Goal: Task Accomplishment & Management: Manage account settings

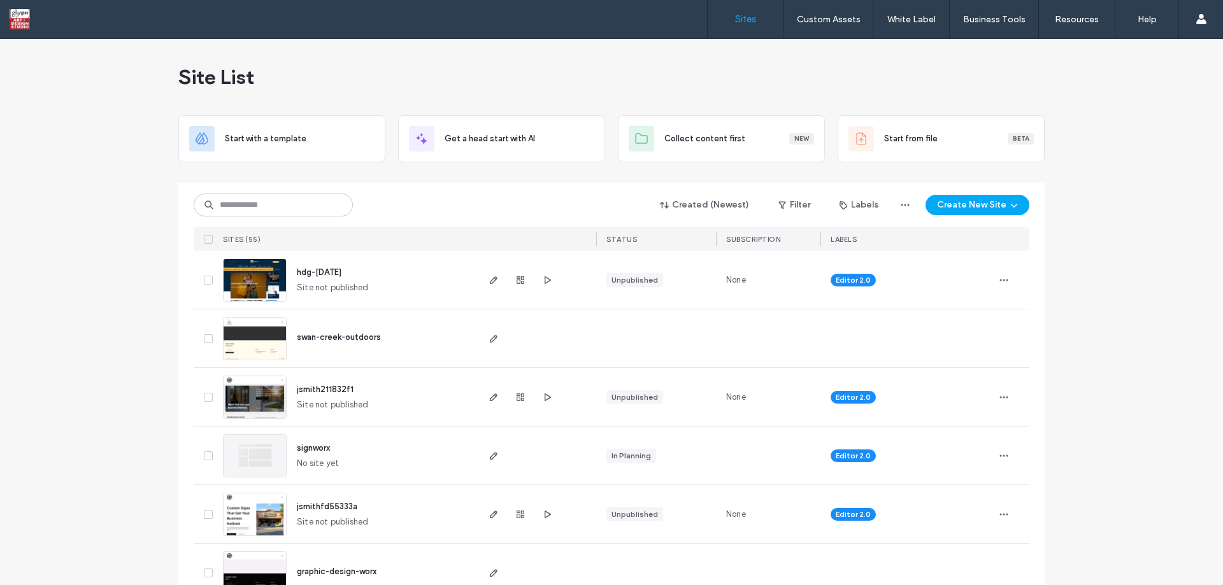
click at [480, 282] on div at bounding box center [536, 280] width 120 height 58
click at [492, 275] on icon "button" at bounding box center [494, 280] width 10 height 10
click at [542, 283] on icon "button" at bounding box center [547, 280] width 10 height 10
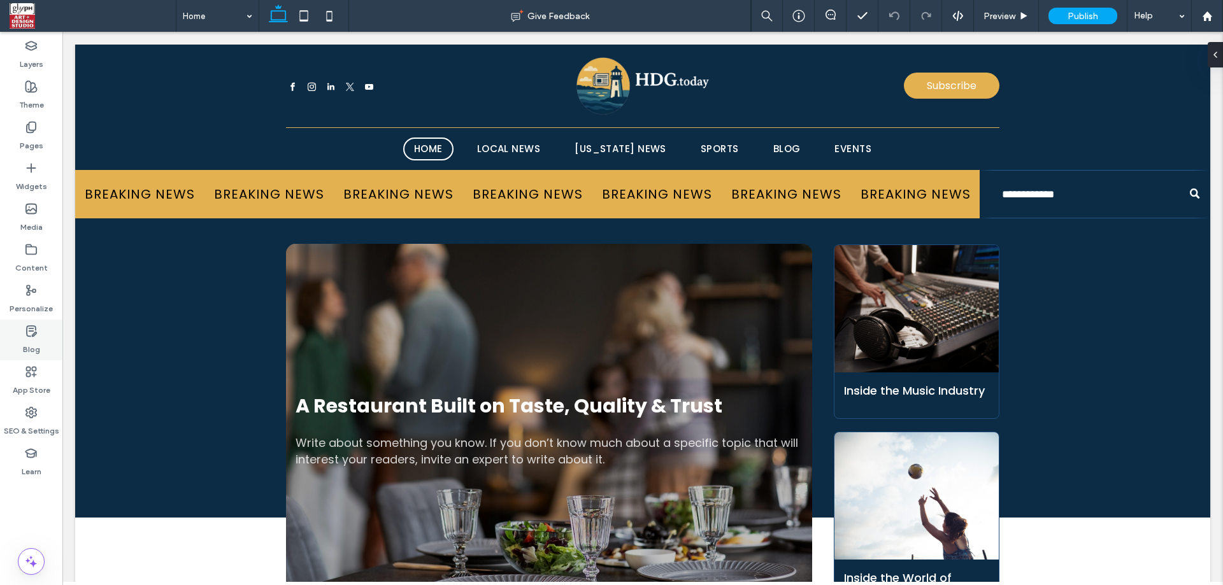
click at [22, 345] on div "Blog" at bounding box center [31, 340] width 62 height 41
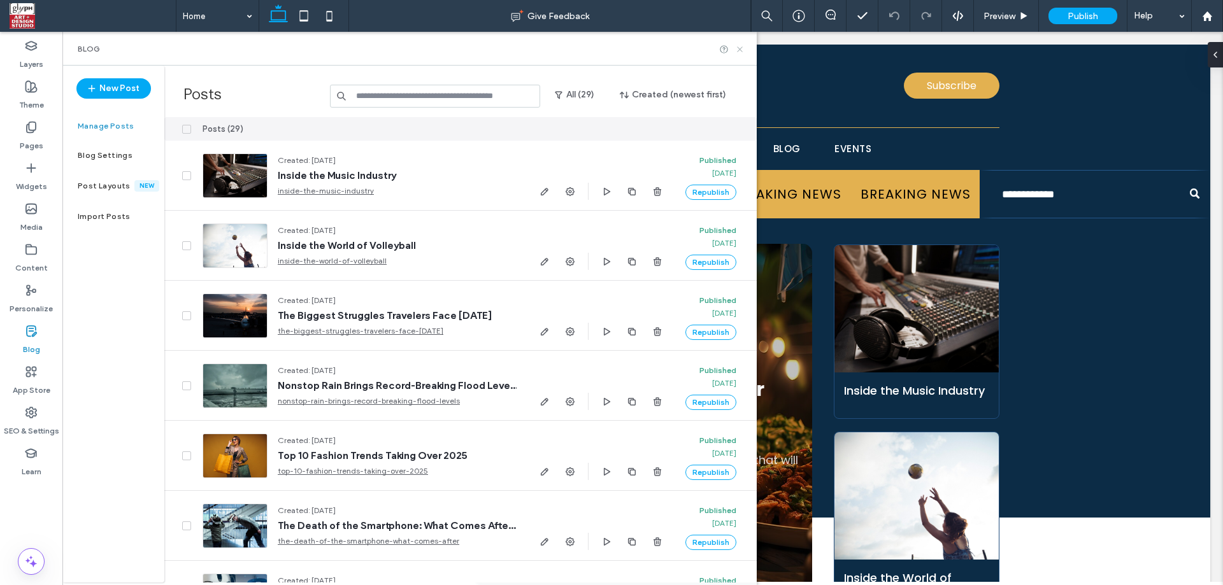
click at [739, 49] on use at bounding box center [739, 48] width 5 height 5
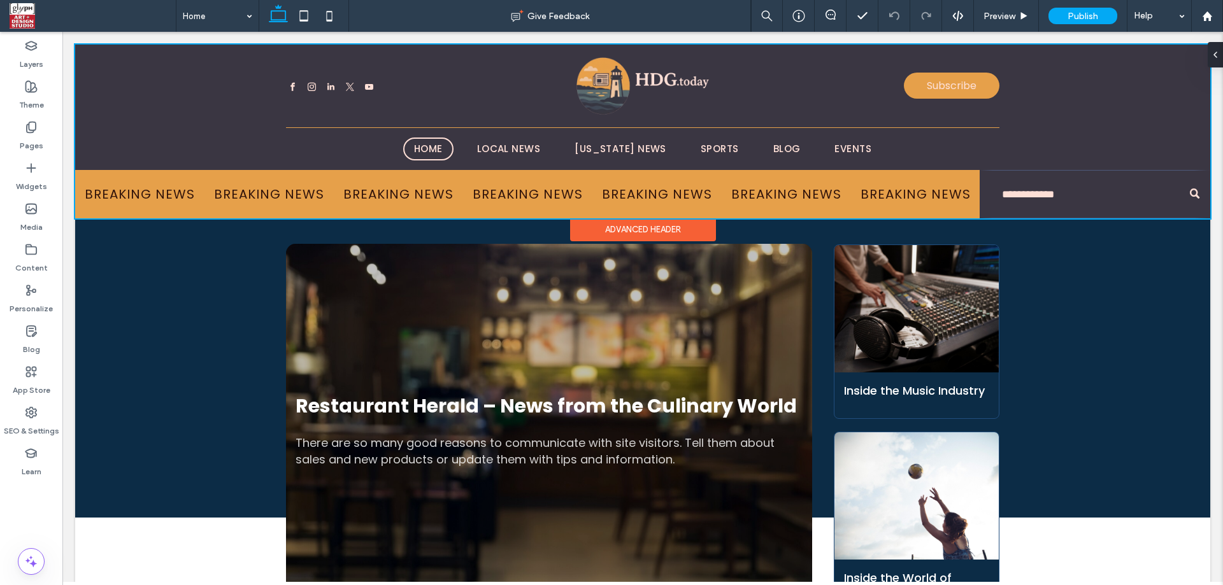
click at [1078, 194] on div at bounding box center [642, 132] width 1135 height 174
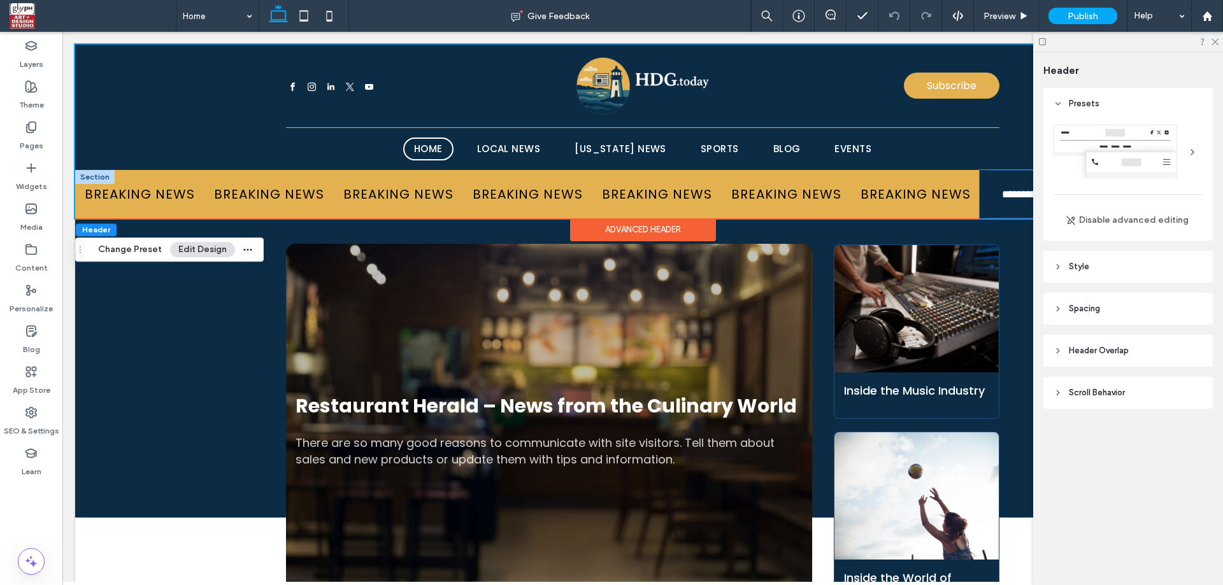
click at [1005, 201] on input "Search" at bounding box center [1095, 194] width 231 height 48
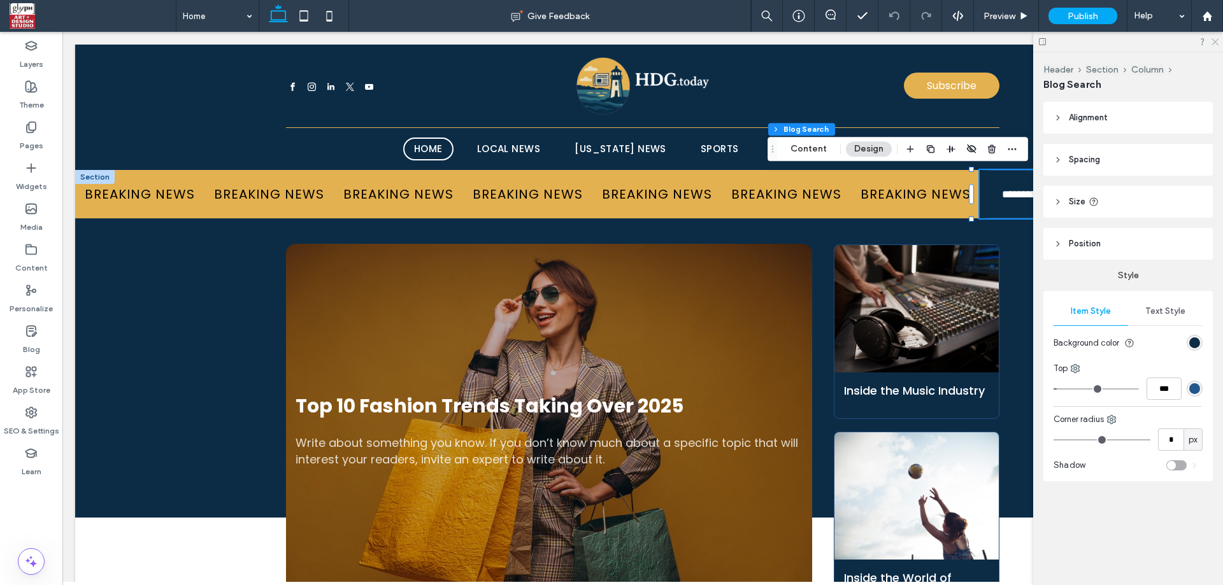
click at [1215, 40] on icon at bounding box center [1214, 41] width 8 height 8
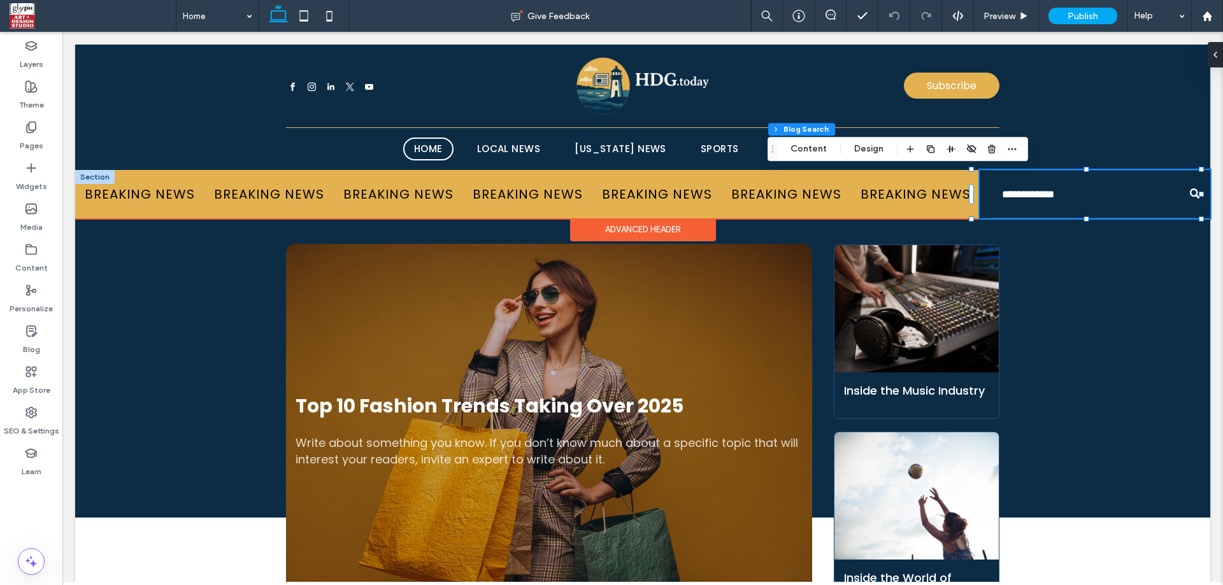
click at [1050, 195] on input "Search" at bounding box center [1095, 194] width 231 height 48
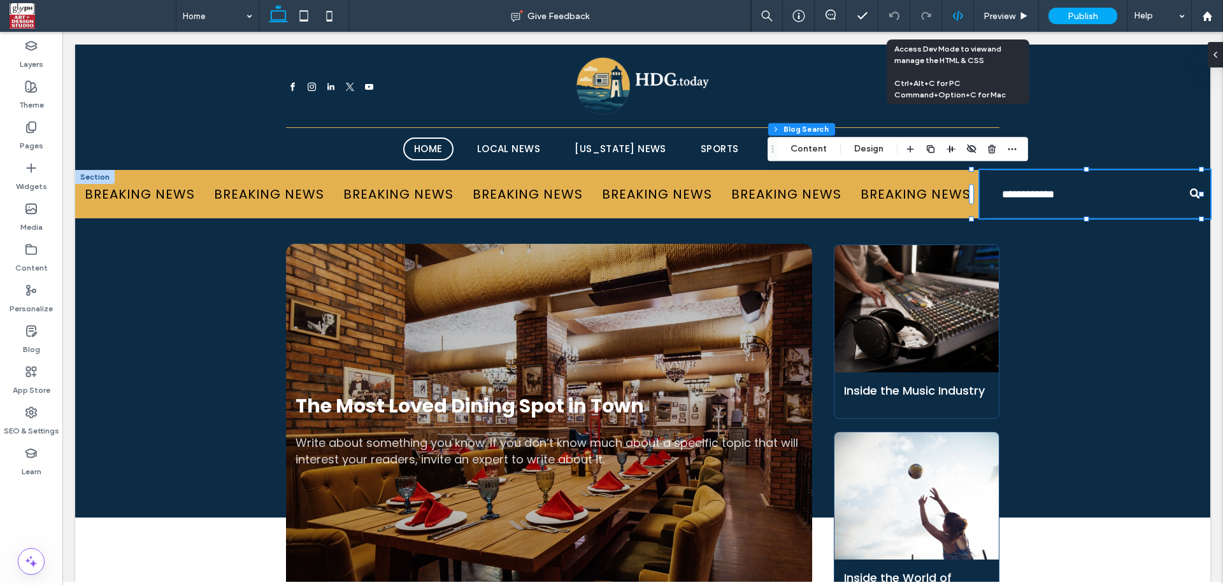
click at [963, 19] on icon at bounding box center [957, 15] width 11 height 11
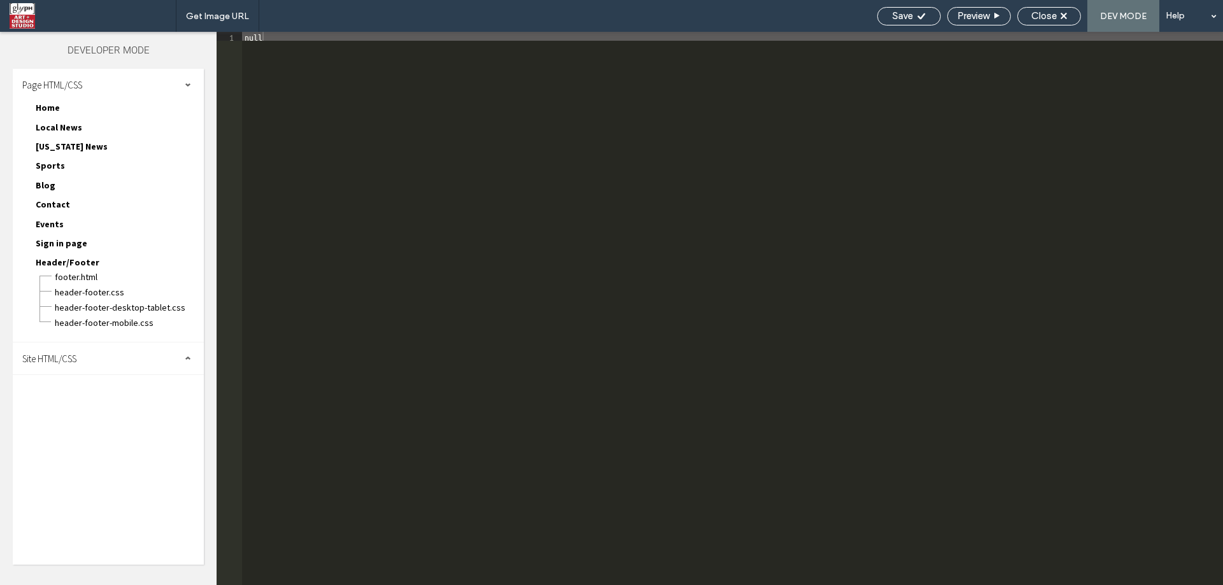
click at [100, 364] on div "Site HTML/CSS" at bounding box center [108, 359] width 191 height 32
click at [104, 415] on span "site.css" at bounding box center [131, 414] width 145 height 13
click at [362, 231] on div "/* GLOBAL SITE CSS - ADD CSS TO AFFECT THE WHOLE SITE */" at bounding box center [732, 317] width 981 height 571
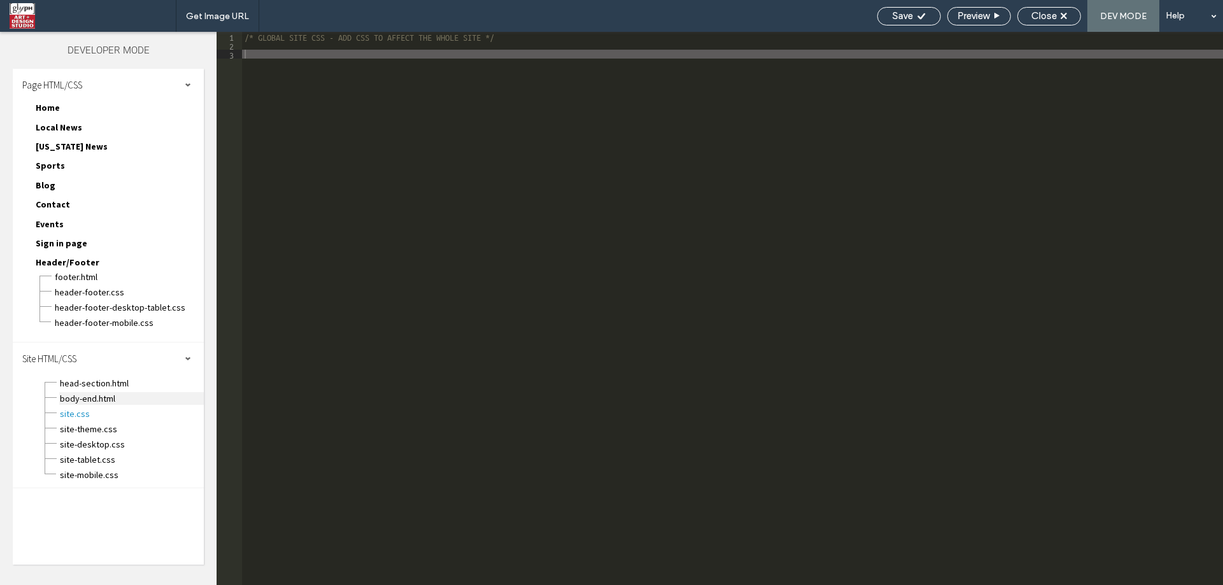
click at [72, 397] on span "body-end.html" at bounding box center [131, 398] width 145 height 13
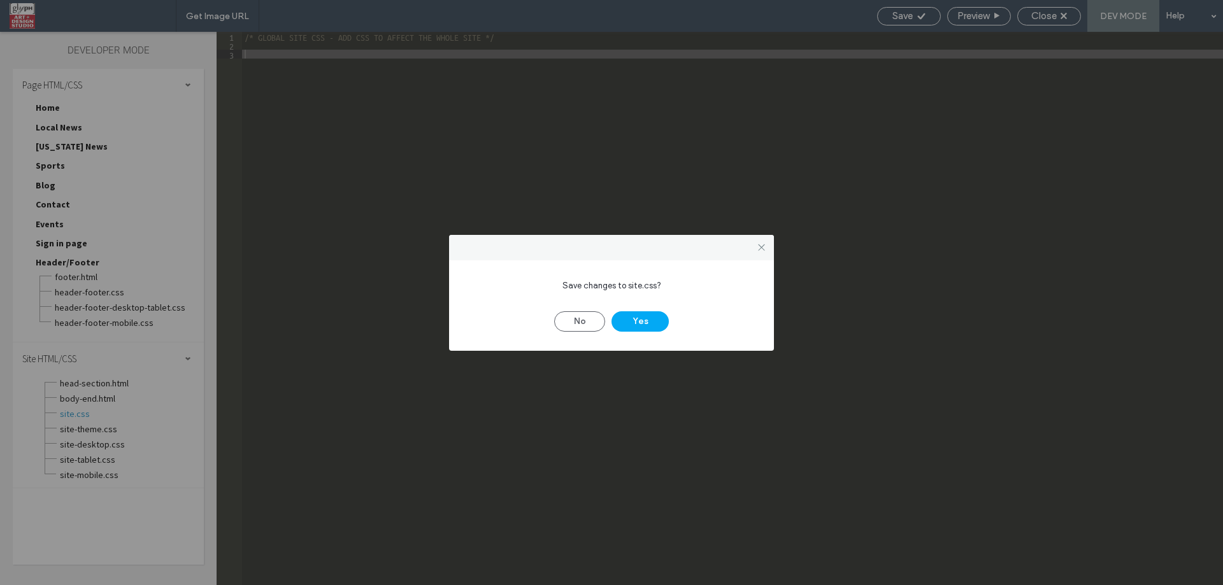
click at [492, 255] on div at bounding box center [611, 247] width 325 height 25
click at [578, 332] on div "Save changes to site.css? No Yes" at bounding box center [611, 305] width 325 height 90
click at [581, 317] on button "No" at bounding box center [579, 321] width 51 height 20
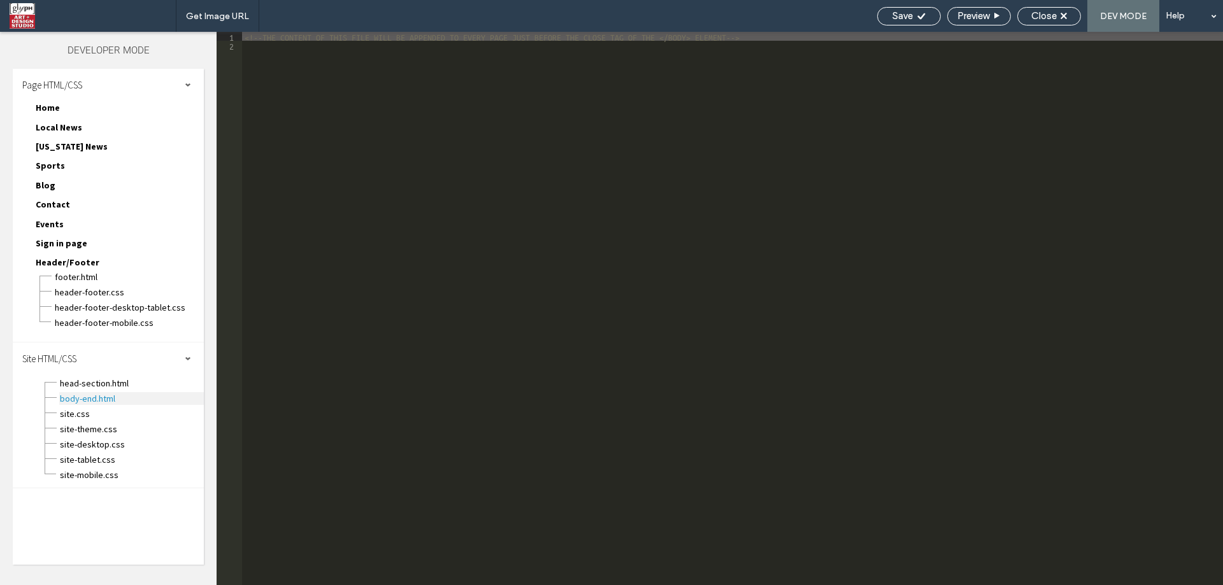
click at [103, 396] on span "body-end.html" at bounding box center [131, 398] width 145 height 13
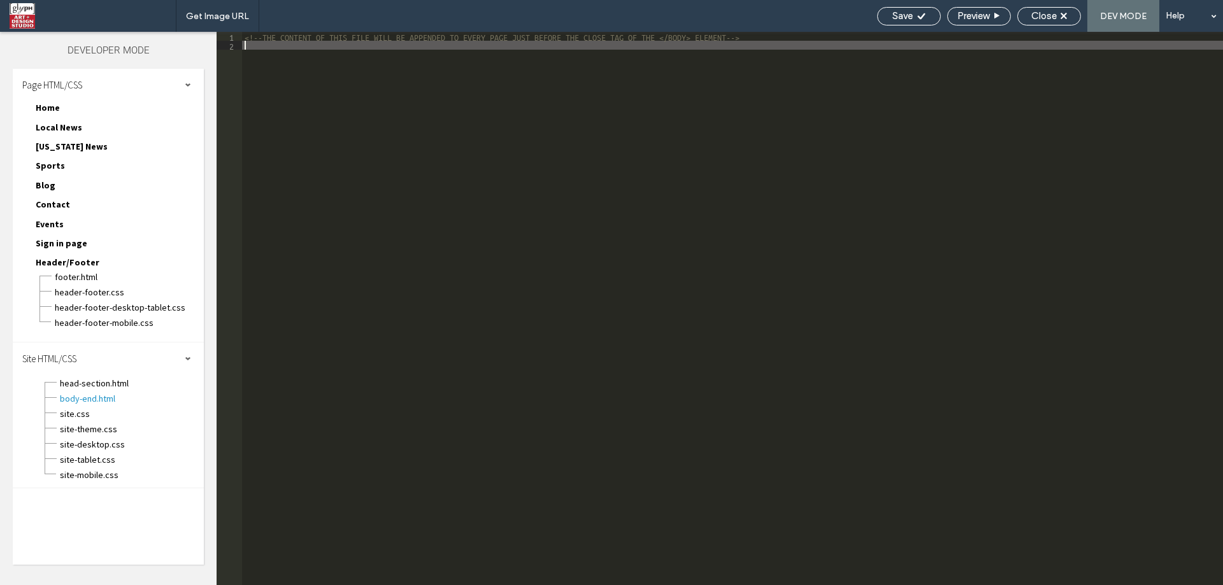
click at [516, 313] on div "<!--THE CONTENT OF THIS FILE WILL BE APPENDED TO EVERY PAGE JUST BEFORE THE CLO…" at bounding box center [732, 317] width 981 height 571
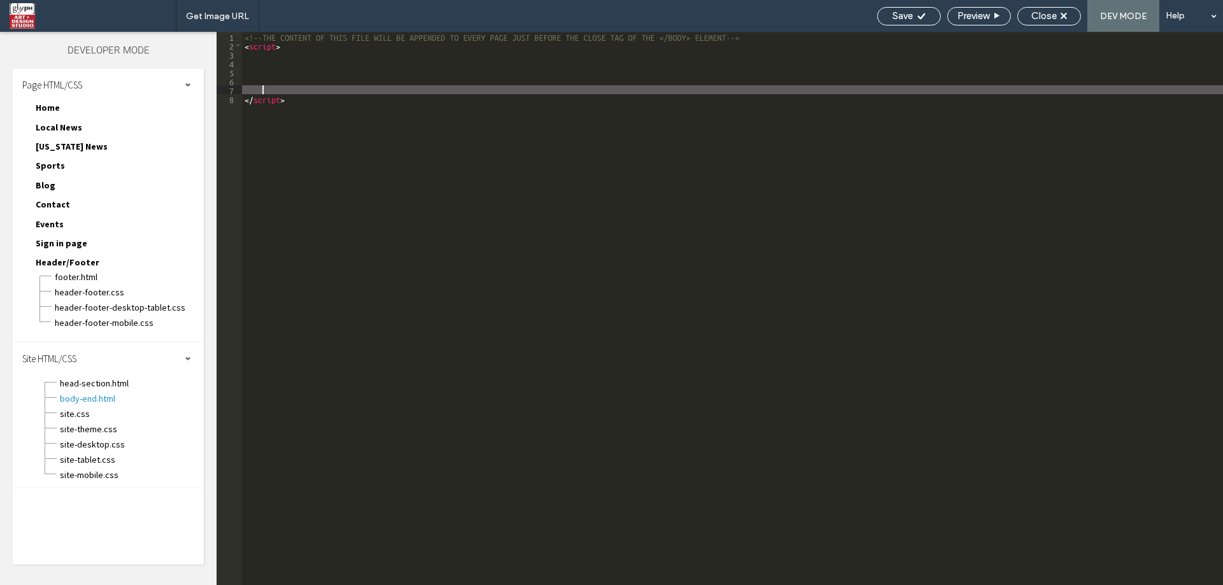
type textarea "**"
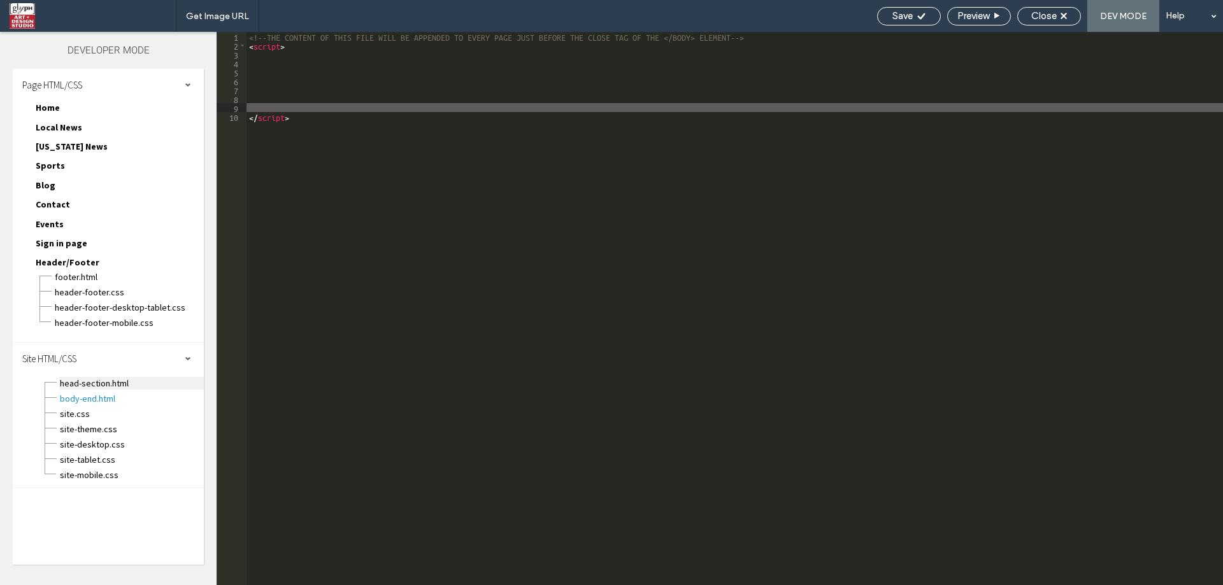
click at [83, 384] on span "head-section.html" at bounding box center [131, 383] width 145 height 13
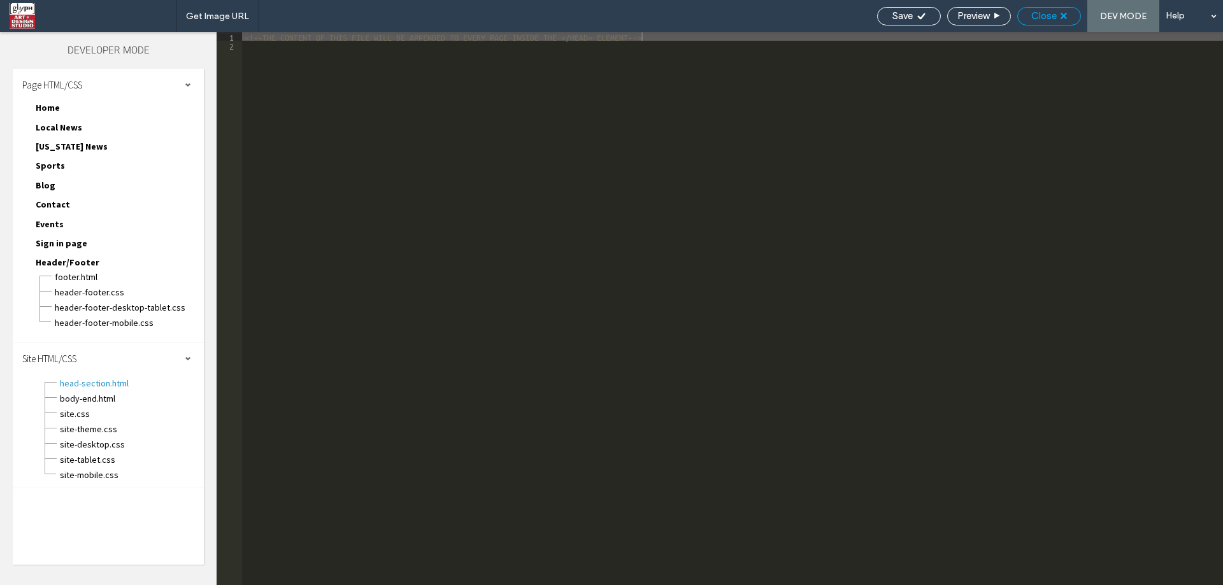
click at [1071, 17] on div "Close" at bounding box center [1049, 15] width 62 height 11
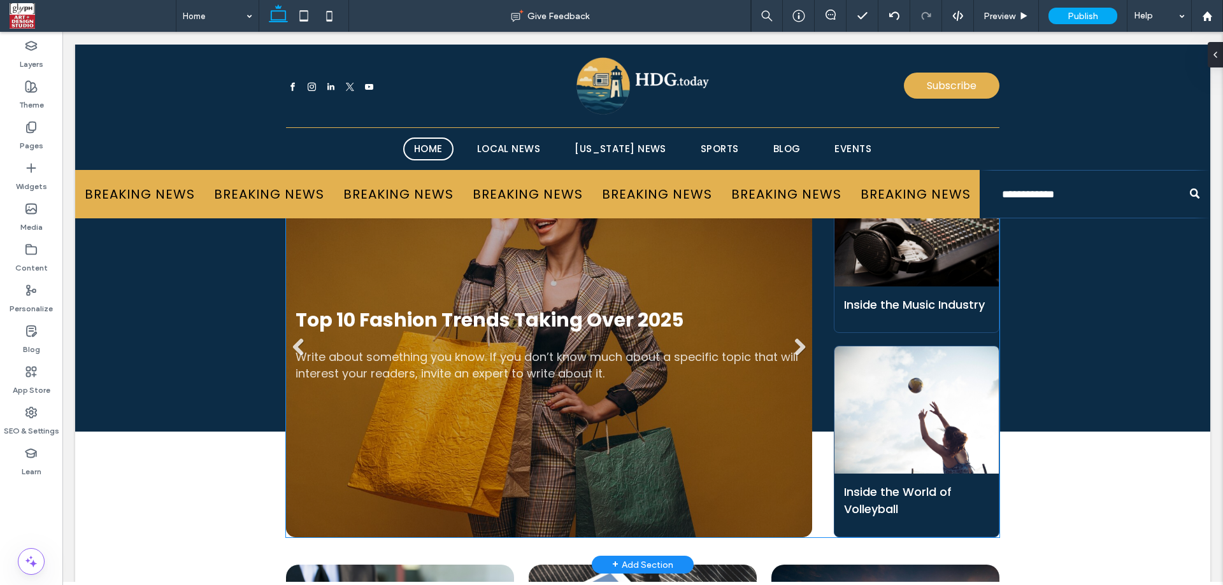
scroll to position [85, 0]
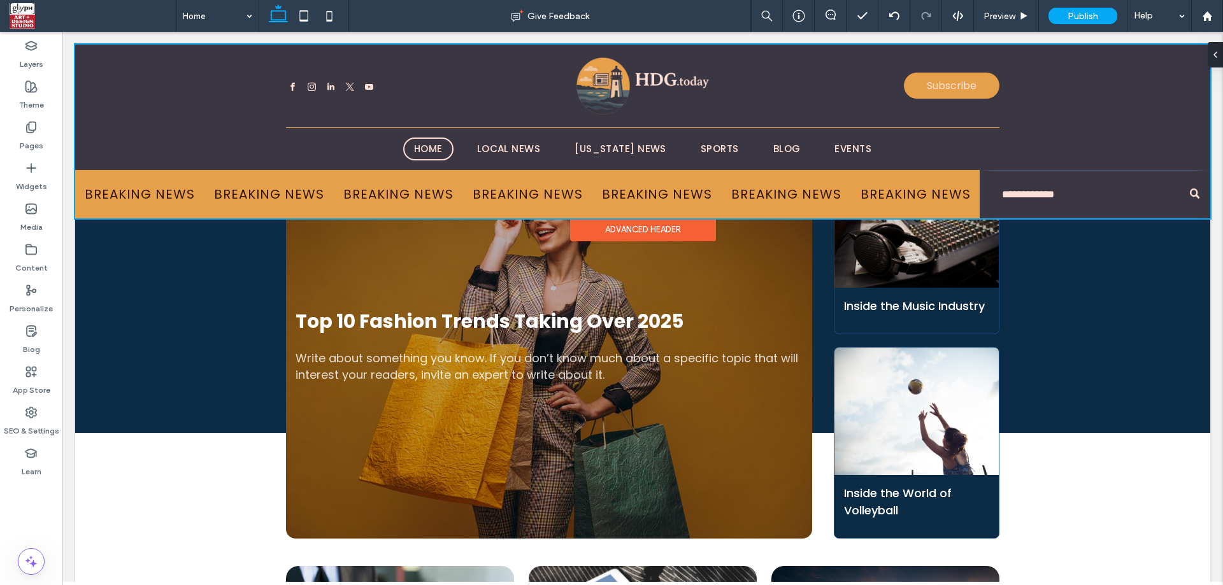
click at [396, 210] on div at bounding box center [642, 132] width 1135 height 174
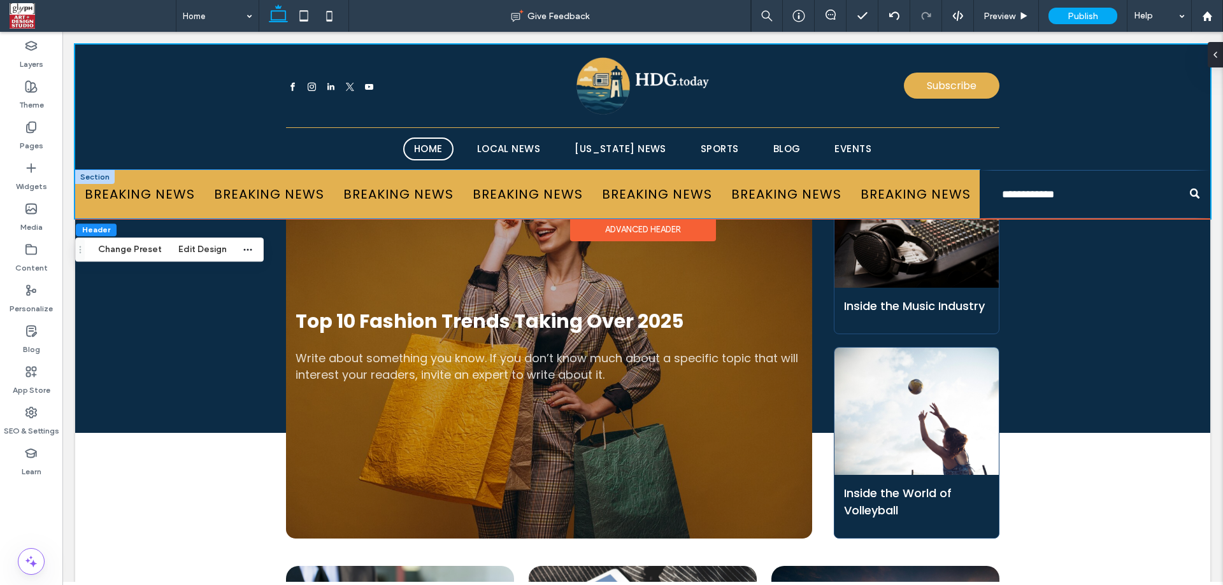
drag, startPoint x: 314, startPoint y: 215, endPoint x: 366, endPoint y: 208, distance: 52.1
click at [366, 208] on div "BREAKING NEWS BREAKING NEWS BREAKING NEWS BREAKING NEWS BREAKING NEWS BREAKING …" at bounding box center [527, 194] width 904 height 48
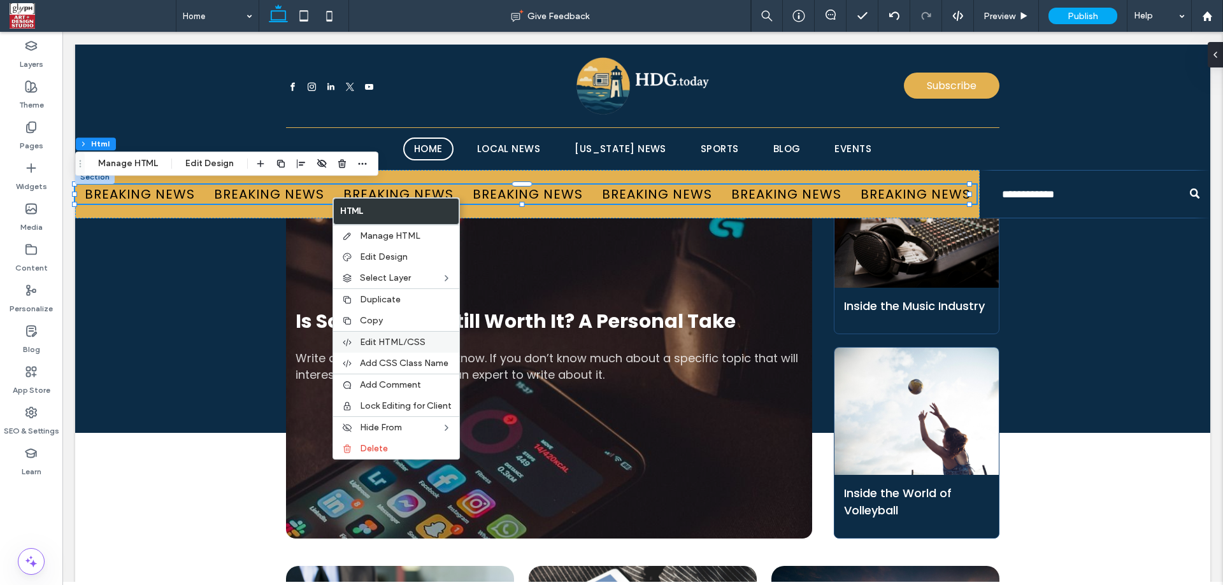
click at [373, 344] on span "Edit HTML/CSS" at bounding box center [393, 342] width 66 height 11
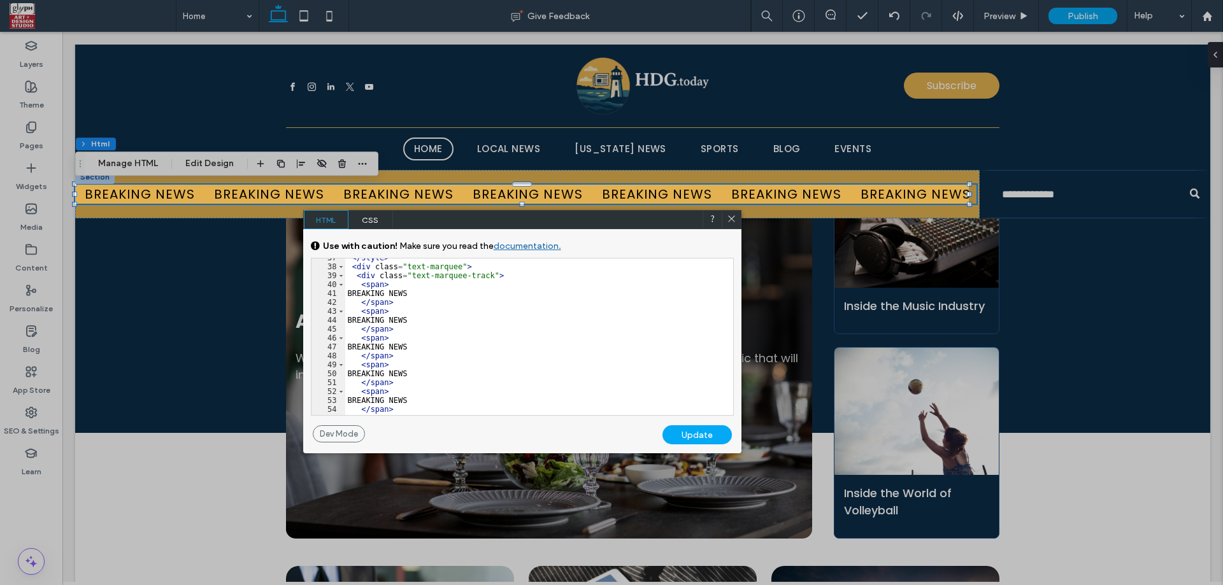
scroll to position [344, 0]
click at [358, 285] on div "</ style > < div class = "text-marquee" > < div class = "text-marquee-track" > …" at bounding box center [534, 340] width 378 height 175
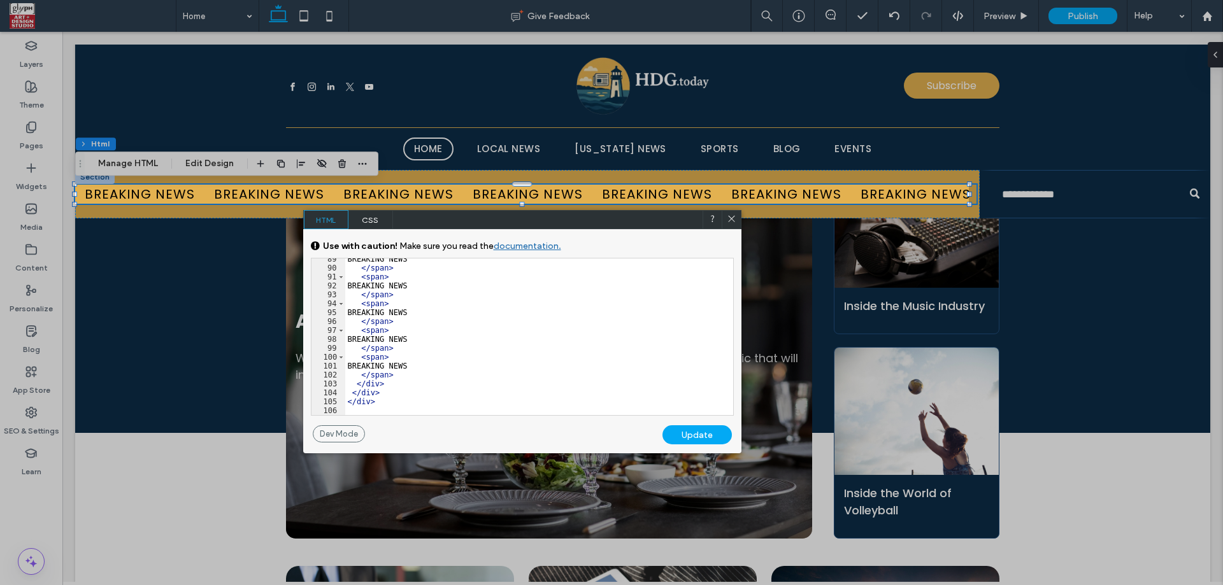
scroll to position [806, 0]
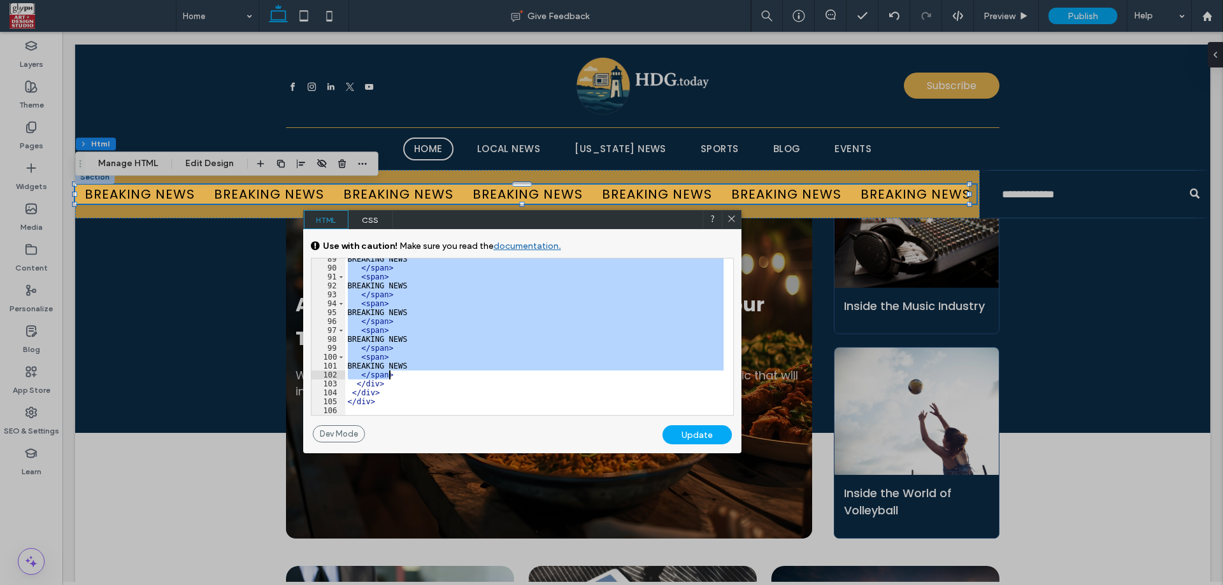
click at [401, 377] on div "BREAKING NEWS </ span > < span > BREAKING NEWS </ span > < span > BREAKING NEWS…" at bounding box center [534, 342] width 378 height 175
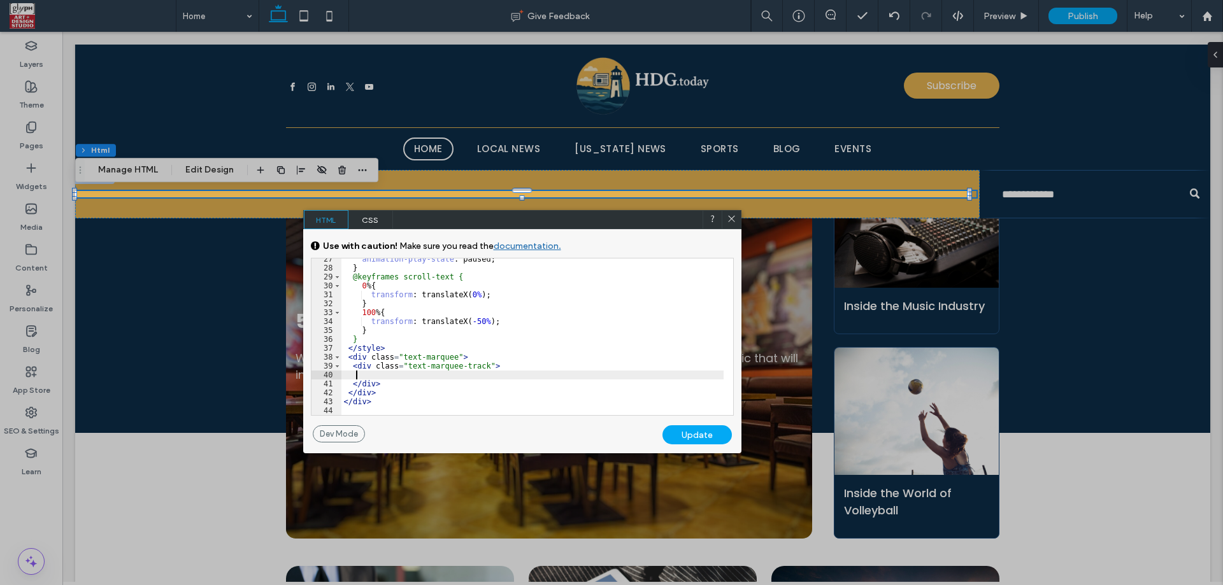
scroll to position [253, 0]
click at [670, 434] on div "Update" at bounding box center [696, 434] width 69 height 19
click at [688, 434] on div "Update" at bounding box center [696, 434] width 69 height 19
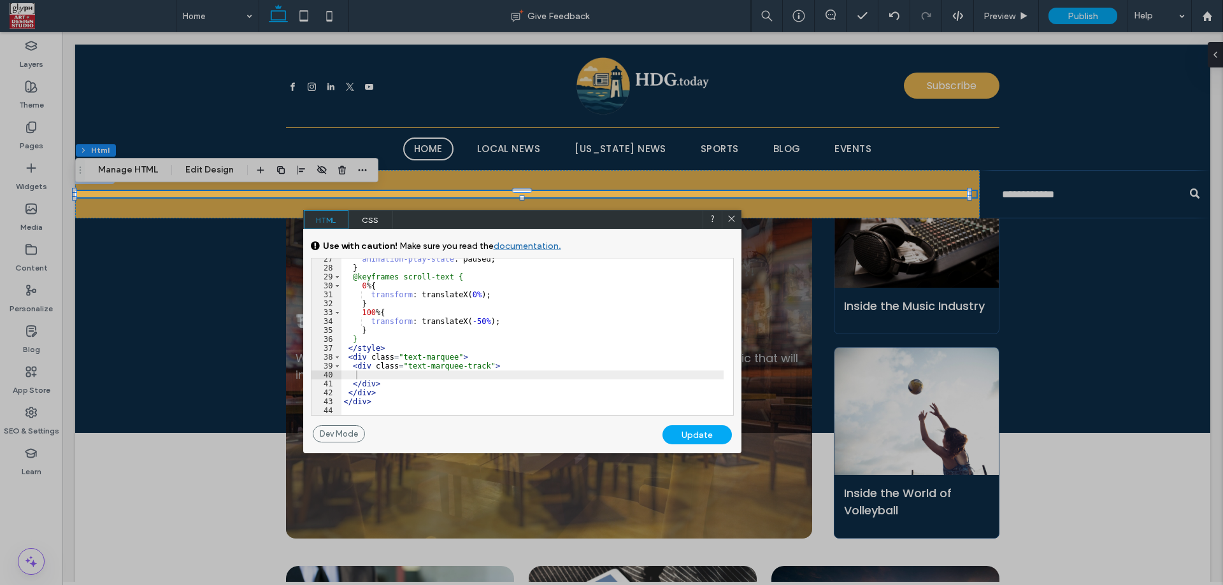
click at [729, 220] on icon at bounding box center [732, 219] width 10 height 10
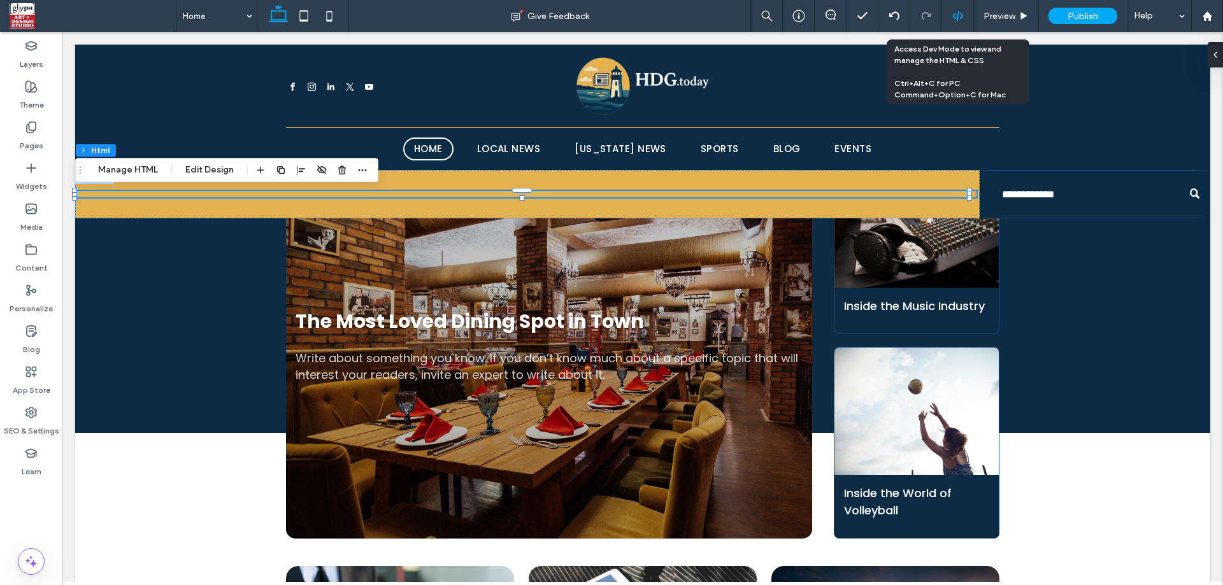
click at [953, 17] on icon at bounding box center [957, 15] width 11 height 11
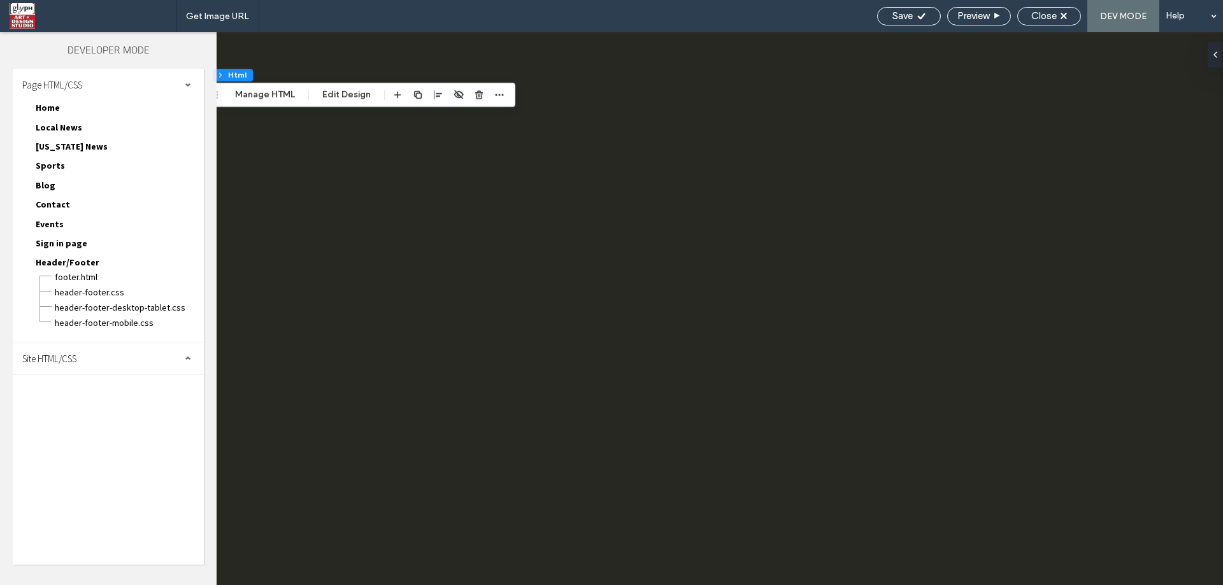
scroll to position [0, 0]
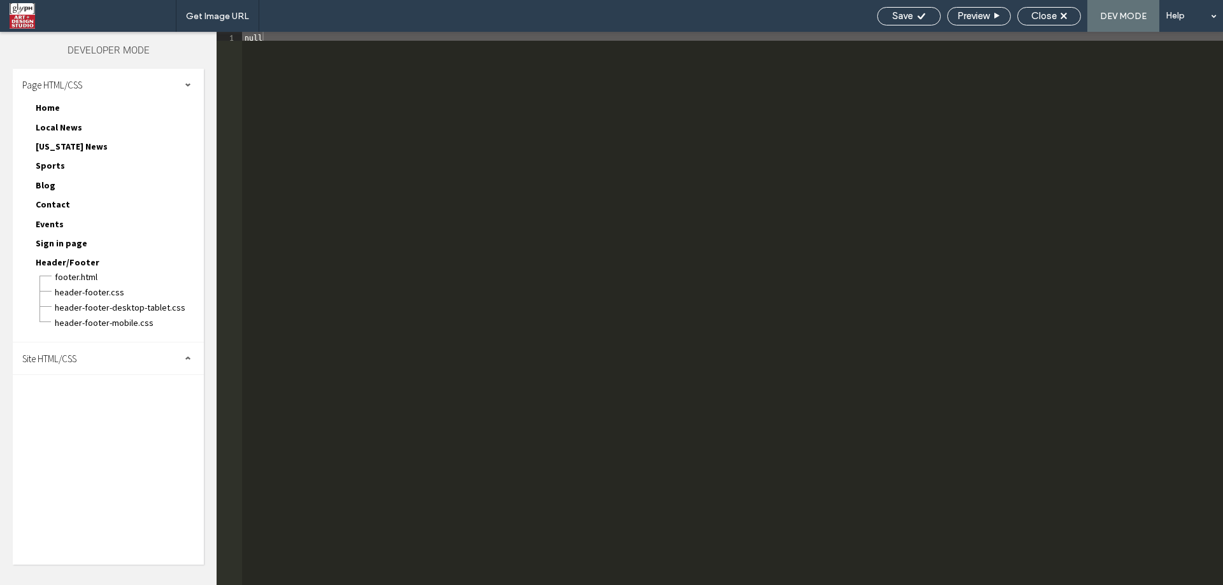
click at [105, 373] on div "Site HTML/CSS" at bounding box center [108, 359] width 191 height 32
click at [105, 403] on span "body-end.html" at bounding box center [131, 398] width 145 height 13
click at [557, 248] on div "null" at bounding box center [732, 317] width 981 height 571
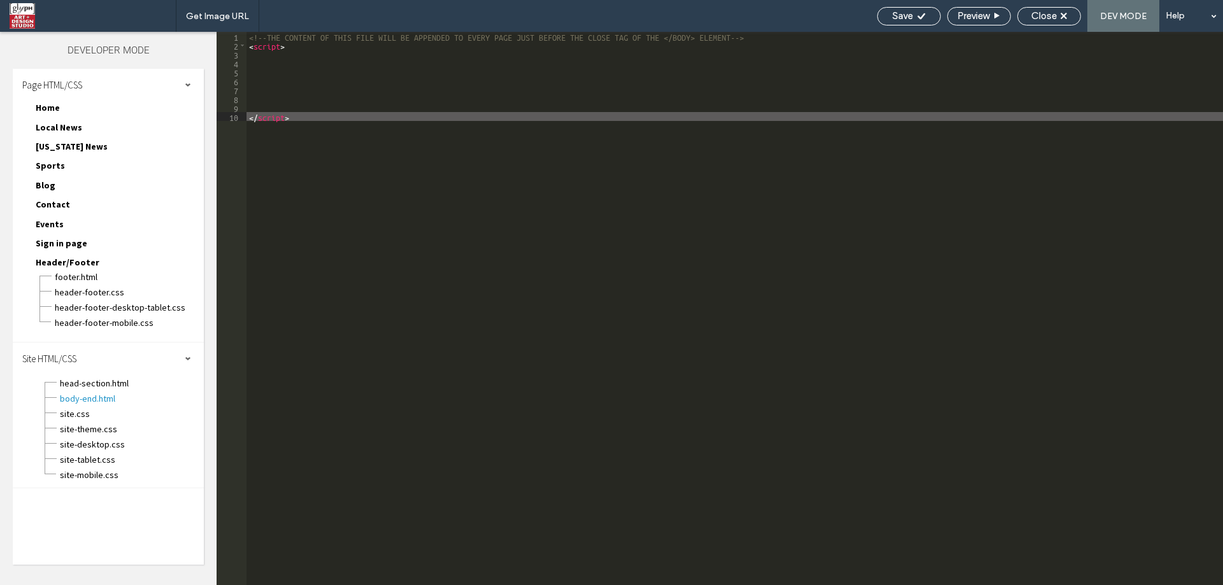
click at [360, 59] on div "<!--THE CONTENT OF THIS FILE WILL BE APPENDED TO EVERY PAGE JUST BEFORE THE CLO…" at bounding box center [734, 317] width 976 height 571
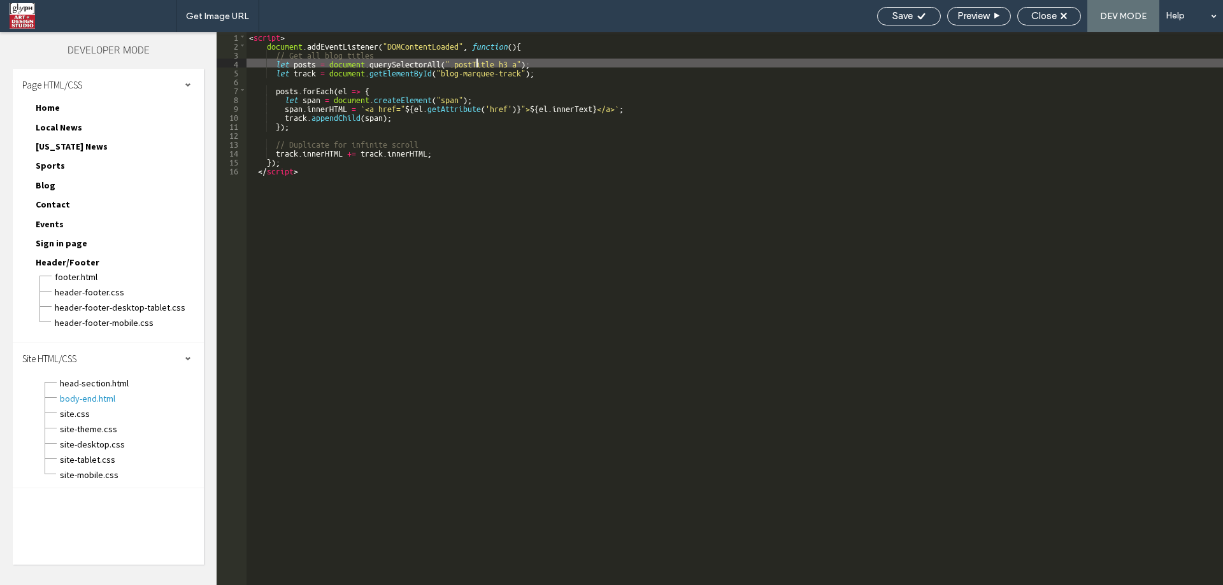
click at [478, 62] on div "< script > document . addEventListener ( "DOMContentLoaded" , function ( ) { //…" at bounding box center [734, 317] width 976 height 571
click at [335, 75] on div "< script > document . addEventListener ( "DOMContentLoaded" , function ( ) { //…" at bounding box center [734, 317] width 976 height 571
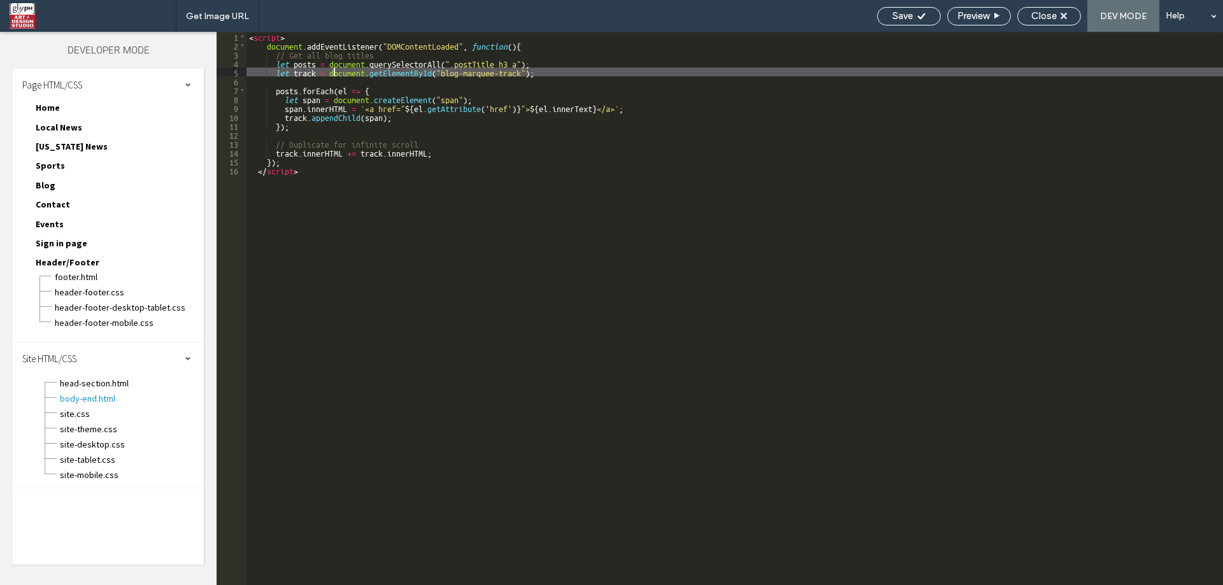
click at [335, 75] on div "< script > document . addEventListener ( "DOMContentLoaded" , function ( ) { //…" at bounding box center [734, 317] width 976 height 571
click at [420, 72] on div "< script > document . addEventListener ( "DOMContentLoaded" , function ( ) { //…" at bounding box center [734, 317] width 976 height 571
click at [456, 71] on div "< script > document . addEventListener ( "DOMContentLoaded" , function ( ) { //…" at bounding box center [734, 317] width 976 height 571
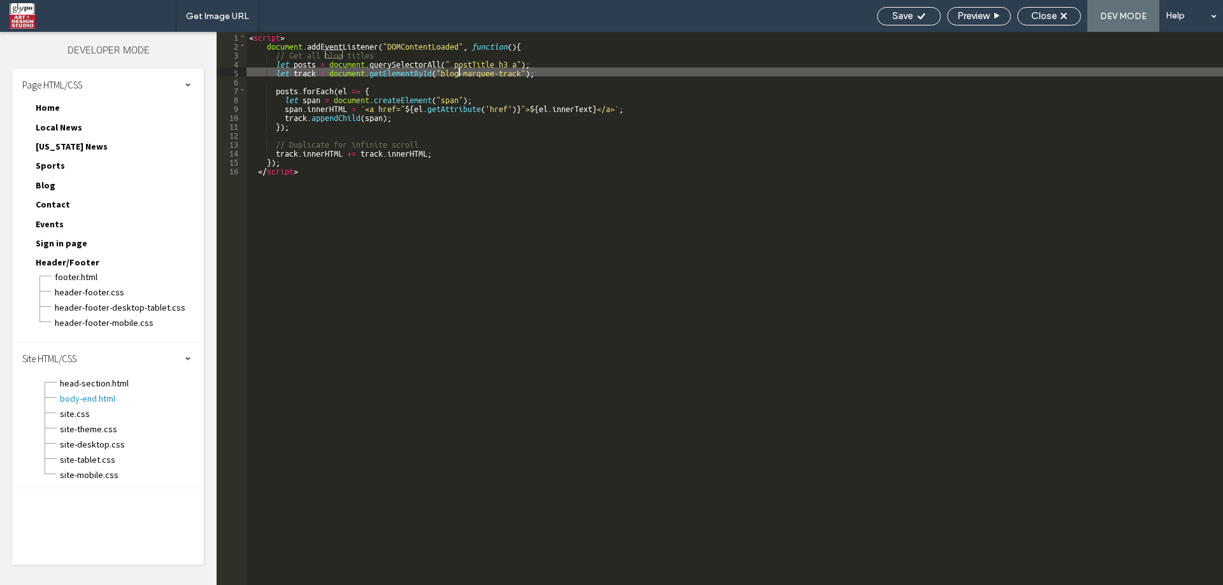
click at [484, 73] on div "< script > document . addEventListener ( "DOMContentLoaded" , function ( ) { //…" at bounding box center [734, 317] width 976 height 571
click at [513, 76] on div "< script > document . addEventListener ( "DOMContentLoaded" , function ( ) { //…" at bounding box center [734, 317] width 976 height 571
click at [459, 73] on div "< script > document . addEventListener ( "DOMContentLoaded" , function ( ) { //…" at bounding box center [734, 317] width 976 height 571
click at [905, 12] on span "Save" at bounding box center [902, 15] width 20 height 11
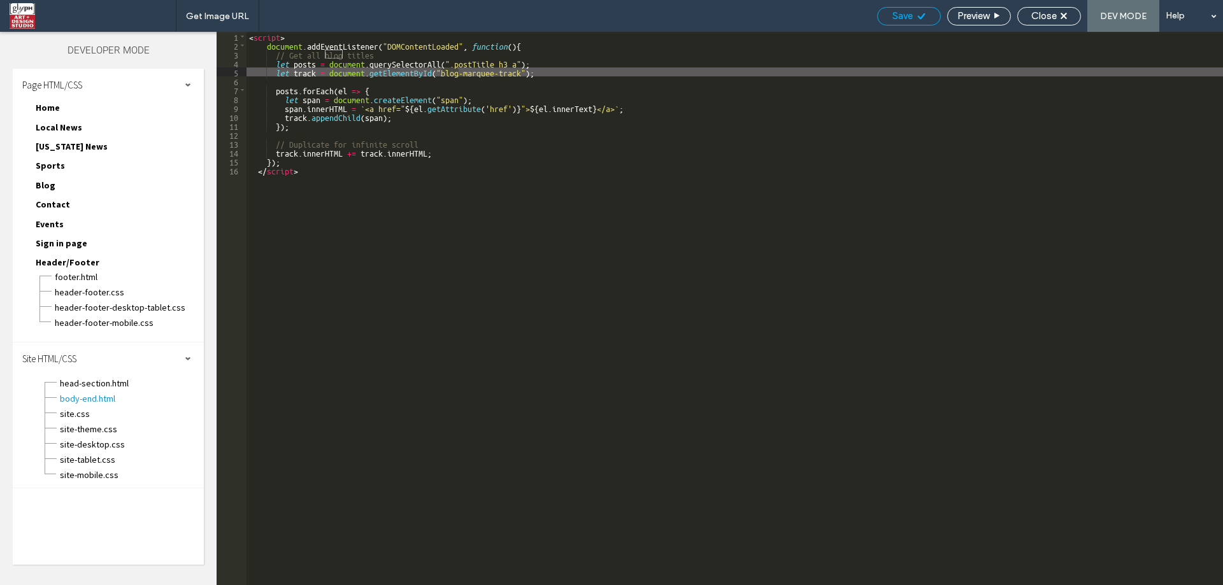
click at [906, 13] on span "Save" at bounding box center [902, 15] width 20 height 11
click at [1053, 22] on div "Close" at bounding box center [1049, 16] width 64 height 18
click at [1038, 22] on div "Close" at bounding box center [1049, 16] width 64 height 18
click at [1052, 16] on span "Close" at bounding box center [1043, 15] width 25 height 11
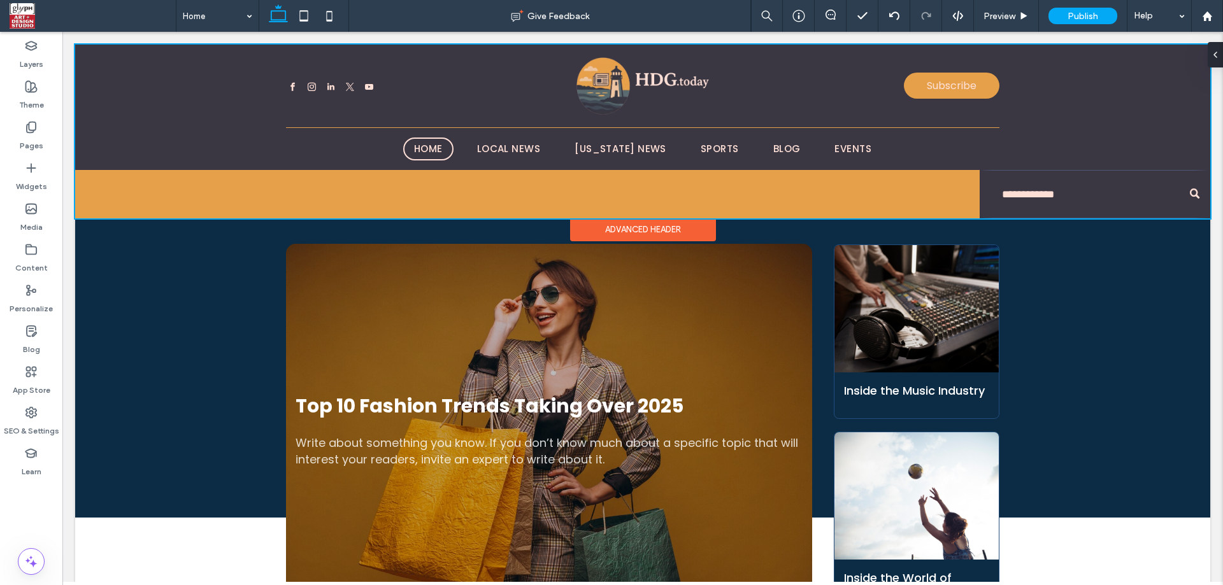
click at [415, 200] on div at bounding box center [642, 132] width 1135 height 174
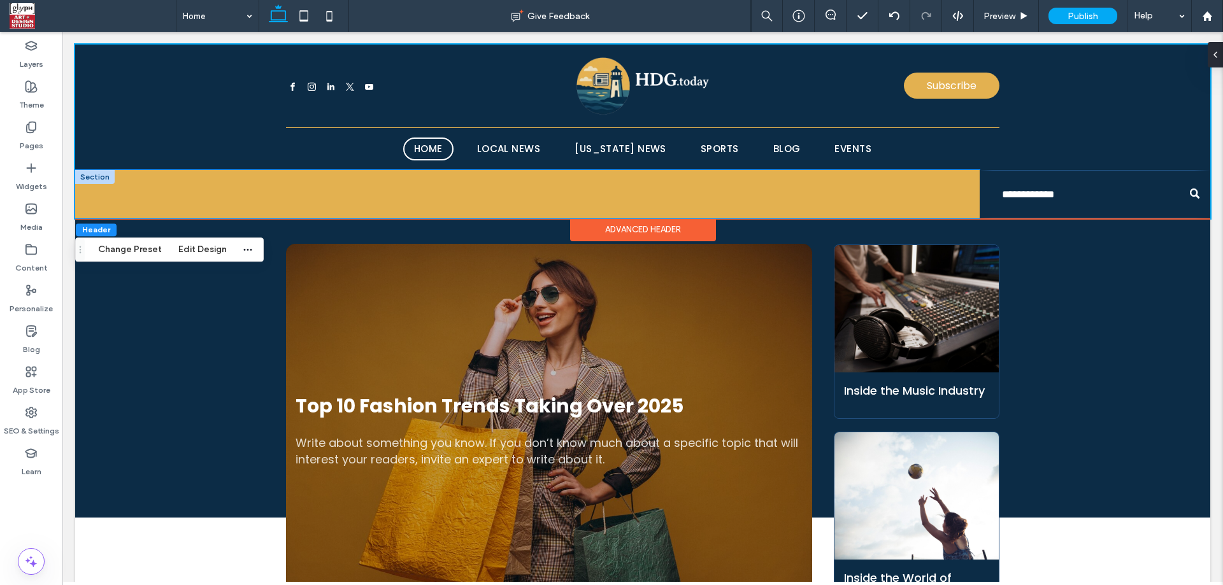
click at [390, 190] on div at bounding box center [527, 194] width 904 height 48
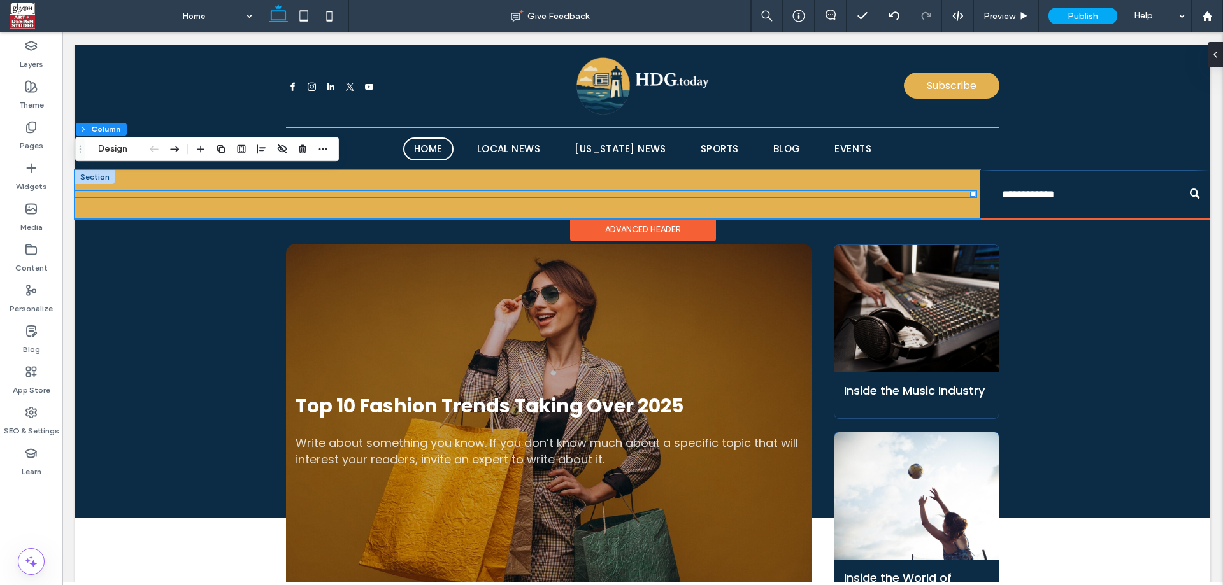
click at [380, 193] on div at bounding box center [525, 194] width 901 height 6
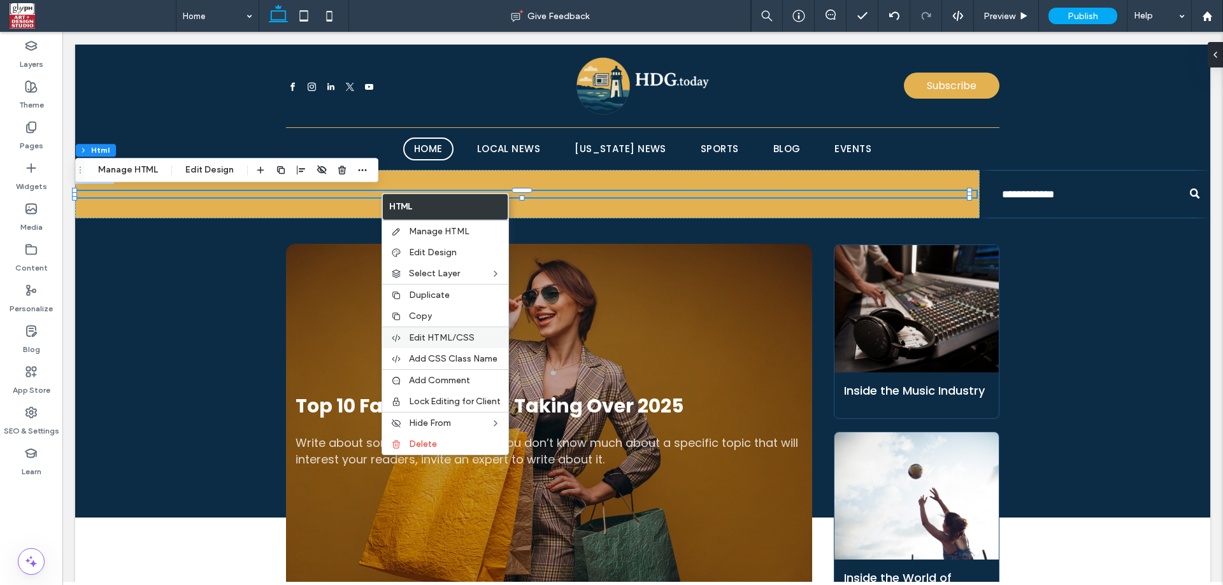
click at [450, 345] on div "Edit HTML/CSS" at bounding box center [445, 338] width 126 height 22
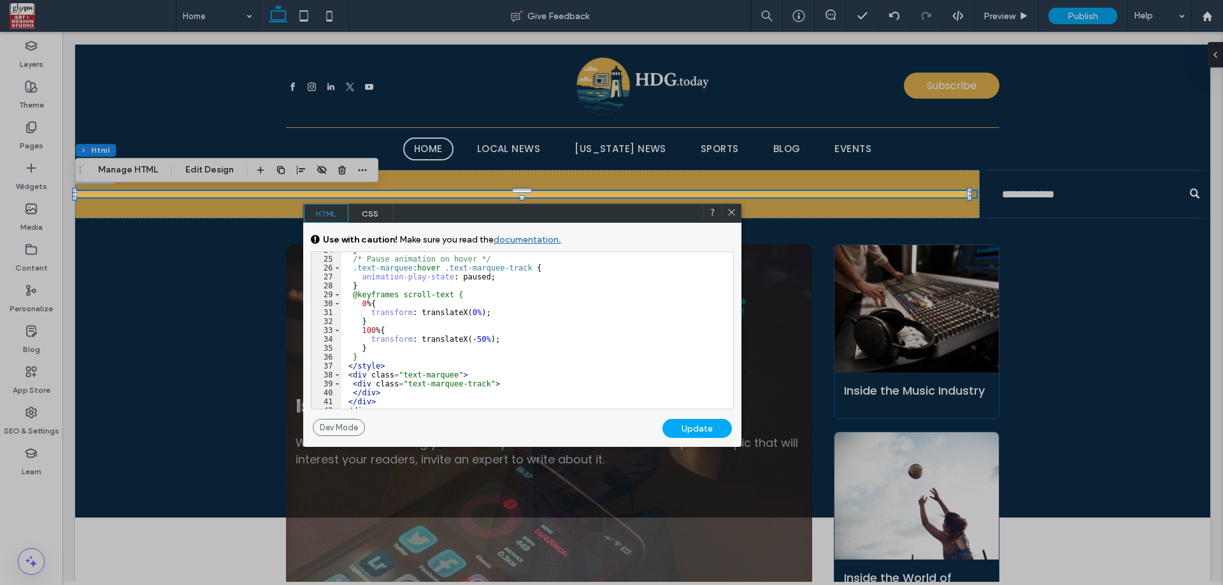
scroll to position [245, 0]
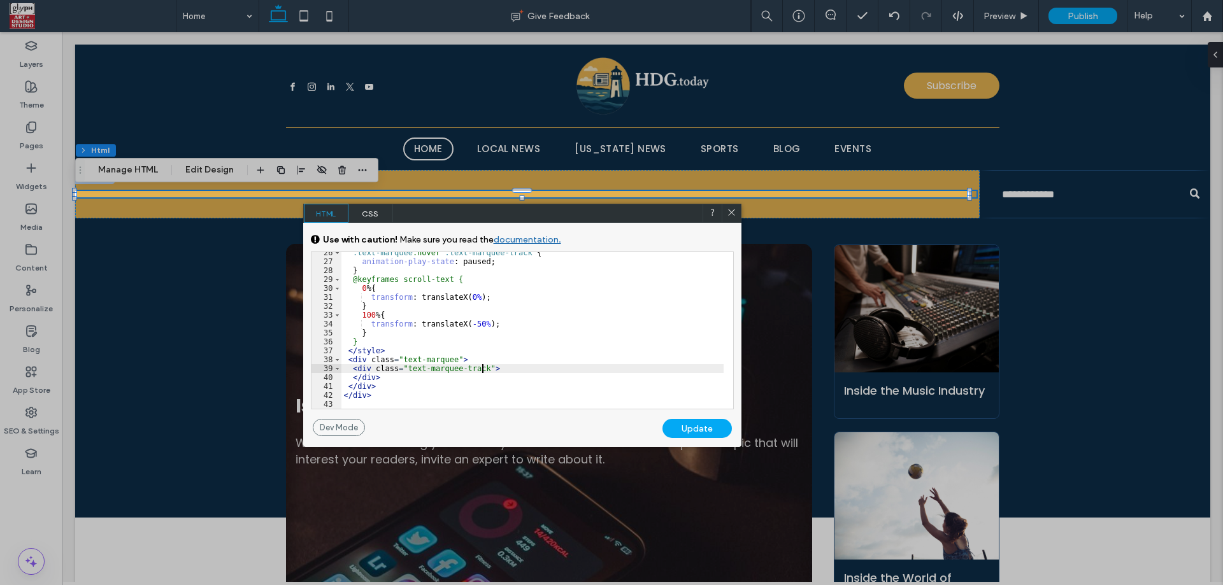
click at [482, 365] on div ".text-marquee :hover .text-marquee-track { animation-play-state : paused; } @ke…" at bounding box center [532, 335] width 382 height 175
click at [675, 419] on div "Update" at bounding box center [696, 428] width 69 height 19
click at [678, 427] on div "Update" at bounding box center [696, 428] width 69 height 19
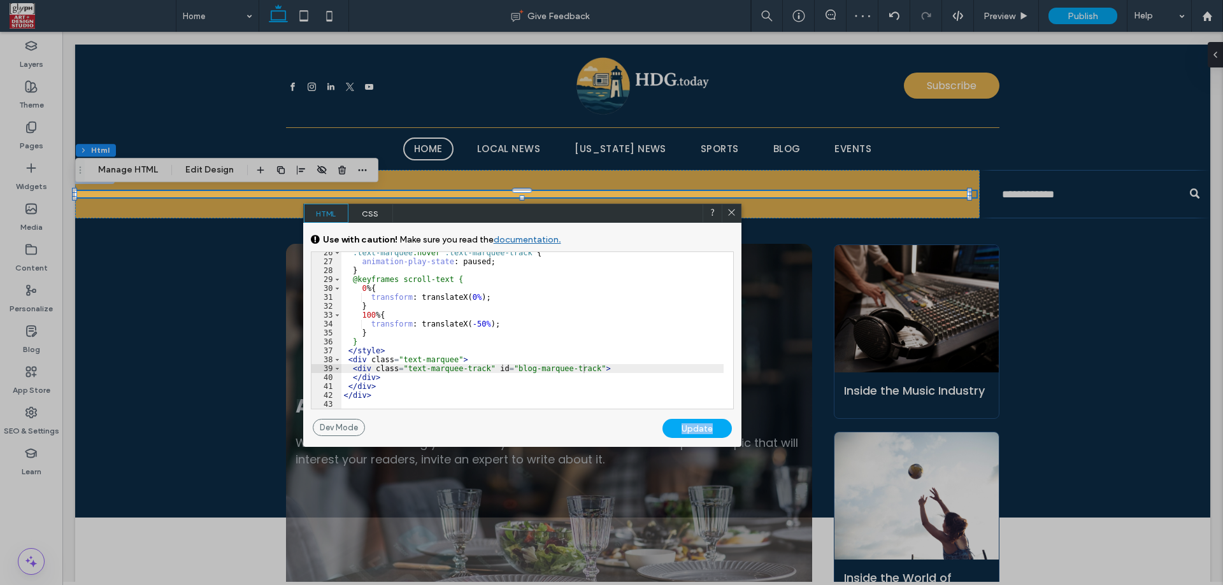
click at [734, 211] on icon at bounding box center [732, 213] width 10 height 10
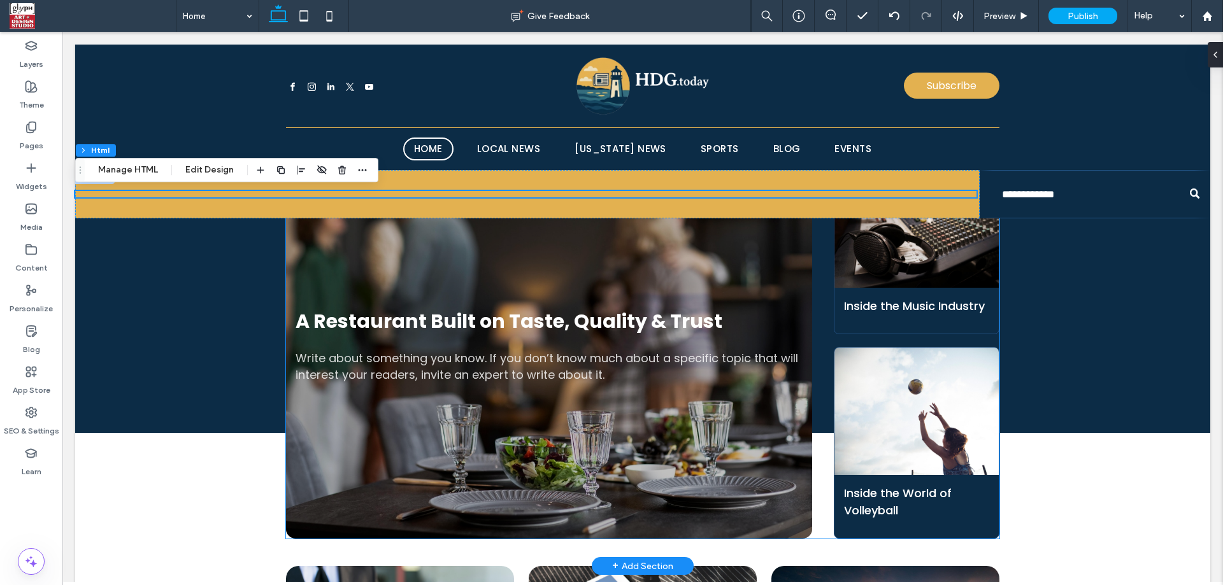
scroll to position [0, 0]
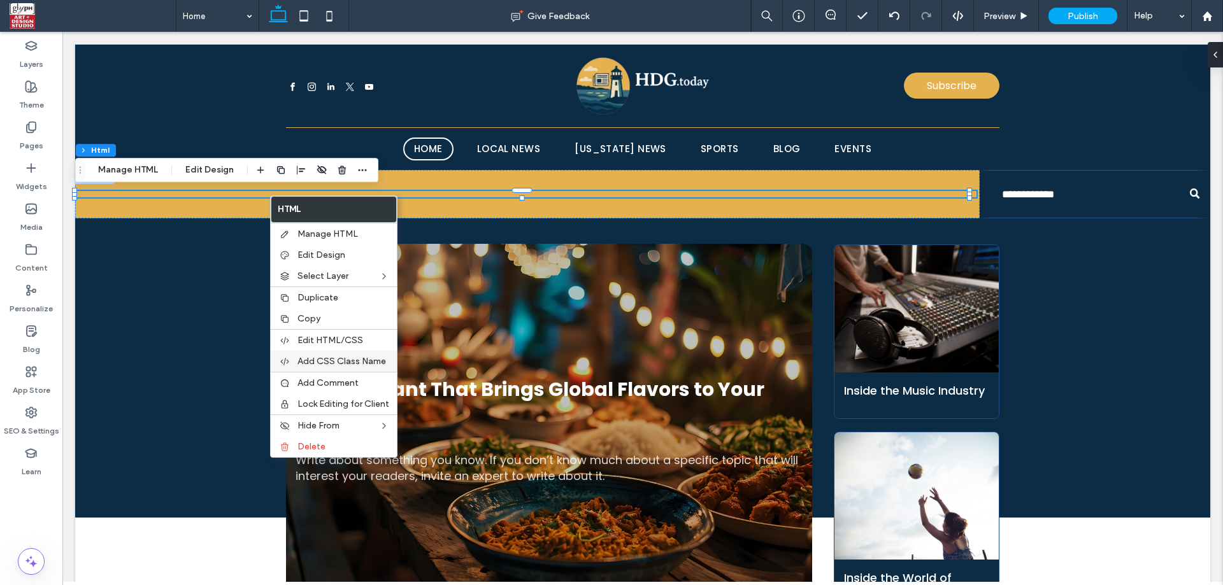
click at [331, 359] on span "Add CSS Class Name" at bounding box center [341, 361] width 89 height 11
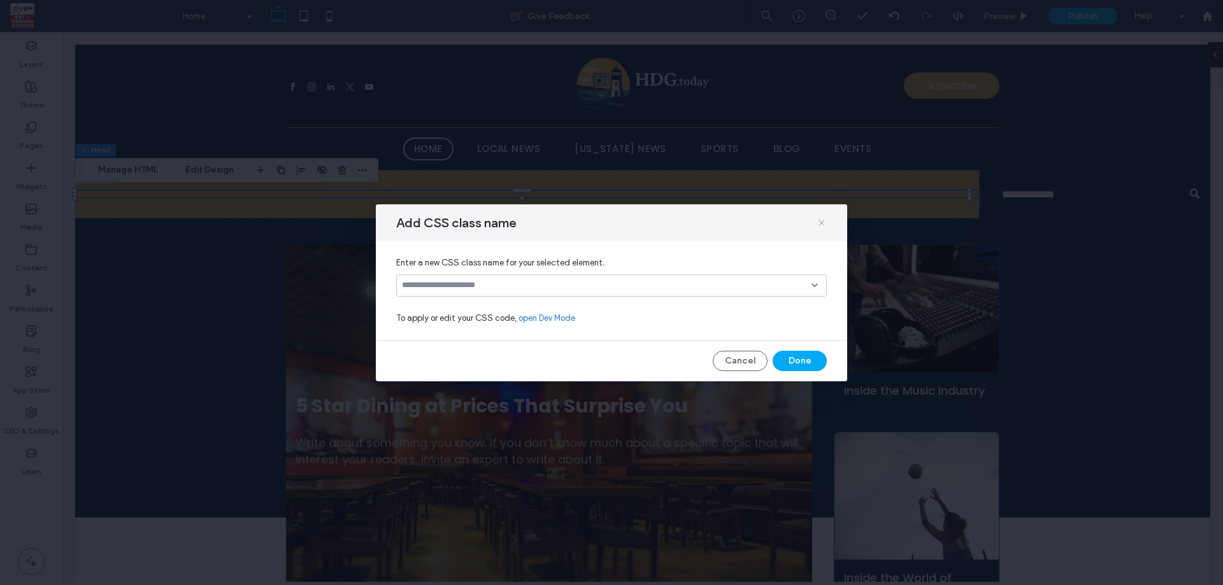
click at [821, 224] on icon at bounding box center [822, 223] width 10 height 10
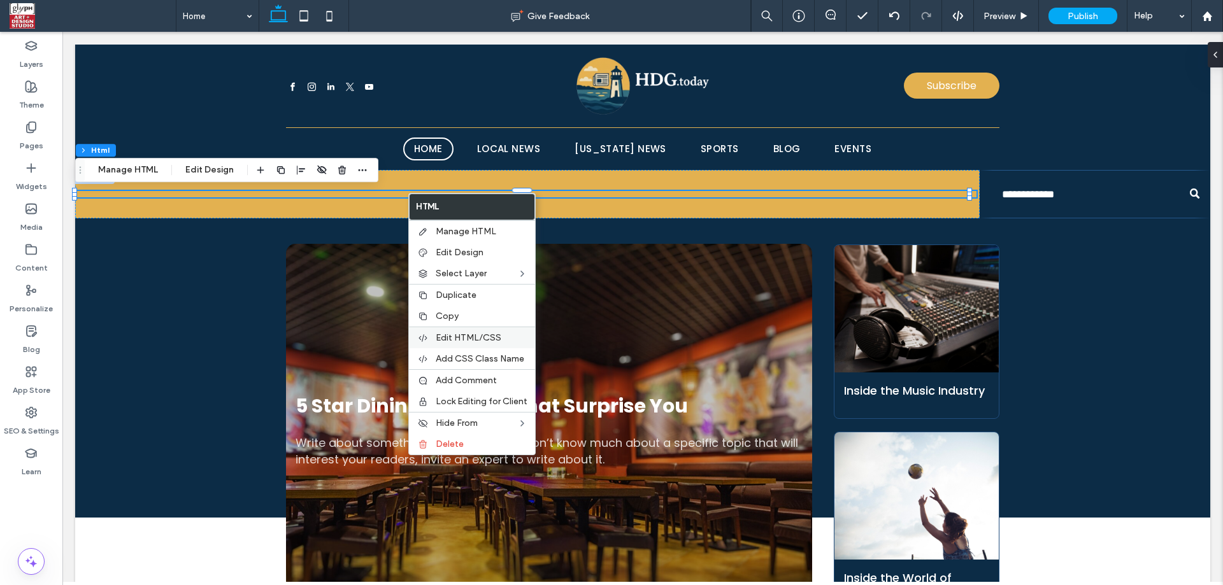
click at [453, 332] on span "Edit HTML/CSS" at bounding box center [469, 337] width 66 height 11
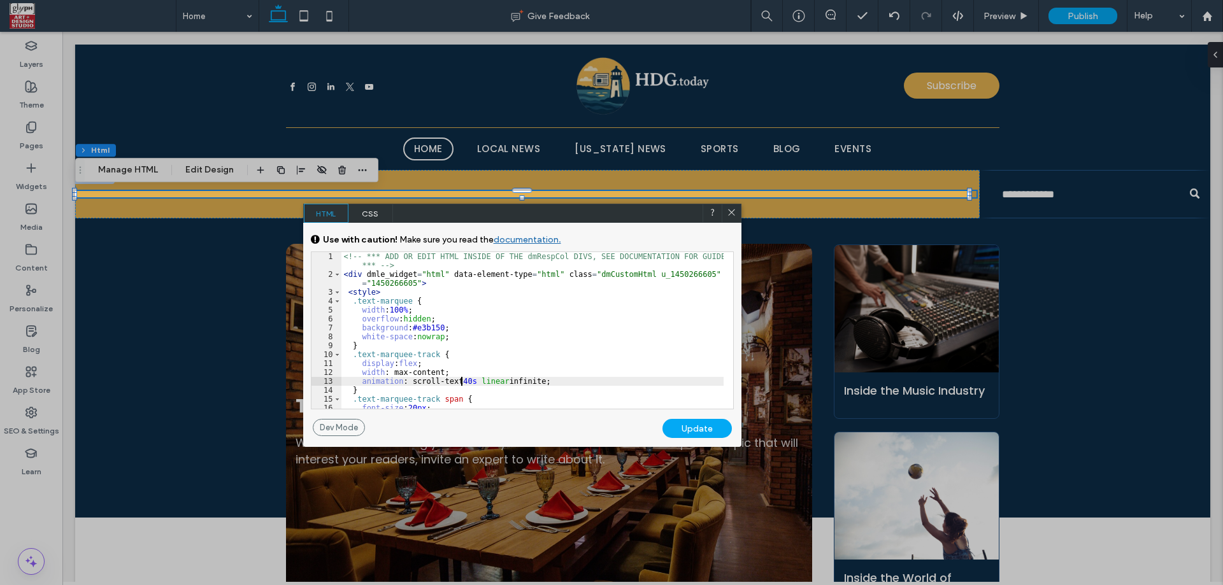
click at [462, 383] on div "<!-- *** ADD OR EDIT HTML INSIDE OF THE dmRespCol DIVS, SEE DOCUMENTATION FOR G…" at bounding box center [532, 343] width 382 height 183
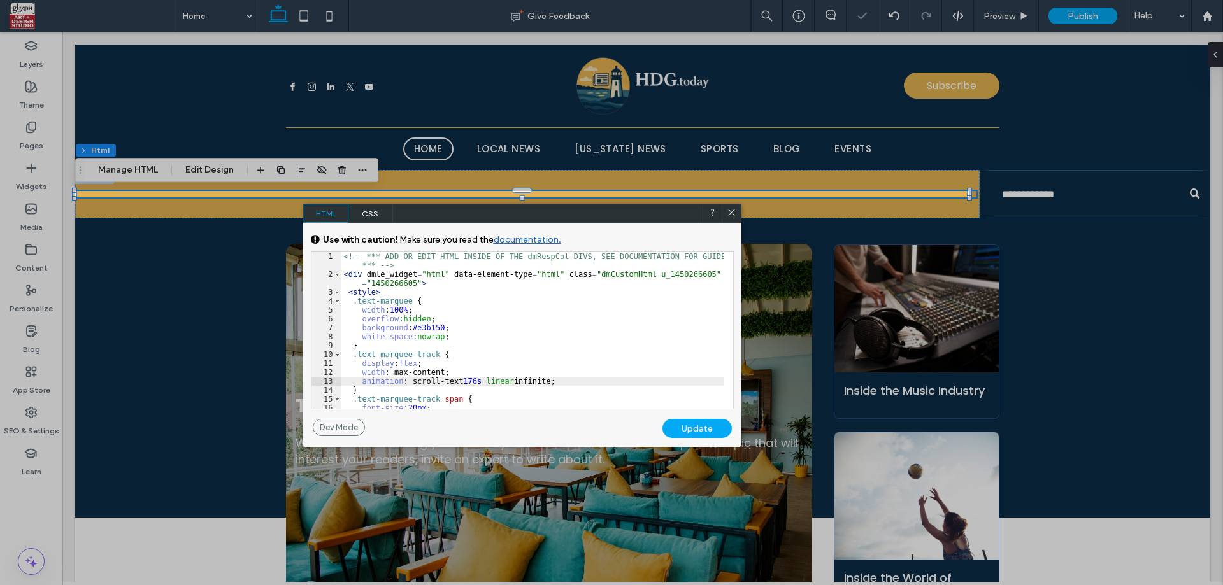
click at [718, 432] on div "Update" at bounding box center [696, 428] width 69 height 19
click at [734, 210] on icon at bounding box center [732, 213] width 10 height 10
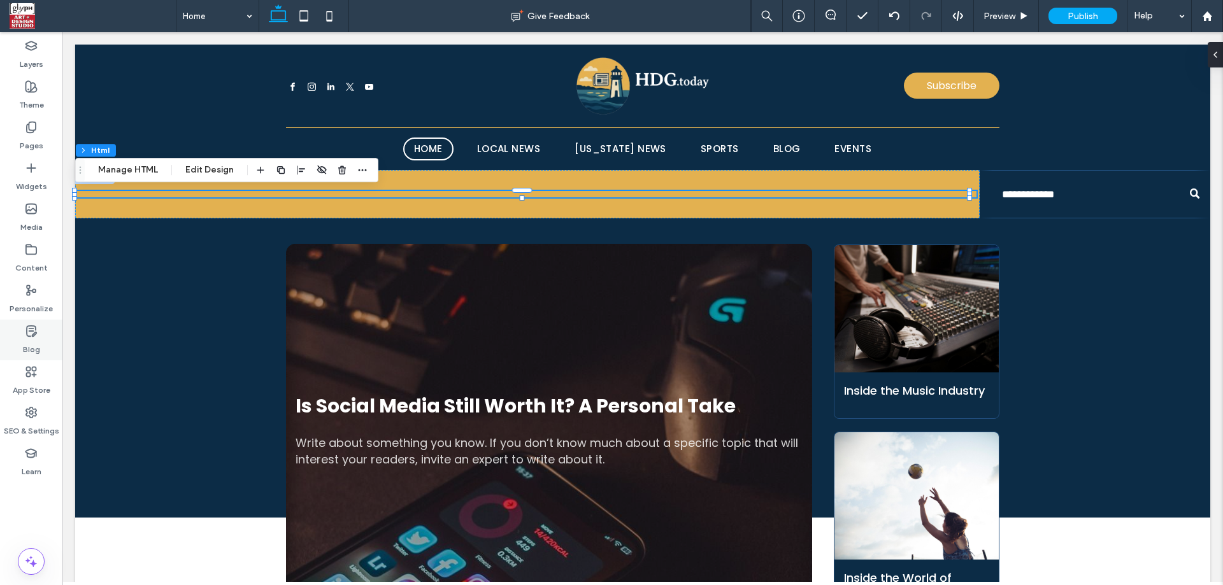
click at [28, 351] on label "Blog" at bounding box center [31, 347] width 17 height 18
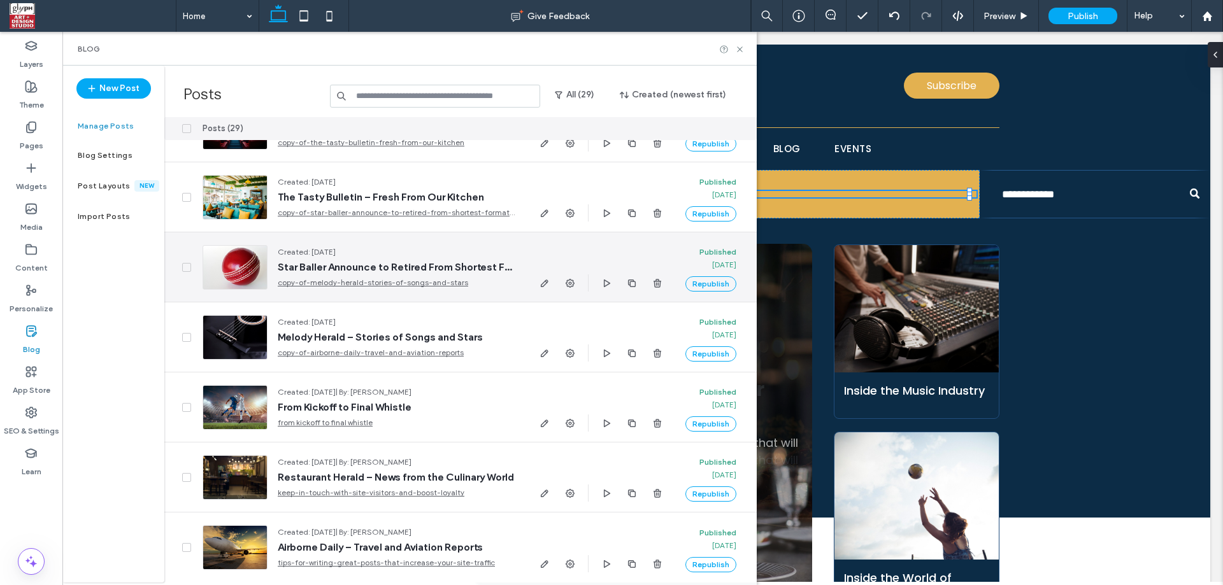
scroll to position [1342, 0]
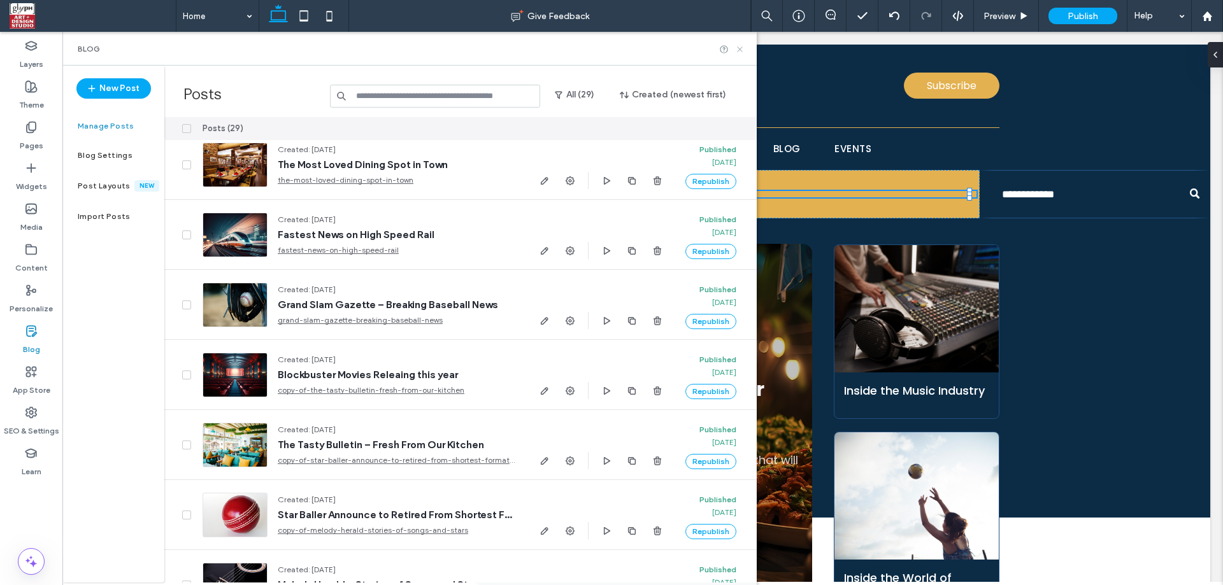
click at [739, 47] on icon at bounding box center [740, 50] width 10 height 10
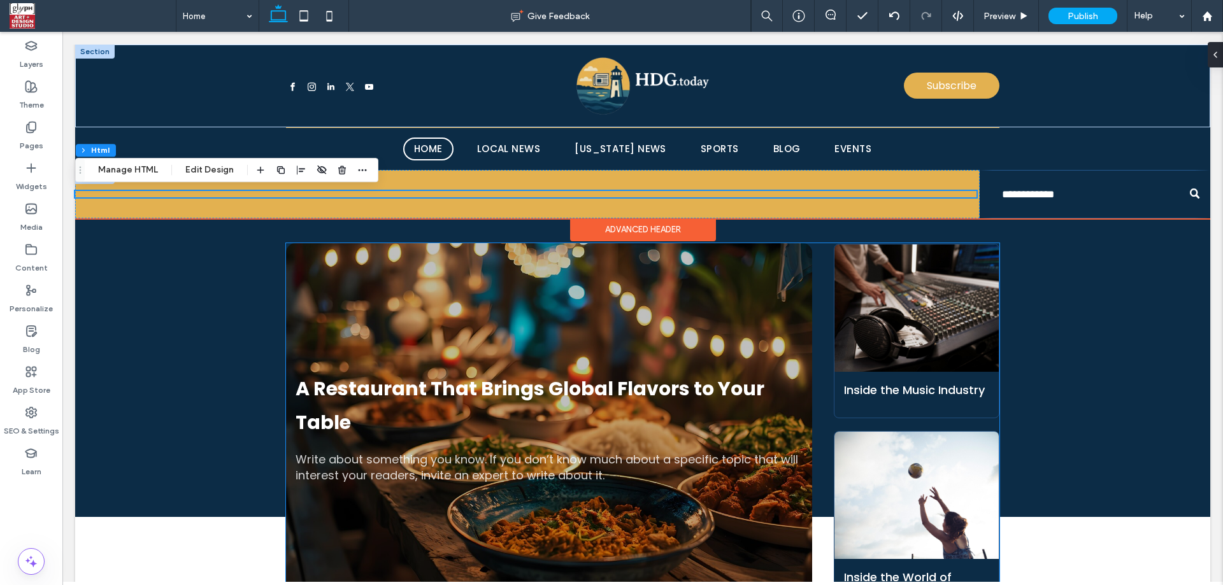
scroll to position [0, 0]
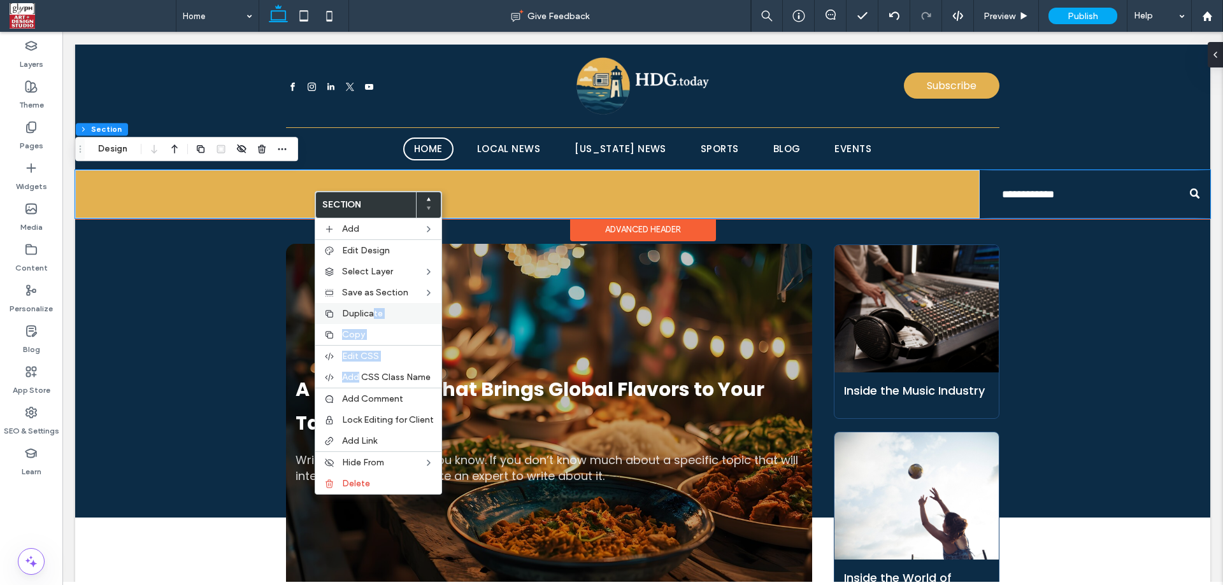
drag, startPoint x: 357, startPoint y: 373, endPoint x: 373, endPoint y: 322, distance: 52.8
click at [373, 322] on div "Section Add Edit Design Select Layer Save as Section Duplicate Copy Edit CSS Ad…" at bounding box center [378, 343] width 127 height 304
click at [236, 193] on div at bounding box center [525, 194] width 901 height 6
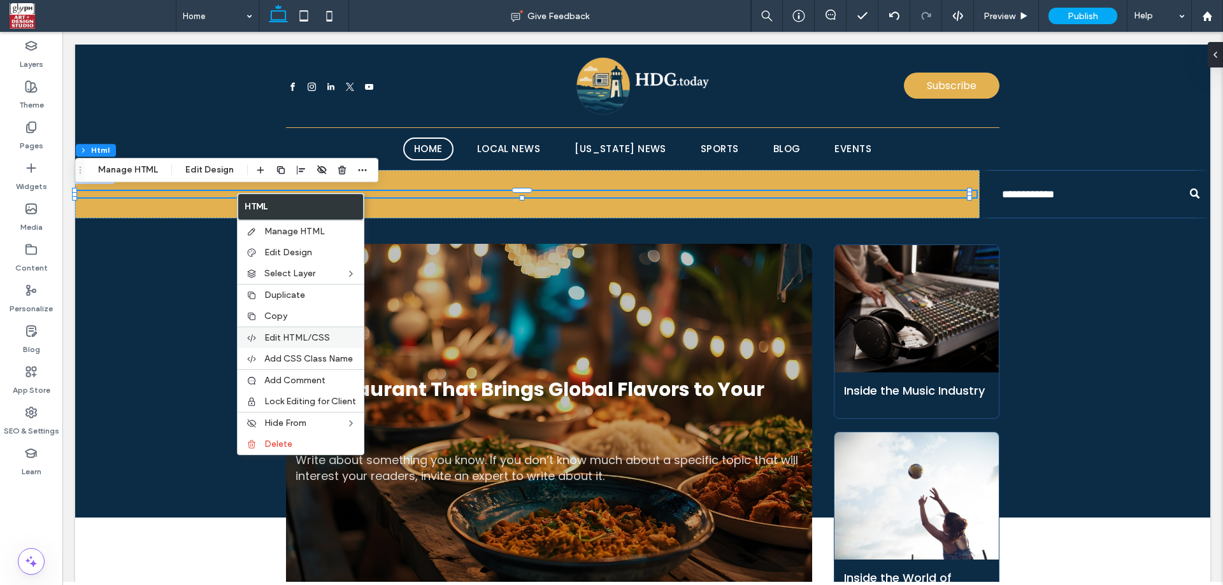
click at [294, 338] on span "Edit HTML/CSS" at bounding box center [297, 337] width 66 height 11
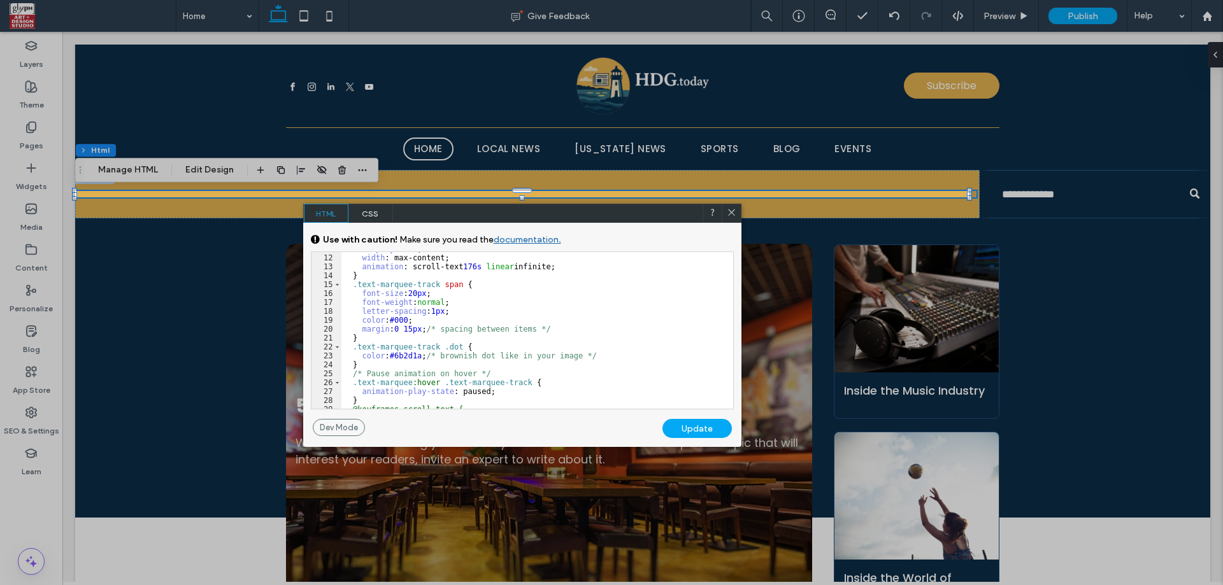
scroll to position [115, 0]
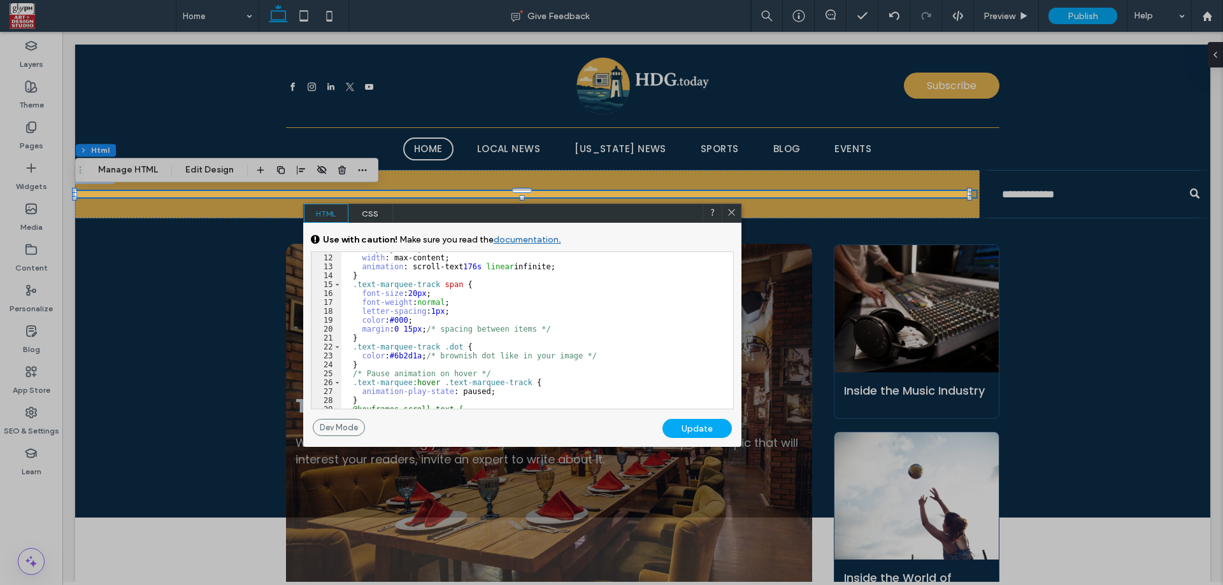
click at [352, 289] on div "display : flex ; width : max-content; animation : scroll-text 176 s linear infi…" at bounding box center [532, 332] width 382 height 175
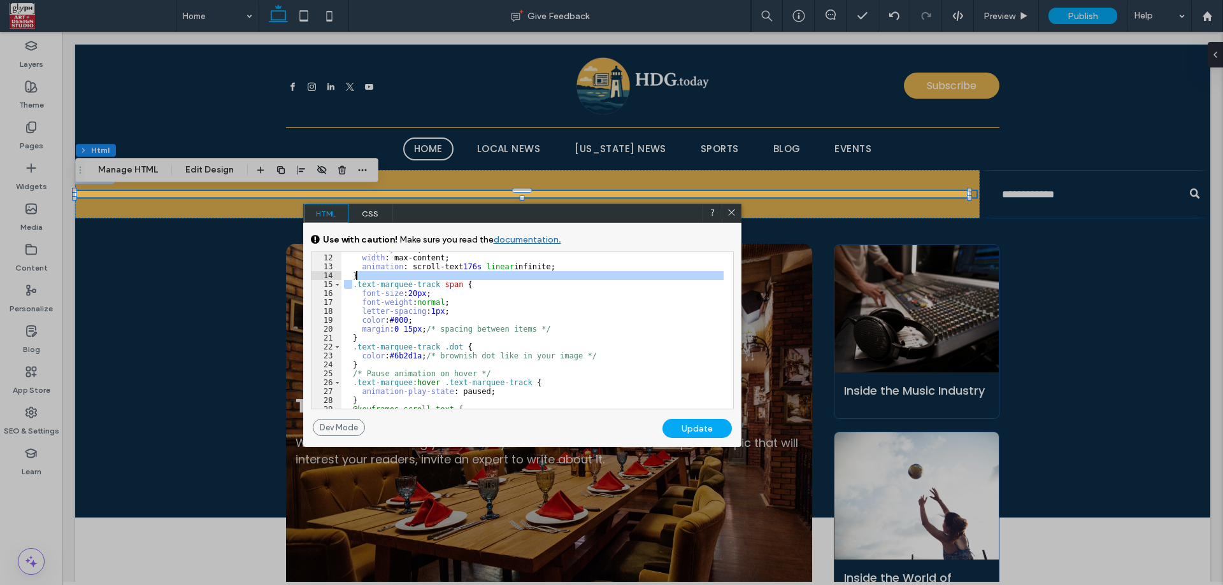
click at [453, 280] on div "display : flex ; width : max-content; animation : scroll-text 176 s linear infi…" at bounding box center [532, 332] width 382 height 175
click at [453, 286] on div "display : flex ; width : max-content; animation : scroll-text 176 s linear infi…" at bounding box center [532, 332] width 382 height 175
click at [382, 334] on div "display : flex ; width : max-content; animation : scroll-text 176 s linear infi…" at bounding box center [532, 332] width 382 height 175
click at [374, 338] on div "display : flex ; width : max-content; animation : scroll-text 176 s linear infi…" at bounding box center [532, 332] width 382 height 175
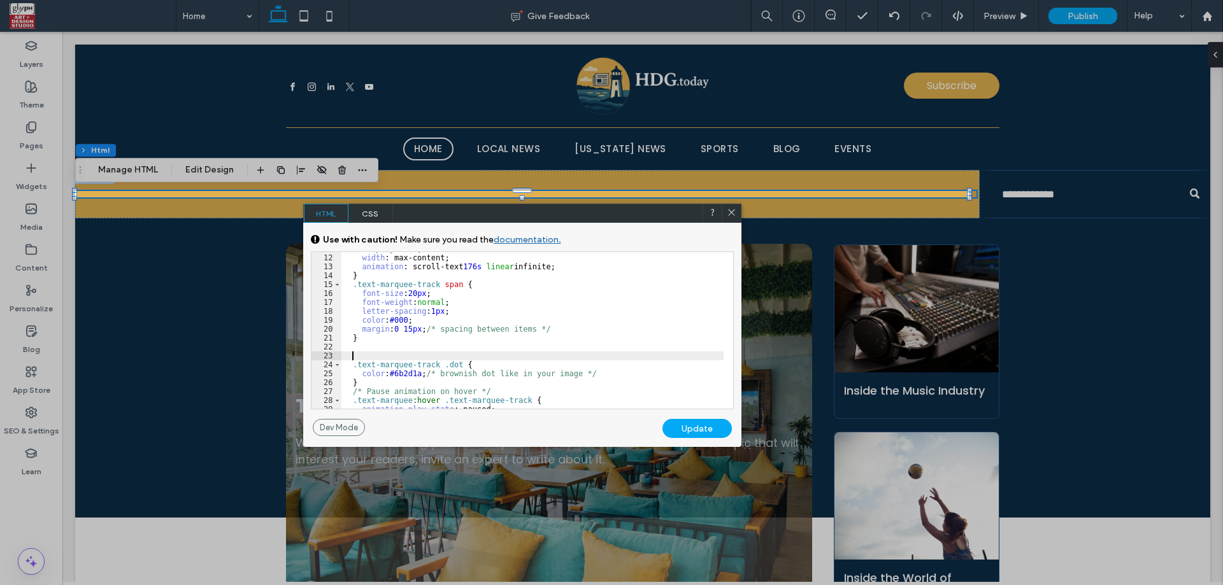
paste textarea
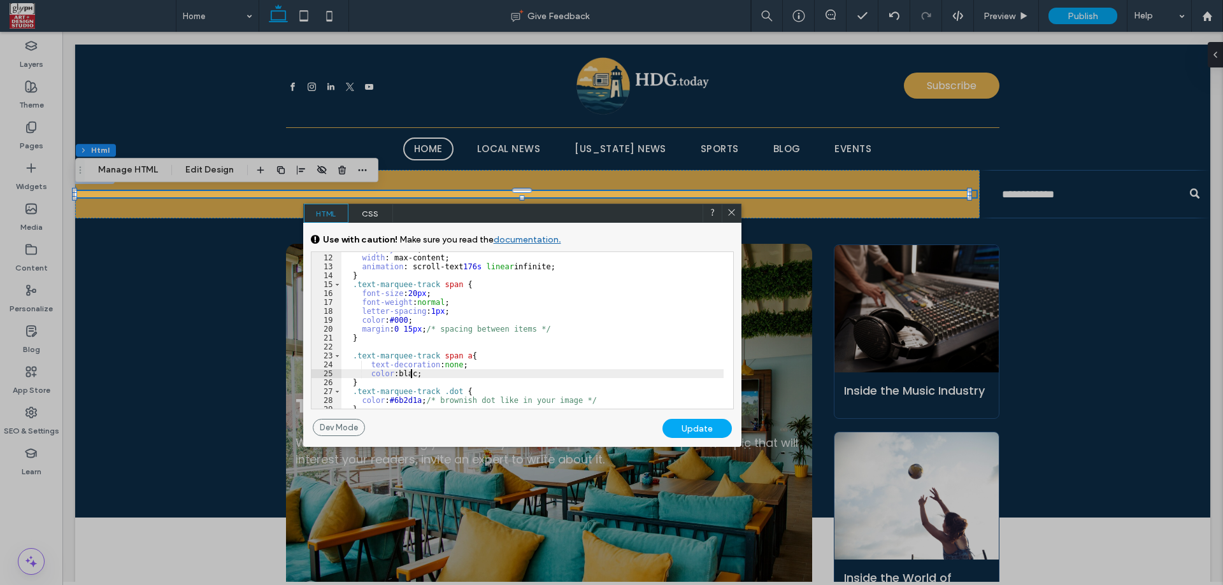
type textarea "**"
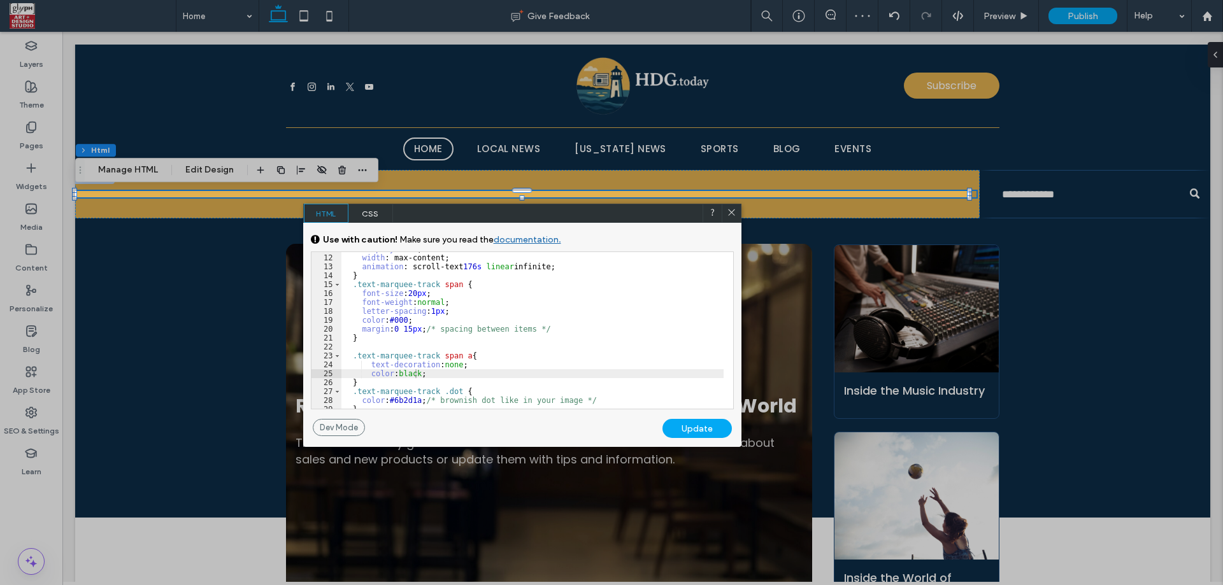
click at [703, 434] on div "Update" at bounding box center [696, 428] width 69 height 19
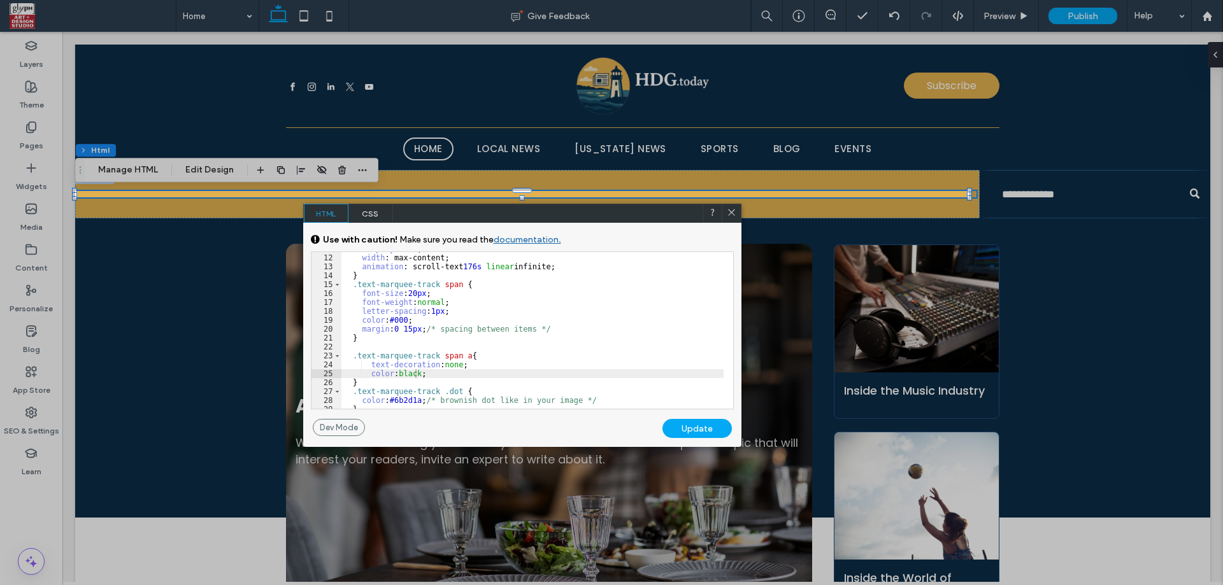
click at [545, 350] on div "display : flex ; width : max-content; animation : scroll-text 176 s linear infi…" at bounding box center [532, 332] width 382 height 175
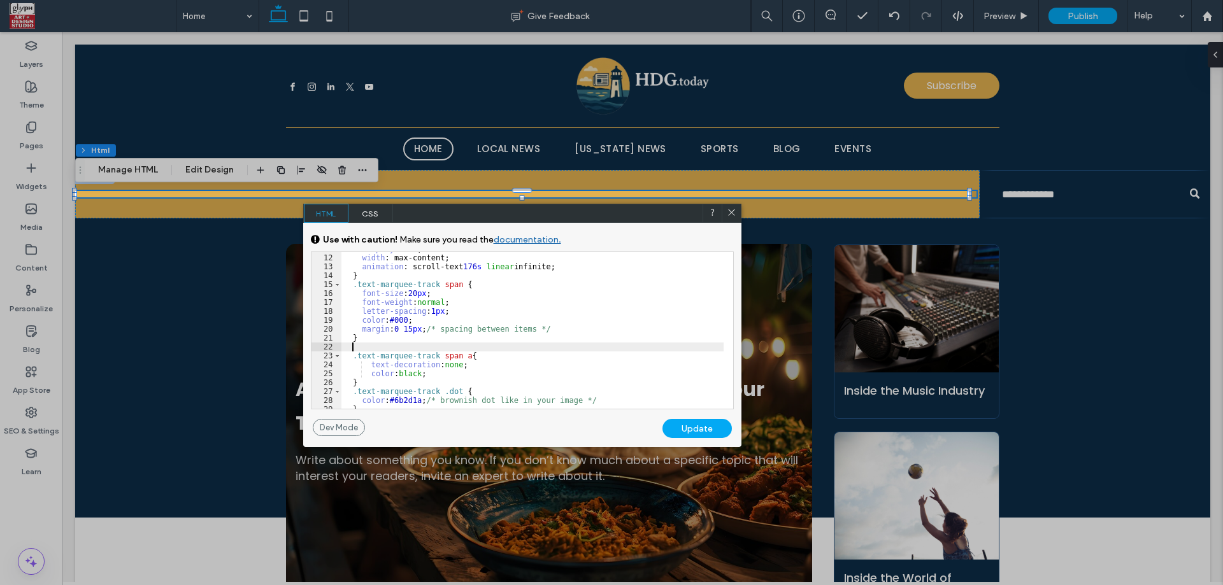
drag, startPoint x: 727, startPoint y: 217, endPoint x: 781, endPoint y: 108, distance: 121.6
click at [727, 217] on icon at bounding box center [732, 213] width 10 height 10
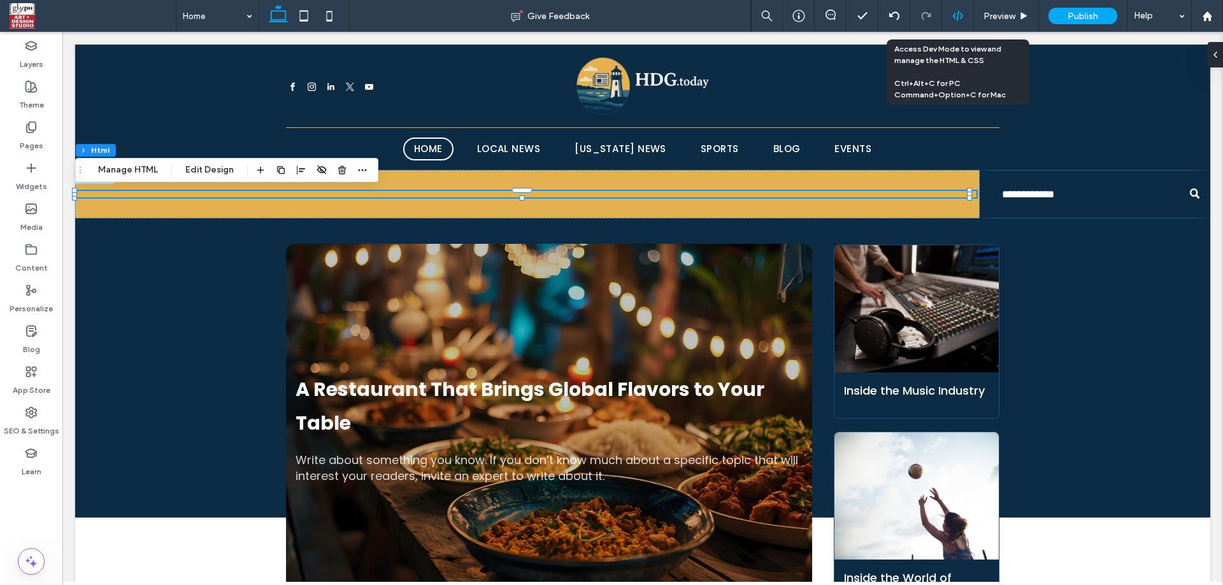
click at [962, 16] on use at bounding box center [957, 16] width 10 height 10
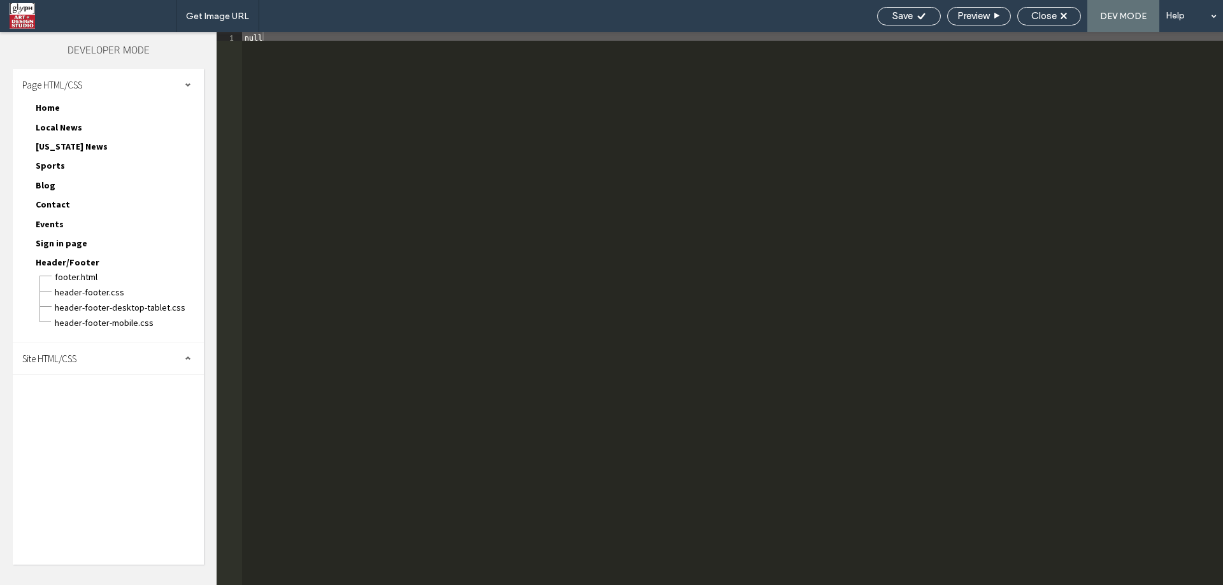
click at [65, 366] on div "Site HTML/CSS" at bounding box center [108, 359] width 191 height 32
click at [90, 396] on span "body-end.html" at bounding box center [131, 398] width 145 height 13
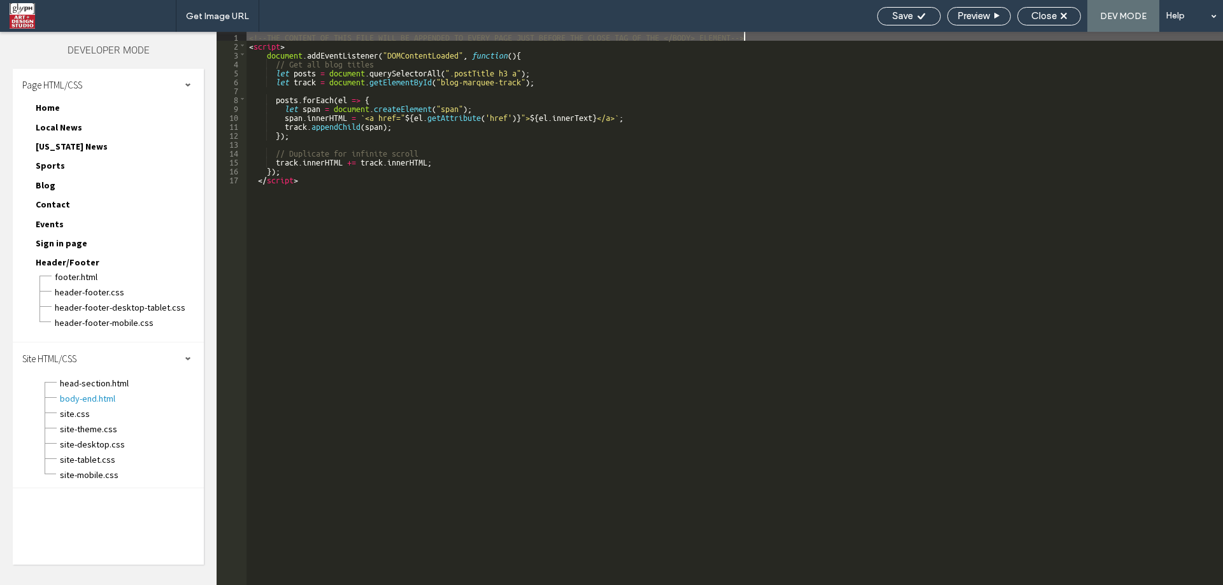
click at [516, 314] on div "<!--THE CONTENT OF THIS FILE WILL BE APPENDED TO EVERY PAGE JUST BEFORE THE CLO…" at bounding box center [734, 317] width 976 height 571
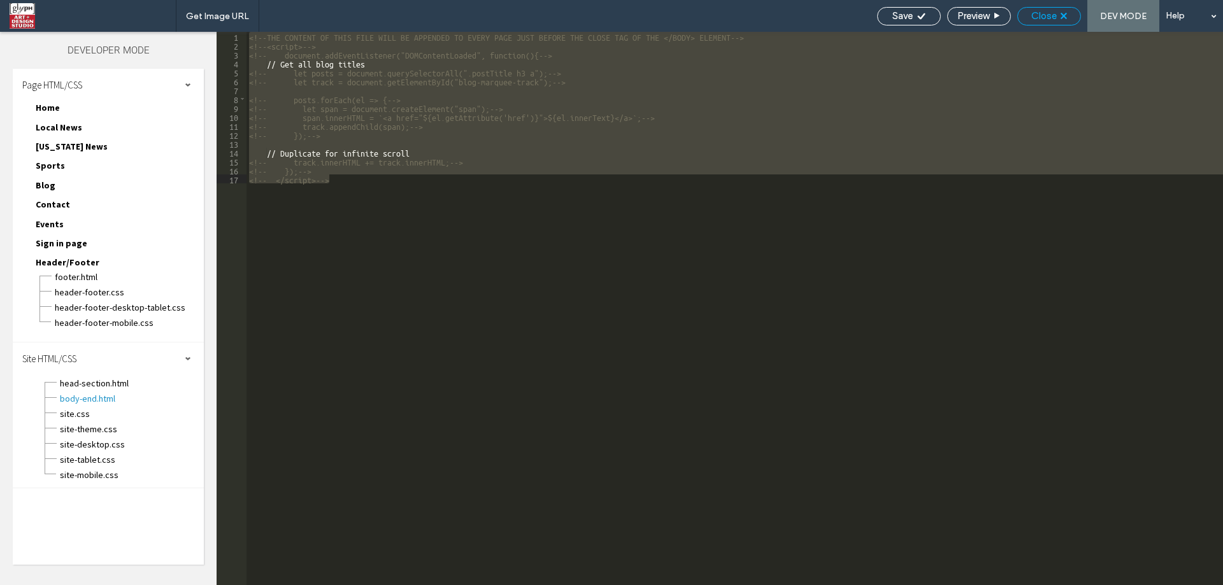
click at [1042, 18] on span "Close" at bounding box center [1043, 15] width 25 height 11
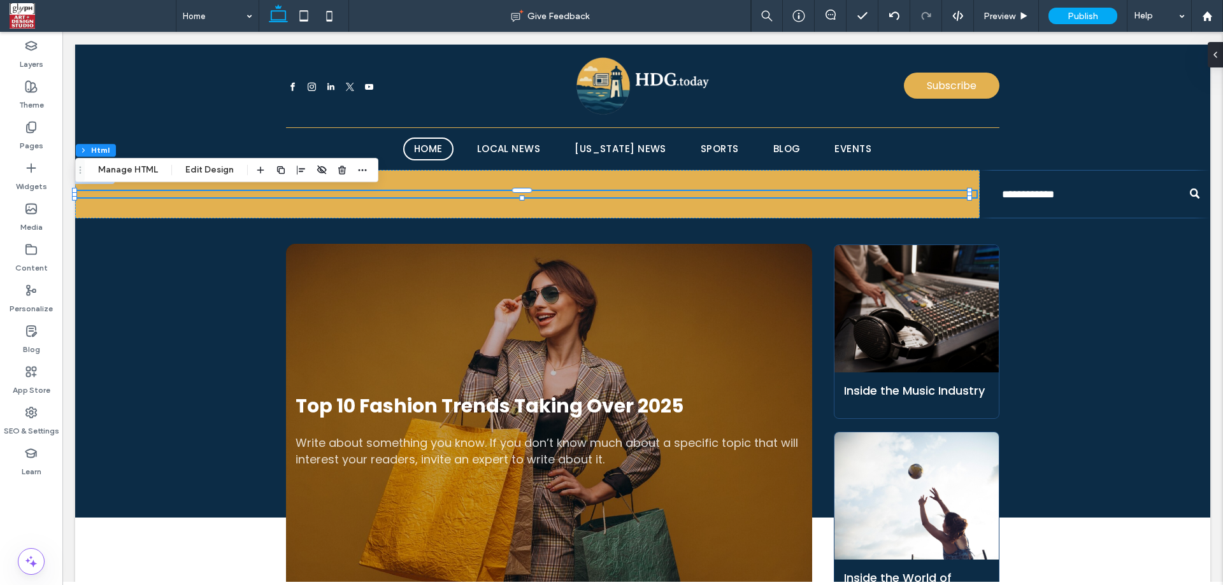
scroll to position [0, 0]
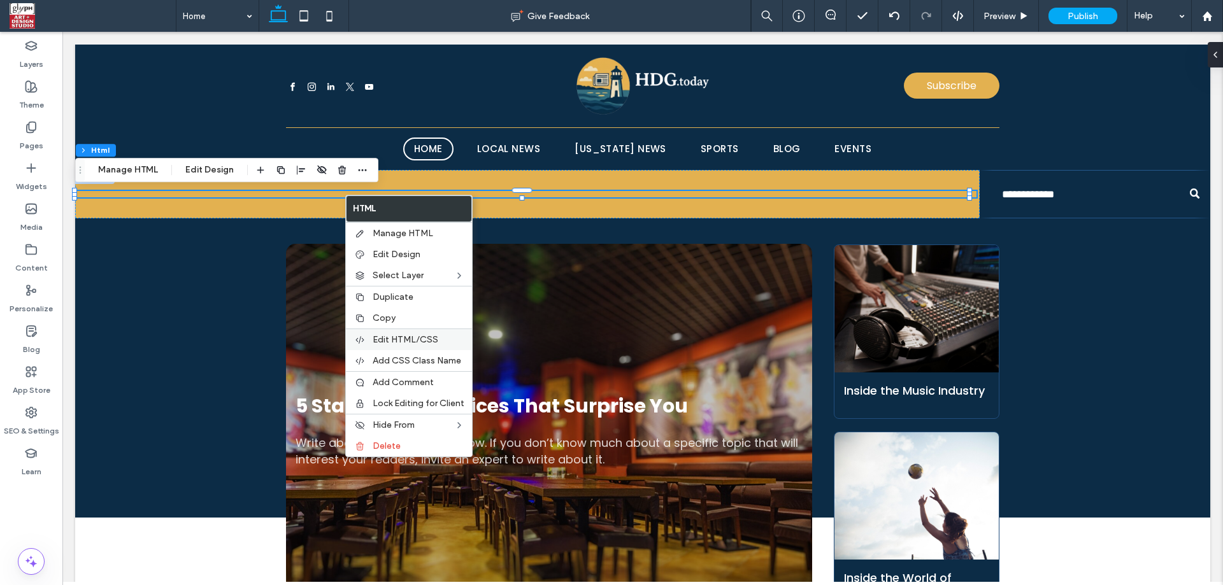
click at [374, 329] on div "Edit HTML/CSS" at bounding box center [409, 340] width 126 height 22
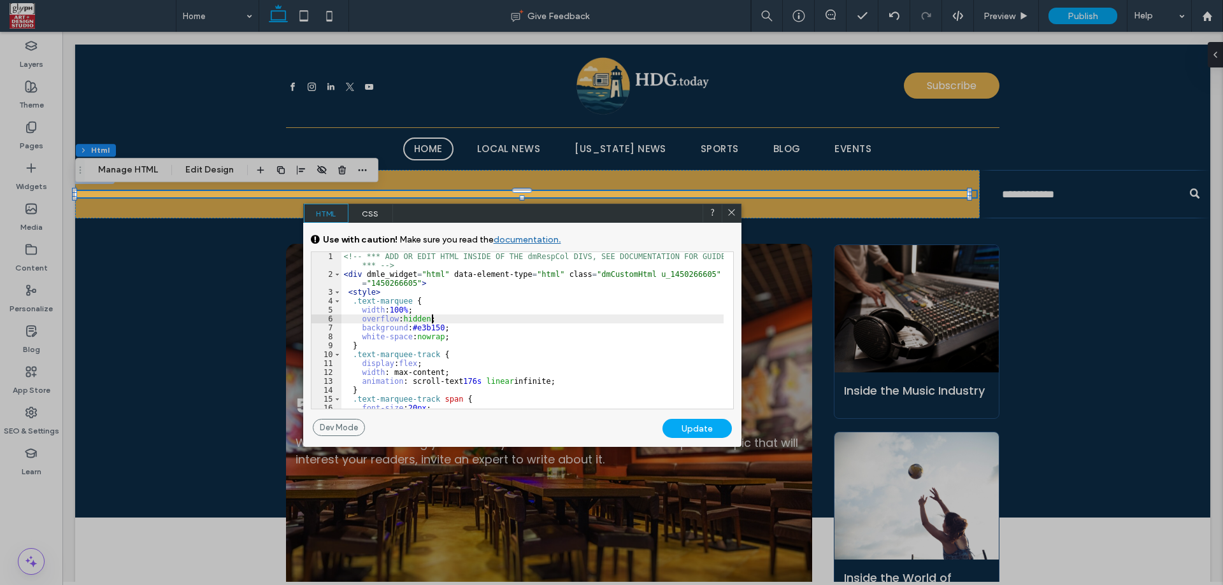
click at [485, 323] on div "<!-- *** ADD OR EDIT HTML INSIDE OF THE dmRespCol DIVS, SEE DOCUMENTATION FOR G…" at bounding box center [532, 343] width 382 height 183
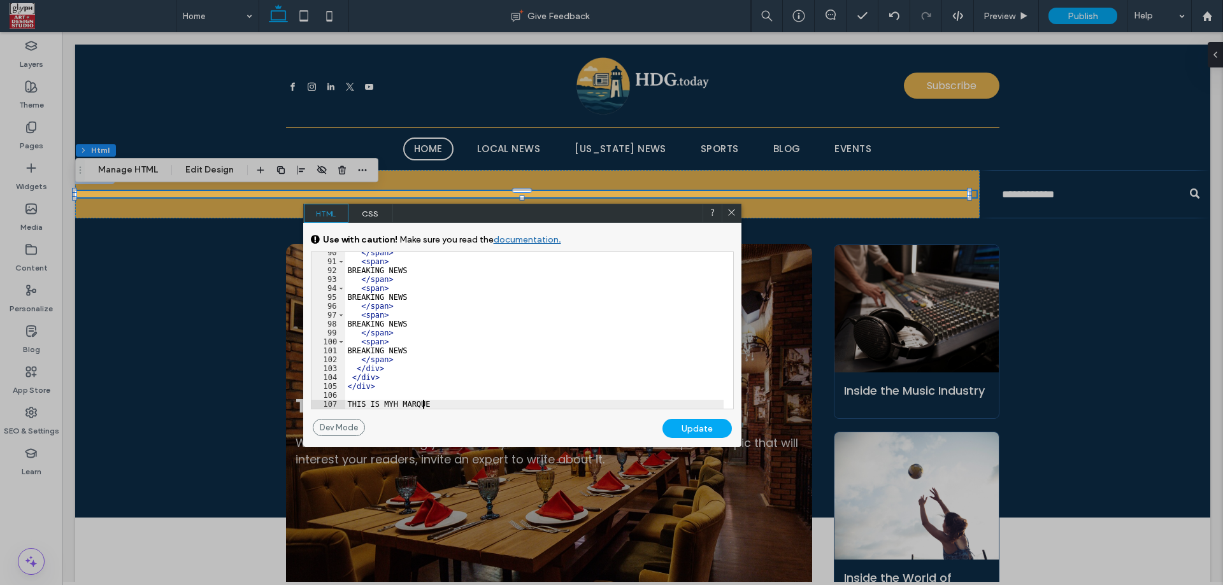
scroll to position [815, 0]
click at [698, 420] on div "Update" at bounding box center [696, 428] width 69 height 19
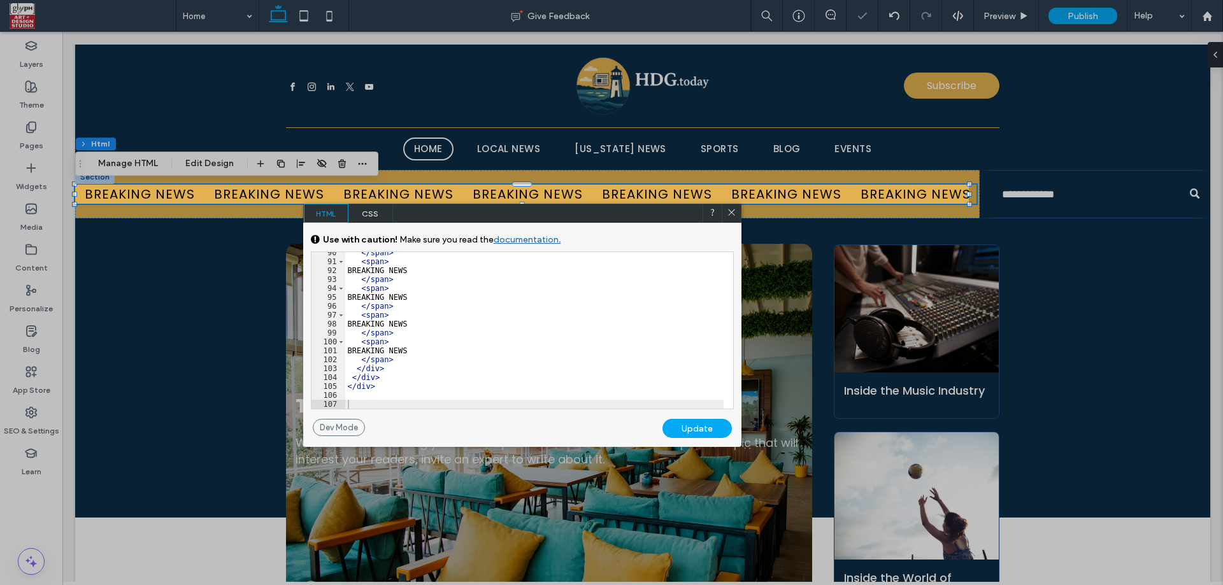
click at [736, 210] on div at bounding box center [731, 213] width 19 height 19
click at [734, 209] on icon at bounding box center [732, 213] width 10 height 10
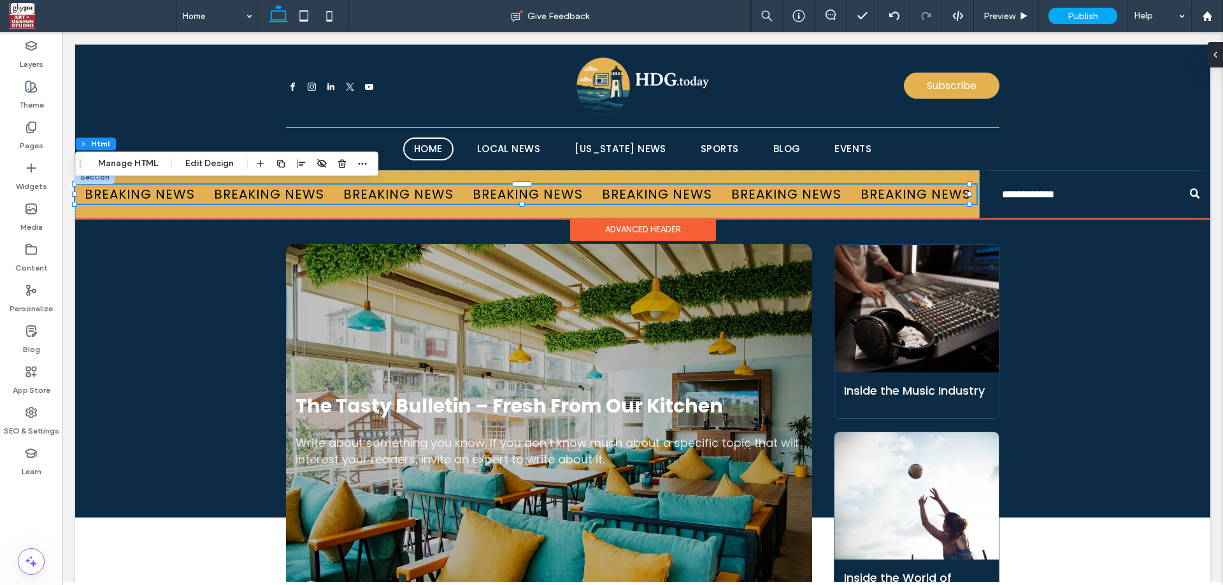
click at [858, 194] on span "BREAKING NEWS" at bounding box center [913, 194] width 110 height 19
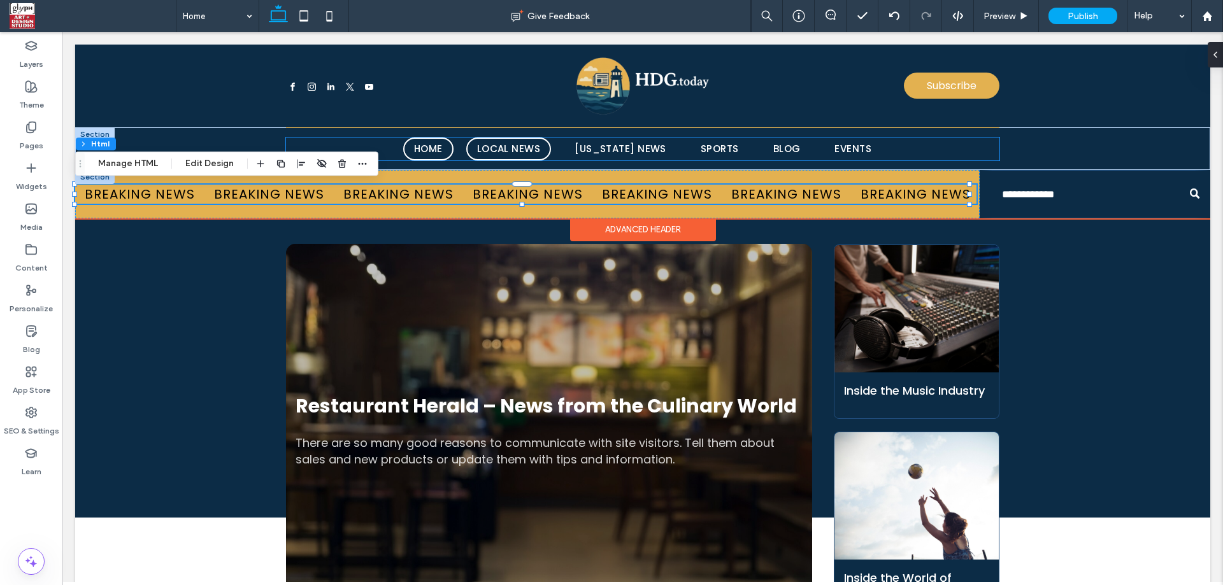
click at [508, 155] on span "Local News" at bounding box center [509, 149] width 64 height 15
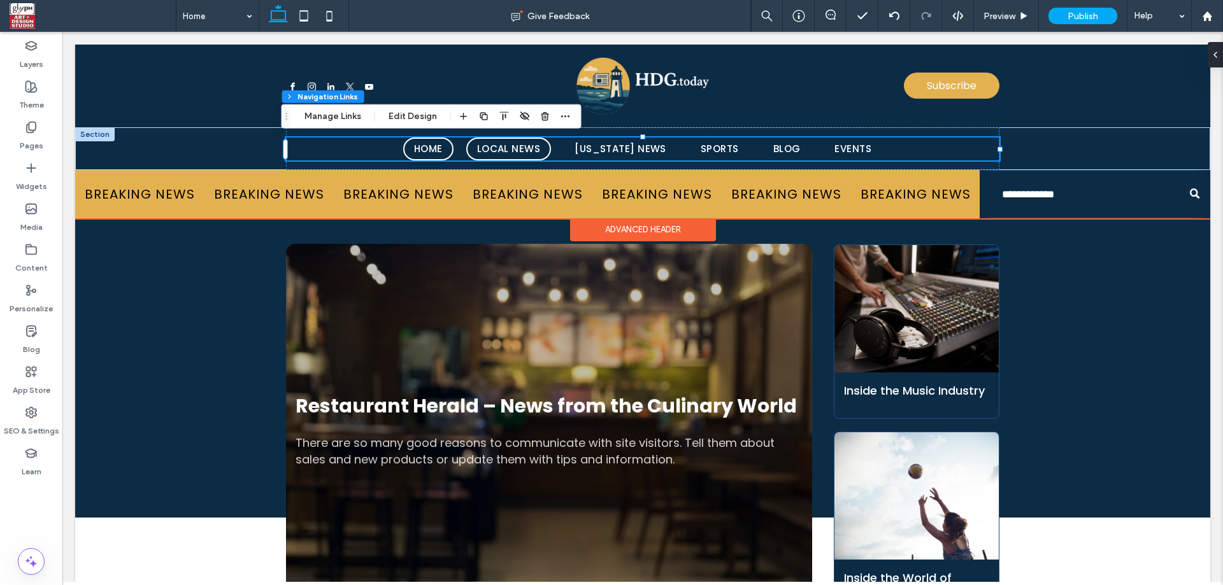
click at [514, 149] on span "Local News" at bounding box center [509, 149] width 64 height 15
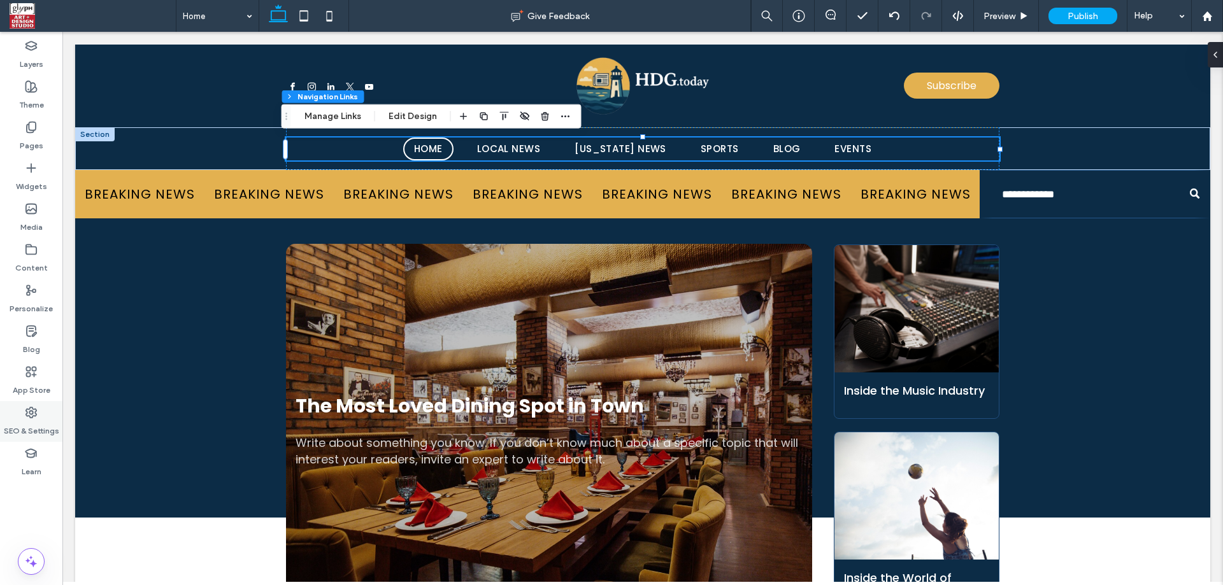
click at [26, 415] on use at bounding box center [31, 413] width 10 height 10
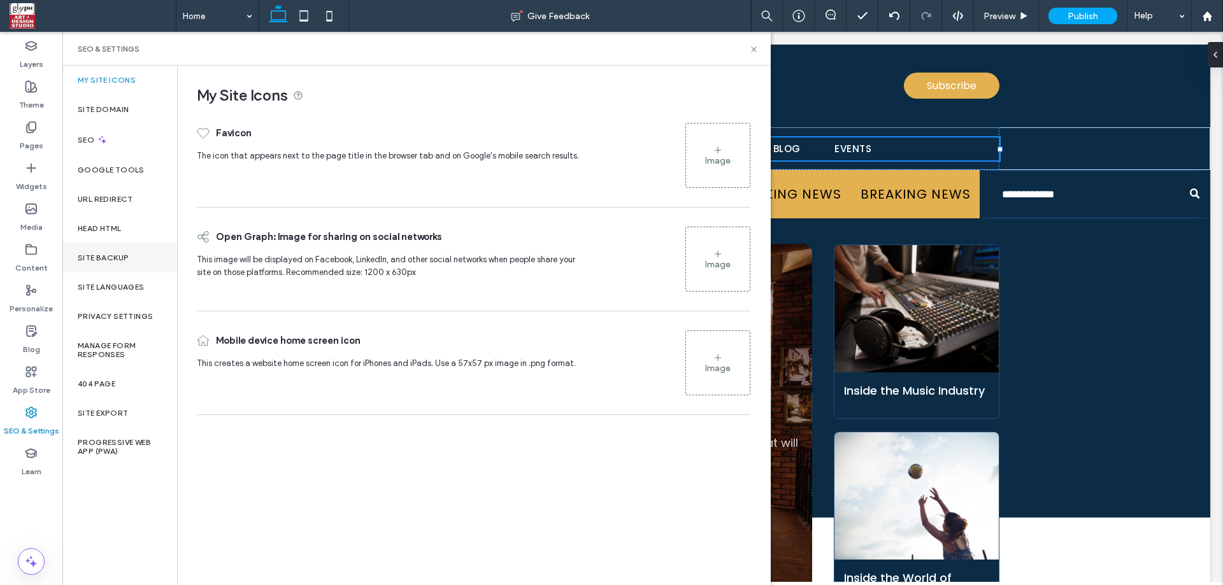
click at [98, 264] on div "Site Backup" at bounding box center [119, 257] width 115 height 29
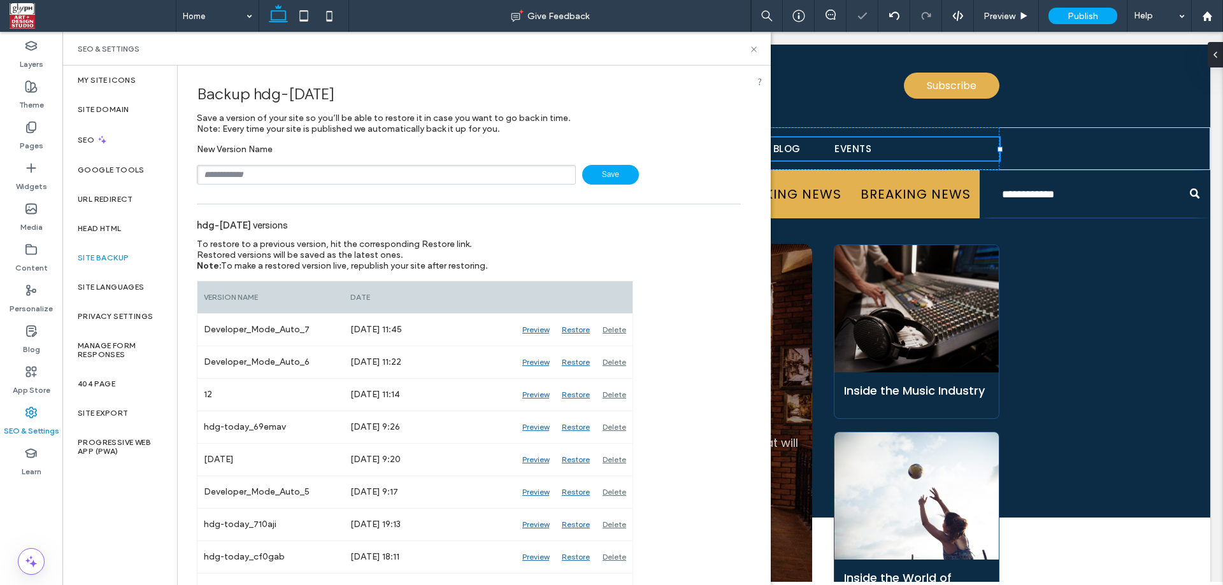
click at [346, 176] on input "text" at bounding box center [386, 175] width 379 height 20
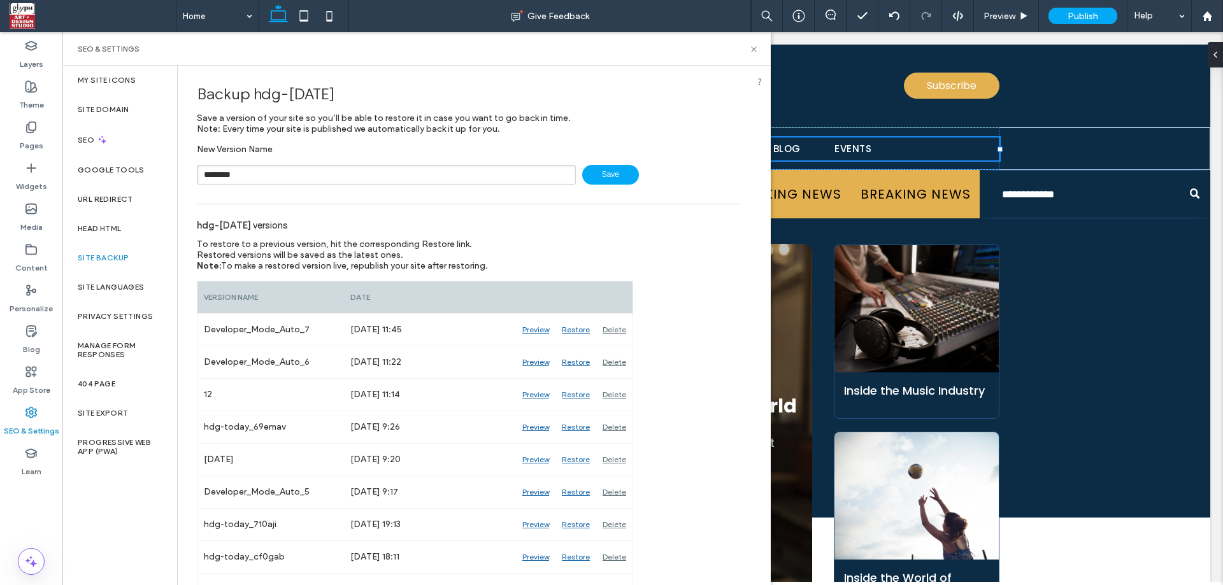
type input "**********"
click at [596, 175] on span "Save" at bounding box center [610, 175] width 57 height 20
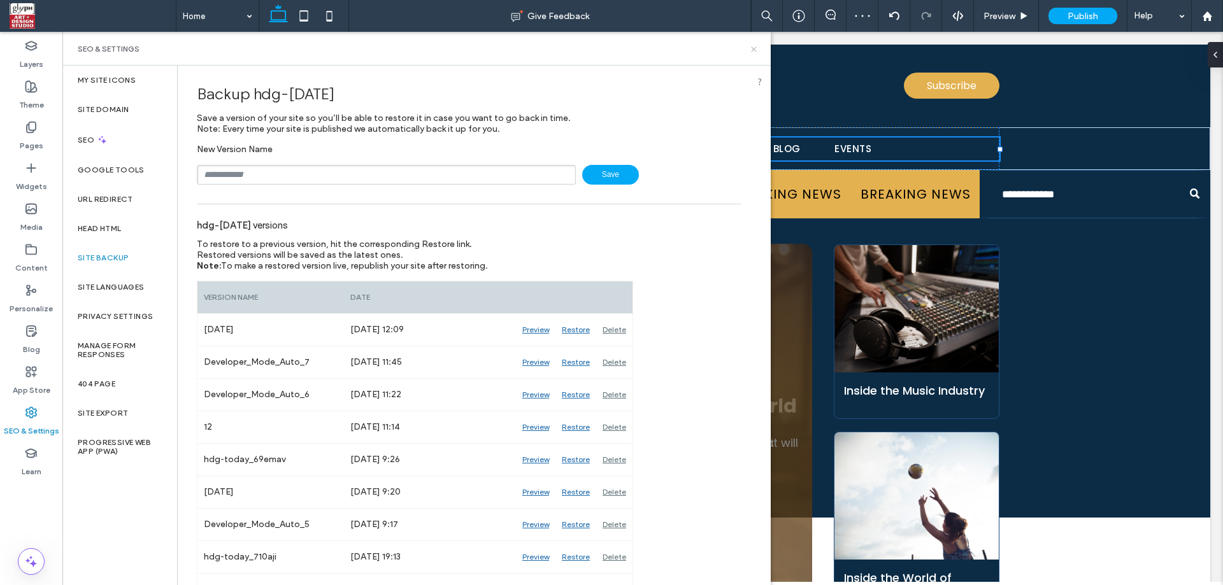
click at [755, 49] on icon at bounding box center [754, 50] width 10 height 10
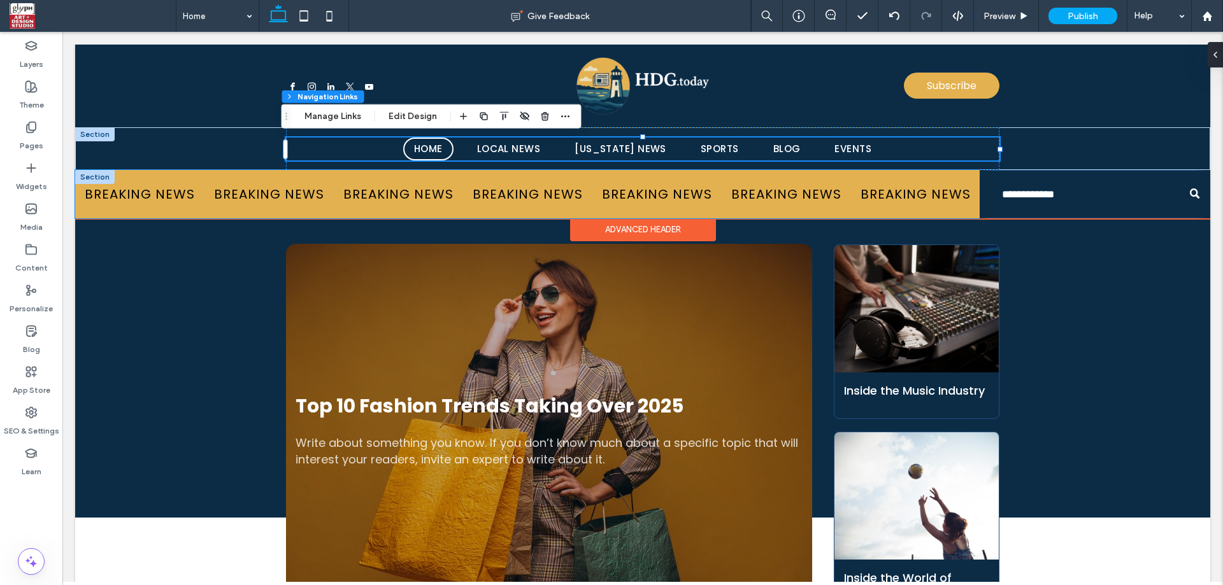
click at [684, 182] on div "BREAKING NEWS BREAKING NEWS BREAKING NEWS BREAKING NEWS BREAKING NEWS BREAKING …" at bounding box center [527, 194] width 904 height 48
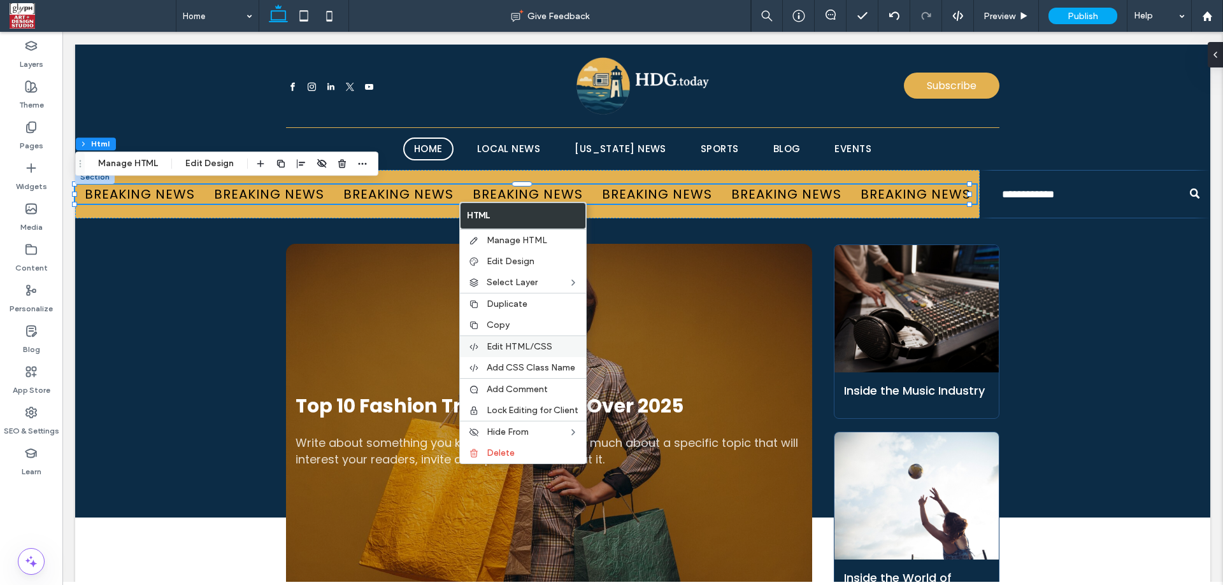
click at [503, 342] on span "Edit HTML/CSS" at bounding box center [520, 346] width 66 height 11
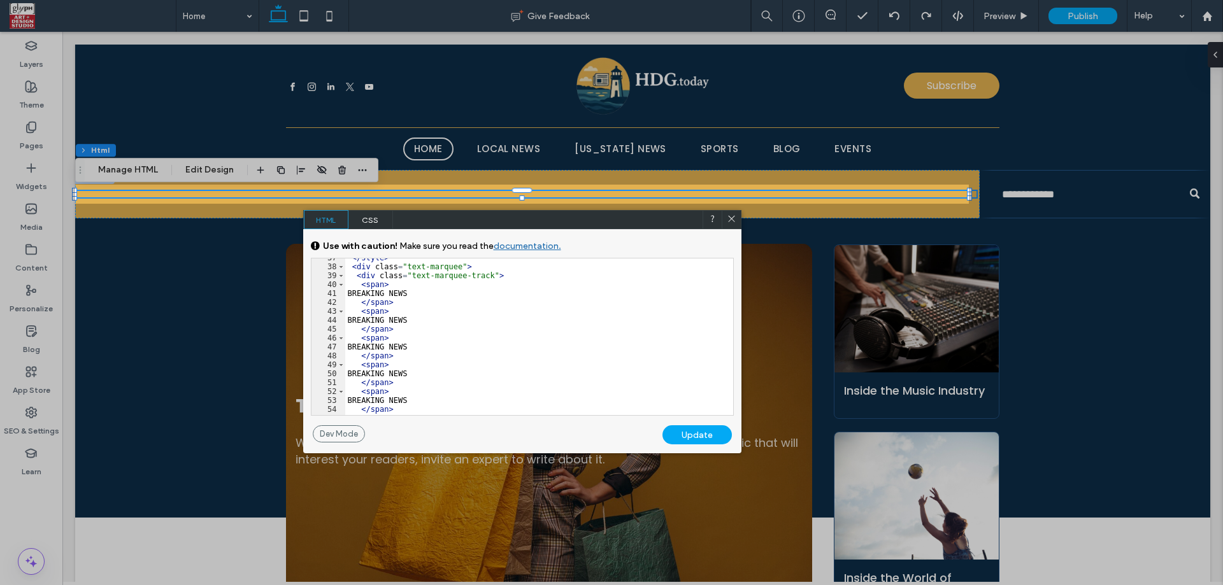
scroll to position [344, 0]
click at [359, 280] on div "</ style > < div class = "text-marquee" > < div class = "text-marquee-track" > …" at bounding box center [534, 340] width 378 height 175
click at [359, 283] on div "</ style > < div class = "text-marquee" > < div class = "text-marquee-track" > …" at bounding box center [534, 340] width 378 height 175
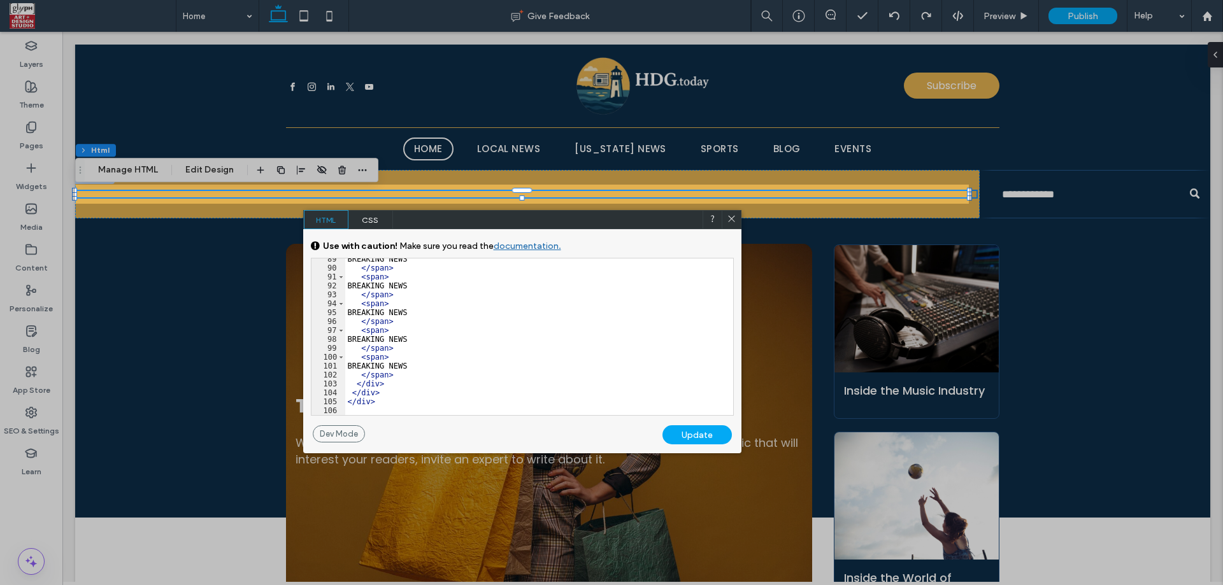
scroll to position [806, 0]
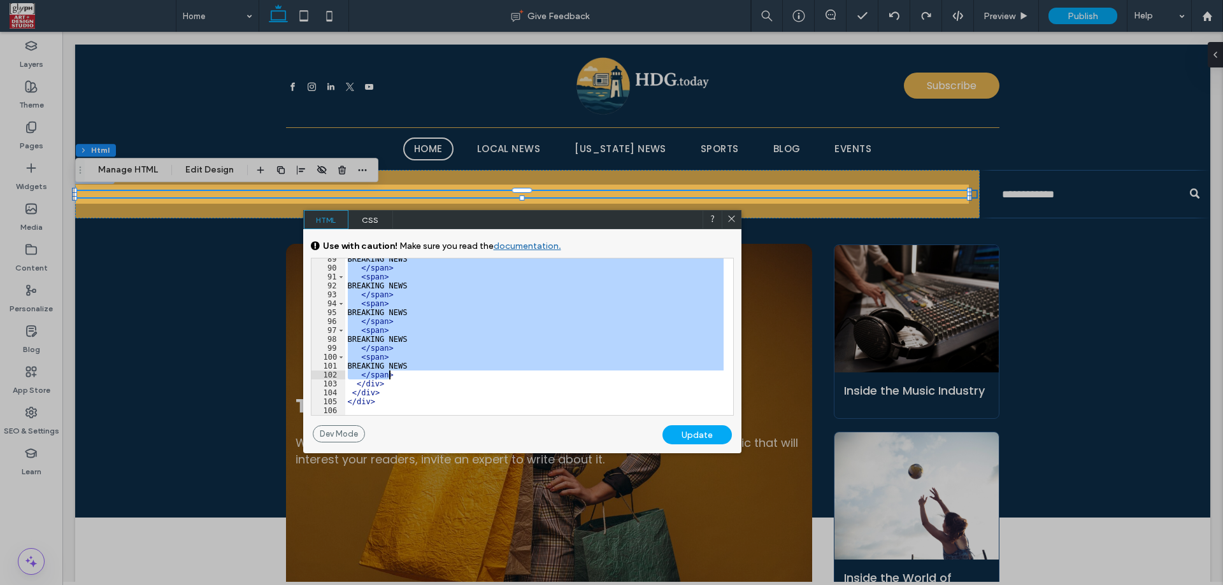
click at [415, 372] on div "BREAKING NEWS </ span > < span > BREAKING NEWS </ span > < span > BREAKING NEWS…" at bounding box center [534, 342] width 378 height 175
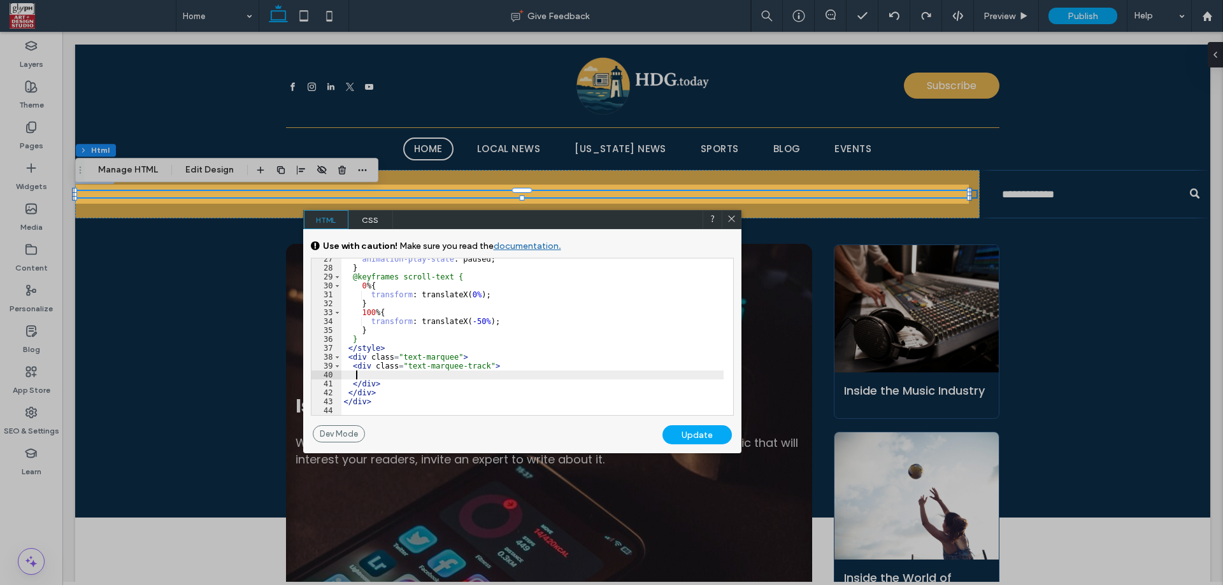
scroll to position [253, 0]
click at [479, 363] on div "animation-play-state : paused; } @keyframes scroll-text { 0 % { transform : tra…" at bounding box center [532, 342] width 382 height 175
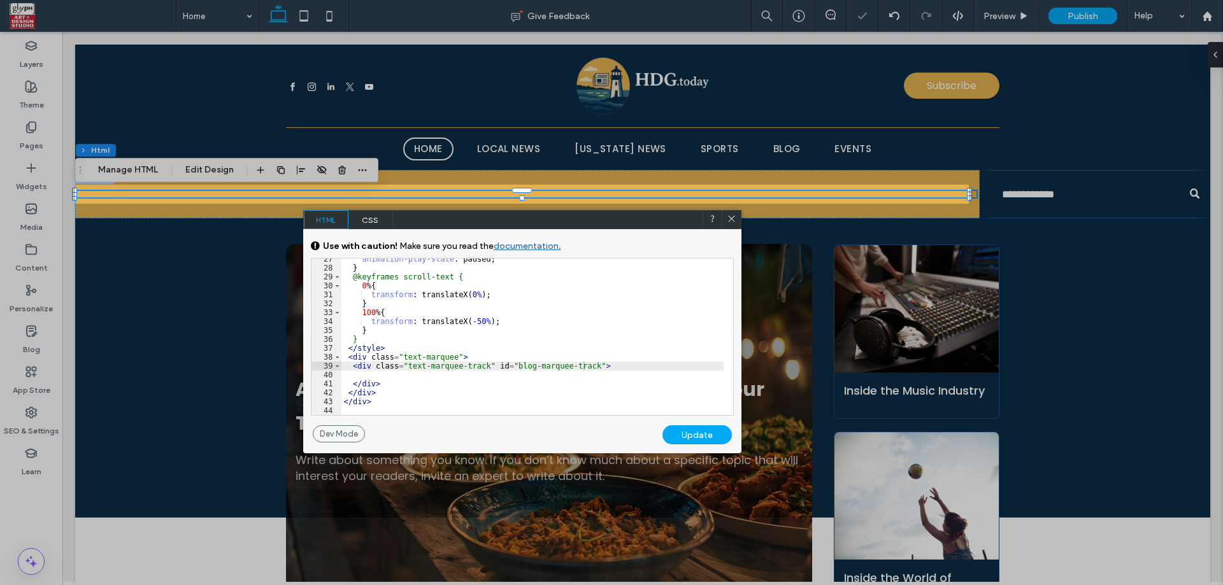
drag, startPoint x: 681, startPoint y: 434, endPoint x: 664, endPoint y: 163, distance: 271.8
click at [681, 434] on div "Update" at bounding box center [696, 434] width 69 height 19
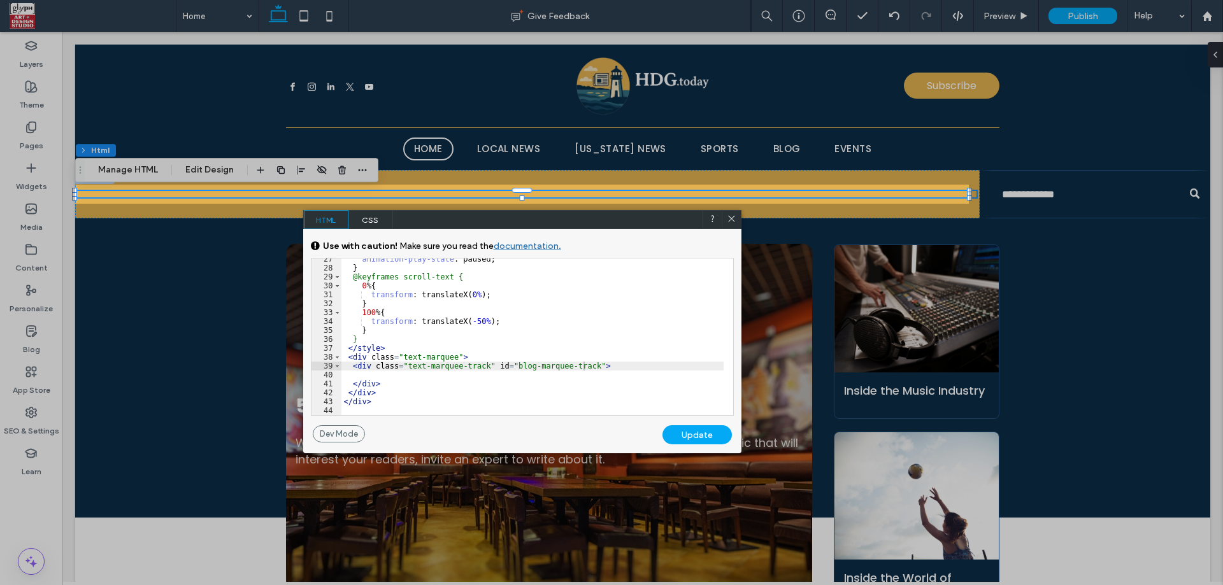
click at [694, 447] on div "Dev Mode Undo Update" at bounding box center [522, 439] width 438 height 28
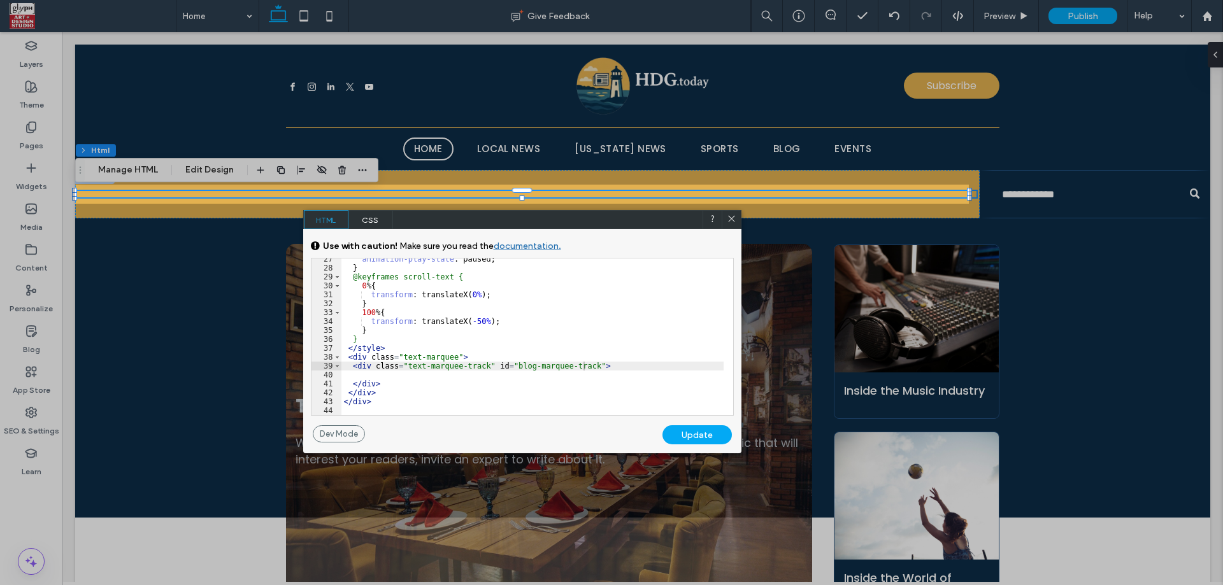
click at [697, 437] on div "Update" at bounding box center [696, 434] width 69 height 19
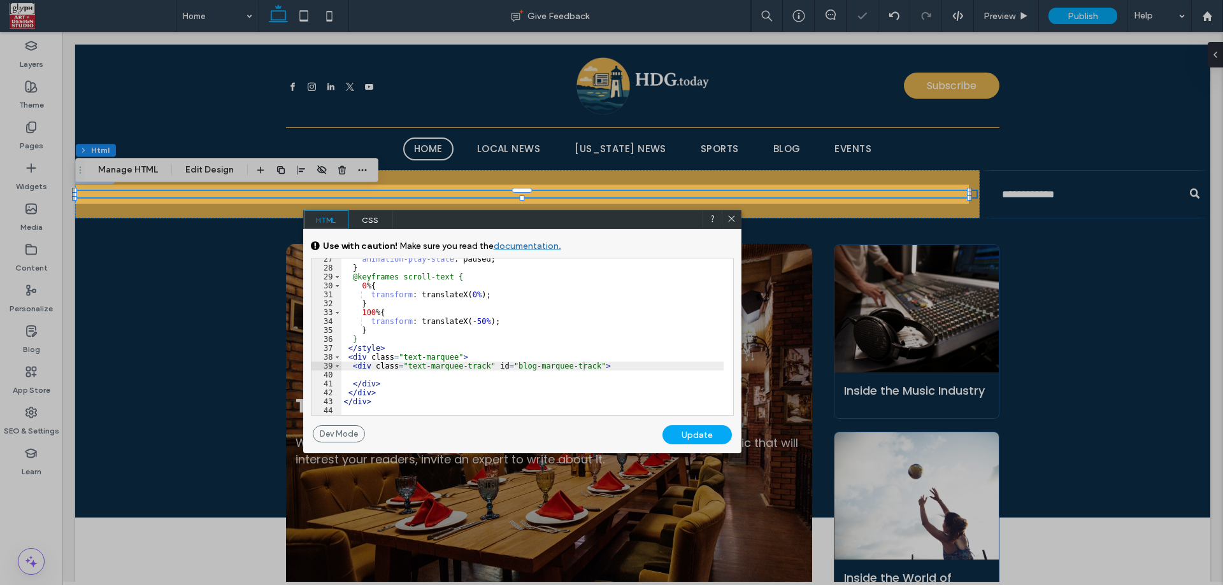
drag, startPoint x: 734, startPoint y: 219, endPoint x: 932, endPoint y: 20, distance: 281.0
click at [734, 219] on icon at bounding box center [732, 219] width 10 height 10
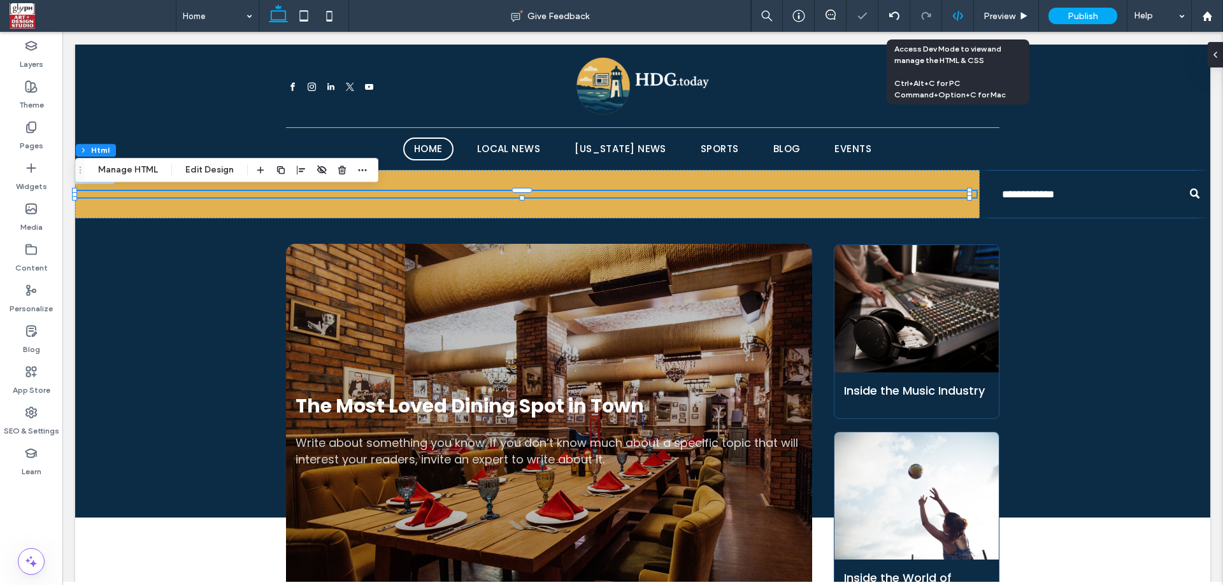
click at [960, 15] on icon at bounding box center [957, 15] width 11 height 11
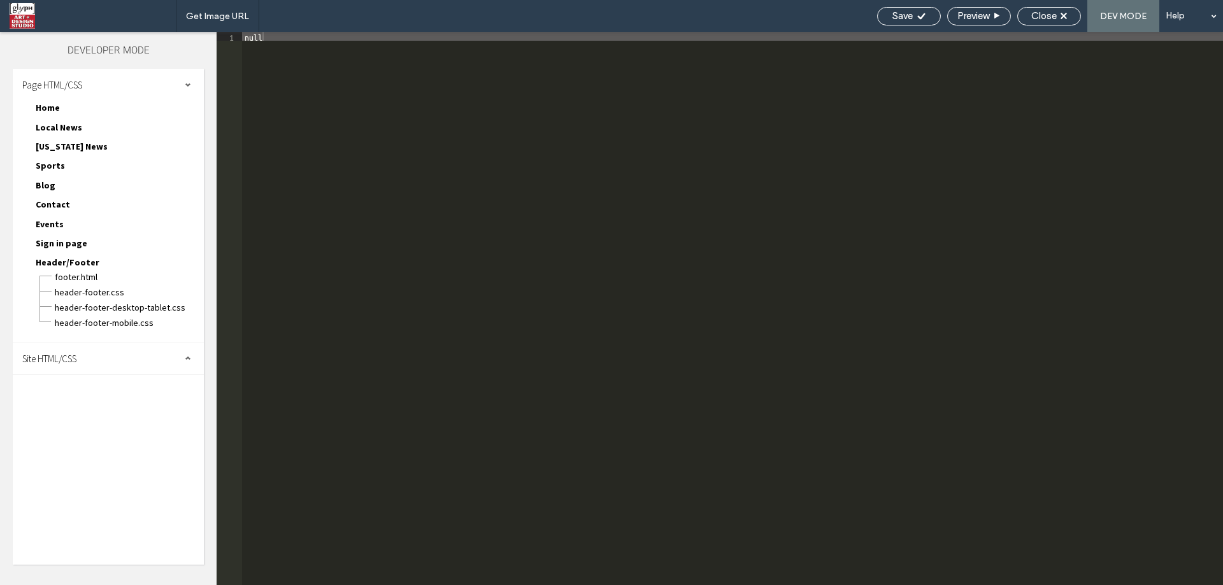
click at [78, 342] on div "Page HTML/CSS Home Home.html Home-head-section.html Home.css Home-desktop-table…" at bounding box center [108, 206] width 191 height 274
click at [80, 359] on div "Site HTML/CSS" at bounding box center [108, 359] width 191 height 32
click at [94, 397] on span "body-end.html" at bounding box center [131, 398] width 145 height 13
click at [480, 354] on div "null" at bounding box center [732, 317] width 981 height 571
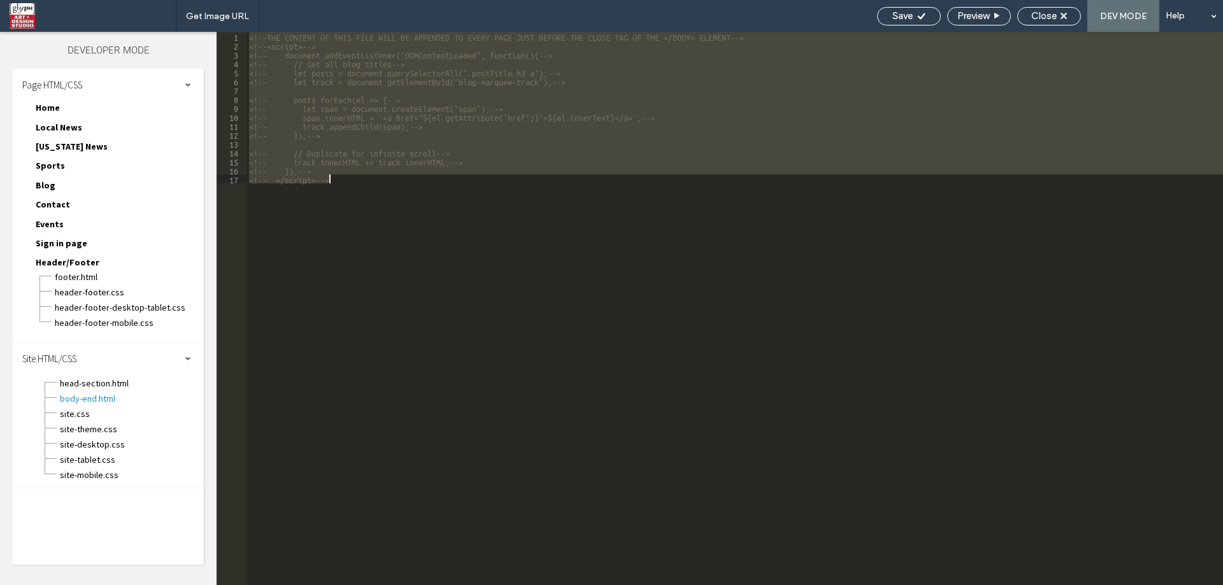
click at [492, 400] on div "<!--THE CONTENT OF THIS FILE WILL BE APPENDED TO EVERY PAGE JUST BEFORE THE CLO…" at bounding box center [734, 308] width 976 height 553
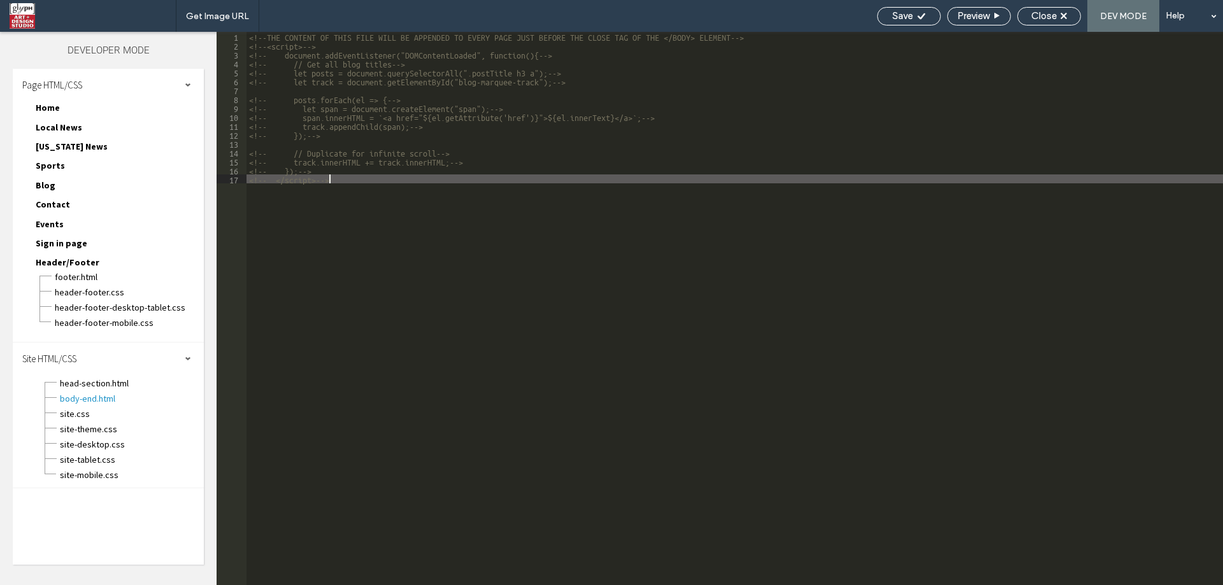
click at [364, 42] on div "<!--THE CONTENT OF THIS FILE WILL BE APPENDED TO EVERY PAGE JUST BEFORE THE CLO…" at bounding box center [734, 317] width 976 height 571
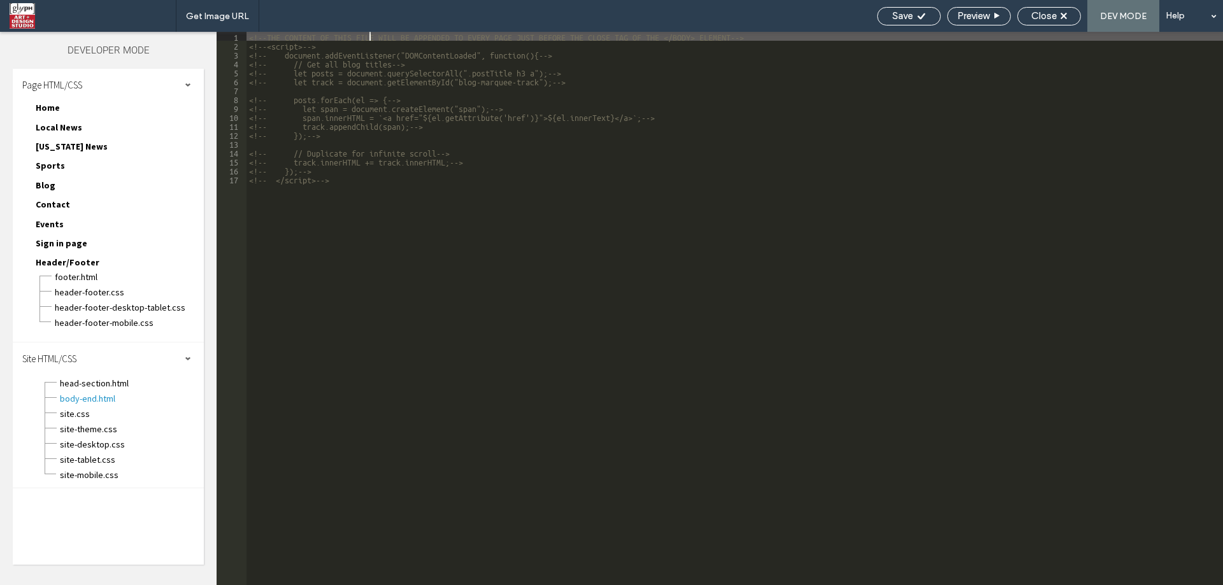
click at [367, 39] on div "<!--THE CONTENT OF THIS FILE WILL BE APPENDED TO EVERY PAGE JUST BEFORE THE CLO…" at bounding box center [734, 317] width 976 height 571
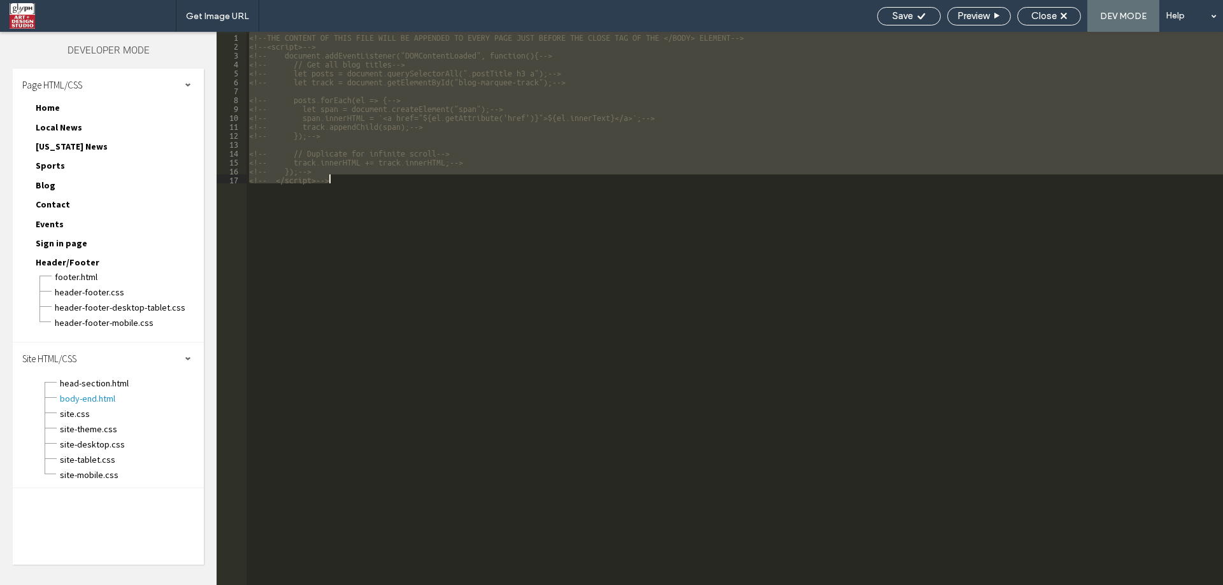
click at [362, 185] on div "<!--THE CONTENT OF THIS FILE WILL BE APPENDED TO EVERY PAGE JUST BEFORE THE CLO…" at bounding box center [734, 317] width 976 height 571
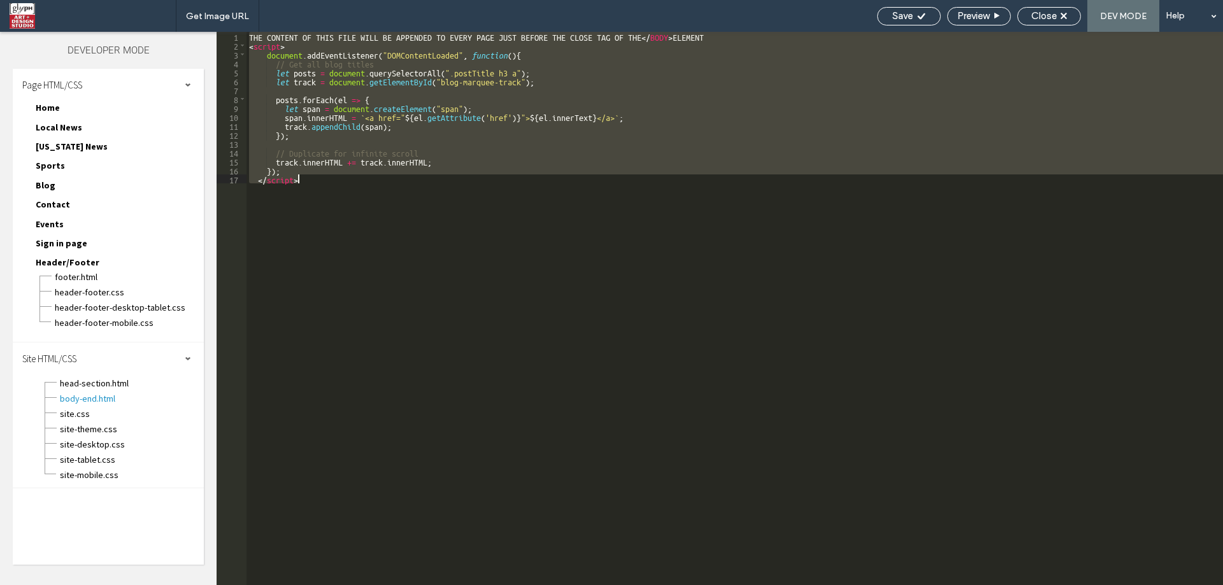
scroll to position [0, 0]
click at [513, 189] on div "THE CONTENT OF THIS FILE WILL BE APPENDED TO EVERY PAGE JUST BEFORE THE CLOSE T…" at bounding box center [734, 308] width 976 height 553
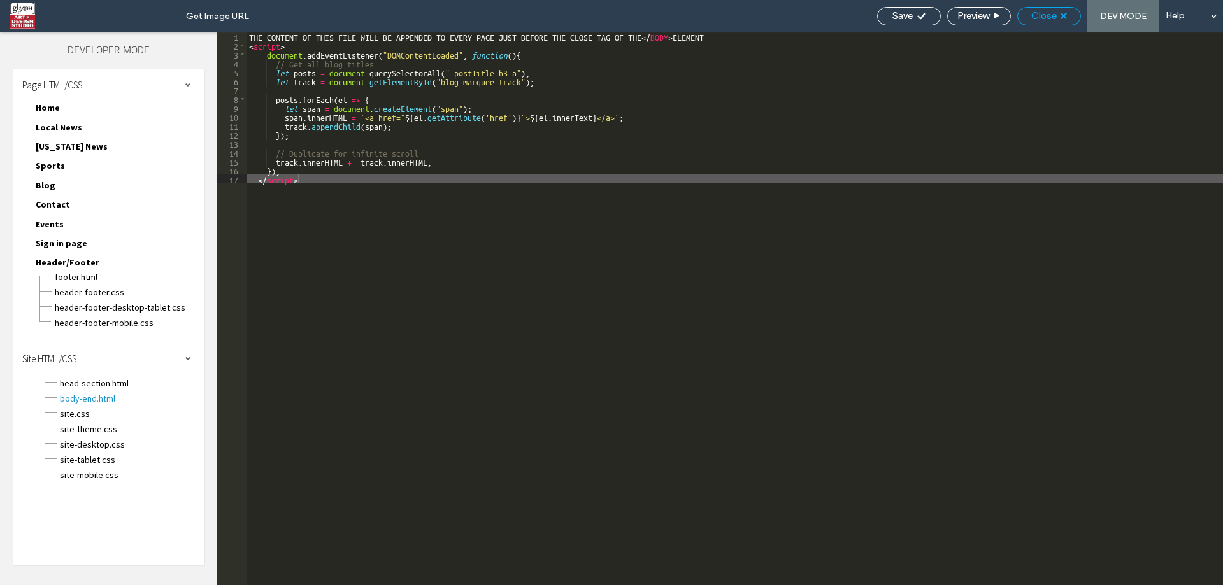
click at [1047, 7] on div "Close" at bounding box center [1049, 16] width 64 height 18
click at [1046, 18] on span "Close" at bounding box center [1043, 15] width 25 height 11
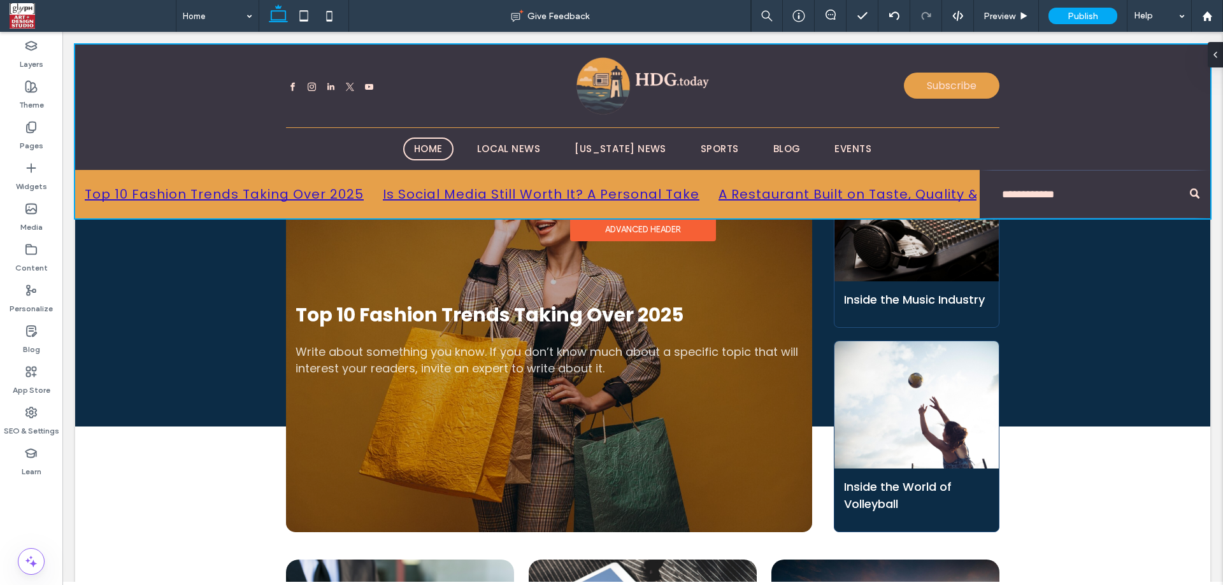
scroll to position [85, 0]
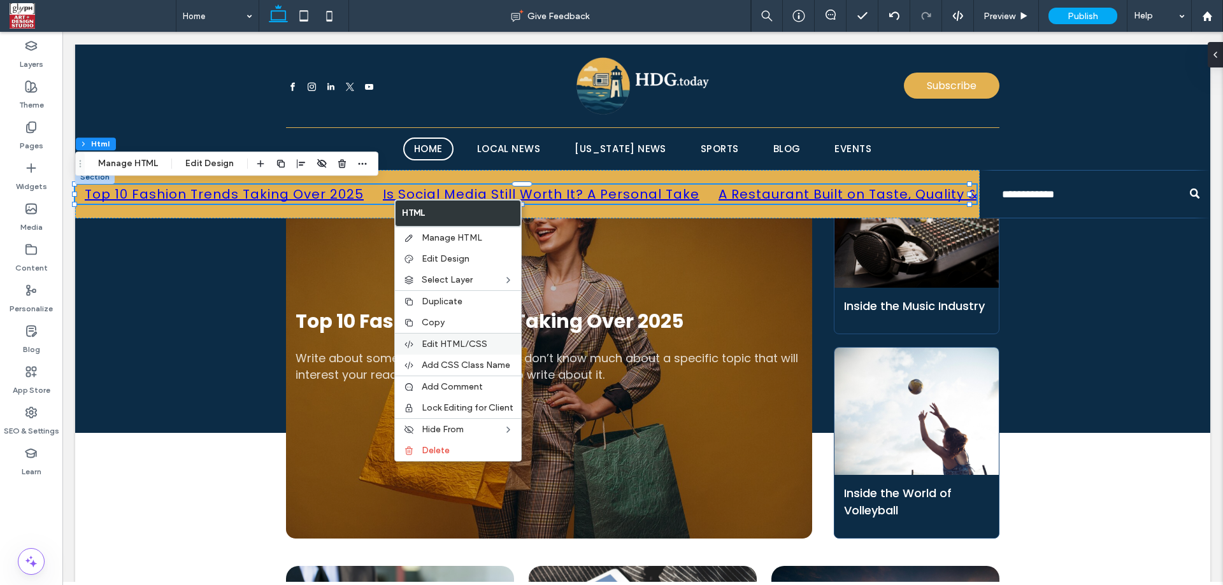
click at [434, 349] on span "Edit HTML/CSS" at bounding box center [455, 344] width 66 height 11
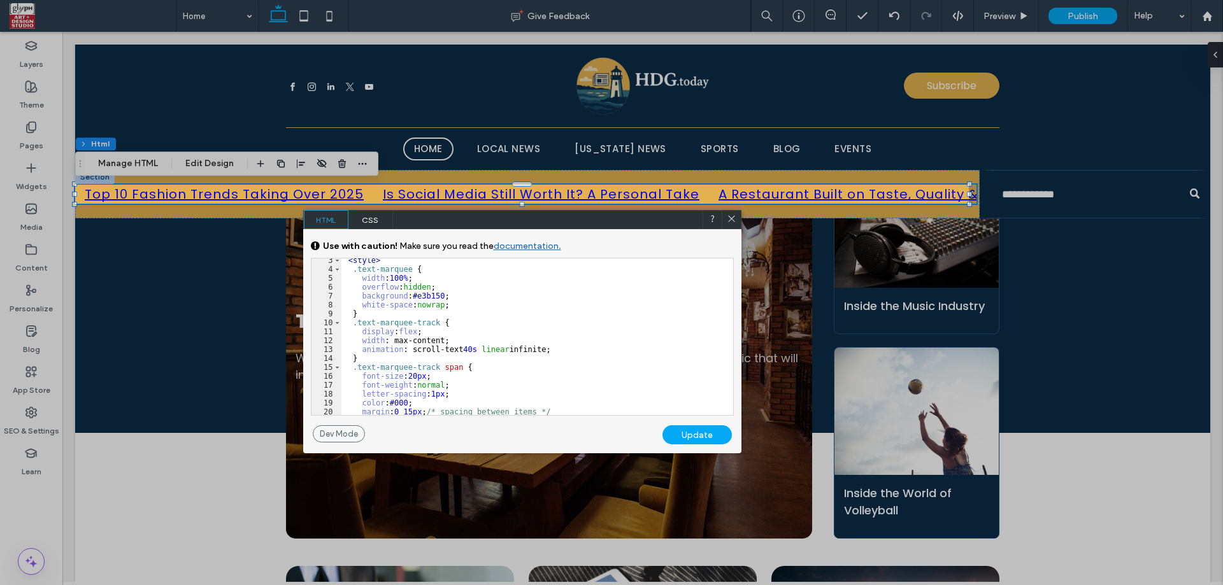
scroll to position [76, 0]
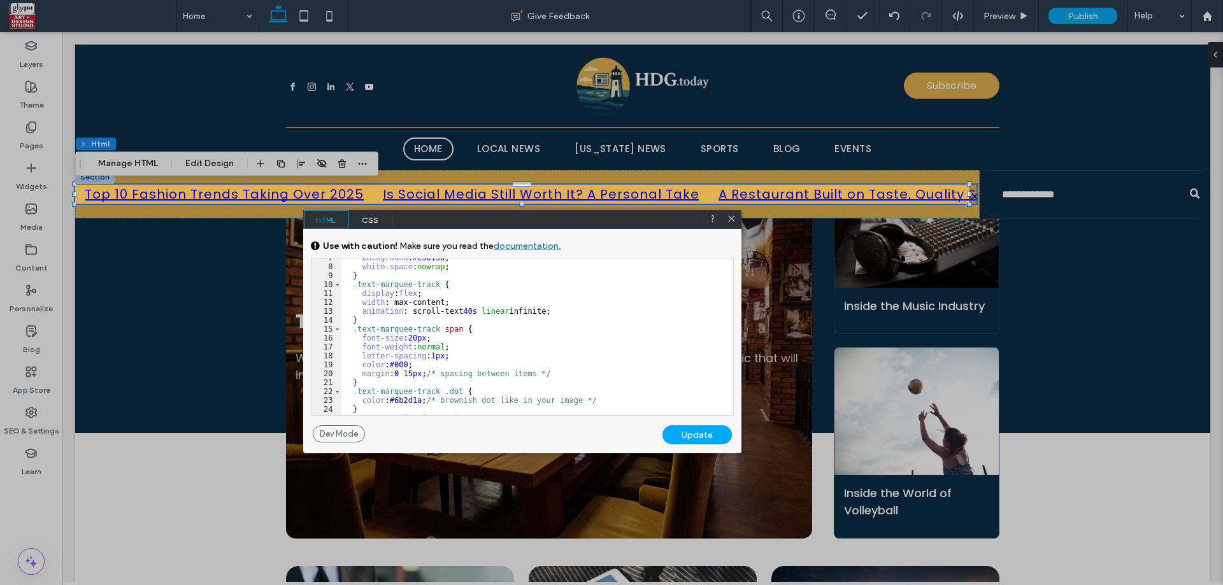
click at [539, 370] on div "background : #e3b150 ; white-space : nowrap ; } .text-marquee-track { display :…" at bounding box center [532, 340] width 382 height 175
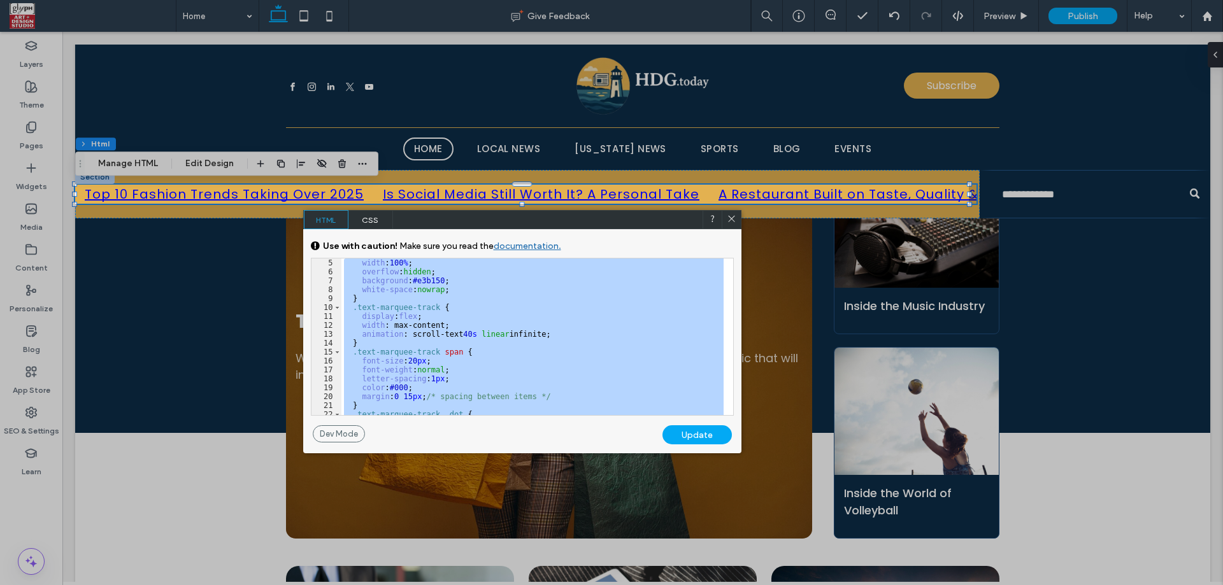
scroll to position [15, 0]
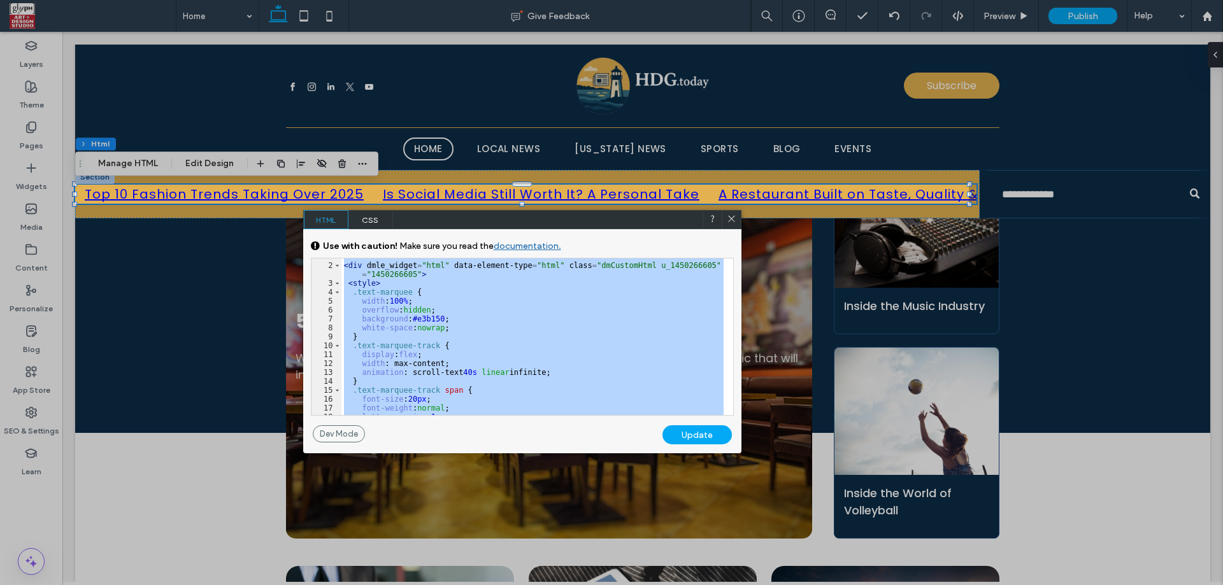
click at [731, 210] on div at bounding box center [731, 219] width 19 height 19
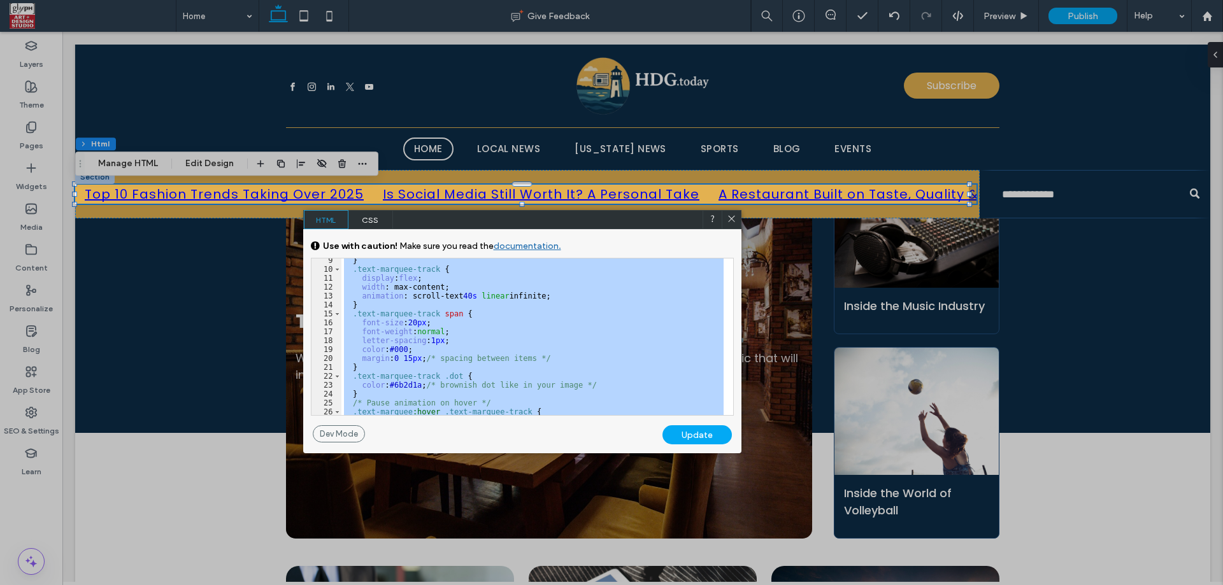
scroll to position [92, 0]
click at [366, 312] on div "} .text-marquee-track { display : flex ; width : max-content; animation : scrol…" at bounding box center [532, 337] width 382 height 157
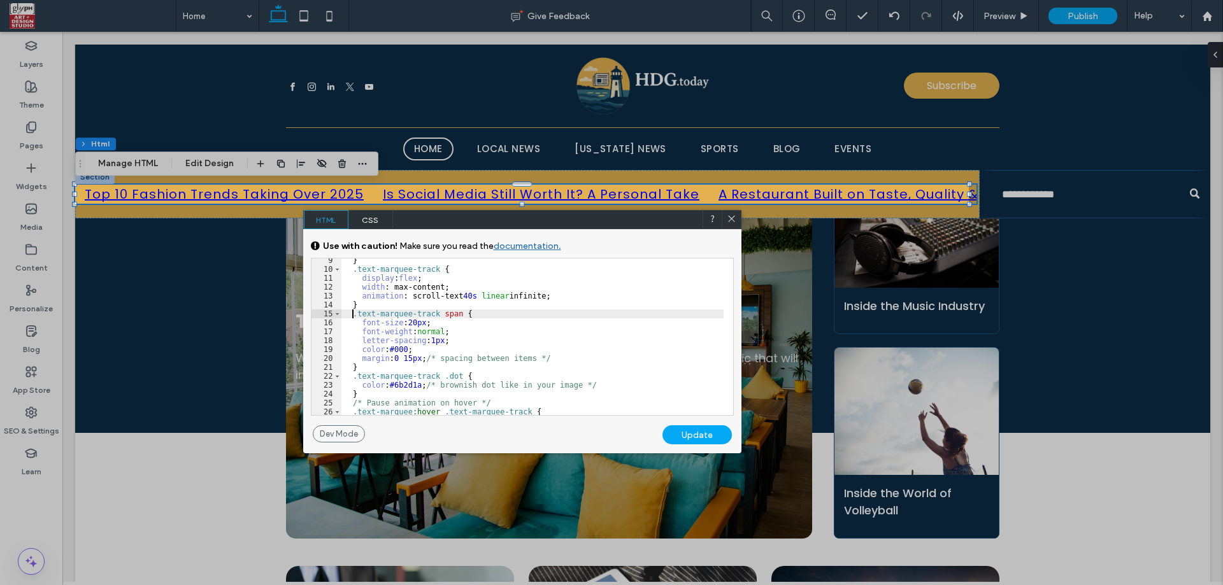
click at [350, 316] on div "} .text-marquee-track { display : flex ; width : max-content; animation : scrol…" at bounding box center [532, 343] width 382 height 175
click at [453, 317] on div "} .text-marquee-track { display : flex ; width : max-content; animation : scrol…" at bounding box center [532, 343] width 382 height 175
click at [371, 362] on div "} .text-marquee-track { display : flex ; width : max-content; animation : scrol…" at bounding box center [532, 343] width 382 height 175
click at [369, 370] on div "} .text-marquee-track { display : flex ; width : max-content; animation : scrol…" at bounding box center [532, 343] width 382 height 175
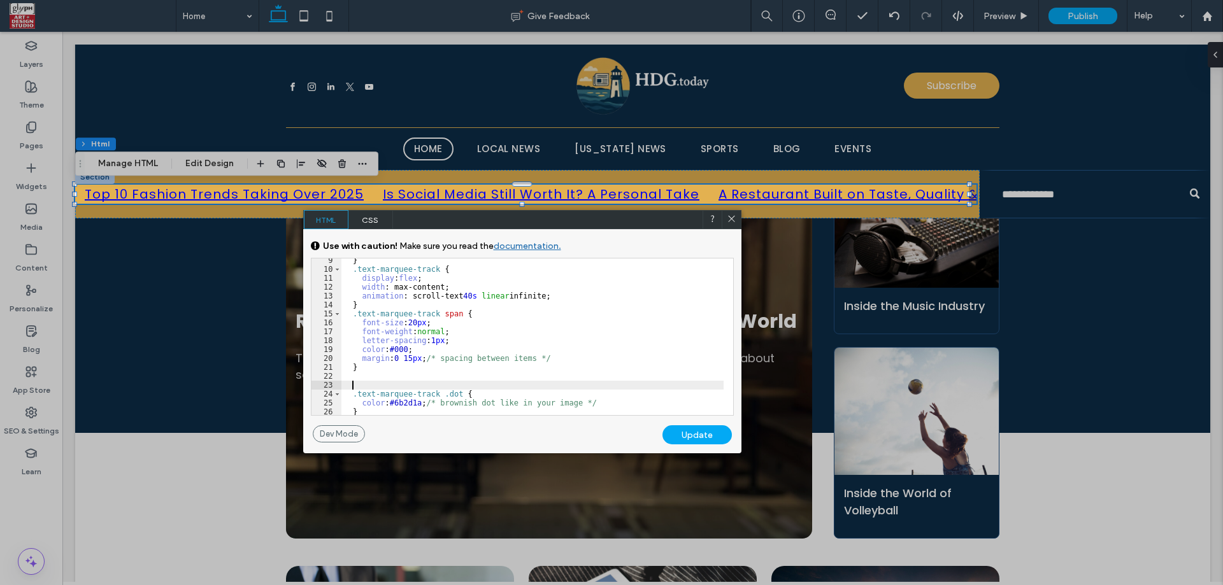
paste textarea
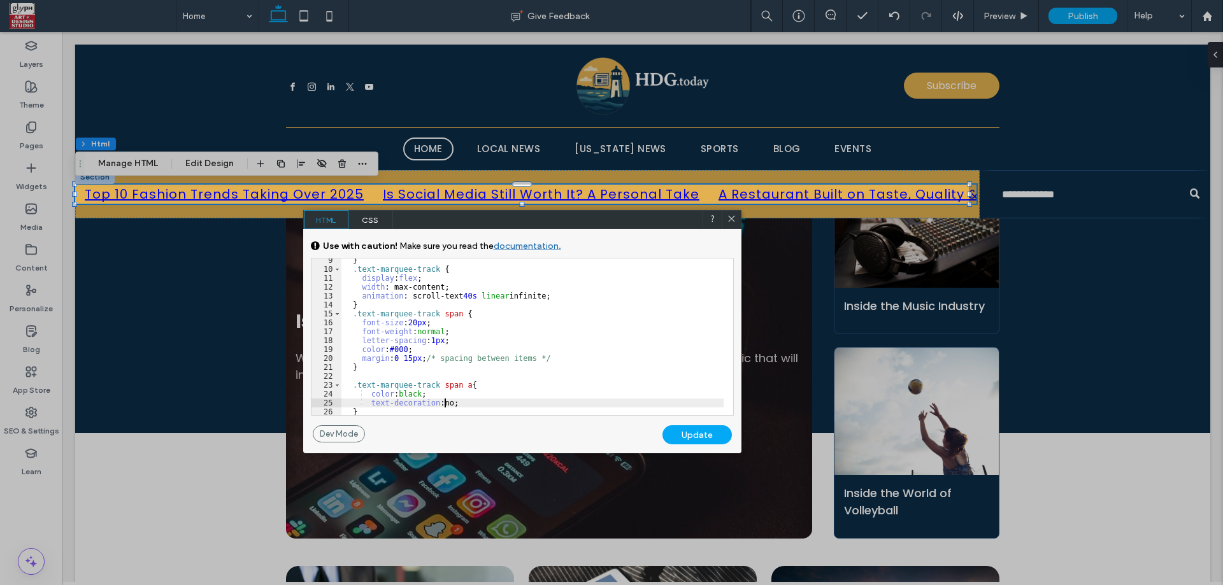
type textarea "**"
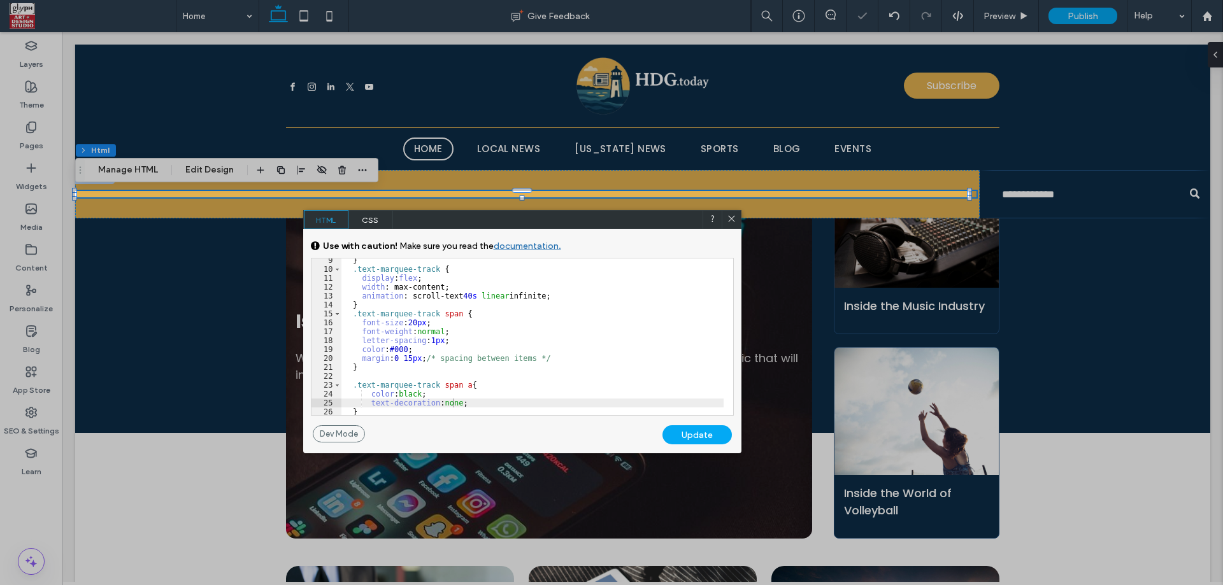
click at [684, 434] on div "Update" at bounding box center [696, 434] width 69 height 19
drag, startPoint x: 733, startPoint y: 217, endPoint x: 703, endPoint y: 175, distance: 51.5
click at [733, 217] on icon at bounding box center [732, 219] width 10 height 10
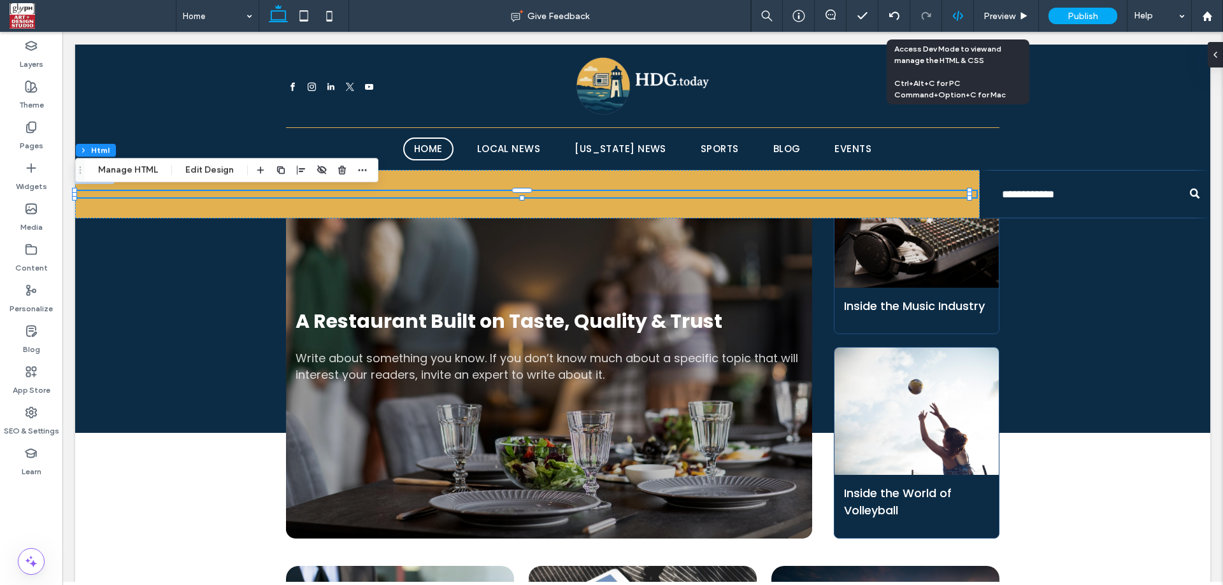
click at [959, 16] on icon at bounding box center [957, 15] width 11 height 11
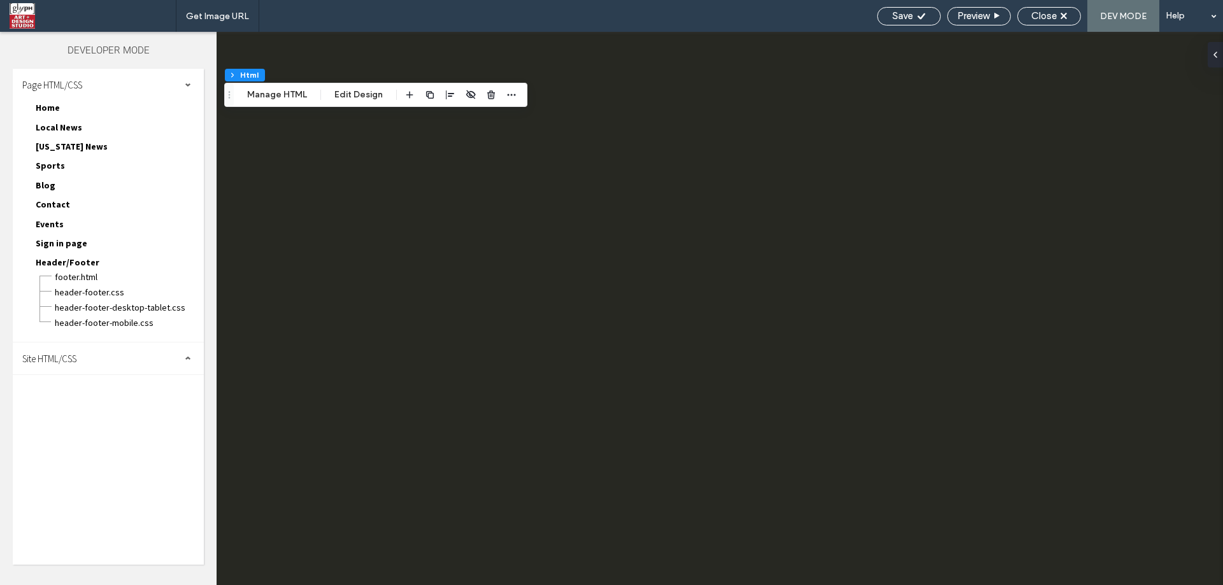
scroll to position [0, 0]
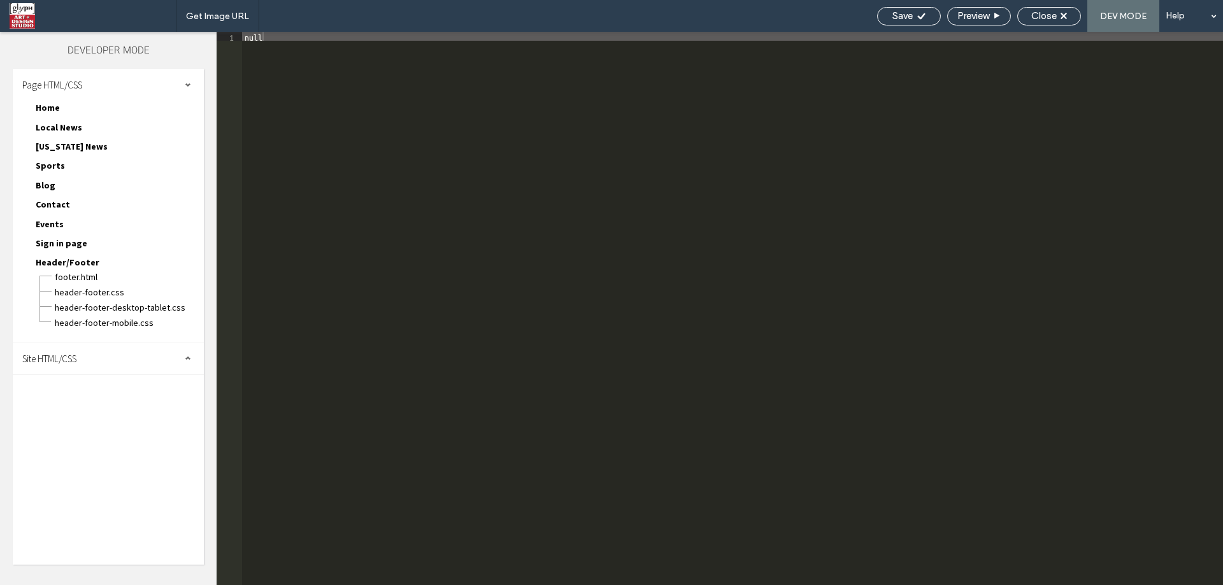
click at [90, 357] on div "Site HTML/CSS" at bounding box center [108, 359] width 191 height 32
click at [85, 401] on span "body-end.html" at bounding box center [131, 398] width 145 height 13
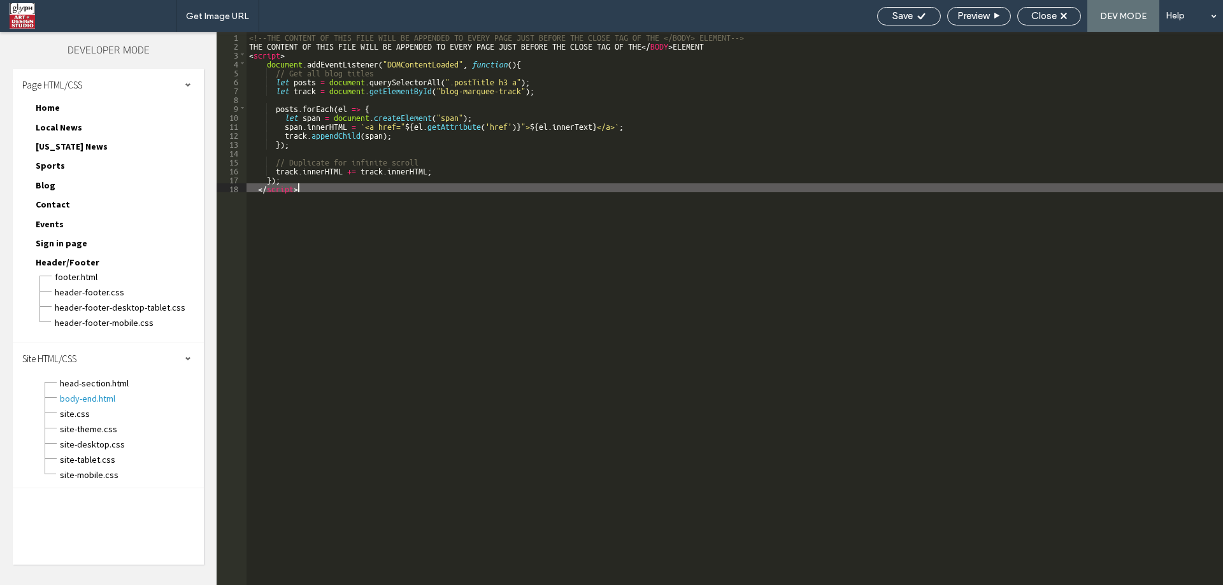
click at [385, 357] on div "<!--THE CONTENT OF THIS FILE WILL BE APPENDED TO EVERY PAGE JUST BEFORE THE CLO…" at bounding box center [734, 317] width 976 height 571
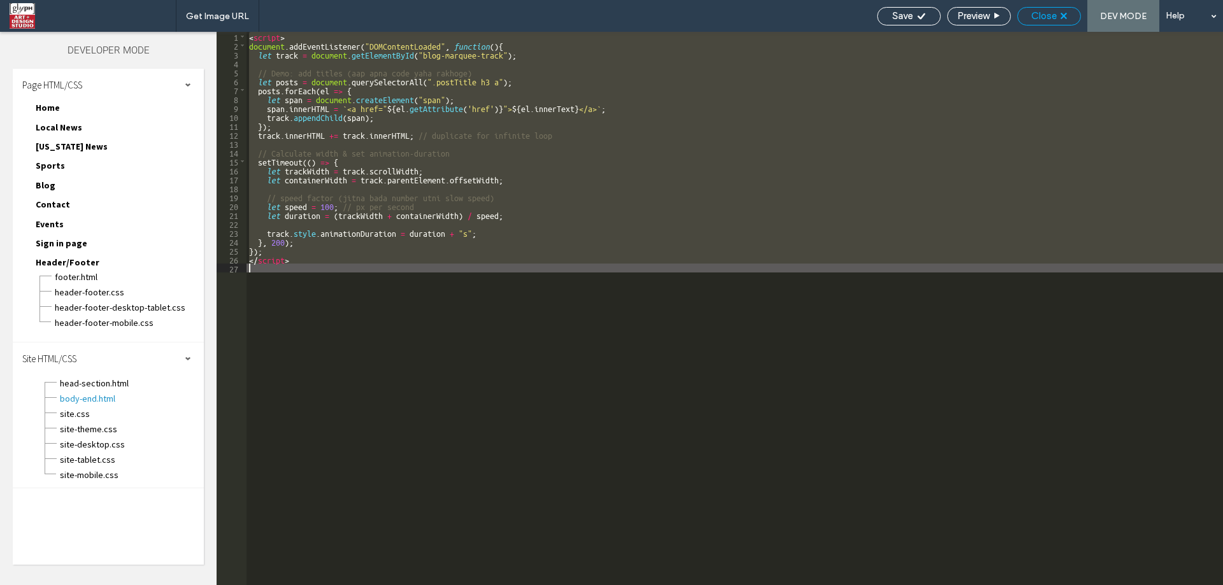
click at [1048, 23] on div "Close" at bounding box center [1049, 16] width 64 height 18
click at [1049, 21] on span "Close" at bounding box center [1043, 15] width 25 height 11
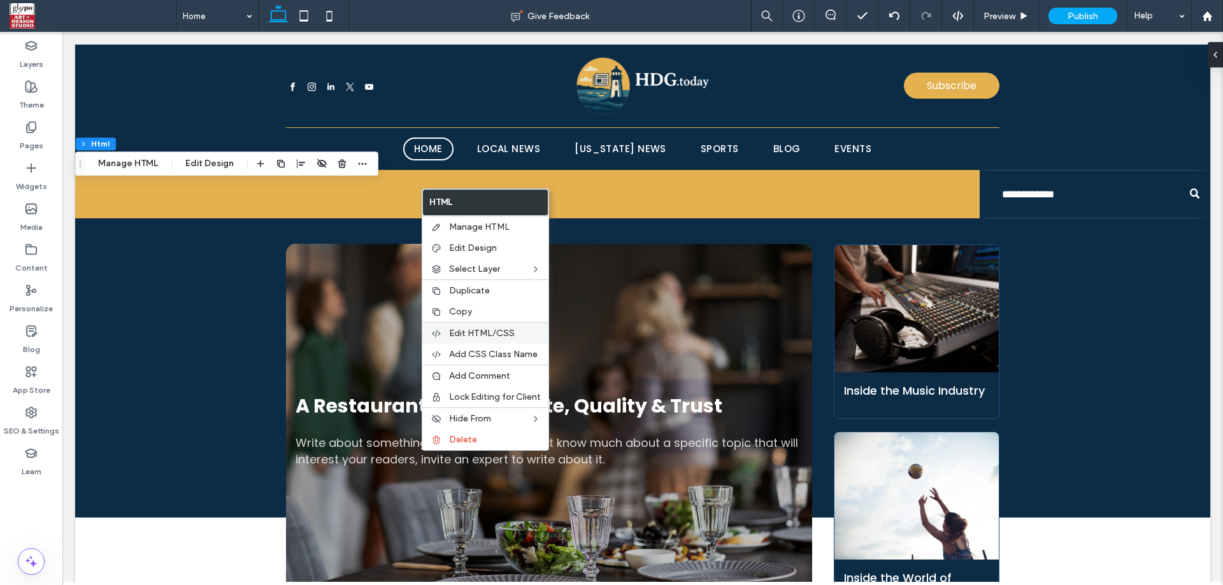
click at [483, 339] on div "Edit HTML/CSS" at bounding box center [485, 333] width 126 height 22
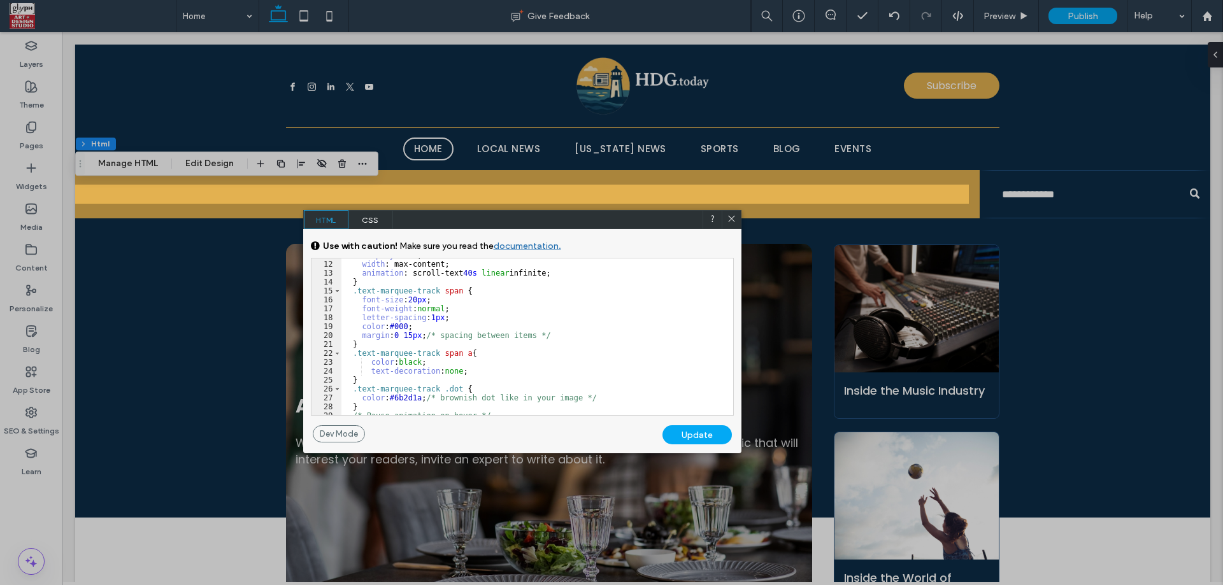
scroll to position [153, 0]
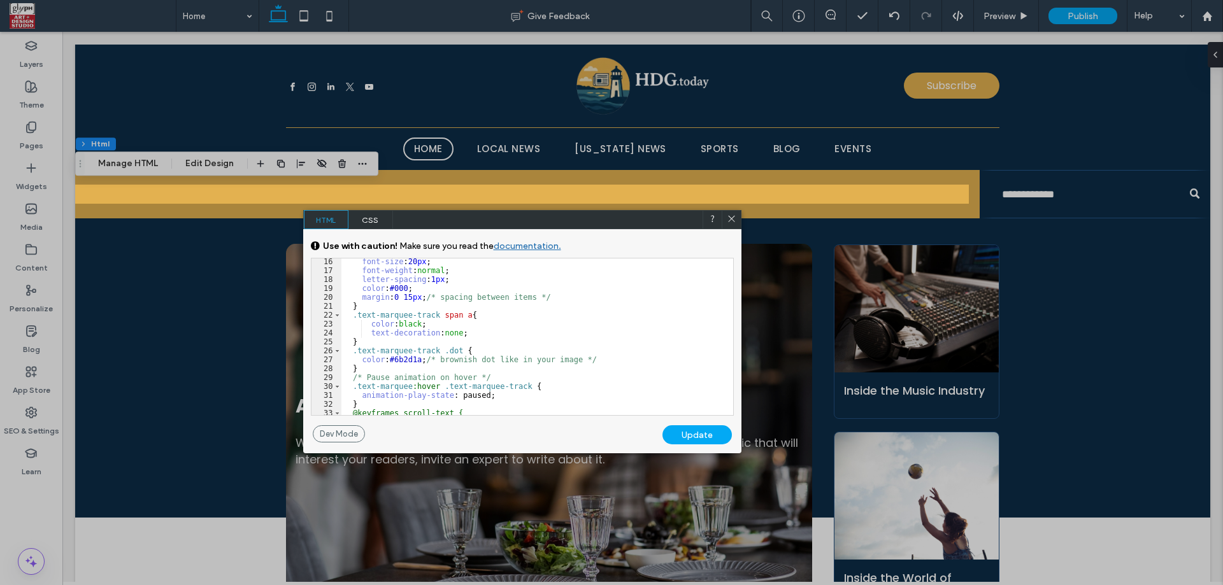
click at [489, 334] on div "font-size : 20 px ; font-weight : normal ; letter-spacing : 1 px ; color : #000…" at bounding box center [532, 344] width 382 height 175
click at [443, 346] on div "font-size : 20 px ; font-weight : normal ; letter-spacing : 1 px ; color : #000…" at bounding box center [532, 344] width 382 height 175
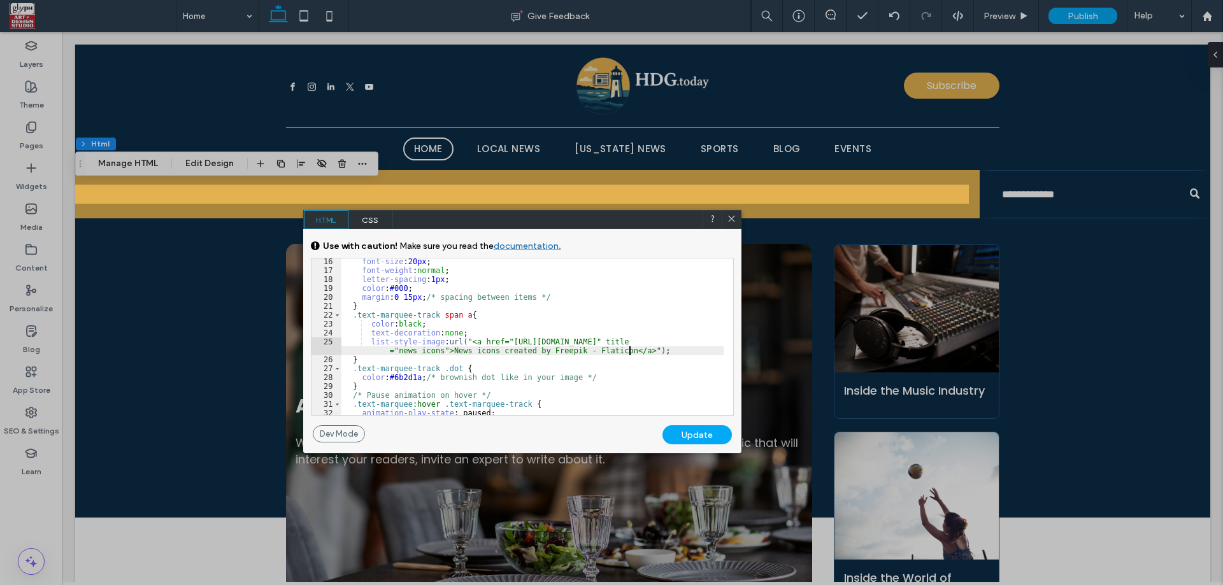
click at [503, 336] on div "font-size : 20 px ; font-weight : normal ; letter-spacing : 1 px ; color : #000…" at bounding box center [532, 344] width 382 height 175
click at [506, 341] on div "font-size : 20 px ; font-weight : normal ; letter-spacing : 1 px ; color : #000…" at bounding box center [532, 344] width 382 height 175
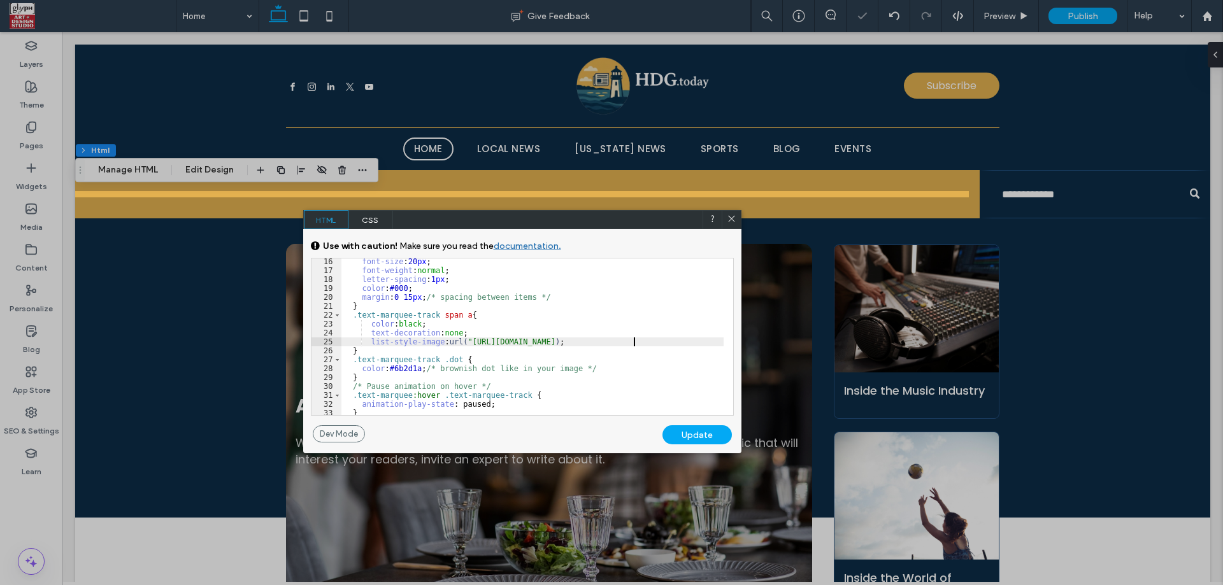
click at [691, 417] on div "GENERAL CSS FOR ALL DEVICES DEVICE SPECIFIC CSS Use with caution! Make sure you…" at bounding box center [522, 327] width 438 height 196
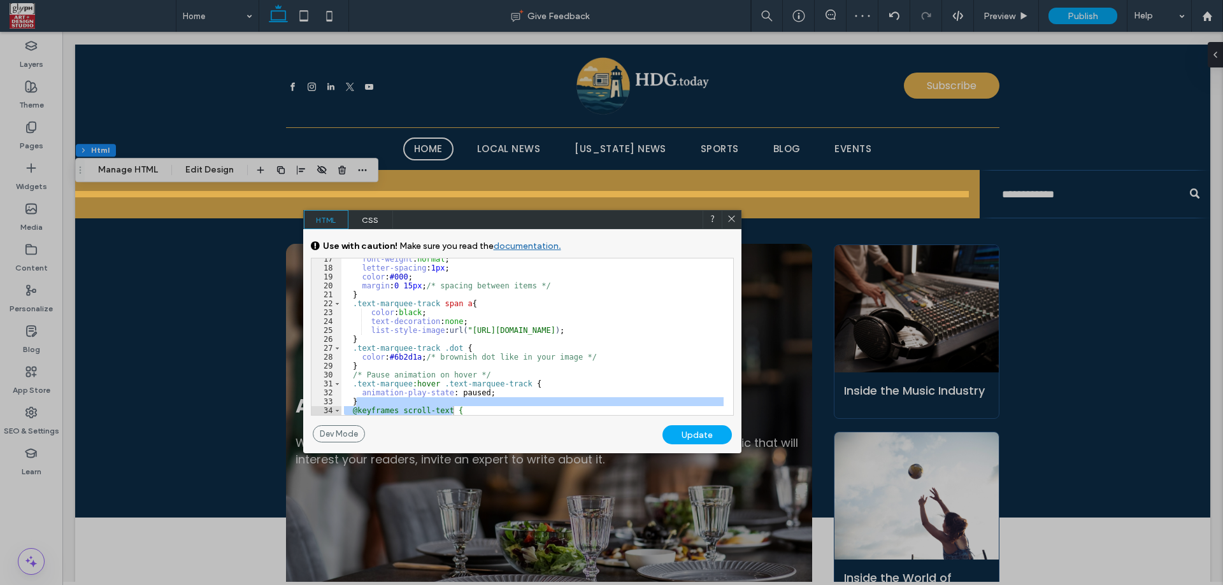
click at [693, 434] on div "Update" at bounding box center [696, 434] width 69 height 19
click at [636, 331] on div "font-weight : normal ; letter-spacing : 1 px ; color : #000 ; margin : 0 15 px …" at bounding box center [532, 342] width 382 height 175
click at [727, 439] on div "Update" at bounding box center [696, 434] width 69 height 19
click at [367, 327] on div "font-weight : normal ; letter-spacing : 1 px ; color : #000 ; margin : 0 15 px …" at bounding box center [532, 342] width 382 height 175
click at [438, 331] on div "font-weight : normal ; letter-spacing : 1 px ; color : #000 ; margin : 0 15 px …" at bounding box center [532, 342] width 382 height 175
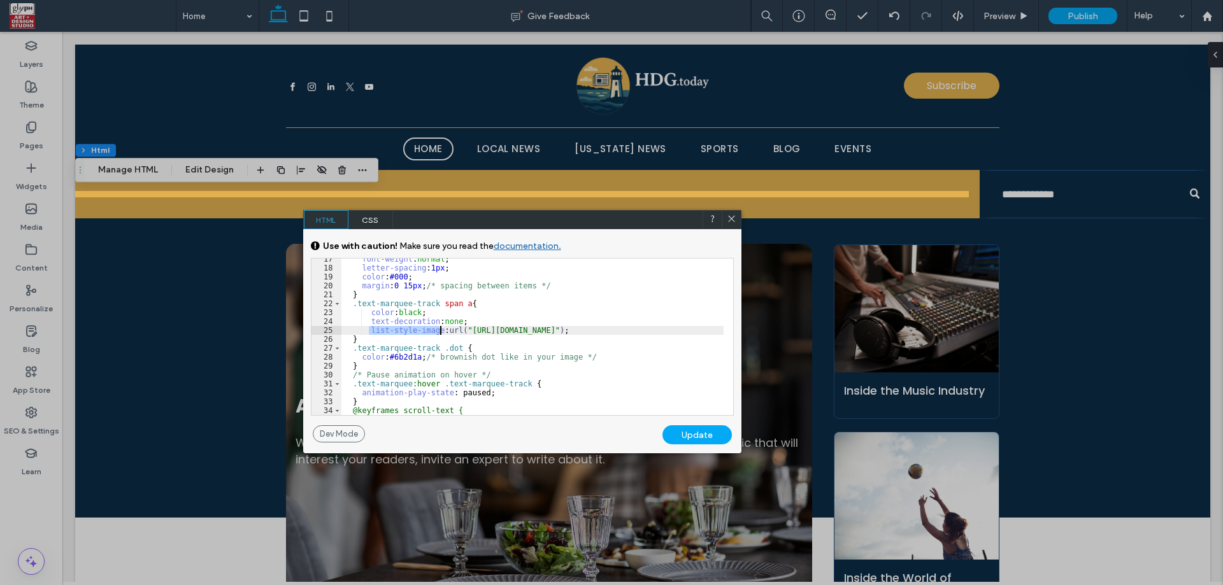
click at [441, 331] on div "font-weight : normal ; letter-spacing : 1 px ; color : #000 ; margin : 0 15 px …" at bounding box center [532, 342] width 382 height 175
click at [466, 306] on div "font-weight : normal ; letter-spacing : 1 px ; color : #000 ; margin : 0 15 px …" at bounding box center [532, 342] width 382 height 175
click at [433, 339] on div "font-weight : normal ; letter-spacing : 1 px ; color : #000 ; margin : 0 15 px …" at bounding box center [532, 342] width 382 height 175
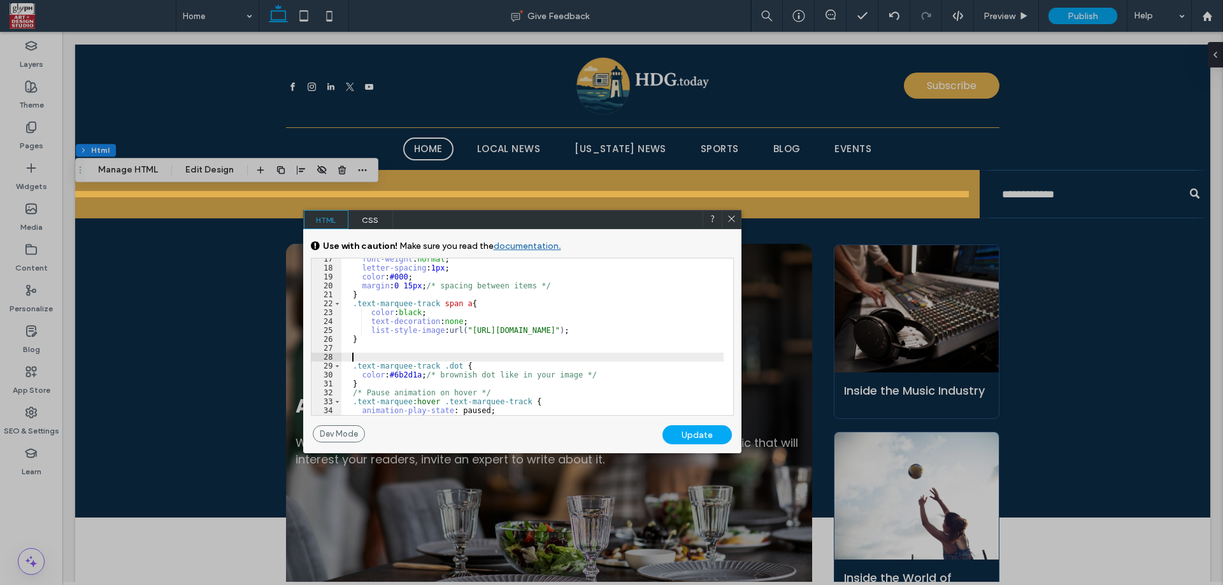
paste textarea
click at [367, 334] on div "font-weight : normal ; letter-spacing : 1 px ; color : #000 ; margin : 0 15 px …" at bounding box center [532, 342] width 382 height 175
click at [656, 333] on div "font-weight : normal ; letter-spacing : 1 px ; color : #000 ; margin : 0 15 px …" at bounding box center [532, 342] width 382 height 175
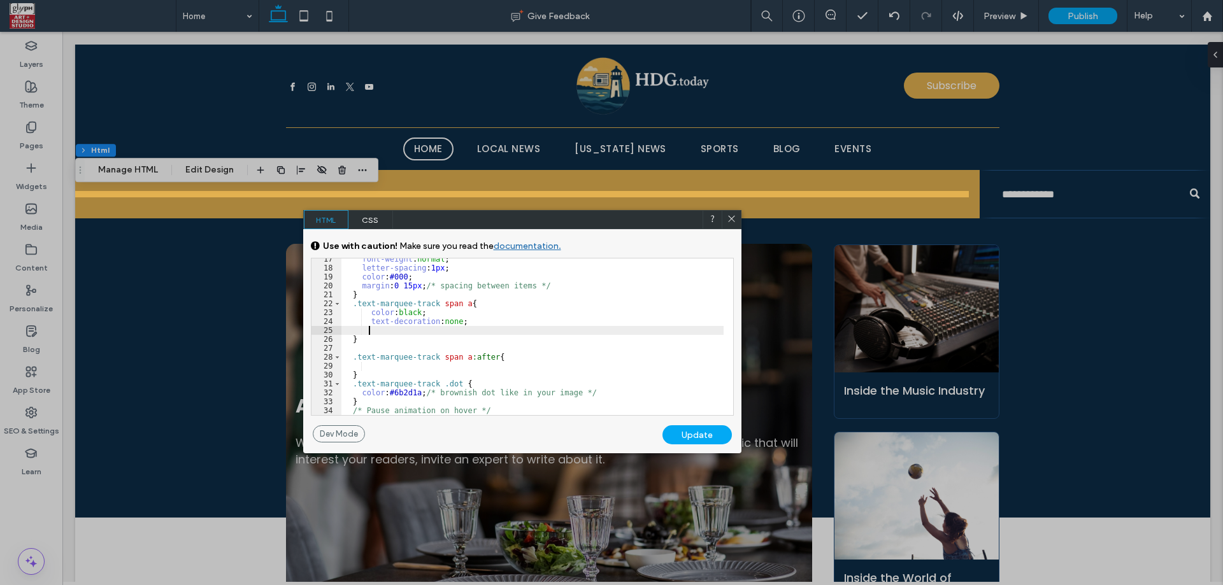
click at [374, 363] on div "font-weight : normal ; letter-spacing : 1 px ; color : #000 ; margin : 0 15 px …" at bounding box center [532, 342] width 382 height 175
click at [703, 441] on div "Update" at bounding box center [696, 434] width 69 height 19
click at [393, 371] on div "font-weight : normal ; letter-spacing : 1 px ; color : #000 ; margin : 0 15 px …" at bounding box center [532, 342] width 382 height 175
click at [434, 368] on div "font-weight : normal ; letter-spacing : 1 px ; color : #000 ; margin : 0 15 px …" at bounding box center [532, 342] width 382 height 175
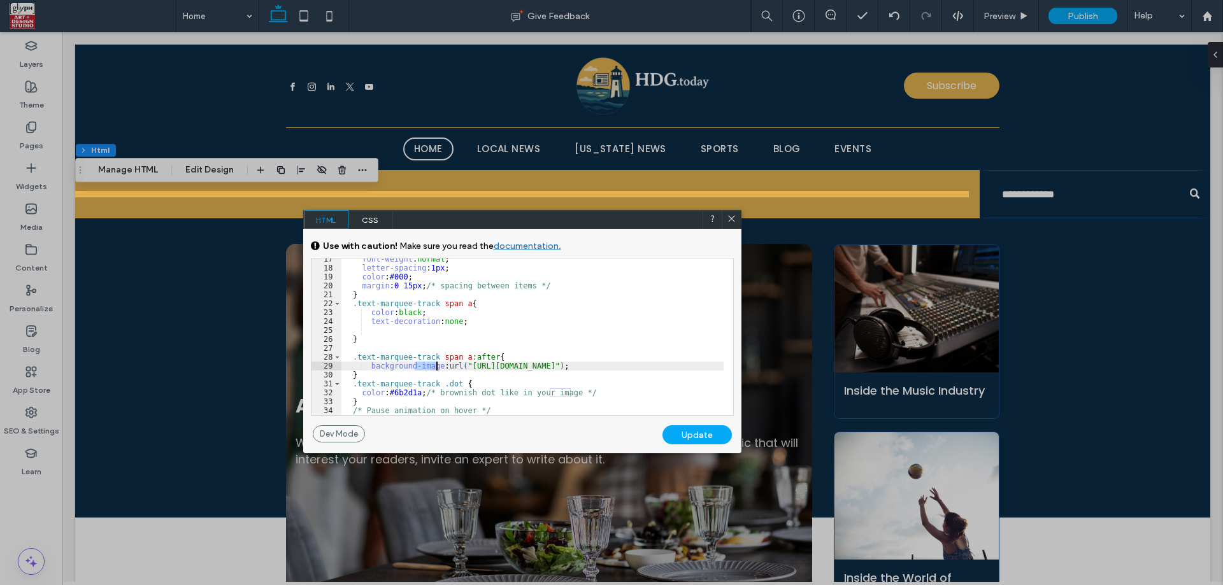
click at [434, 368] on div "font-weight : normal ; letter-spacing : 1 px ; color : #000 ; margin : 0 15 px …" at bounding box center [532, 342] width 382 height 175
click at [472, 370] on div "font-weight : normal ; letter-spacing : 1 px ; color : #000 ; margin : 0 15 px …" at bounding box center [532, 342] width 382 height 175
click at [519, 369] on div "font-weight : normal ; letter-spacing : 1 px ; color : #000 ; margin : 0 15 px …" at bounding box center [532, 342] width 382 height 175
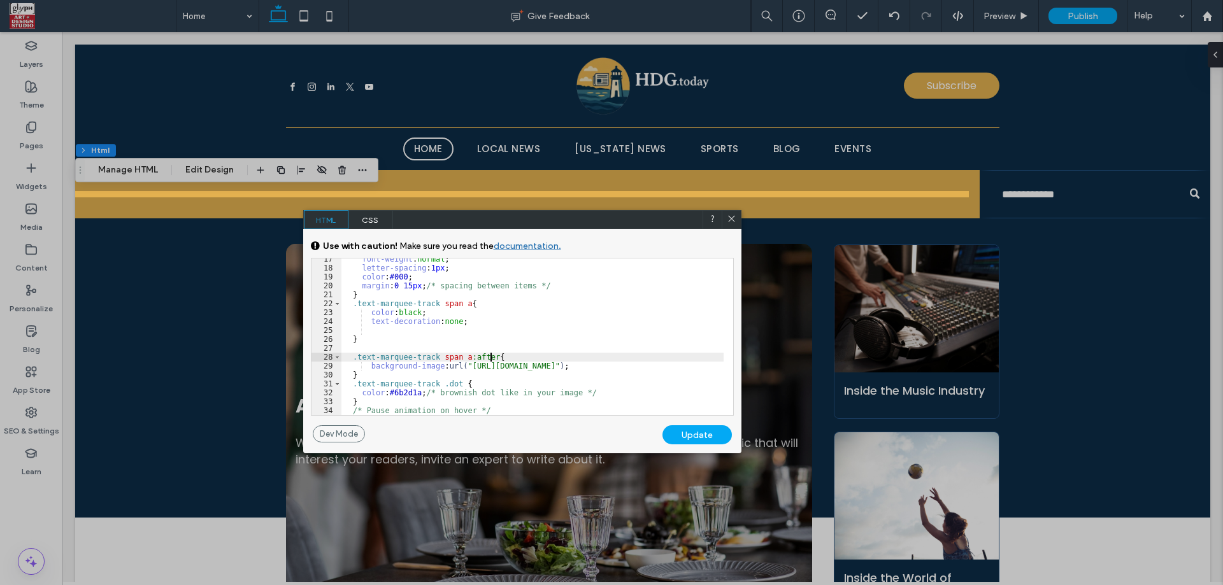
click at [562, 362] on div "font-weight : normal ; letter-spacing : 1 px ; color : #000 ; margin : 0 15 px …" at bounding box center [532, 342] width 382 height 175
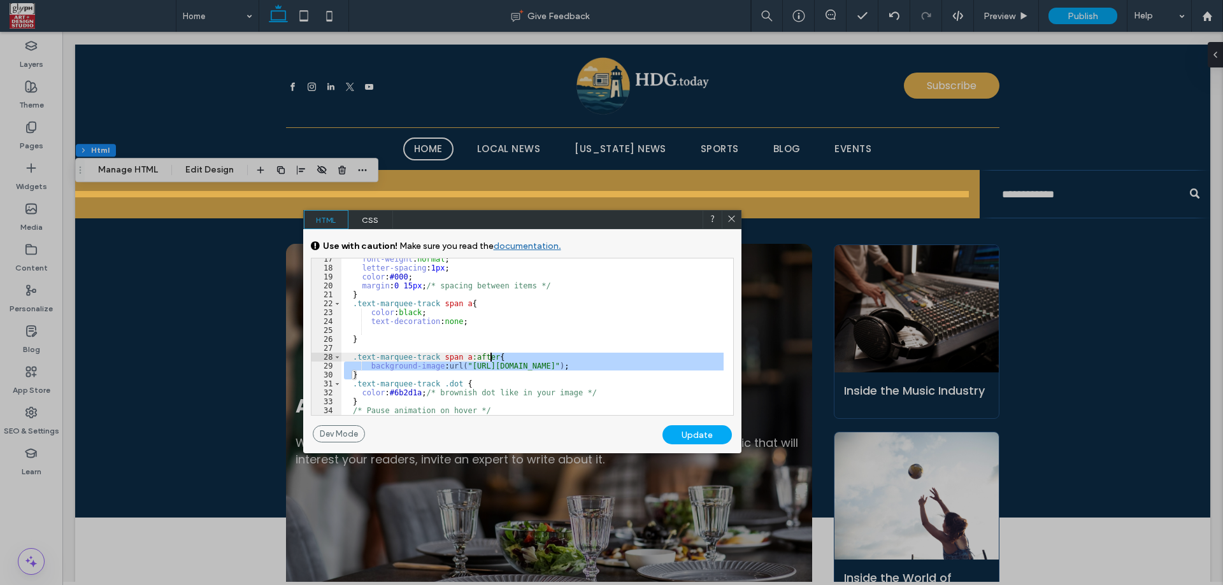
click at [562, 362] on div "font-weight : normal ; letter-spacing : 1 px ; color : #000 ; margin : 0 15 px …" at bounding box center [532, 342] width 382 height 175
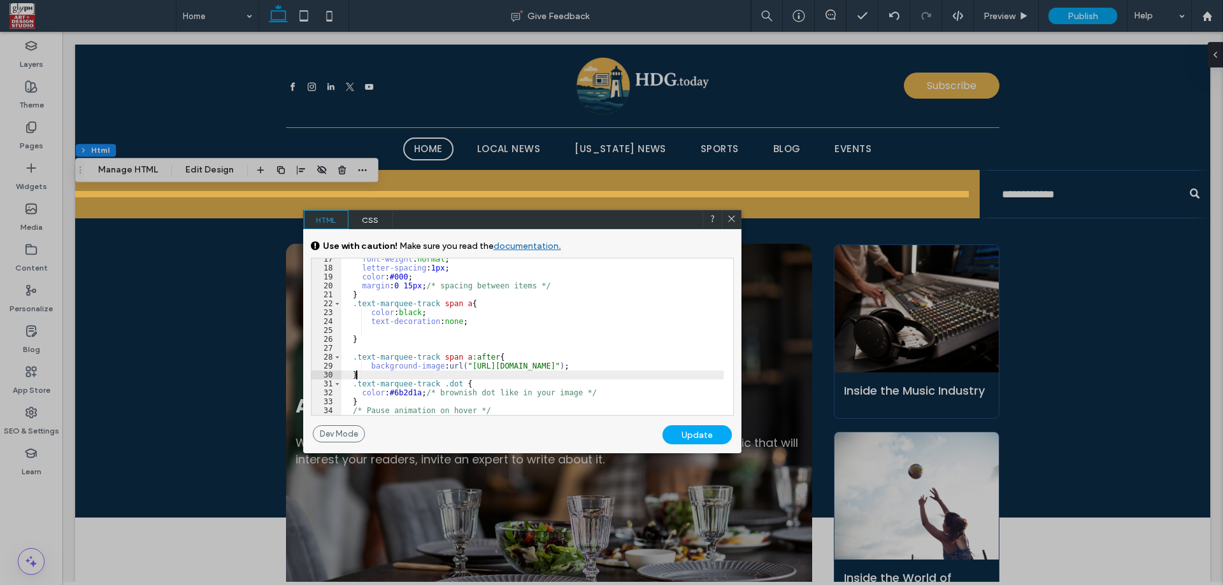
click at [619, 378] on div "font-weight : normal ; letter-spacing : 1 px ; color : #000 ; margin : 0 15 px …" at bounding box center [532, 342] width 382 height 175
click at [370, 367] on div "font-weight : normal ; letter-spacing : 1 px ; color : #000 ; margin : 0 15 px …" at bounding box center [532, 342] width 382 height 175
click at [652, 362] on div "font-weight : normal ; letter-spacing : 1 px ; color : #000 ; margin : 0 15 px …" at bounding box center [532, 342] width 382 height 175
click at [738, 217] on div at bounding box center [731, 219] width 19 height 19
click at [467, 357] on div "font-weight : normal ; letter-spacing : 1 px ; color : #000 ; margin : 0 15 px …" at bounding box center [532, 342] width 382 height 175
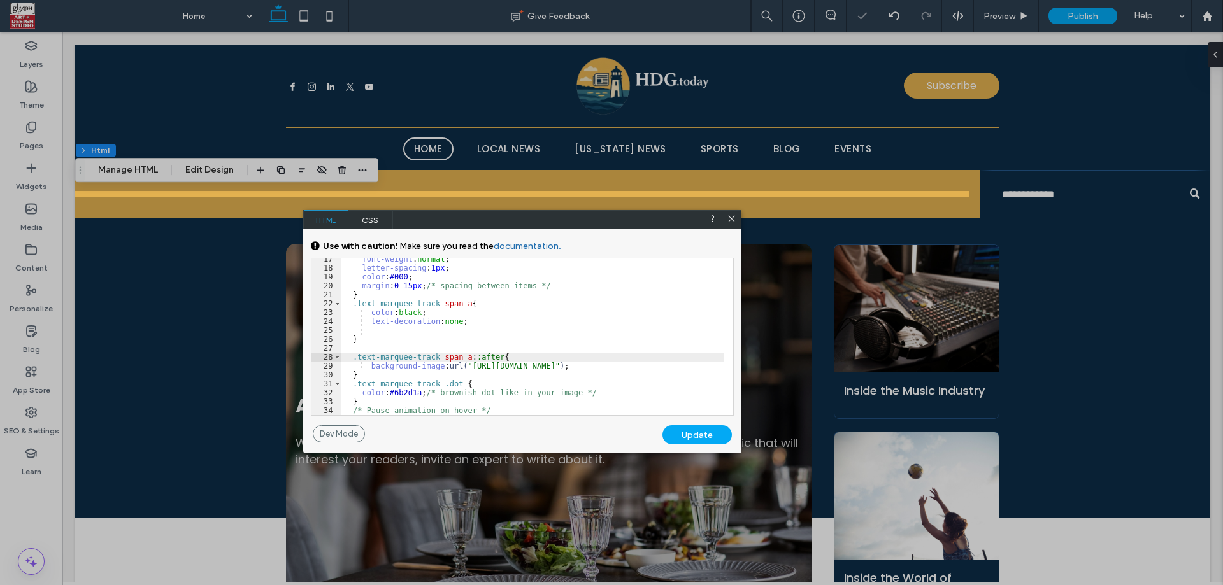
click at [694, 423] on div "GENERAL CSS FOR ALL DEVICES DEVICE SPECIFIC CSS Use with caution! Make sure you…" at bounding box center [522, 327] width 438 height 196
click at [693, 431] on div "Update" at bounding box center [696, 434] width 69 height 19
click at [349, 357] on div "font-weight : normal ; letter-spacing : 1 px ; color : #000 ; margin : 0 15 px …" at bounding box center [532, 342] width 382 height 175
click at [364, 371] on div "font-weight : normal ; letter-spacing : 1 px ; color : #000 ; margin : 0 15 px …" at bounding box center [532, 342] width 382 height 175
click at [694, 433] on div "Update" at bounding box center [696, 434] width 69 height 19
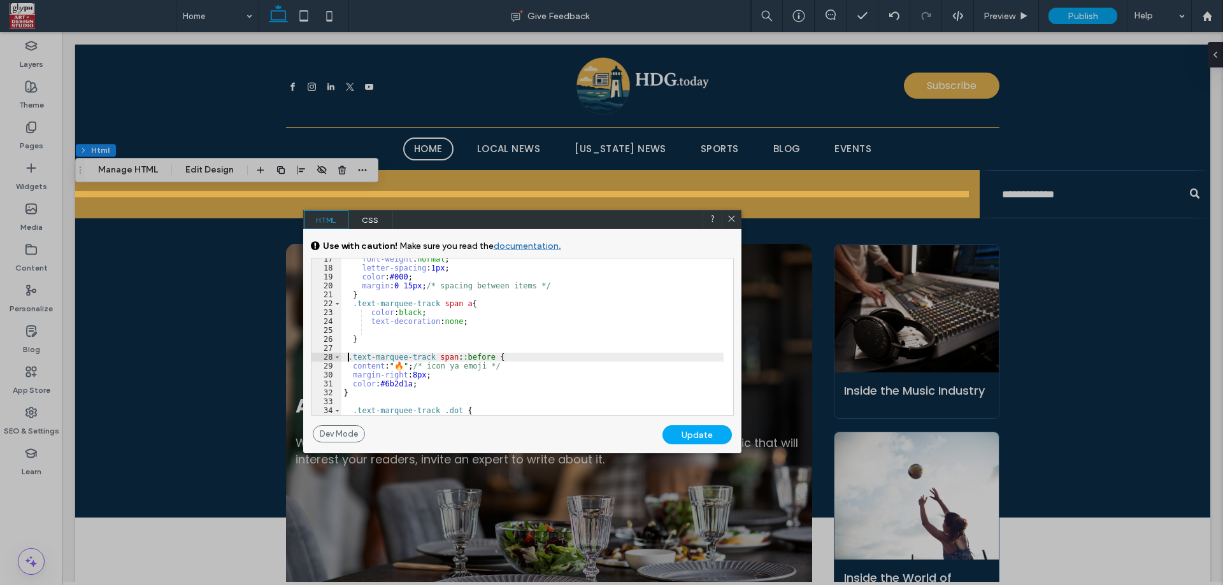
click at [348, 360] on div "font-weight : normal ; letter-spacing : 1 px ; color : #000 ; margin : 0 15 px …" at bounding box center [532, 342] width 382 height 175
click at [358, 397] on div "font-weight : normal ; letter-spacing : 1 px ; color : #000 ; margin : 0 15 px …" at bounding box center [532, 342] width 382 height 175
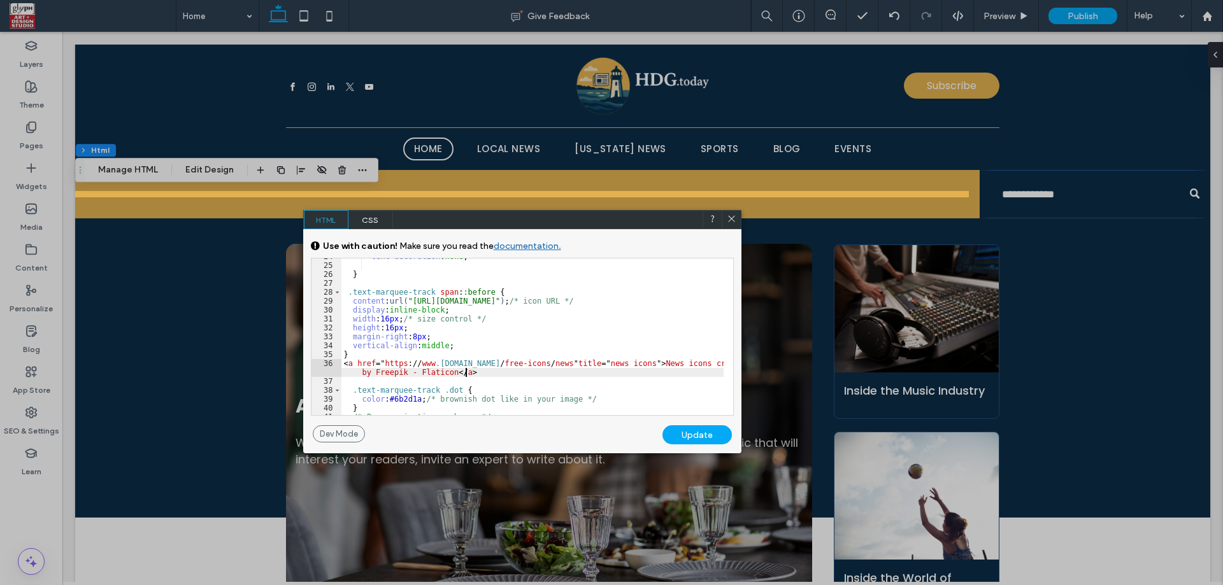
scroll to position [229, 0]
click at [378, 366] on div "text-decoration : none ; } .text-marquee-track span : :before { content : url( …" at bounding box center [532, 339] width 382 height 175
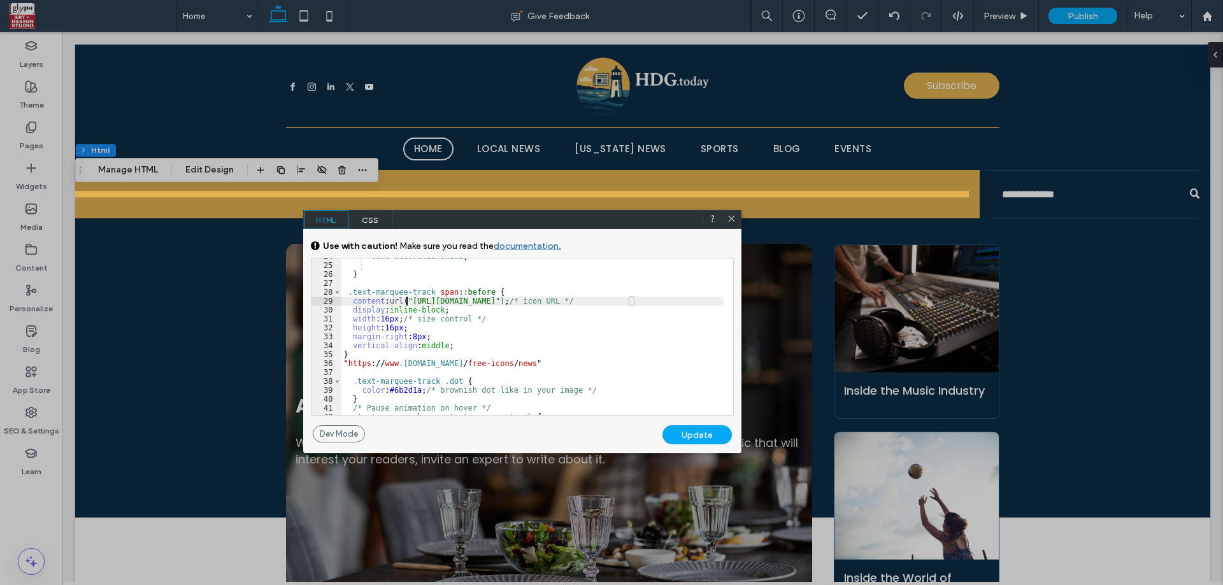
click at [406, 301] on div "text-decoration : none ; } .text-marquee-track span : :before { content : url( …" at bounding box center [532, 339] width 382 height 175
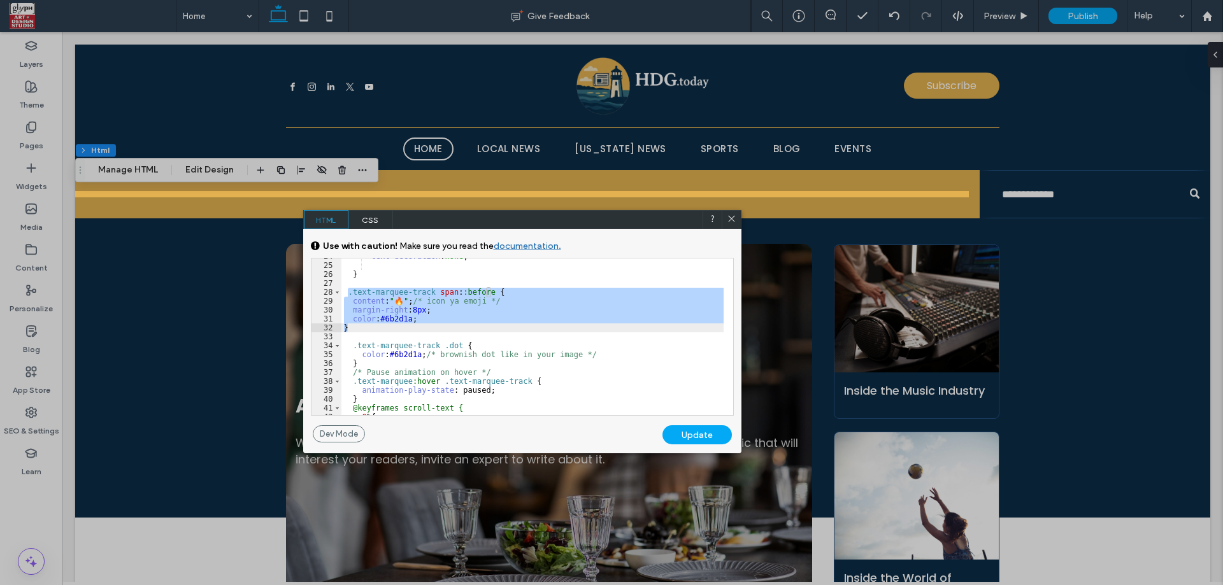
click at [390, 301] on div "text-decoration : none ; } .text-marquee-track span : :before { content : "🔥" ;…" at bounding box center [532, 337] width 382 height 157
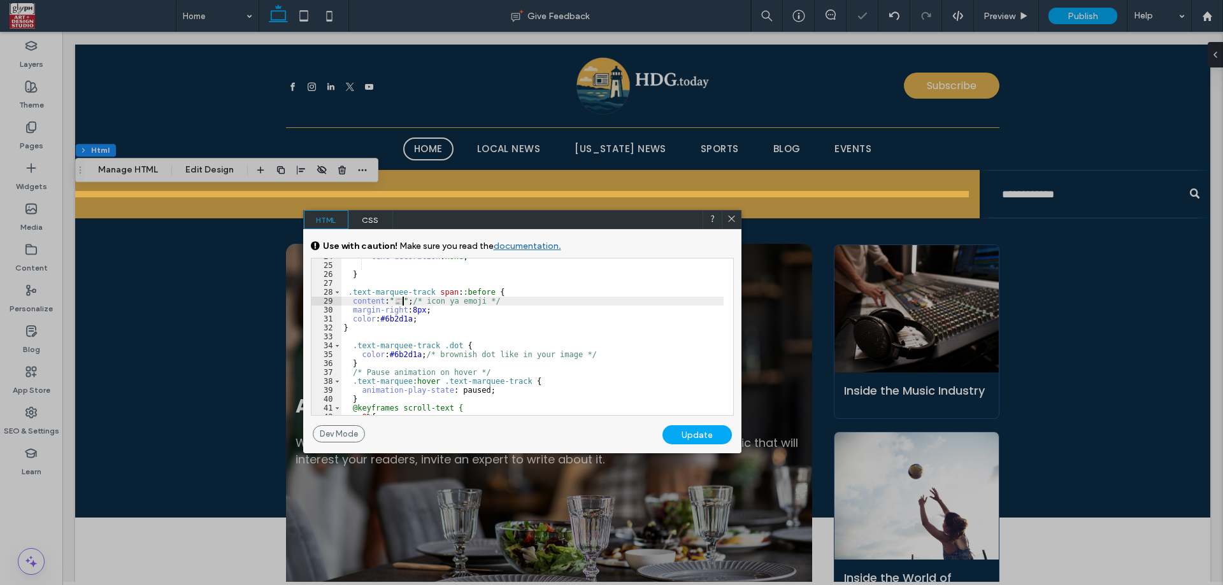
click at [694, 439] on div "Update" at bounding box center [696, 434] width 69 height 19
click at [412, 303] on div "text-decoration : none ; } .text-marquee-track span : :before { content : "📰" ;…" at bounding box center [532, 339] width 382 height 175
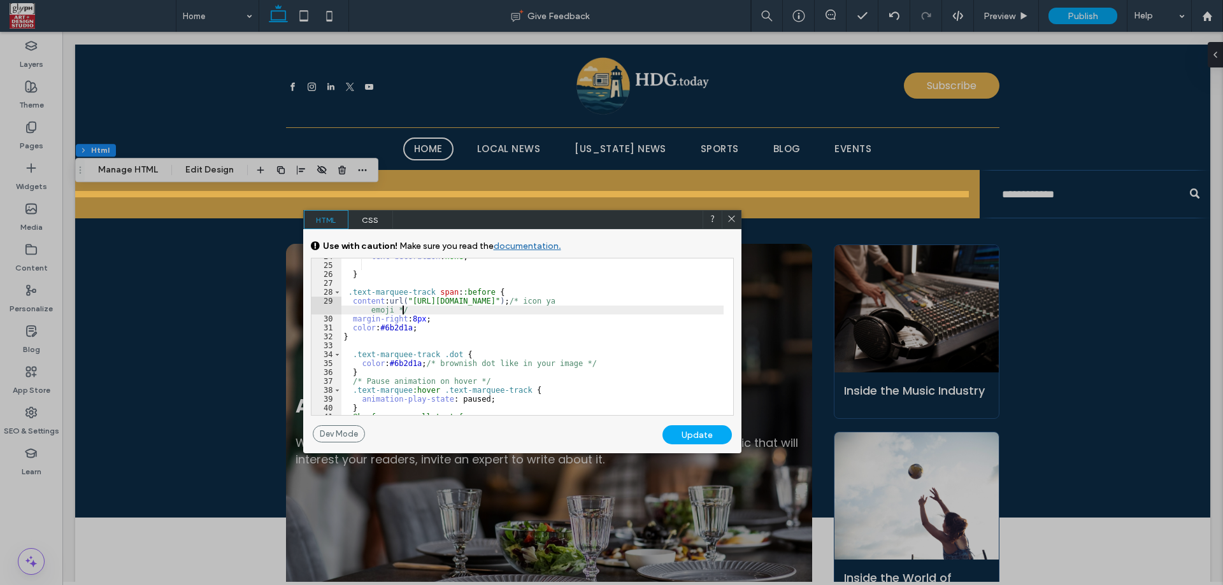
click at [500, 306] on div "text-decoration : none ; } .text-marquee-track span : :before { content : url( …" at bounding box center [532, 339] width 382 height 175
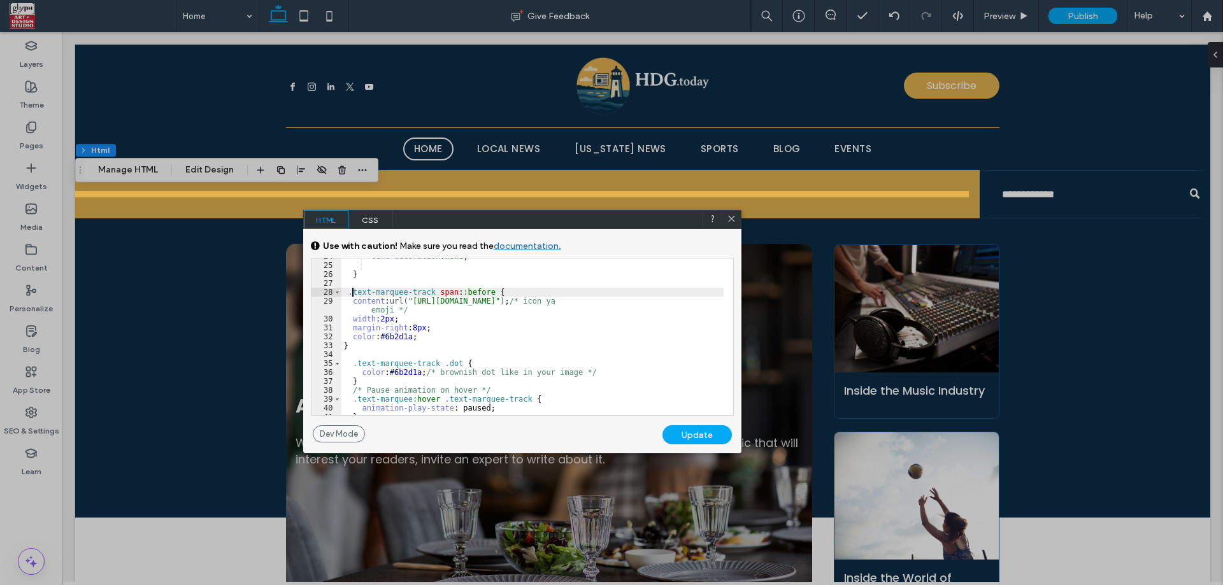
click at [352, 294] on div "text-decoration : none ; } .text-marquee-track span : :before { content : url( …" at bounding box center [532, 339] width 382 height 175
click at [345, 292] on div "text-decoration : none ; } .text-marquee-track span : :before { content : url( …" at bounding box center [532, 339] width 382 height 175
click at [360, 342] on div "text-decoration : none ; } .text-marquee-track span : :before { content : url( …" at bounding box center [532, 339] width 382 height 175
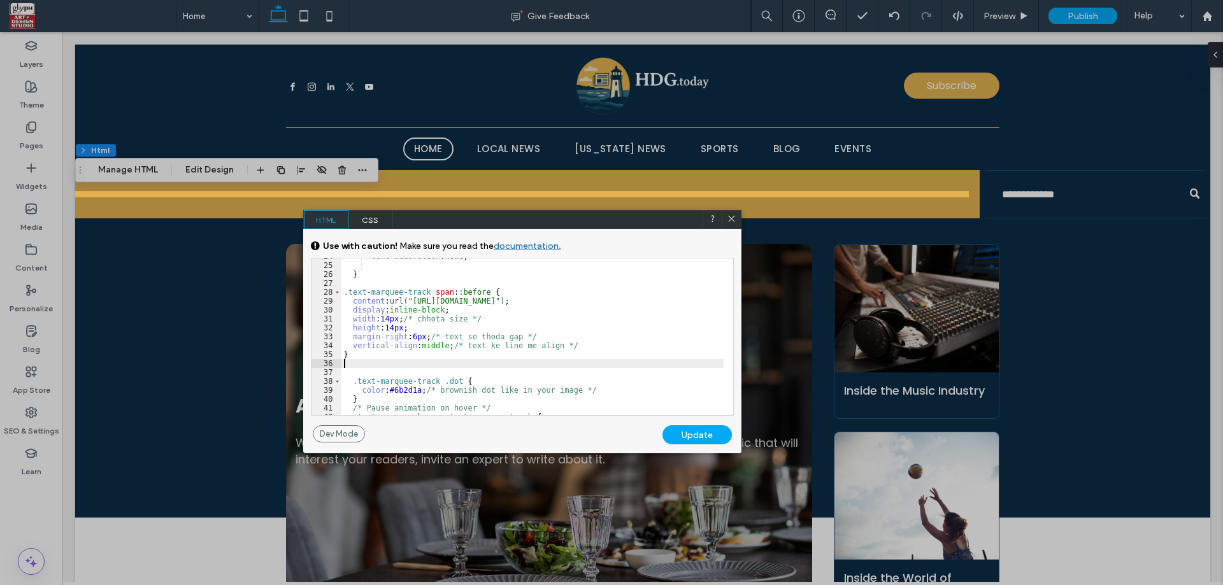
click at [698, 424] on div "GENERAL CSS FOR ALL DEVICES DEVICE SPECIFIC CSS Use with caution! Make sure you…" at bounding box center [522, 327] width 438 height 196
click at [698, 426] on div "Update" at bounding box center [696, 434] width 69 height 19
click at [347, 290] on div "text-decoration : none ; } .text-marquee-track span : :before { content : url( …" at bounding box center [532, 339] width 382 height 175
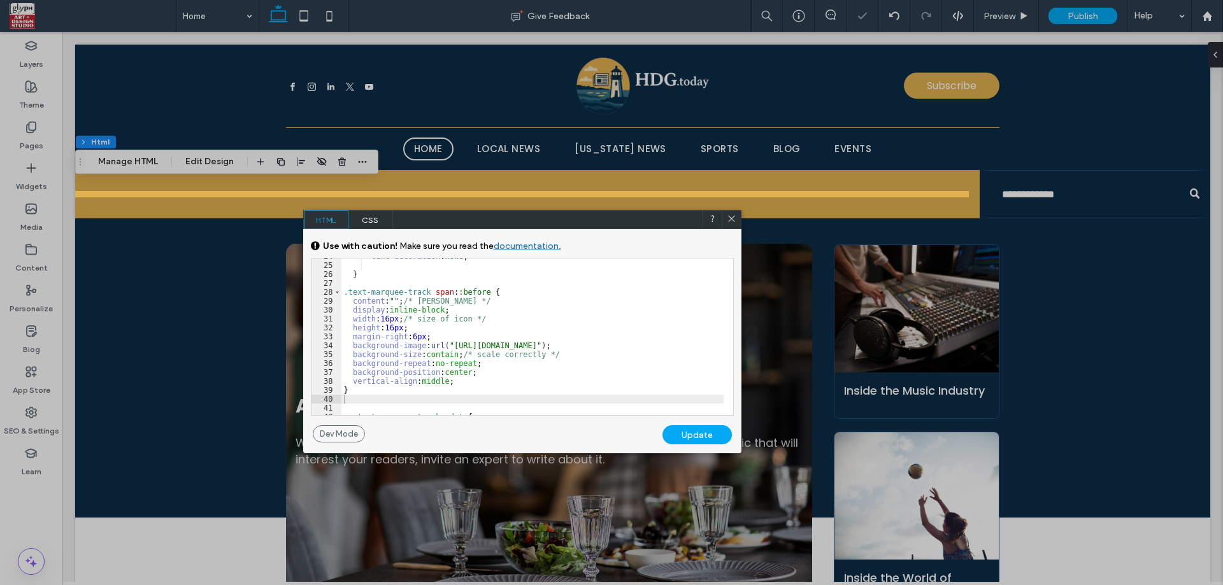
click at [717, 441] on div "Update" at bounding box center [696, 434] width 69 height 19
click at [446, 343] on div "text-decoration : none ; } .text-marquee-track span : :before { content : "" ; …" at bounding box center [532, 339] width 382 height 175
click at [726, 441] on div "Update" at bounding box center [696, 434] width 69 height 19
click at [715, 431] on div "Update" at bounding box center [696, 434] width 69 height 19
click at [392, 318] on div "text-decoration : none ; } .text-marquee-track span : :before { content : "" ; …" at bounding box center [532, 339] width 382 height 175
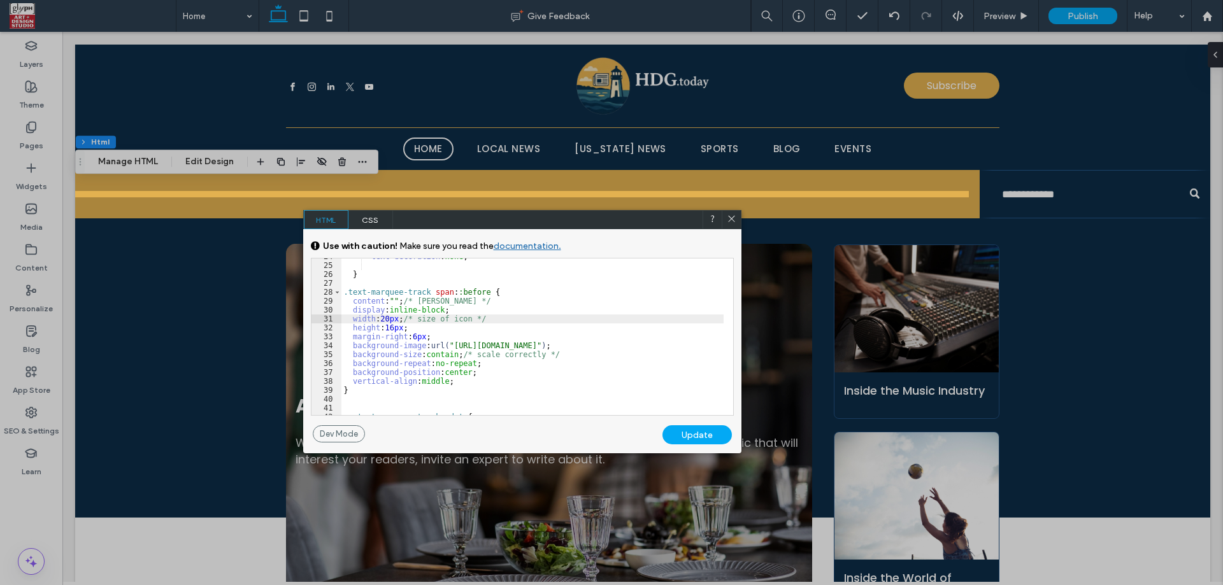
click at [394, 325] on div "text-decoration : none ; } .text-marquee-track span : :before { content : "" ; …" at bounding box center [532, 339] width 382 height 175
click at [702, 442] on div "Update" at bounding box center [696, 434] width 69 height 19
click at [386, 318] on div "text-decoration : none ; } .text-marquee-track span : :before { content : "" ; …" at bounding box center [532, 339] width 382 height 175
click at [681, 427] on div "Update" at bounding box center [696, 434] width 69 height 19
click at [448, 345] on div "text-decoration : none ; } .text-marquee-track span : :before { content : "" ; …" at bounding box center [532, 339] width 382 height 175
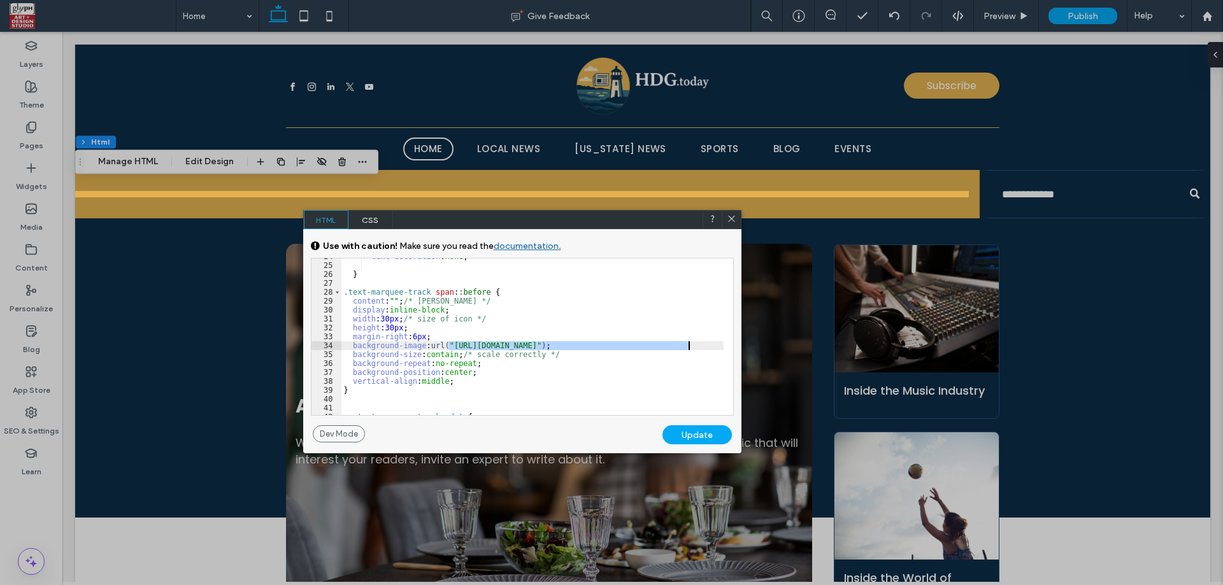
click at [688, 343] on div "text-decoration : none ; } .text-marquee-track span : :before { content : "" ; …" at bounding box center [532, 339] width 382 height 175
click at [691, 432] on div "Update" at bounding box center [696, 434] width 69 height 19
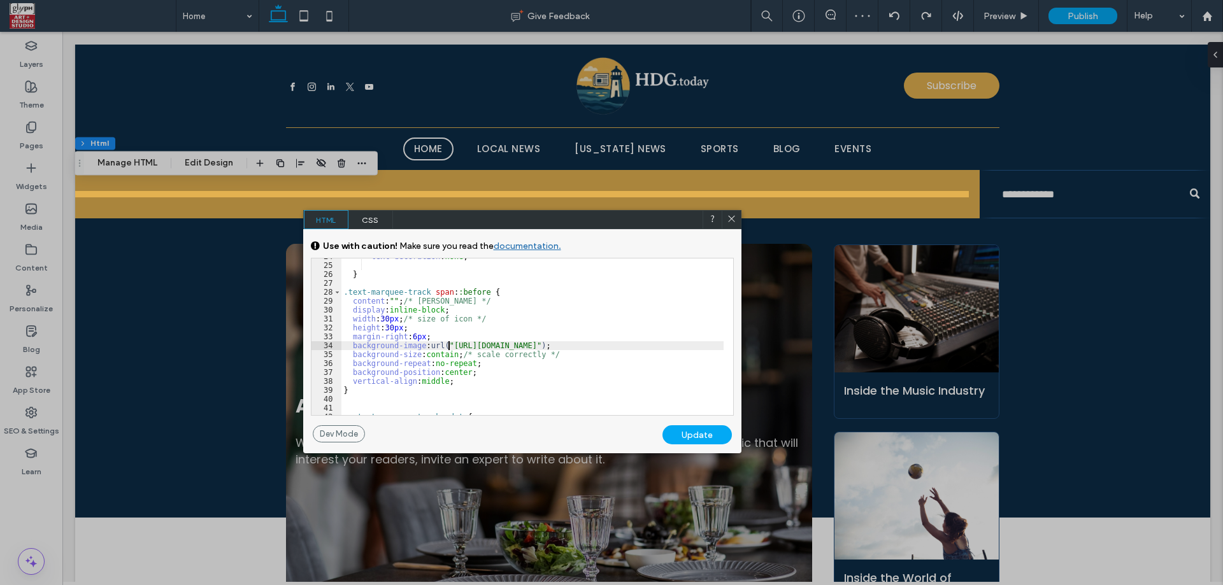
click at [447, 346] on div "text-decoration : none ; } .text-marquee-track span : :before { content : "" ; …" at bounding box center [532, 339] width 382 height 175
click at [448, 347] on div "text-decoration : none ; } .text-marquee-track span : :before { content : "" ; …" at bounding box center [532, 339] width 382 height 175
click at [680, 350] on div "text-decoration : none ; } .text-marquee-track span : :before { content : "" ; …" at bounding box center [532, 339] width 382 height 175
click at [704, 445] on div "Dev Mode Undo Update" at bounding box center [522, 439] width 438 height 28
click at [708, 432] on div "Update" at bounding box center [696, 434] width 69 height 19
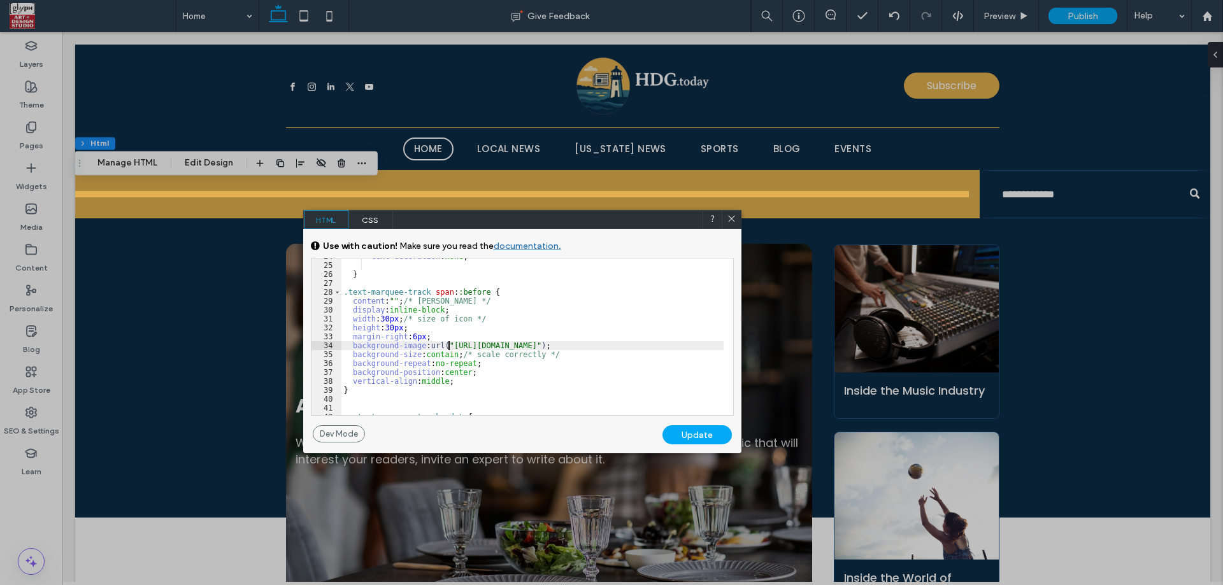
click at [449, 345] on div "text-decoration : none ; } .text-marquee-track span : :before { content : "" ; …" at bounding box center [532, 339] width 382 height 175
click at [686, 345] on div "text-decoration : none ; } .text-marquee-track span : :before { content : "" ; …" at bounding box center [532, 339] width 382 height 175
click at [687, 345] on div "text-decoration : none ; } .text-marquee-track span : :before { content : "" ; …" at bounding box center [532, 339] width 382 height 175
click at [685, 431] on div "Update" at bounding box center [696, 434] width 69 height 19
click at [443, 340] on div "text-decoration : none ; } .text-marquee-track span : :before { content : "" ; …" at bounding box center [532, 339] width 382 height 175
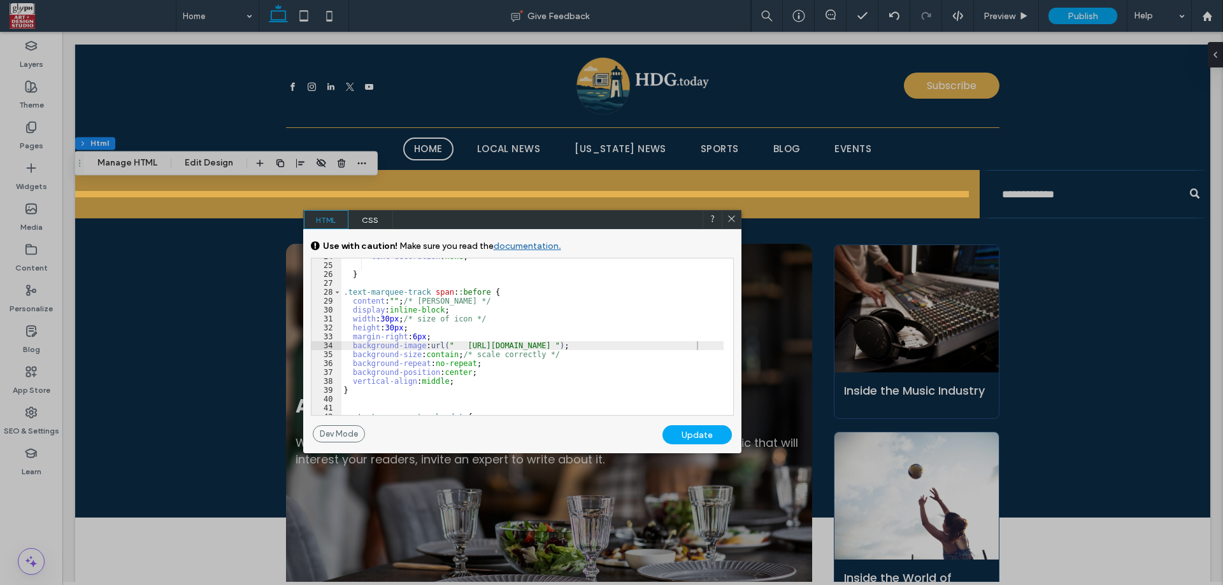
click at [710, 435] on div "Update" at bounding box center [696, 434] width 69 height 19
click at [387, 321] on div "text-decoration : none ; } .text-marquee-track span : :before { content : "" ; …" at bounding box center [532, 339] width 382 height 175
type textarea "**"
click at [729, 437] on div "Update" at bounding box center [696, 434] width 69 height 19
click at [720, 438] on div "Update" at bounding box center [696, 434] width 69 height 19
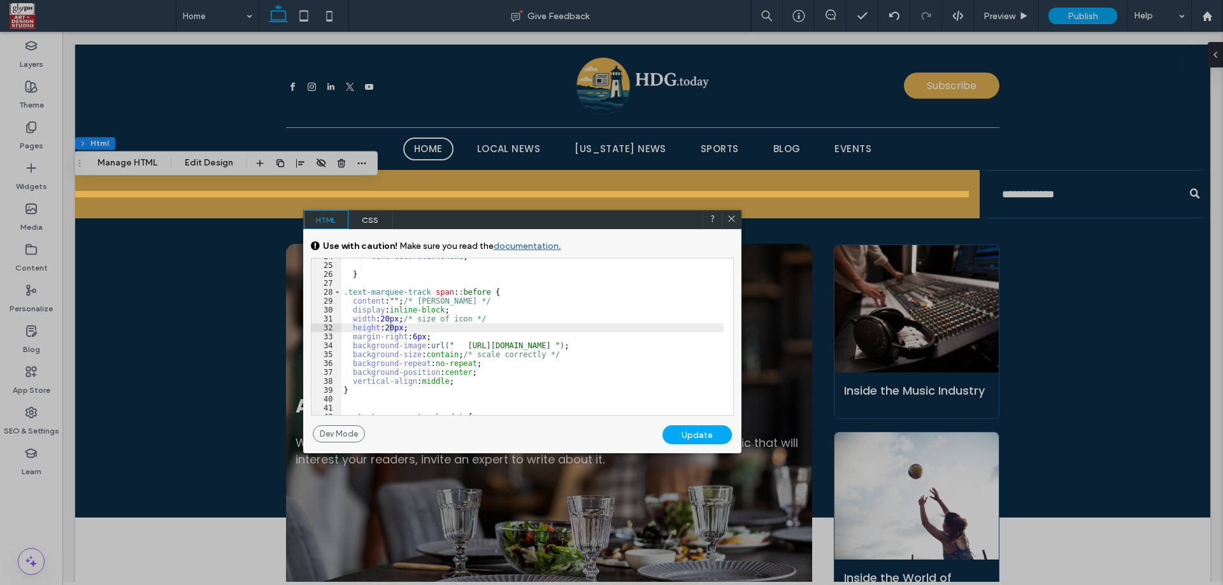
click at [118, 286] on div at bounding box center [522, 391] width 894 height 388
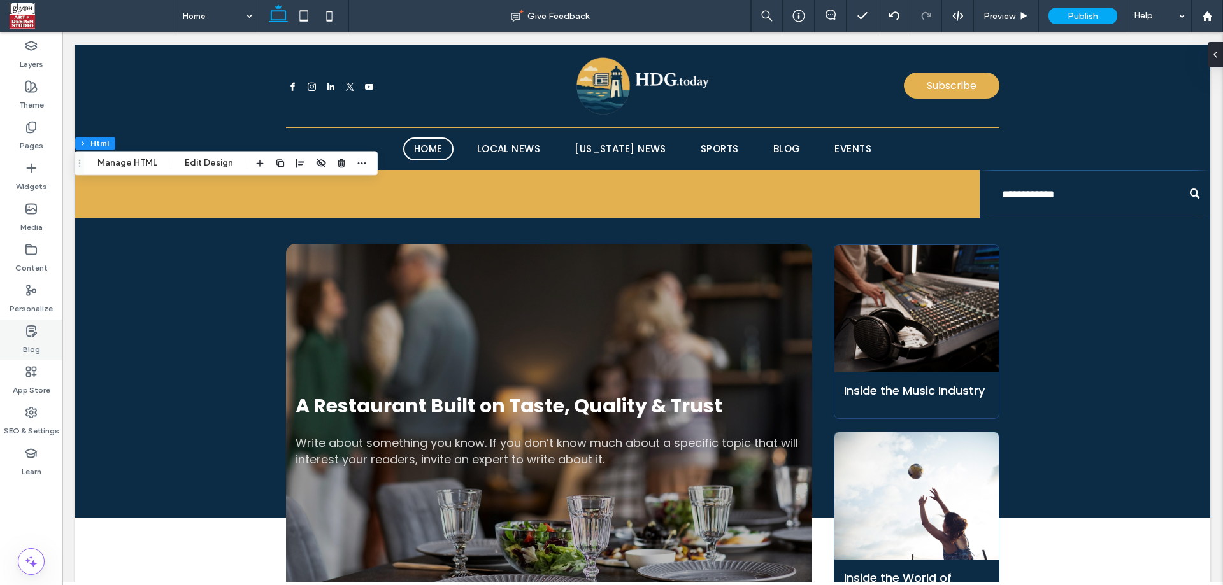
click at [24, 343] on label "Blog" at bounding box center [31, 347] width 17 height 18
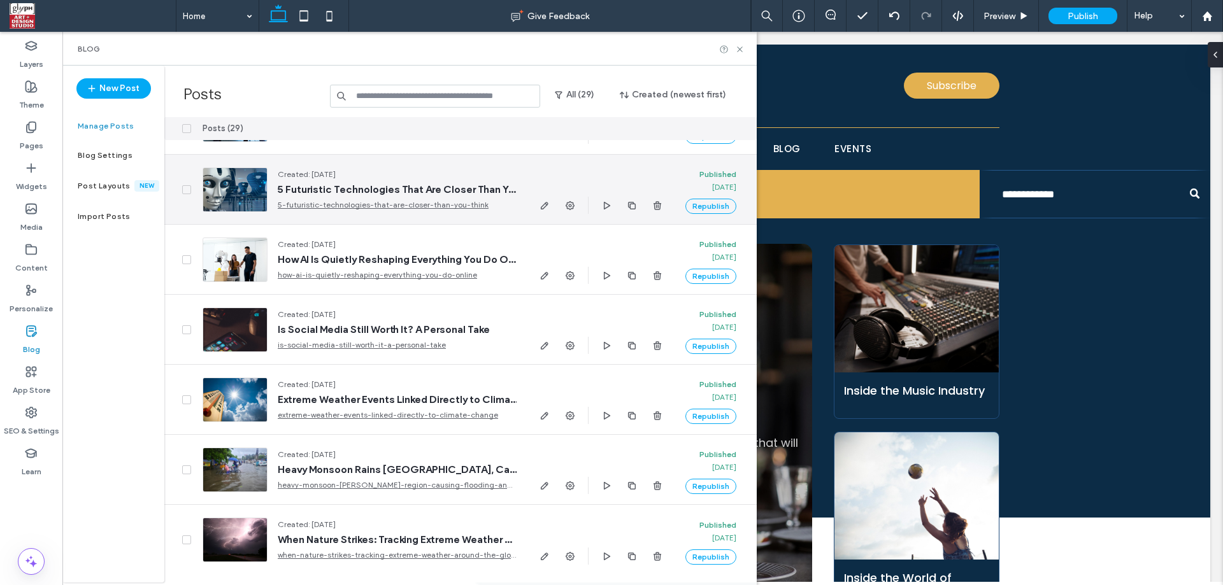
scroll to position [153, 0]
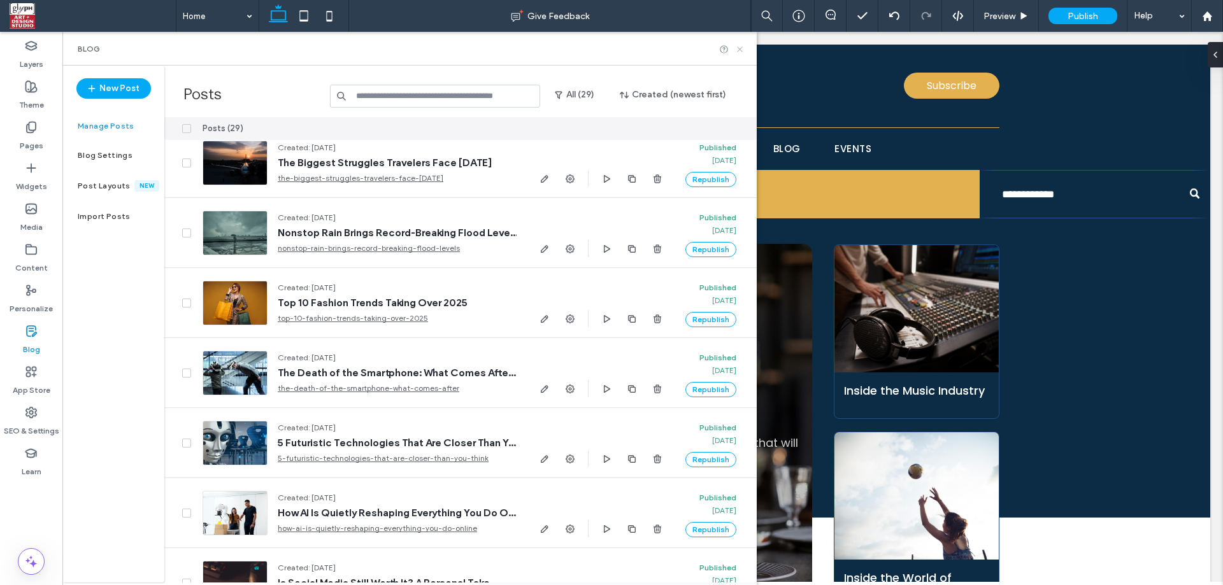
click at [738, 48] on icon at bounding box center [740, 50] width 10 height 10
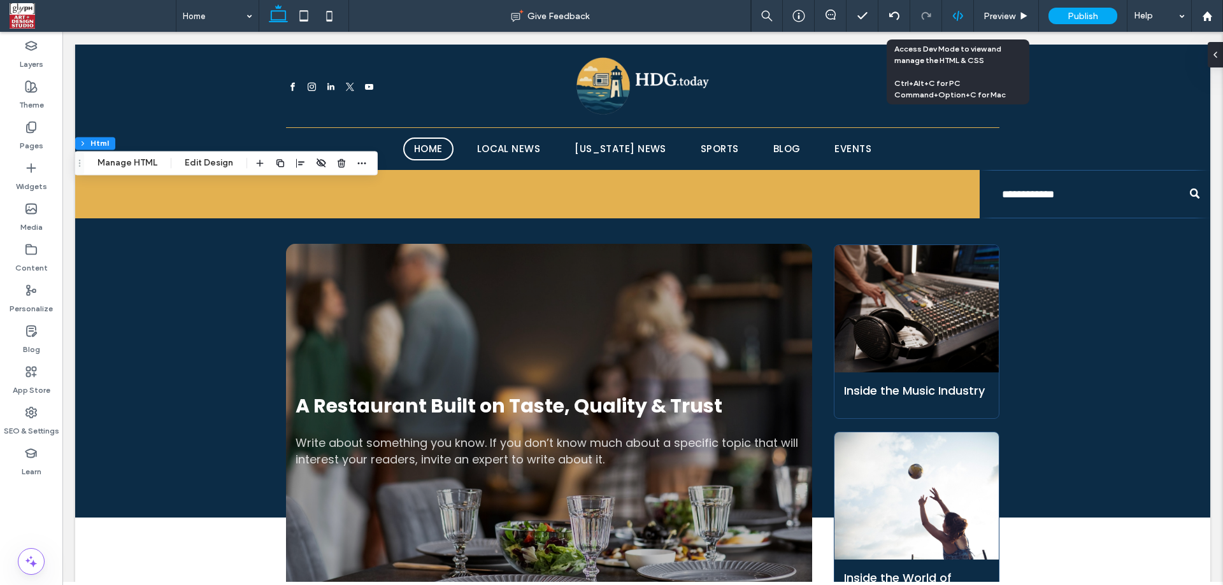
click at [952, 14] on icon at bounding box center [957, 15] width 11 height 11
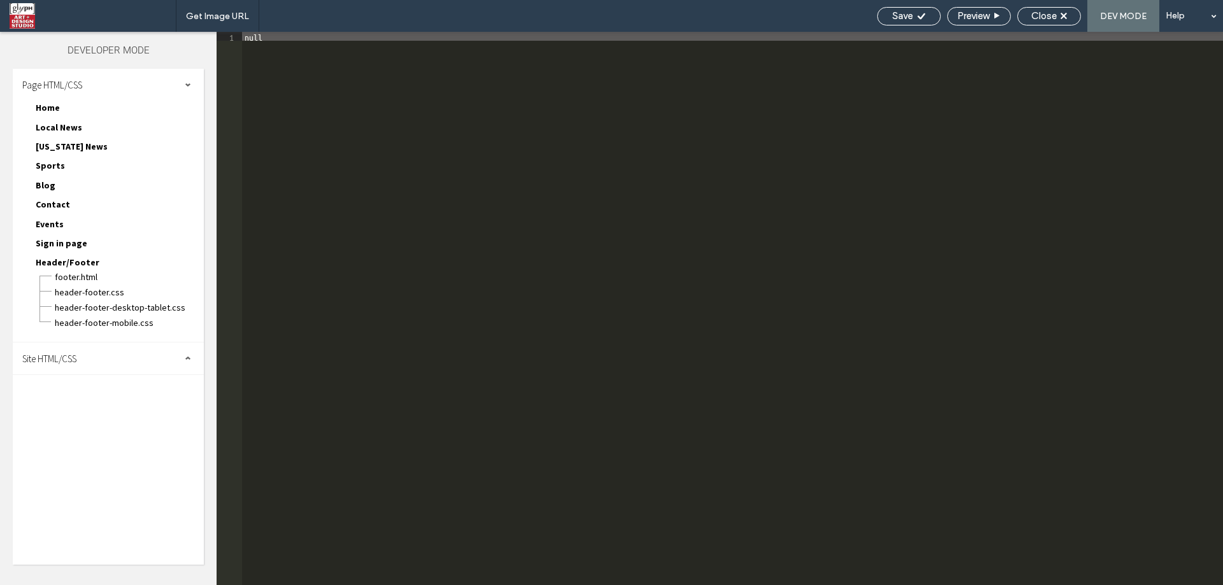
click at [59, 368] on div "Site HTML/CSS" at bounding box center [108, 359] width 191 height 32
click at [82, 418] on span "site.css" at bounding box center [131, 414] width 145 height 13
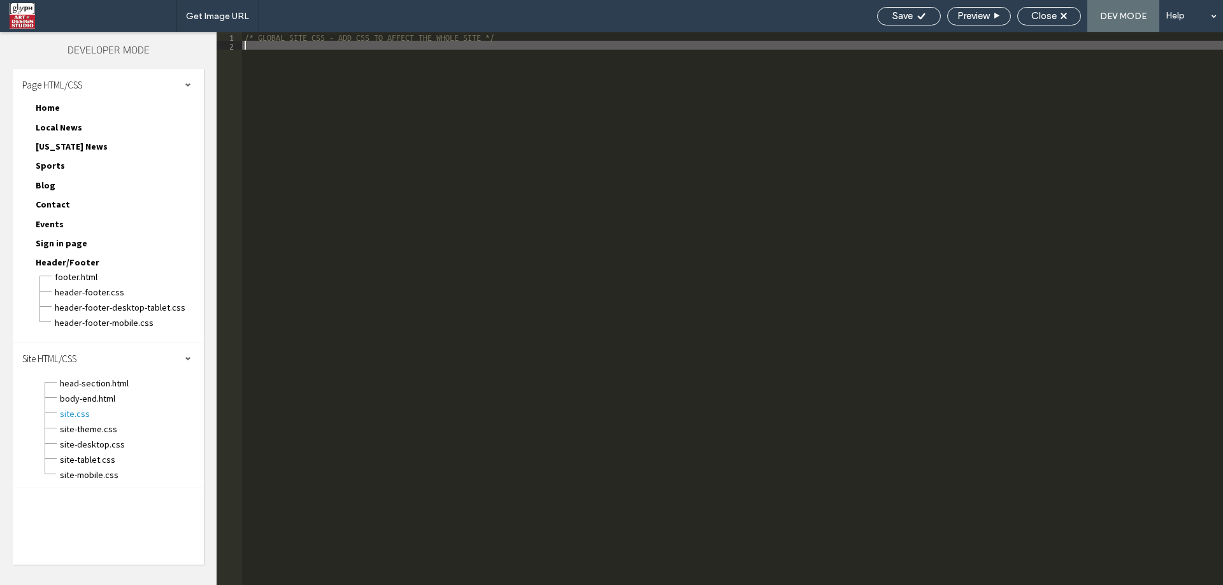
click at [445, 457] on div "/* GLOBAL SITE CSS - ADD CSS TO AFFECT THE WHOLE SITE */" at bounding box center [732, 317] width 981 height 571
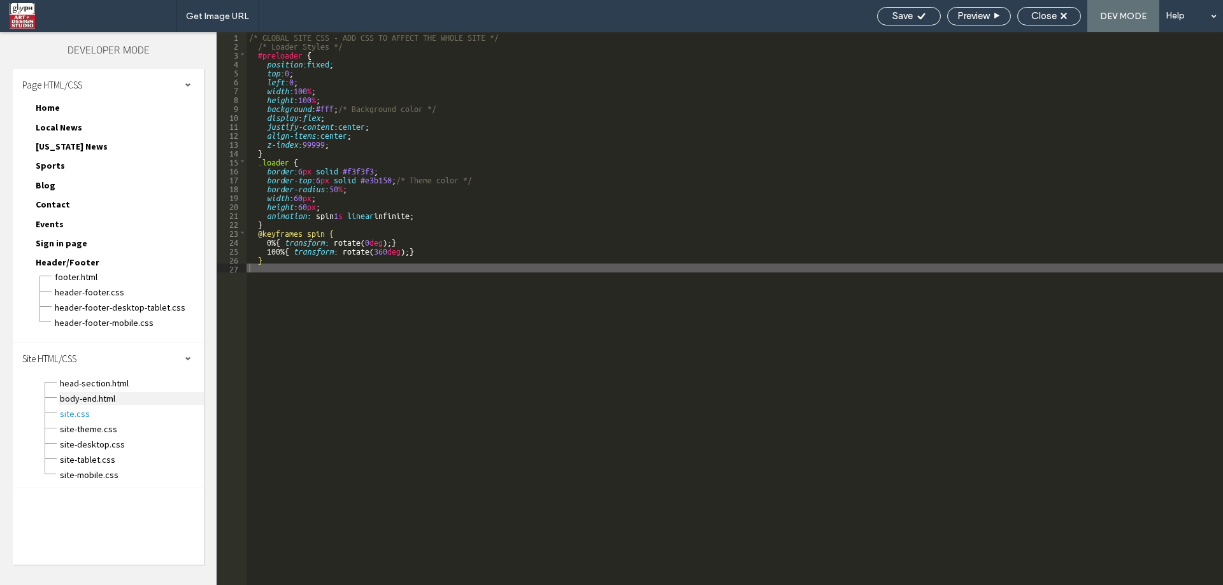
click at [112, 403] on span "body-end.html" at bounding box center [131, 398] width 145 height 13
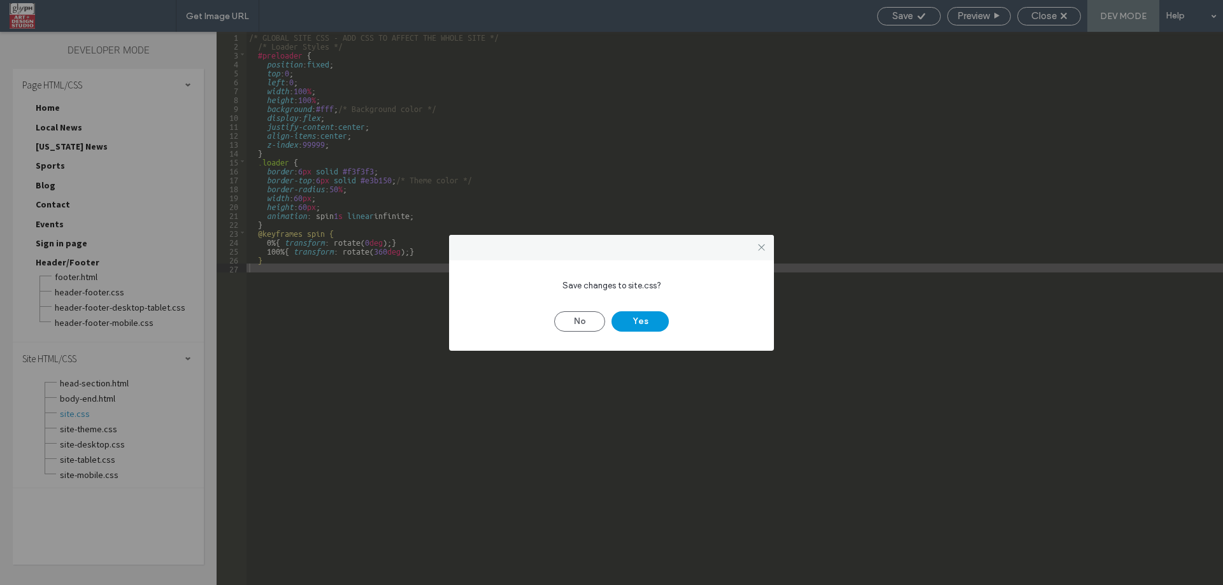
click at [655, 314] on button "Yes" at bounding box center [639, 321] width 57 height 20
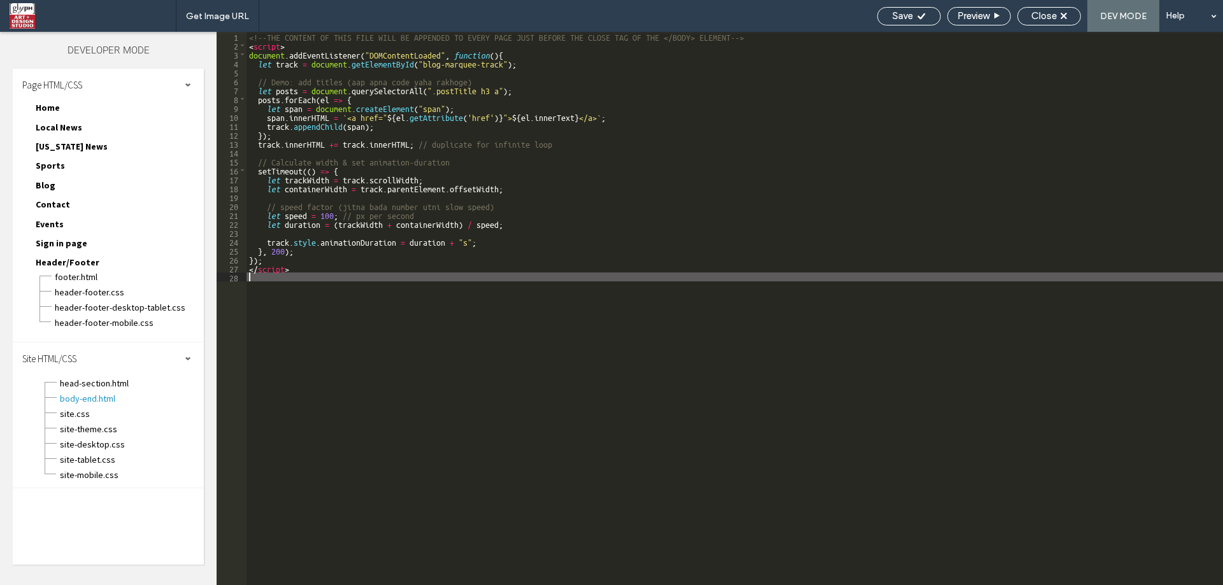
click at [336, 299] on div "<!--THE CONTENT OF THIS FILE WILL BE APPENDED TO EVERY PAGE JUST BEFORE THE CLO…" at bounding box center [734, 317] width 976 height 571
click at [340, 260] on div "<!--THE CONTENT OF THIS FILE WILL BE APPENDED TO EVERY PAGE JUST BEFORE THE CLO…" at bounding box center [734, 317] width 976 height 571
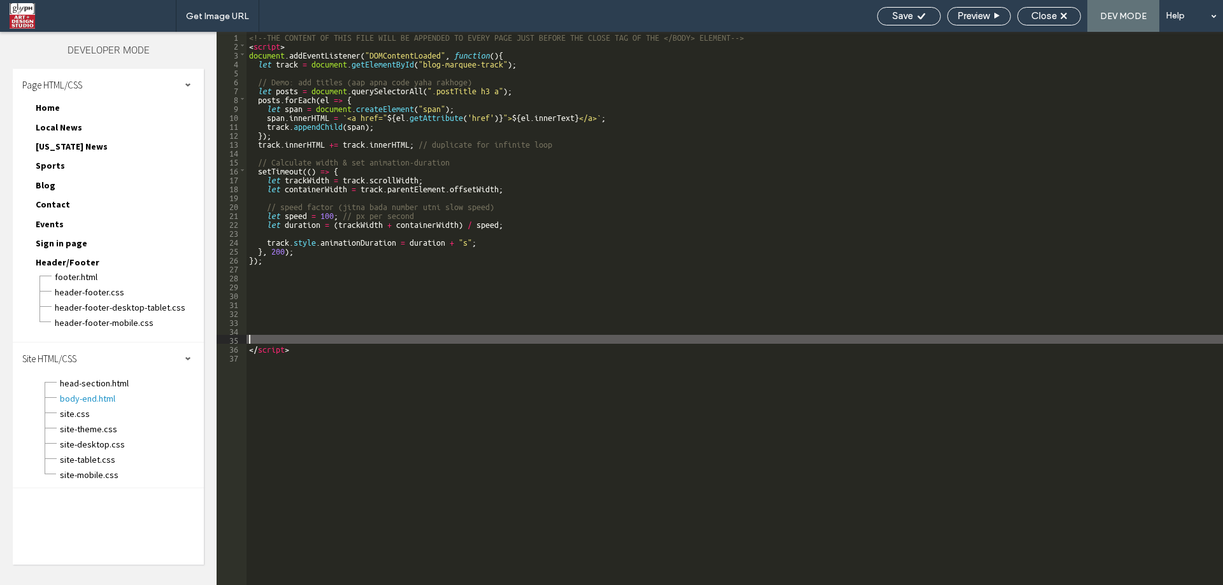
type textarea "**"
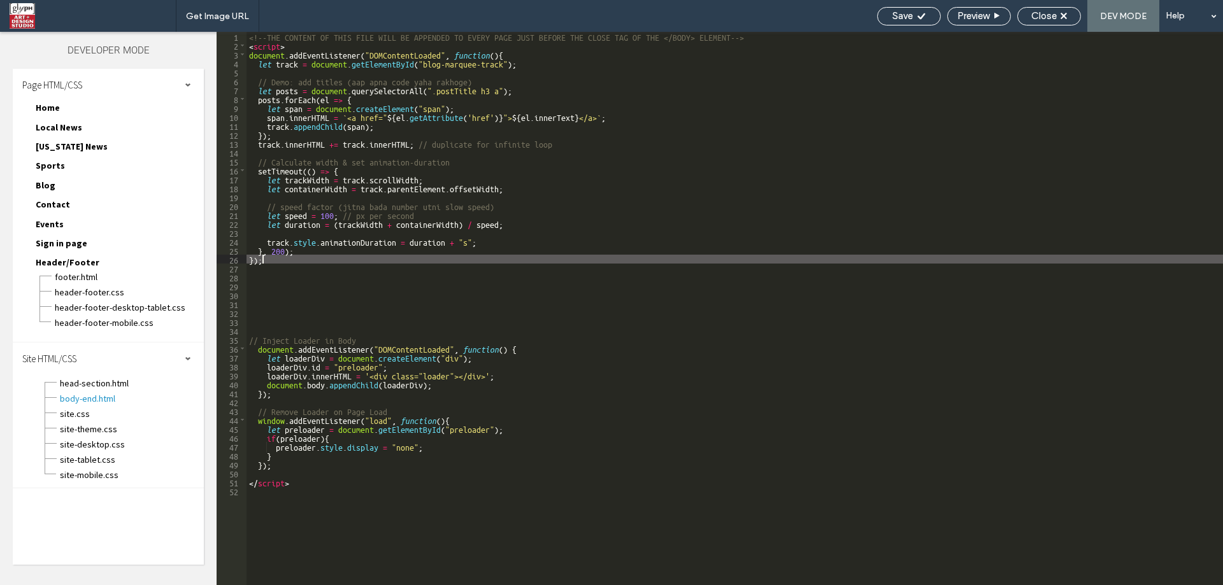
click at [524, 261] on div "<!--THE CONTENT OF THIS FILE WILL BE APPENDED TO EVERY PAGE JUST BEFORE THE CLO…" at bounding box center [734, 317] width 976 height 571
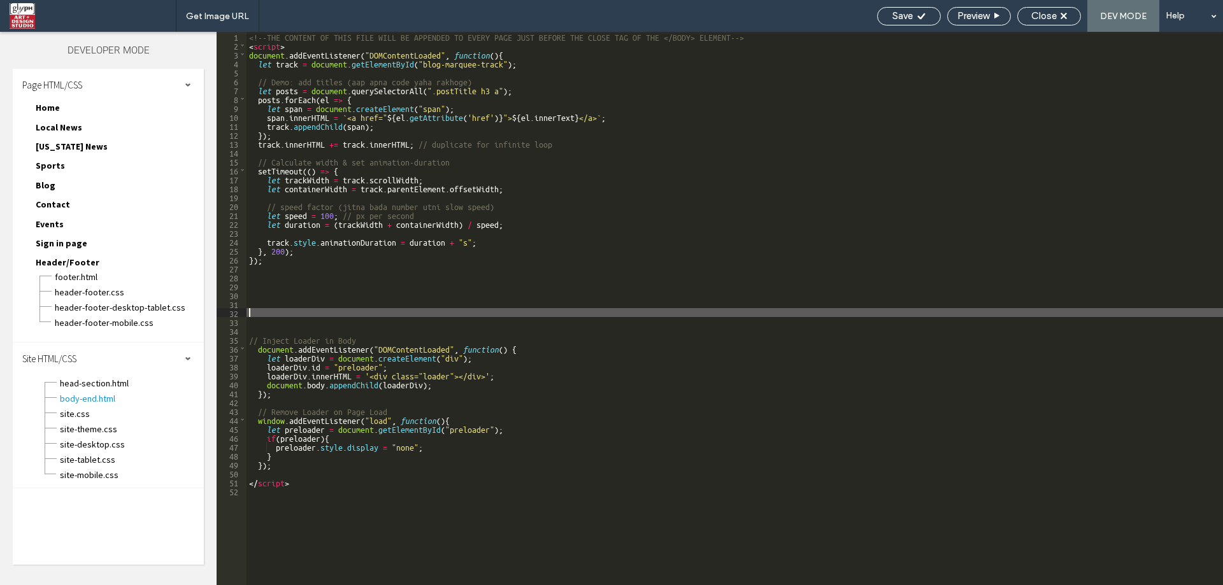
click at [264, 314] on div "<!--THE CONTENT OF THIS FILE WILL BE APPENDED TO EVERY PAGE JUST BEFORE THE CLO…" at bounding box center [734, 317] width 976 height 571
click at [261, 345] on div "<!--THE CONTENT OF THIS FILE WILL BE APPENDED TO EVERY PAGE JUST BEFORE THE CLO…" at bounding box center [734, 317] width 976 height 571
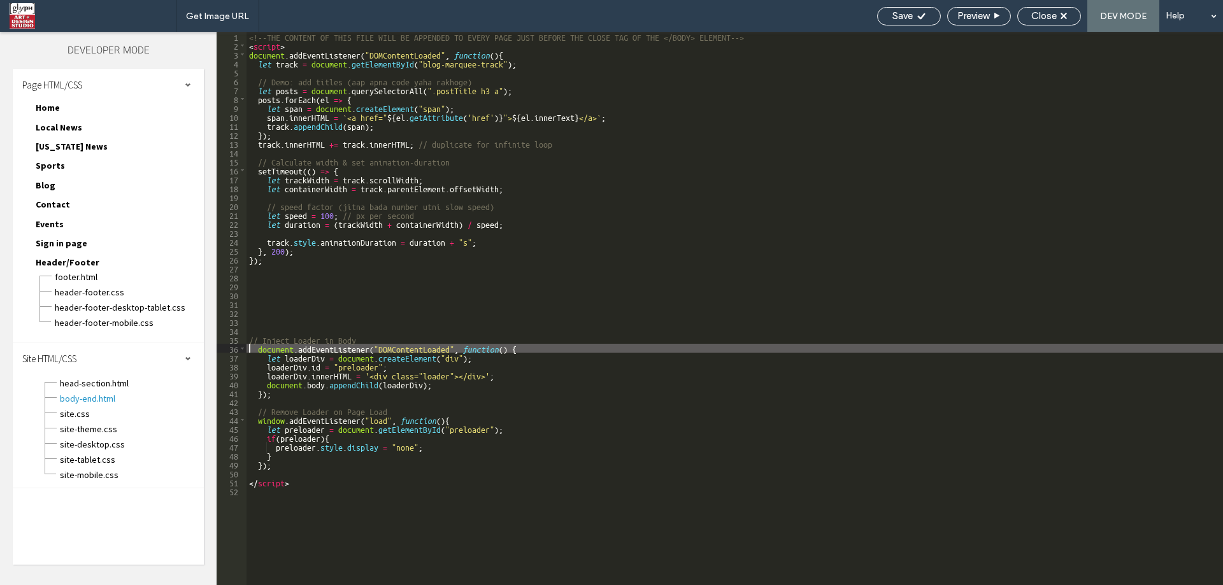
click at [250, 347] on div "<!--THE CONTENT OF THIS FILE WILL BE APPENDED TO EVERY PAGE JUST BEFORE THE CLO…" at bounding box center [734, 317] width 976 height 571
click at [288, 458] on div "<!--THE CONTENT OF THIS FILE WILL BE APPENDED TO EVERY PAGE JUST BEFORE THE CLO…" at bounding box center [734, 317] width 976 height 571
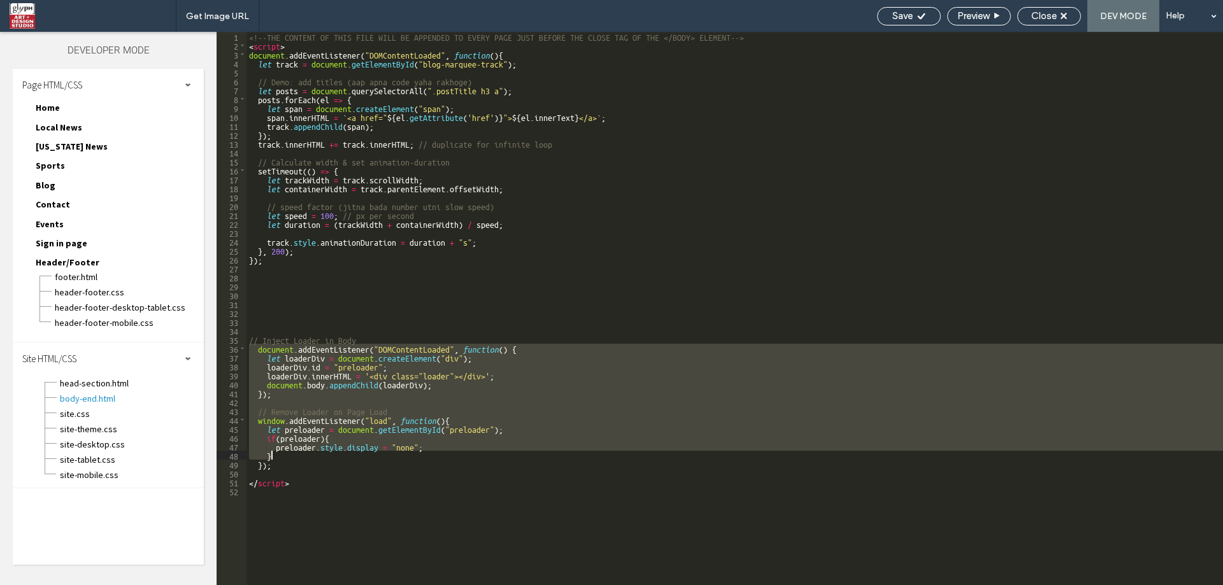
click at [288, 463] on div "<!--THE CONTENT OF THIS FILE WILL BE APPENDED TO EVERY PAGE JUST BEFORE THE CLO…" at bounding box center [734, 317] width 976 height 571
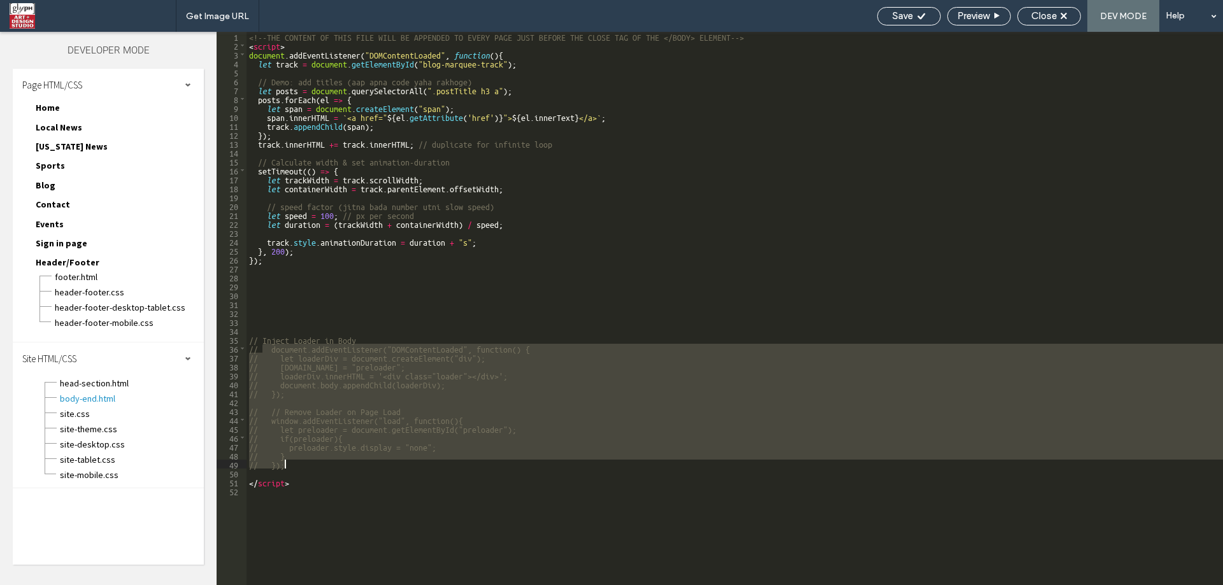
click at [169, 422] on div "site-theme.css" at bounding box center [131, 427] width 145 height 15
click at [175, 408] on span "site.css" at bounding box center [131, 414] width 145 height 13
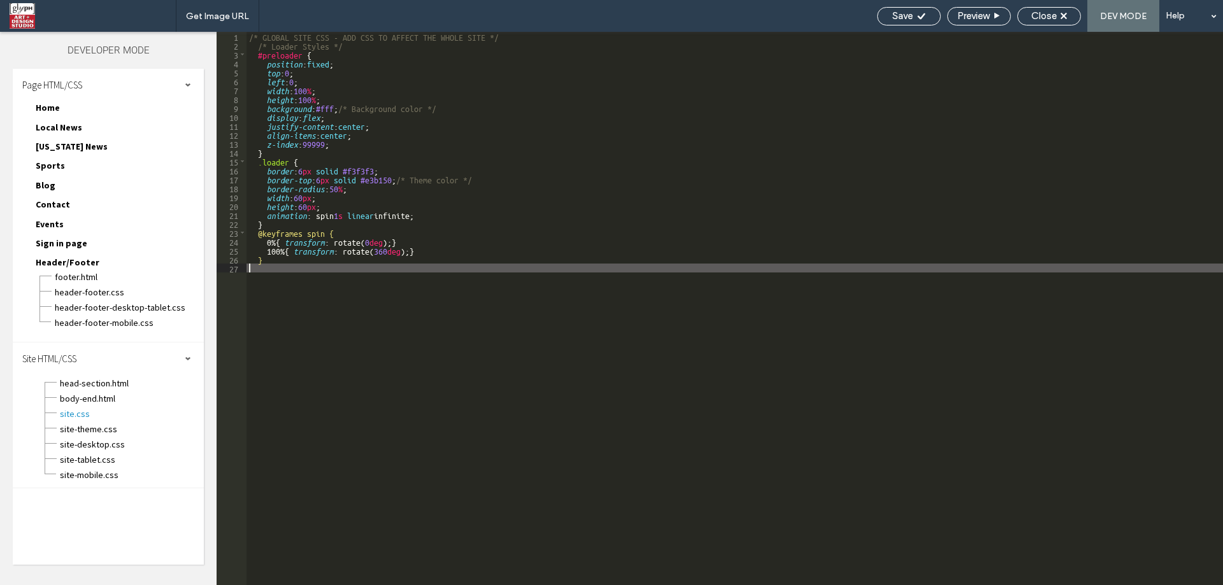
click at [505, 380] on div "/* GLOBAL SITE CSS - ADD CSS TO AFFECT THE WHOLE SITE */ /* Loader Styles */ #p…" at bounding box center [734, 317] width 976 height 571
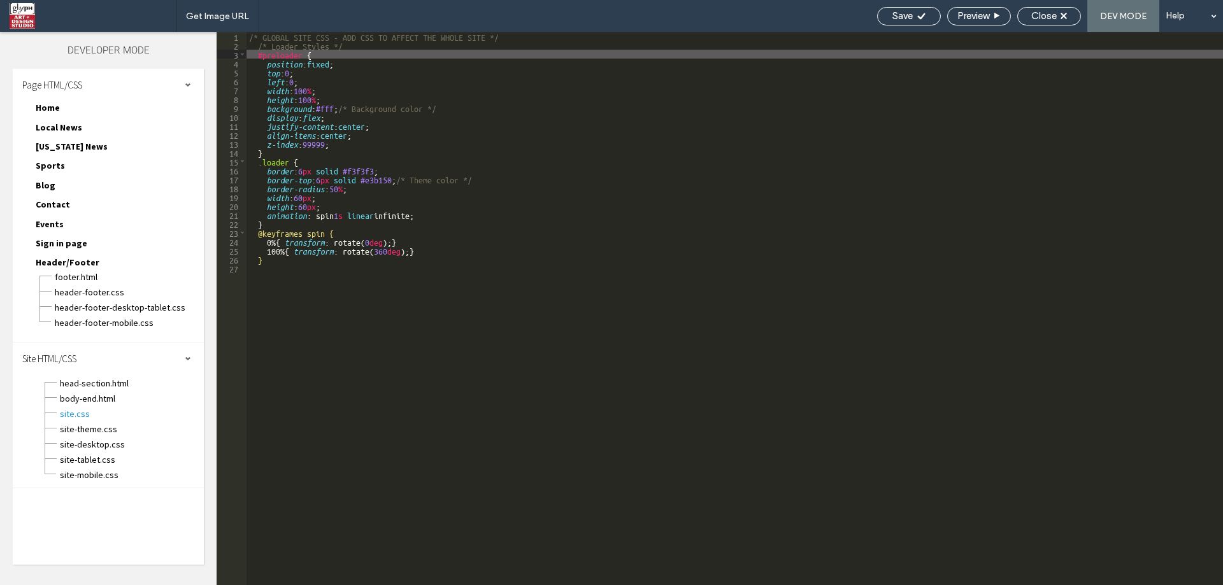
click at [317, 265] on div "/* GLOBAL SITE CSS - ADD CSS TO AFFECT THE WHOLE SITE */ /* Loader Styles */ #p…" at bounding box center [734, 317] width 976 height 571
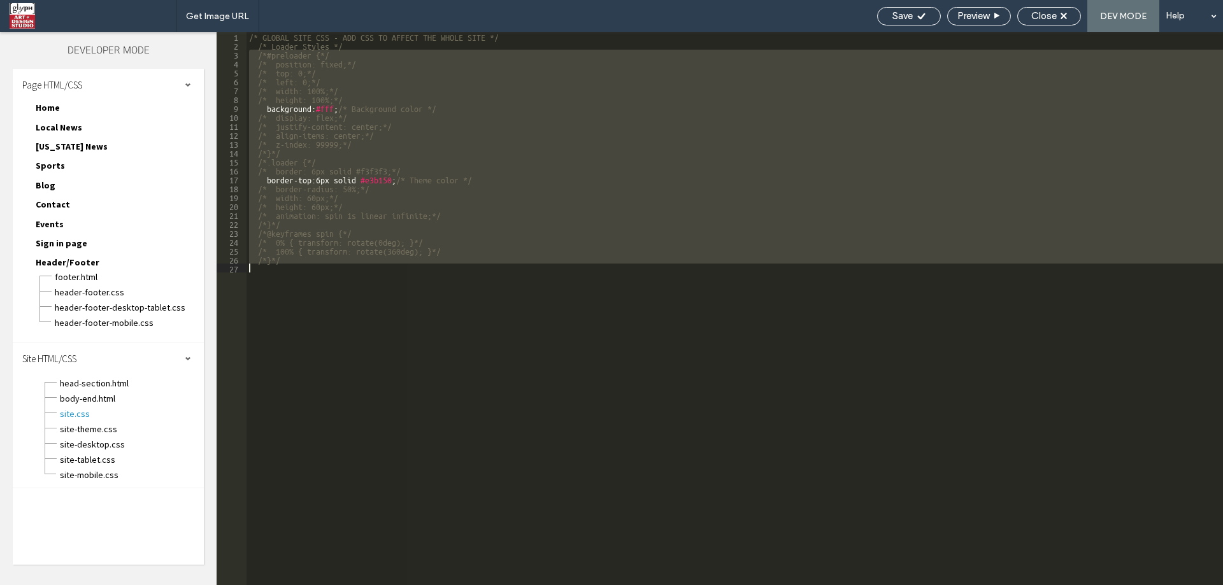
click at [554, 283] on div "/* GLOBAL SITE CSS - ADD CSS TO AFFECT THE WHOLE SITE */ /* Loader Styles */ /*…" at bounding box center [734, 308] width 976 height 553
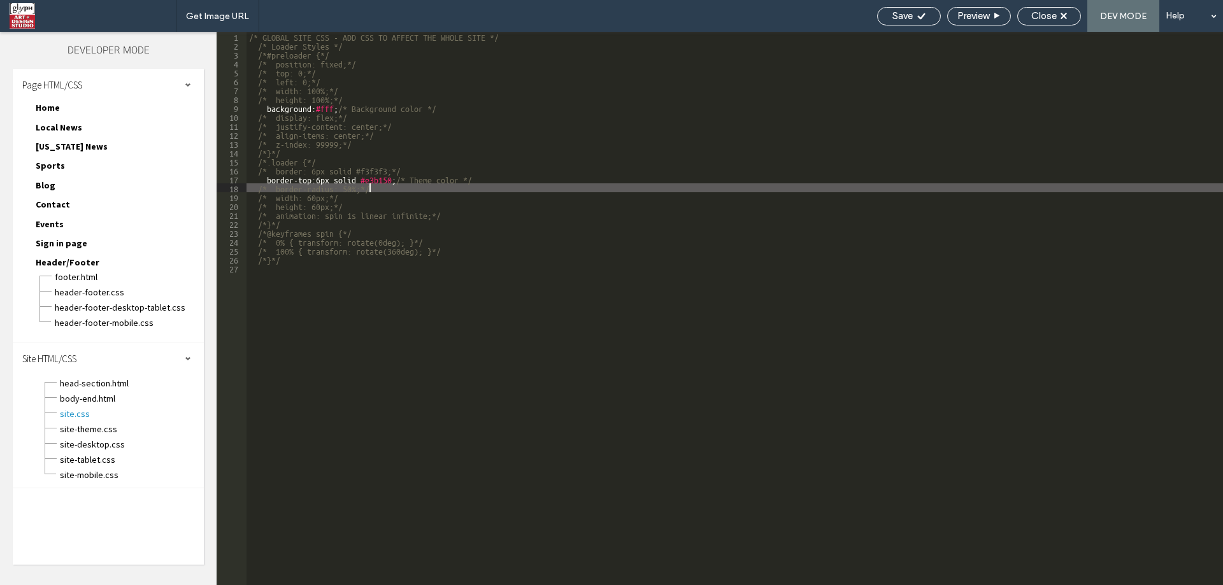
click at [406, 185] on div "/* GLOBAL SITE CSS - ADD CSS TO AFFECT THE WHOLE SITE */ /* Loader Styles */ /*…" at bounding box center [734, 317] width 976 height 571
click at [404, 183] on div "/* GLOBAL SITE CSS - ADD CSS TO AFFECT THE WHOLE SITE */ /* Loader Styles */ /*…" at bounding box center [734, 317] width 976 height 571
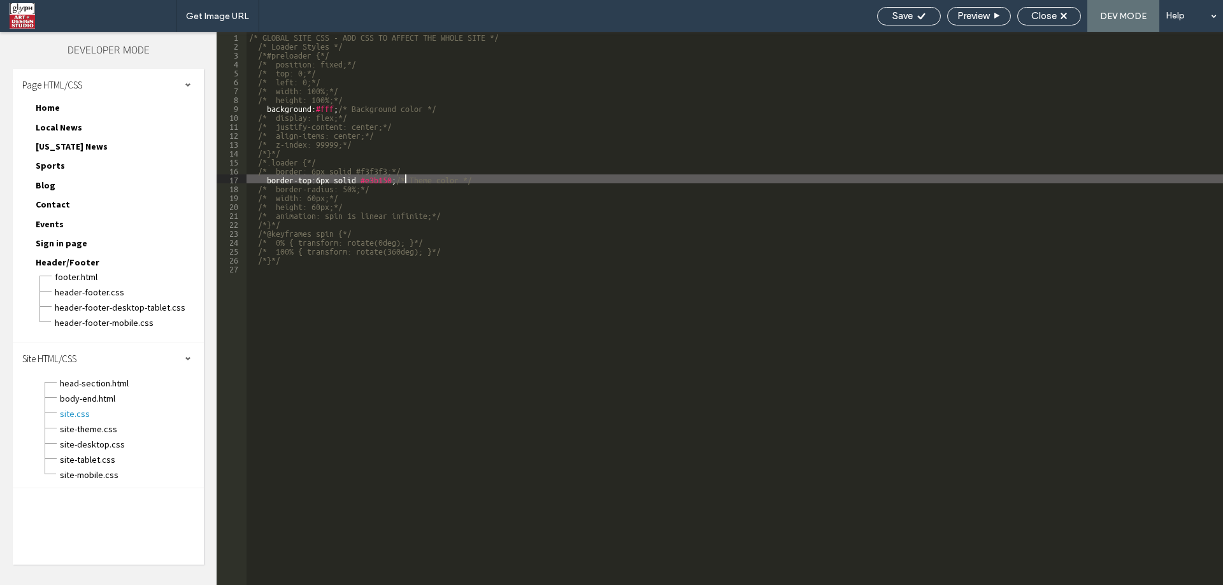
click at [404, 176] on div "/* GLOBAL SITE CSS - ADD CSS TO AFFECT THE WHOLE SITE */ /* Loader Styles */ /*…" at bounding box center [734, 317] width 976 height 571
click at [529, 178] on div "/* GLOBAL SITE CSS - ADD CSS TO AFFECT THE WHOLE SITE */ /* Loader Styles */ /*…" at bounding box center [734, 317] width 976 height 571
click at [907, 10] on span "Save" at bounding box center [902, 15] width 20 height 11
click at [1060, 20] on div "Close" at bounding box center [1049, 15] width 62 height 11
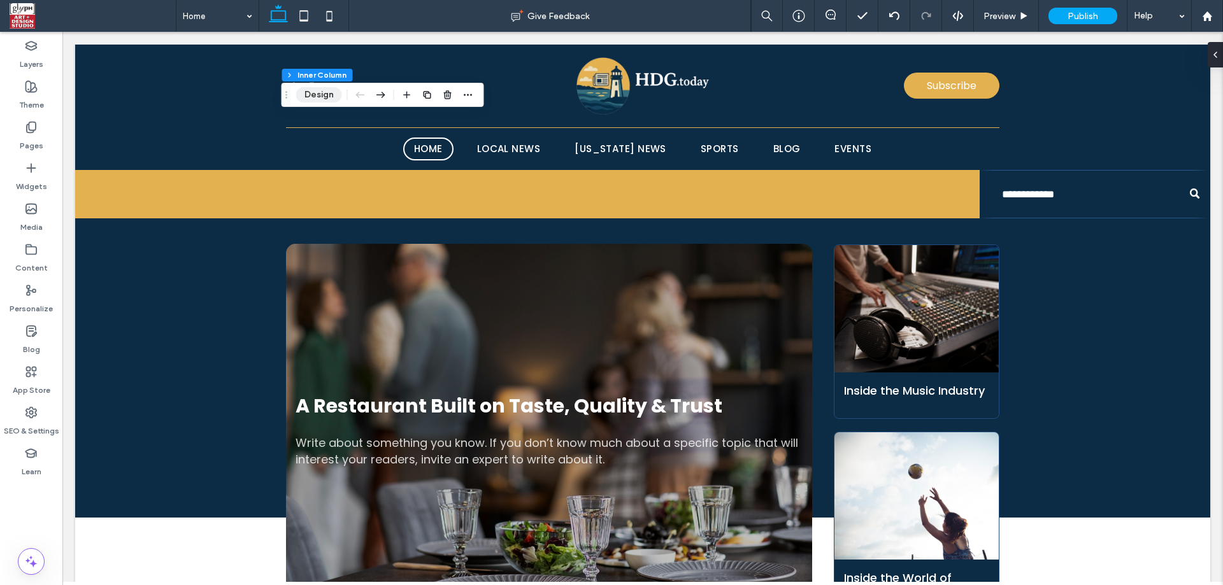
click at [315, 93] on button "Design" at bounding box center [319, 94] width 46 height 15
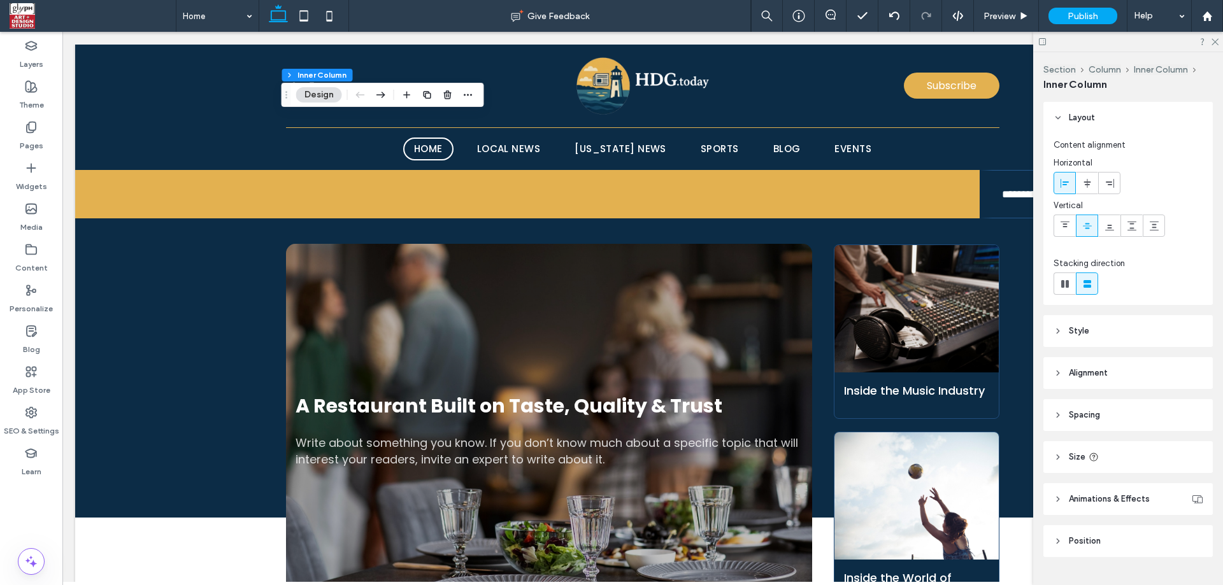
scroll to position [28, 0]
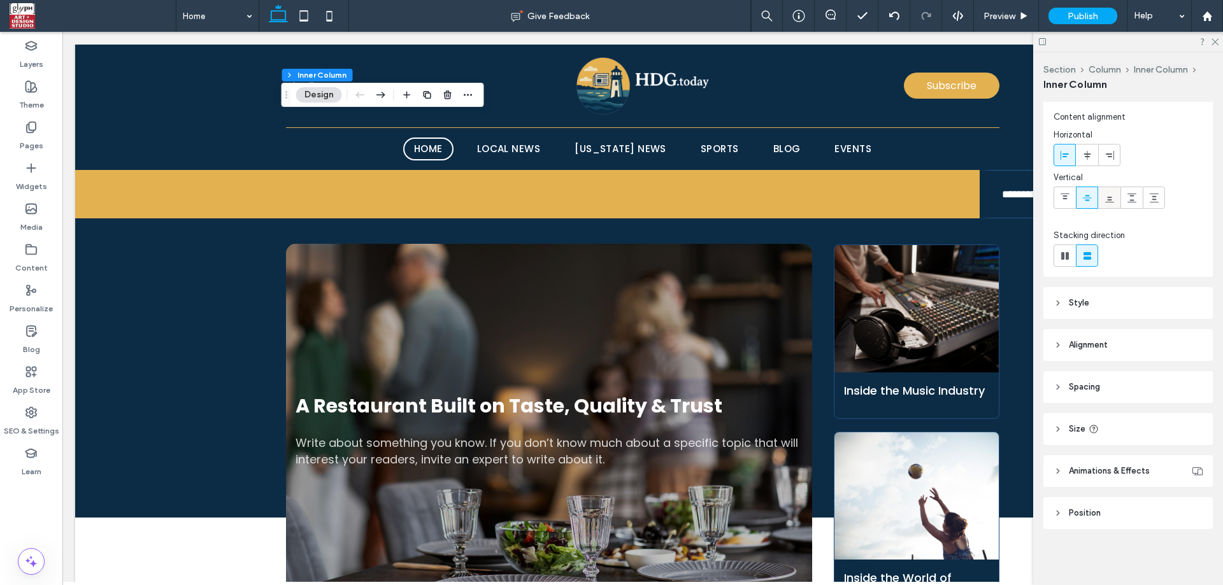
click at [1102, 197] on div at bounding box center [1109, 197] width 21 height 21
click at [1087, 200] on use at bounding box center [1087, 198] width 9 height 6
click at [1064, 190] on span at bounding box center [1065, 197] width 10 height 21
click at [1086, 204] on span at bounding box center [1087, 197] width 10 height 21
click at [1095, 203] on div at bounding box center [1086, 197] width 21 height 21
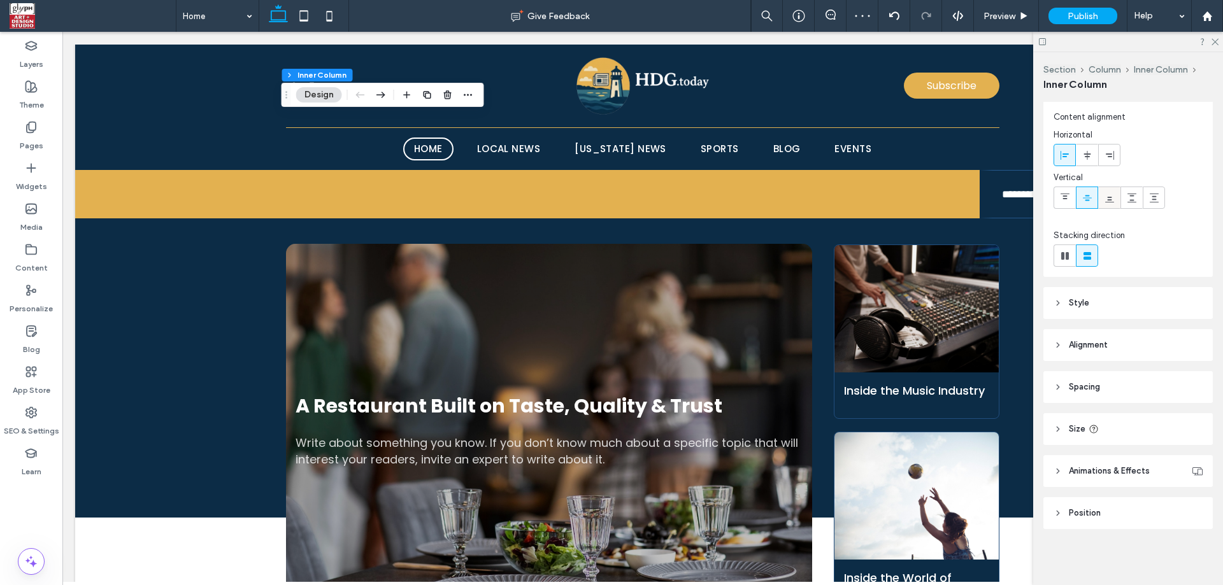
click at [1108, 203] on icon at bounding box center [1109, 198] width 10 height 10
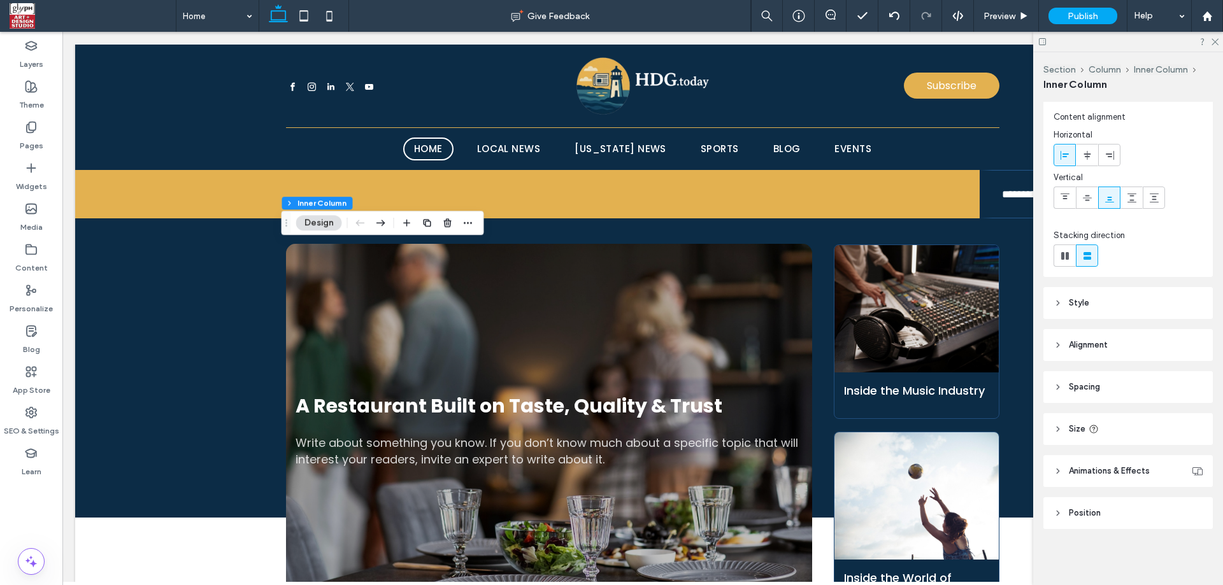
click at [1096, 426] on icon at bounding box center [1093, 429] width 10 height 10
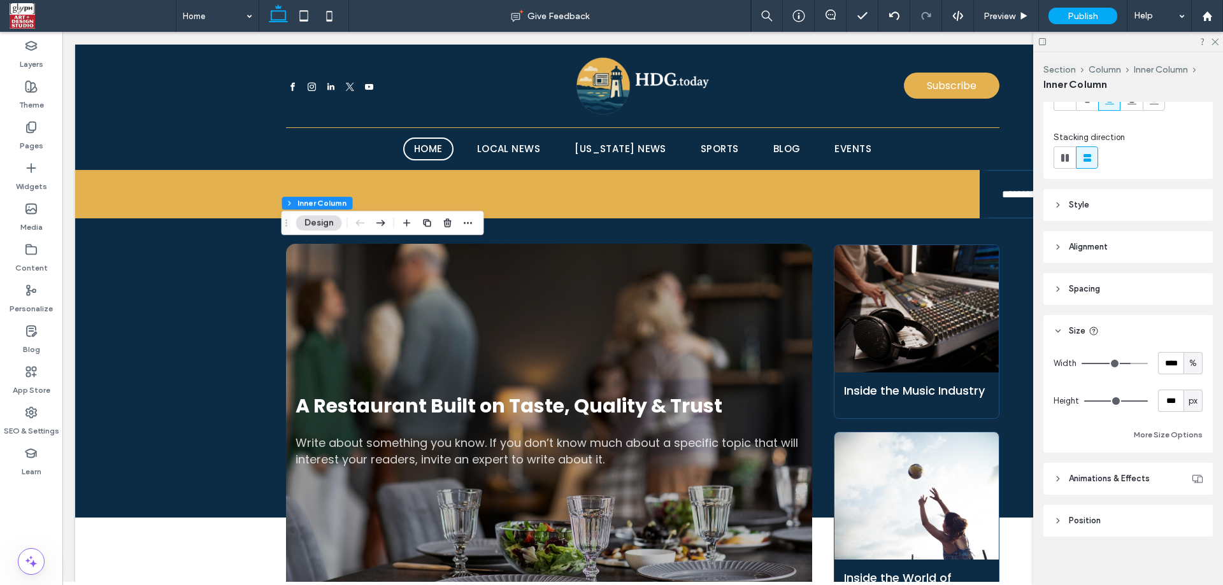
scroll to position [134, 0]
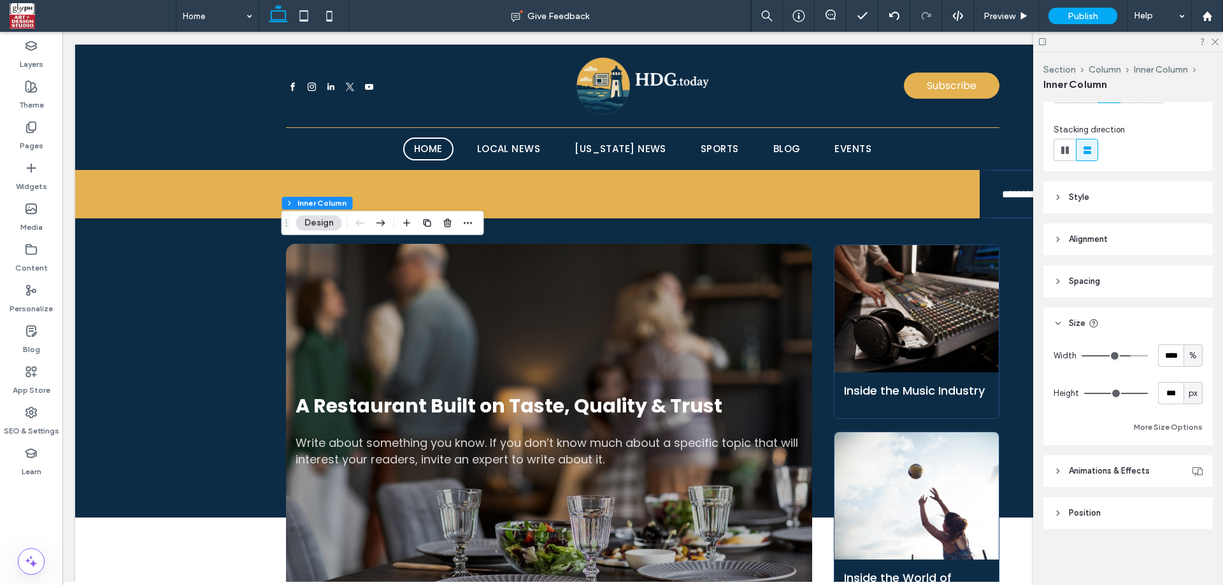
type input "***"
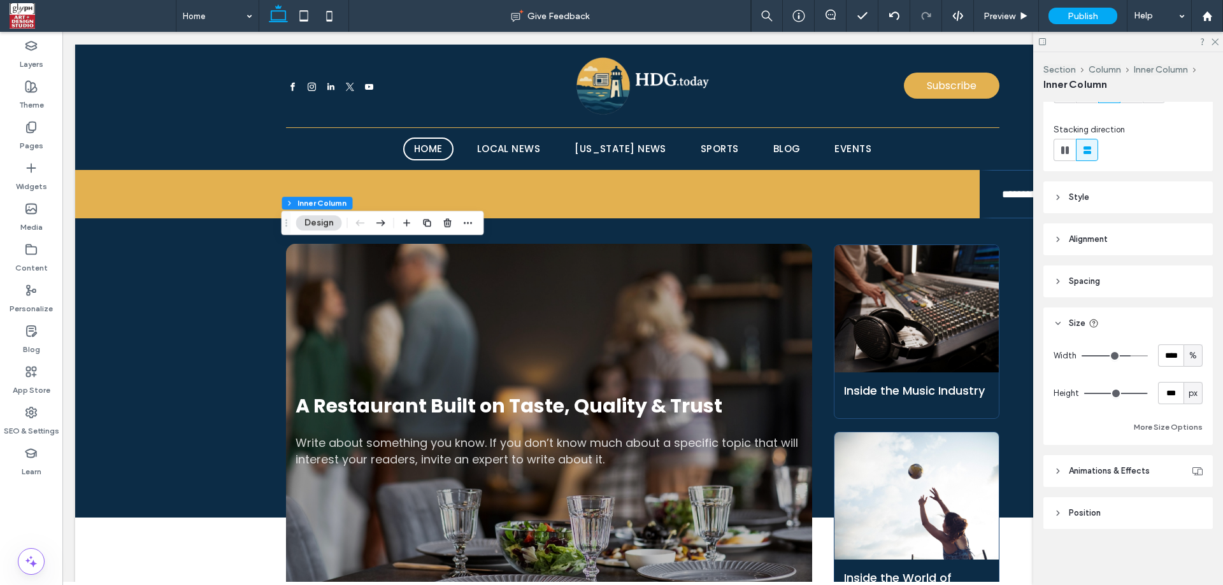
type input "***"
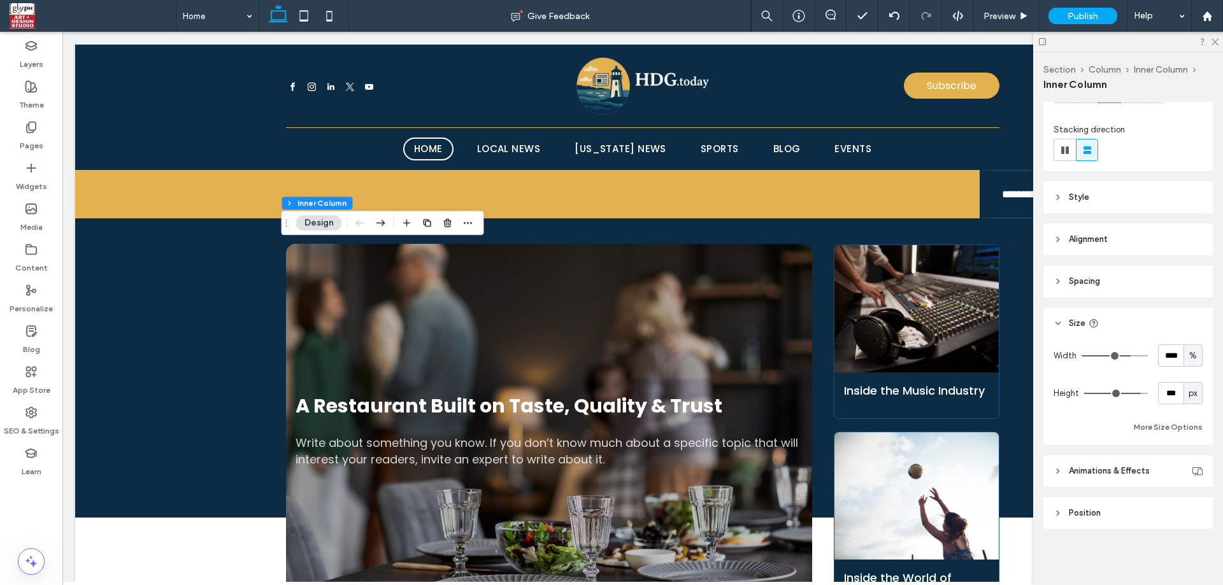
type input "***"
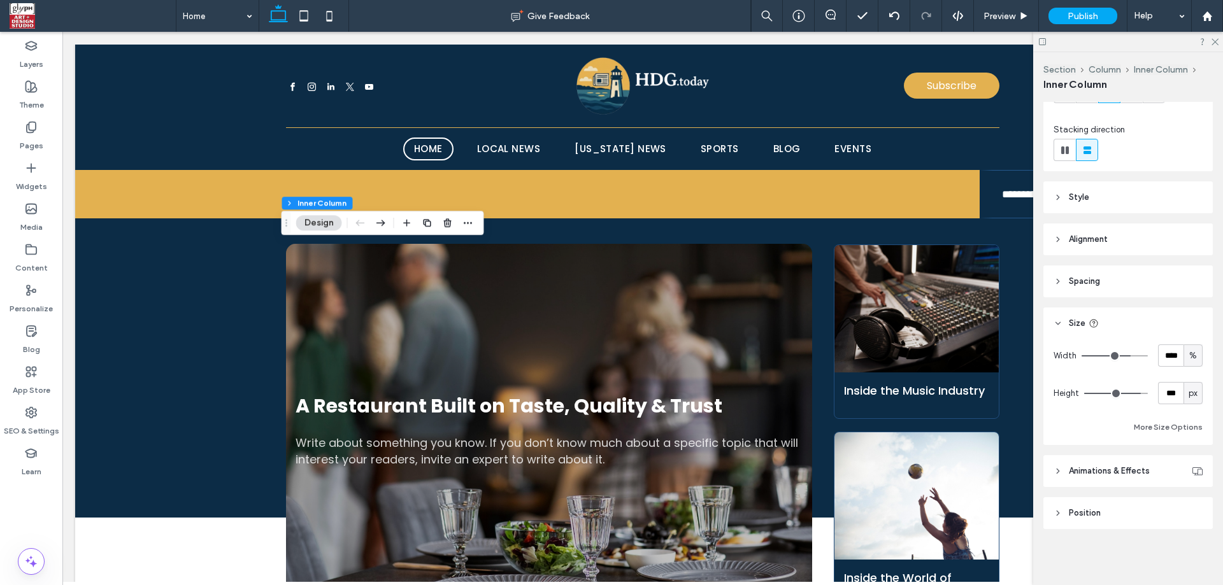
type input "***"
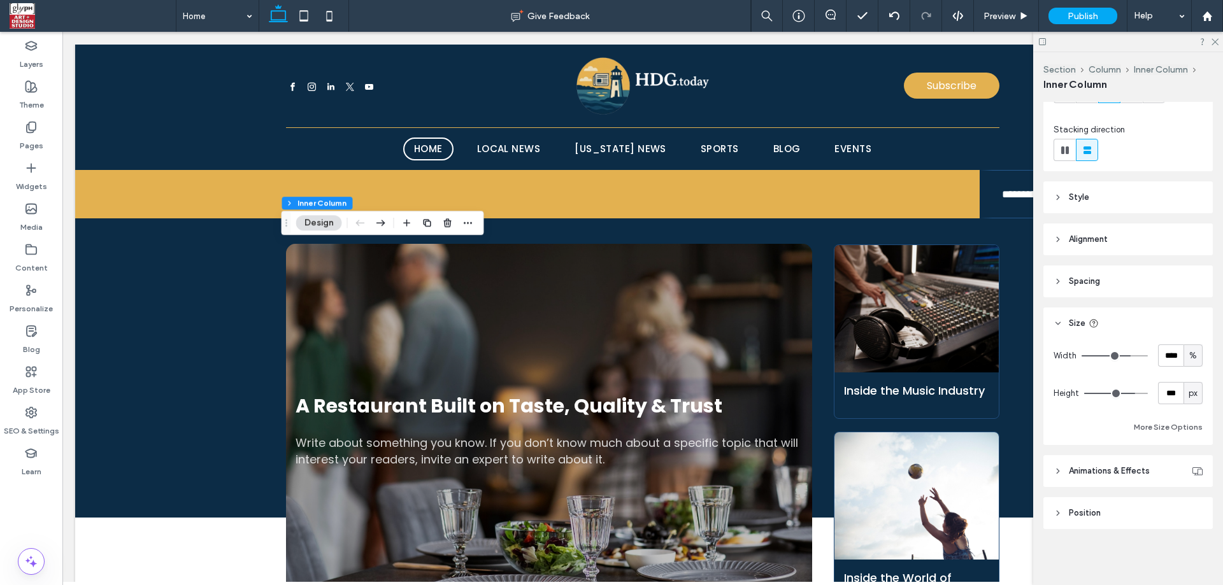
type input "***"
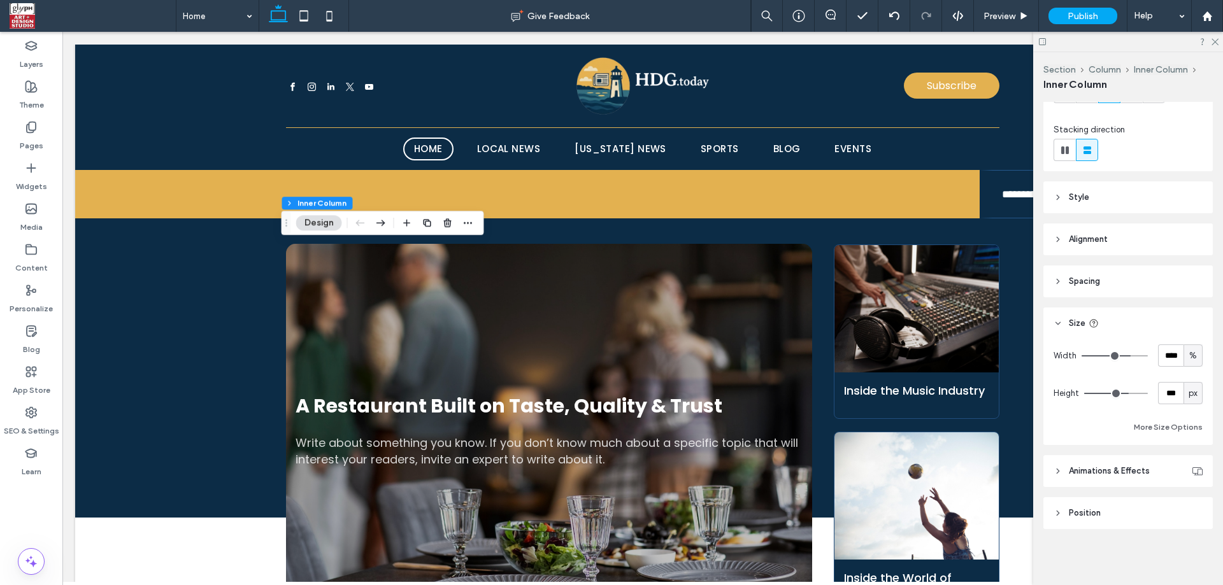
type input "***"
drag, startPoint x: 1136, startPoint y: 390, endPoint x: 1113, endPoint y: 396, distance: 23.5
click at [1113, 394] on input "range" at bounding box center [1116, 393] width 64 height 1
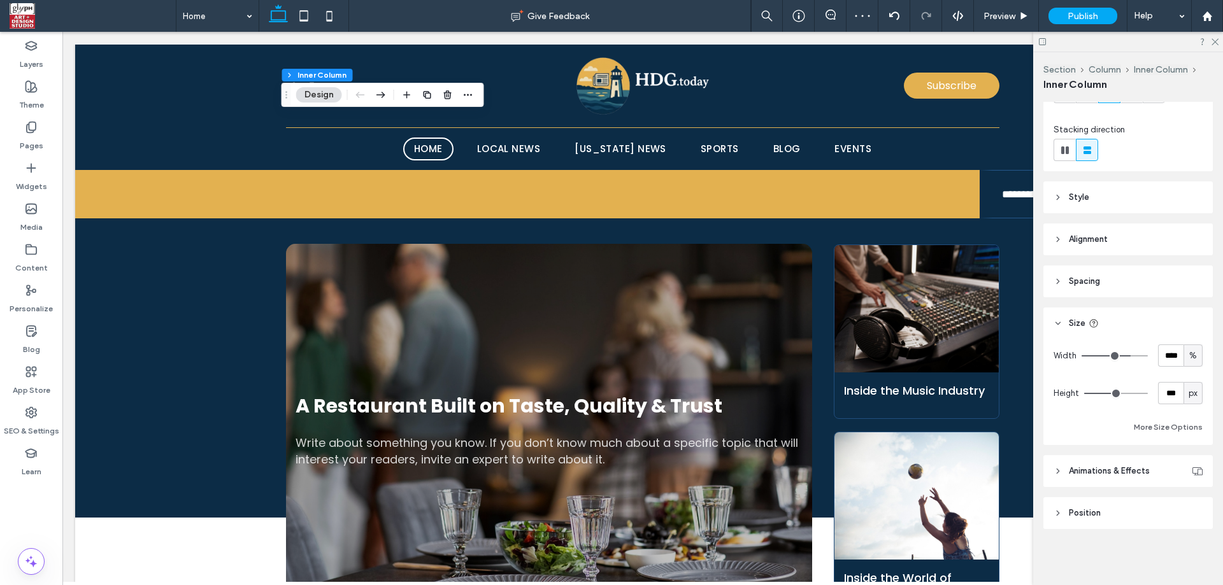
type input "***"
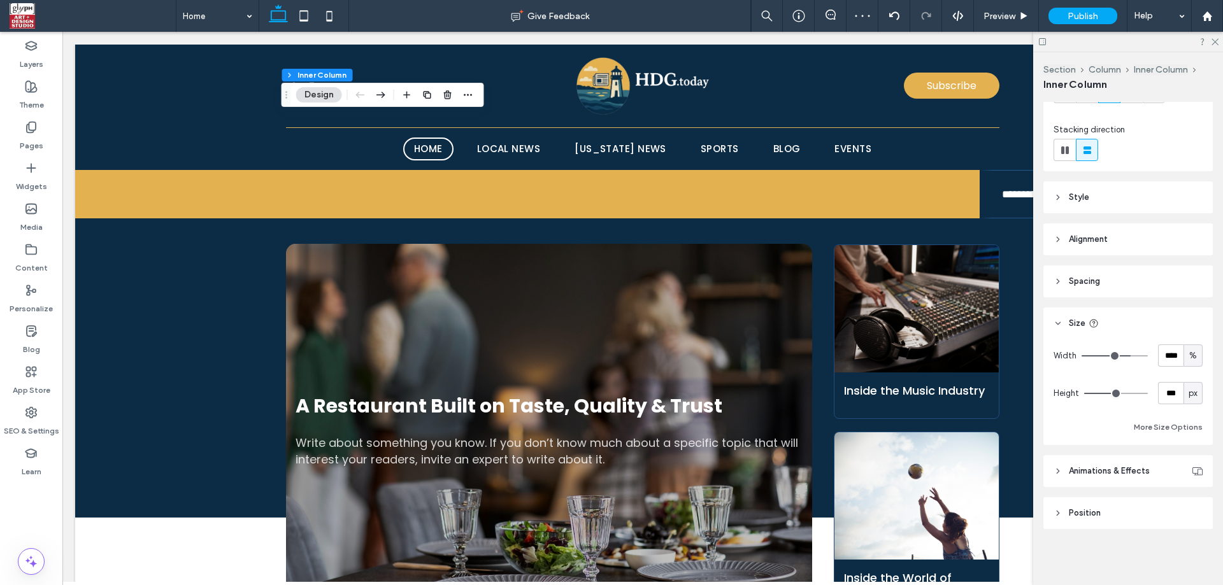
type input "***"
drag, startPoint x: 1112, startPoint y: 396, endPoint x: 1097, endPoint y: 399, distance: 15.1
click at [1097, 394] on input "range" at bounding box center [1116, 393] width 64 height 1
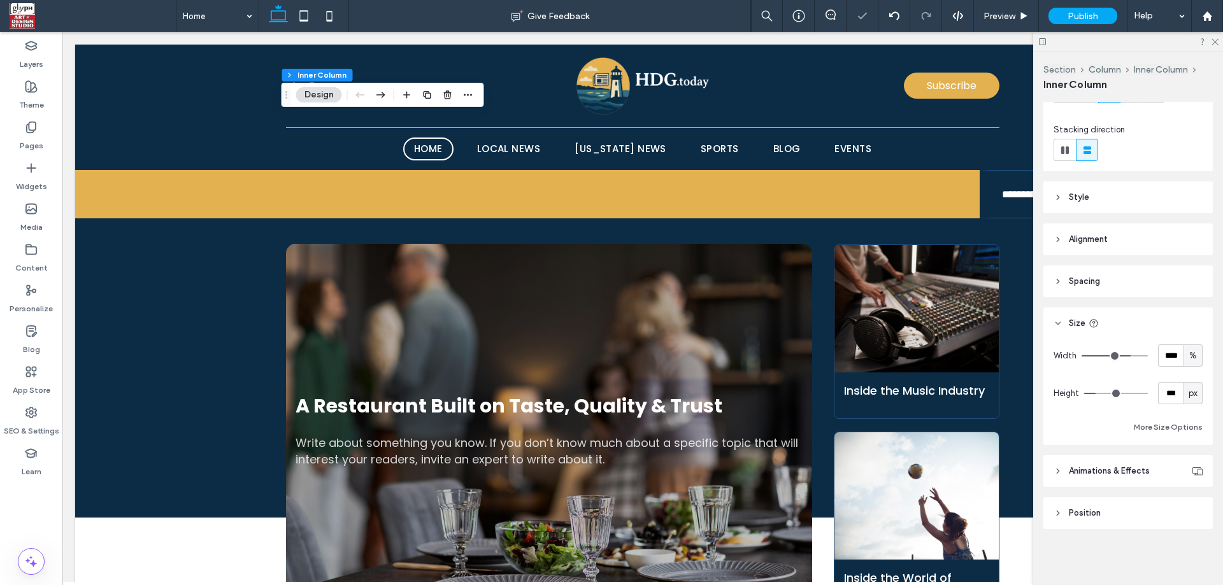
type input "***"
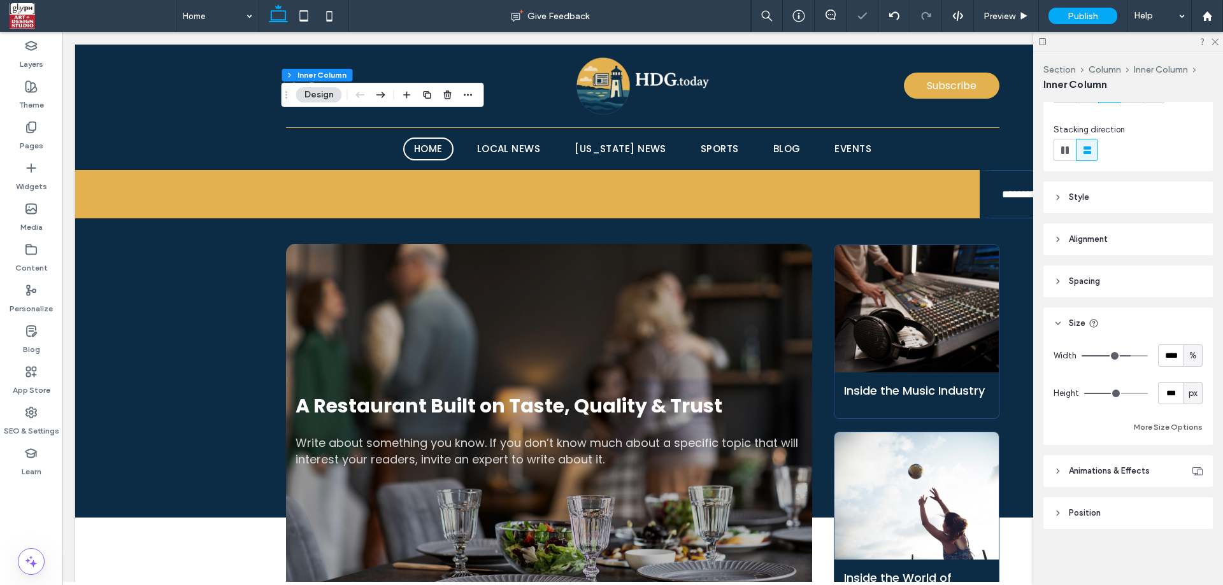
type input "***"
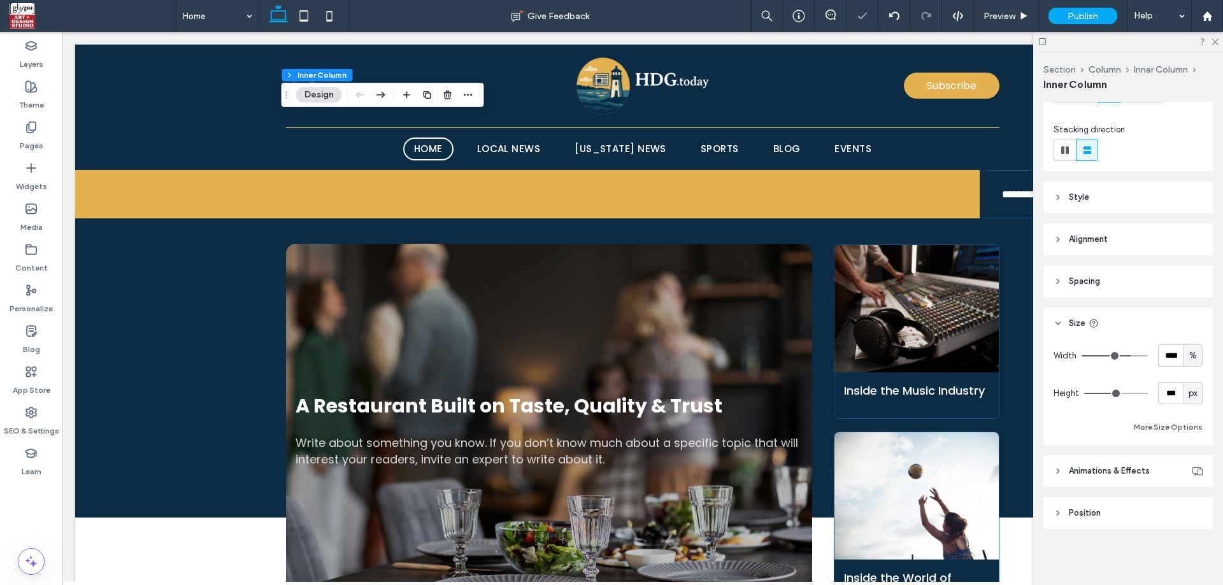
type input "***"
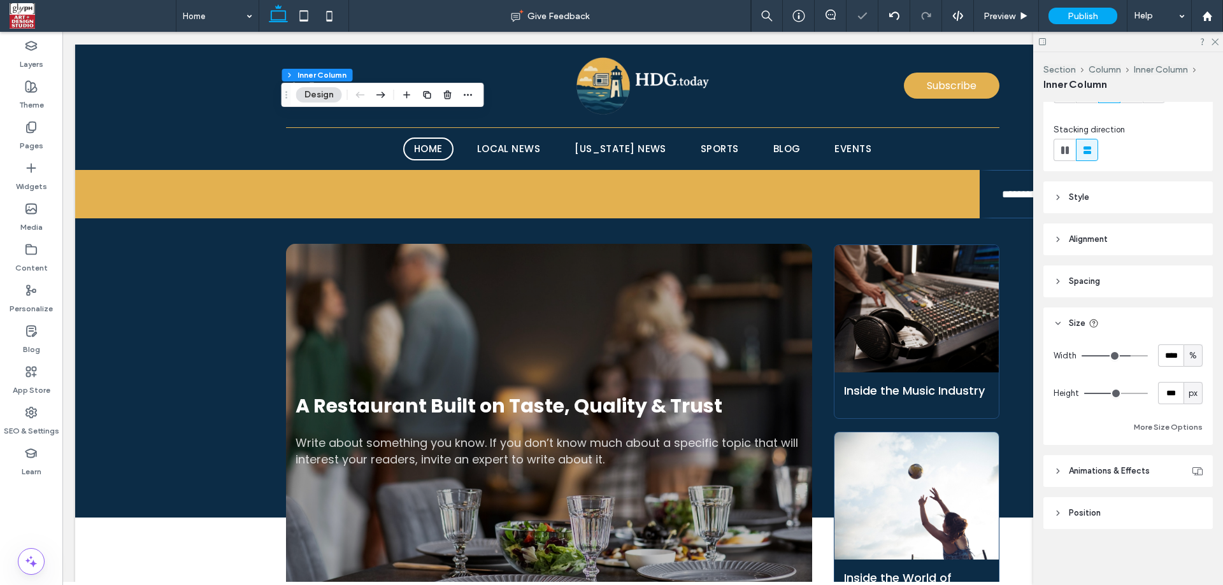
type input "***"
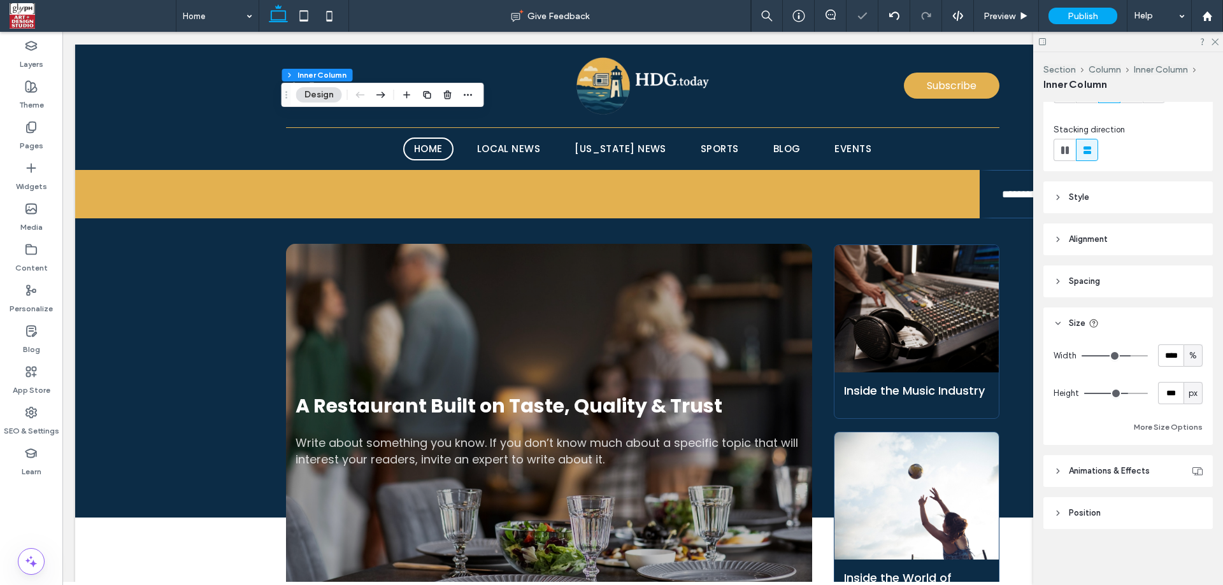
type input "***"
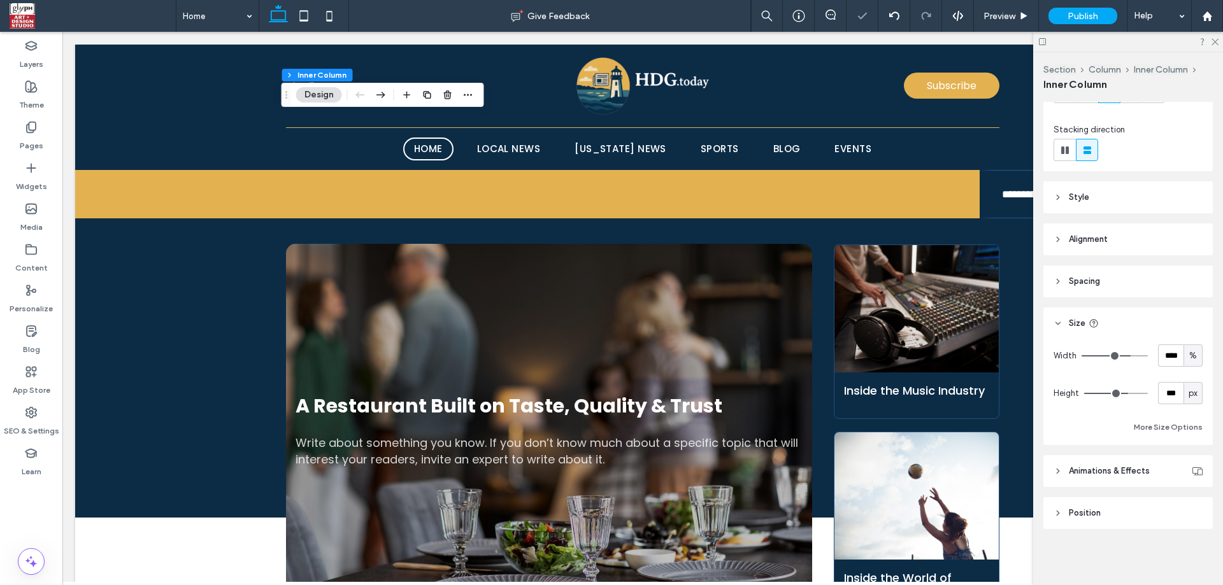
type input "***"
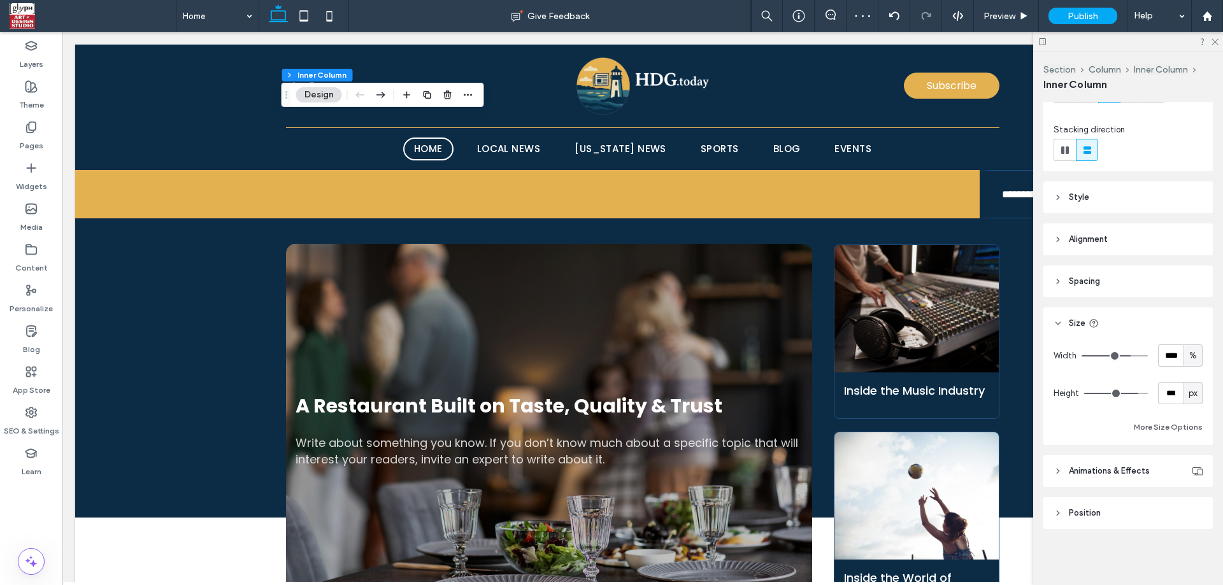
type input "***"
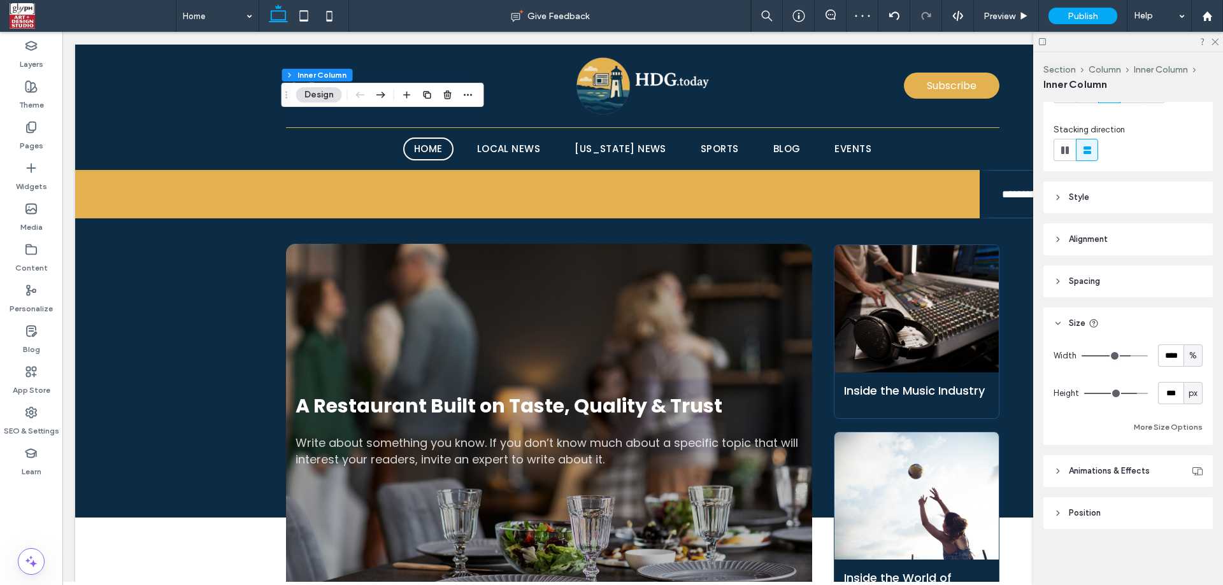
type input "***"
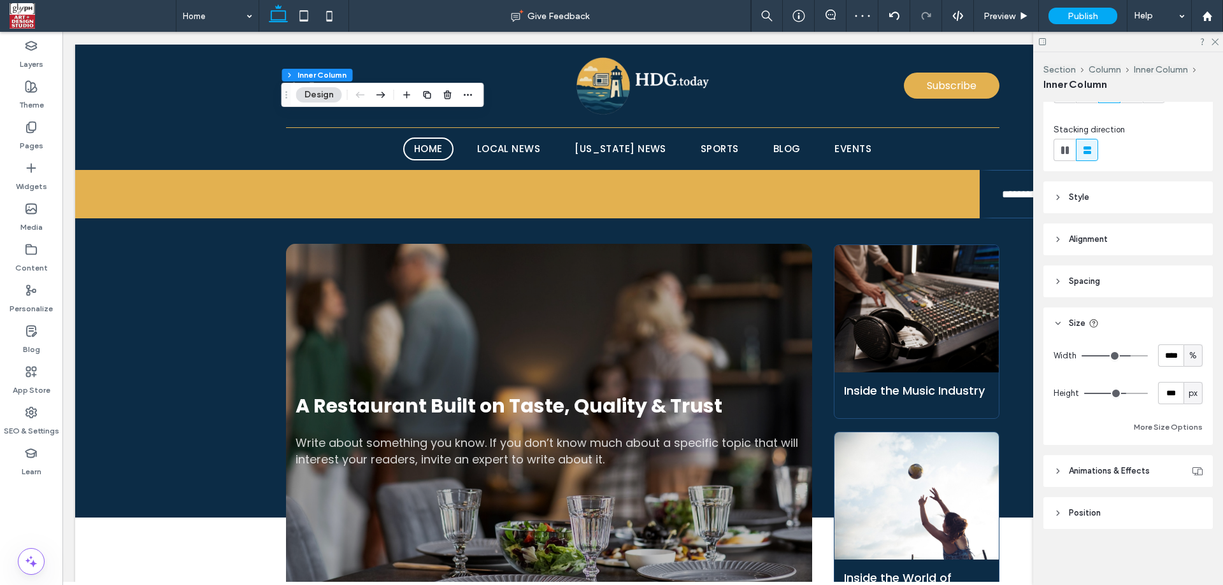
drag, startPoint x: 1101, startPoint y: 396, endPoint x: 1120, endPoint y: 393, distance: 19.9
type input "***"
click at [1120, 393] on input "range" at bounding box center [1116, 393] width 64 height 1
type input "**"
type input "***"
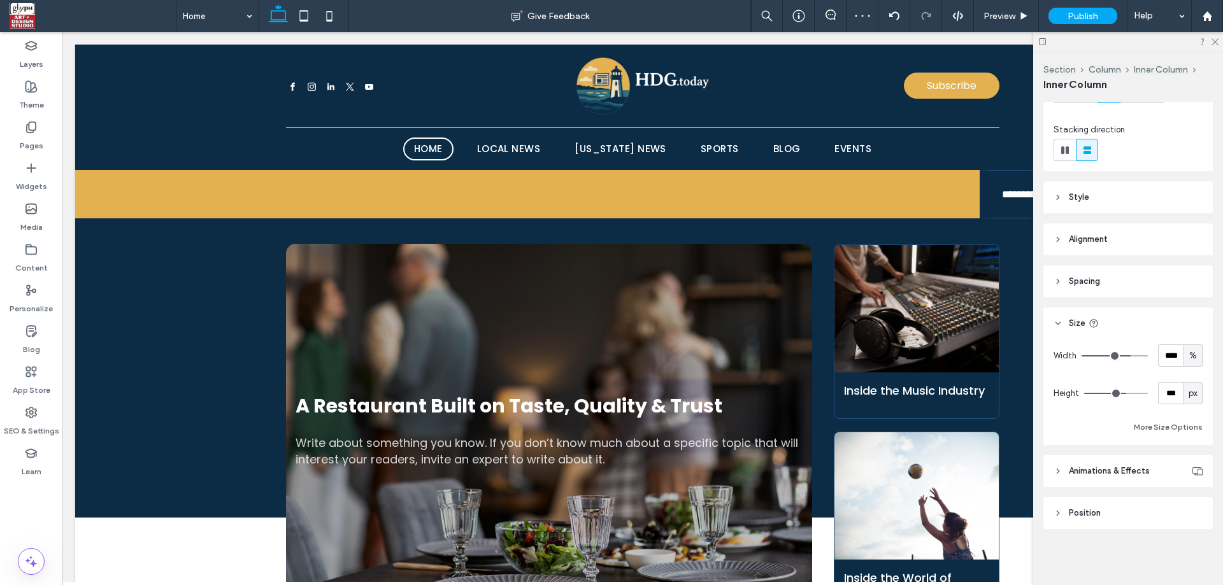
type input "***"
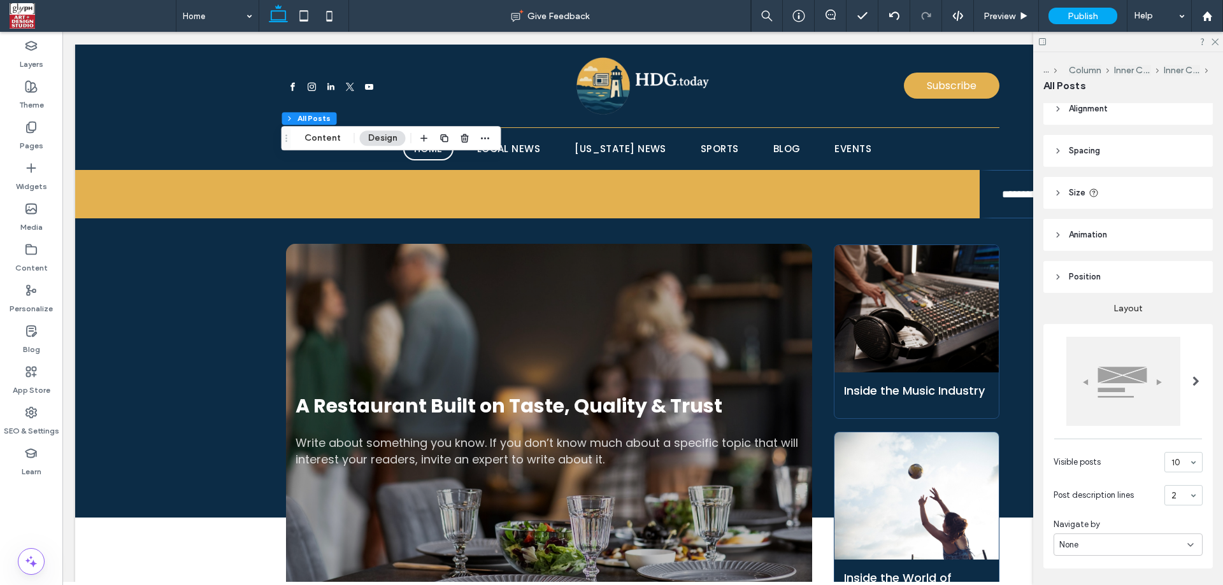
scroll to position [0, 0]
click at [1136, 208] on header "Size" at bounding box center [1127, 203] width 169 height 32
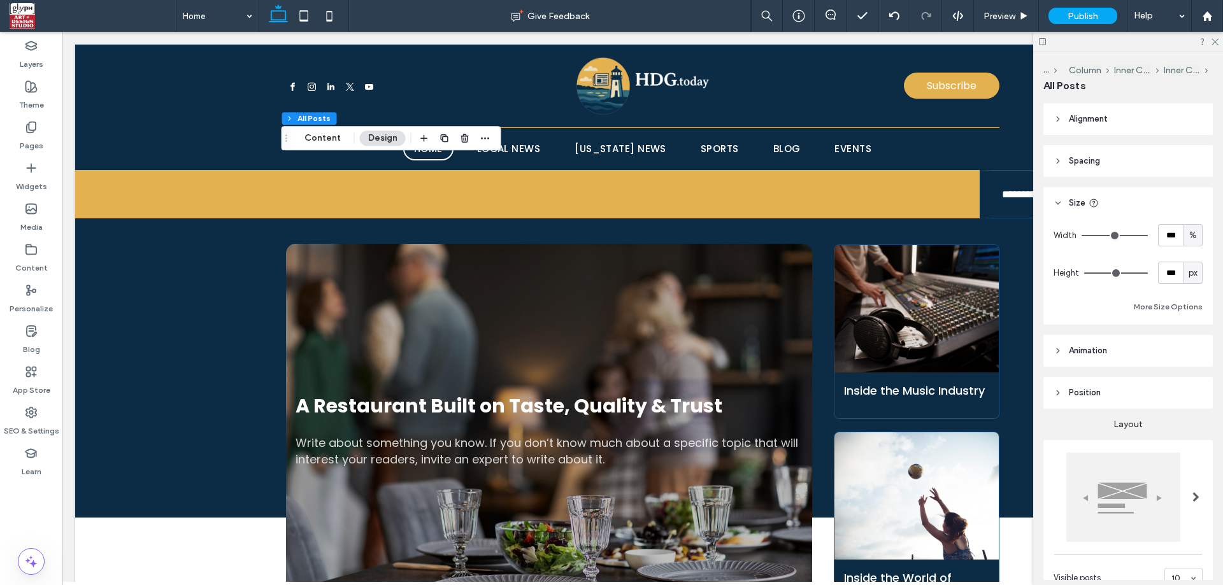
type input "***"
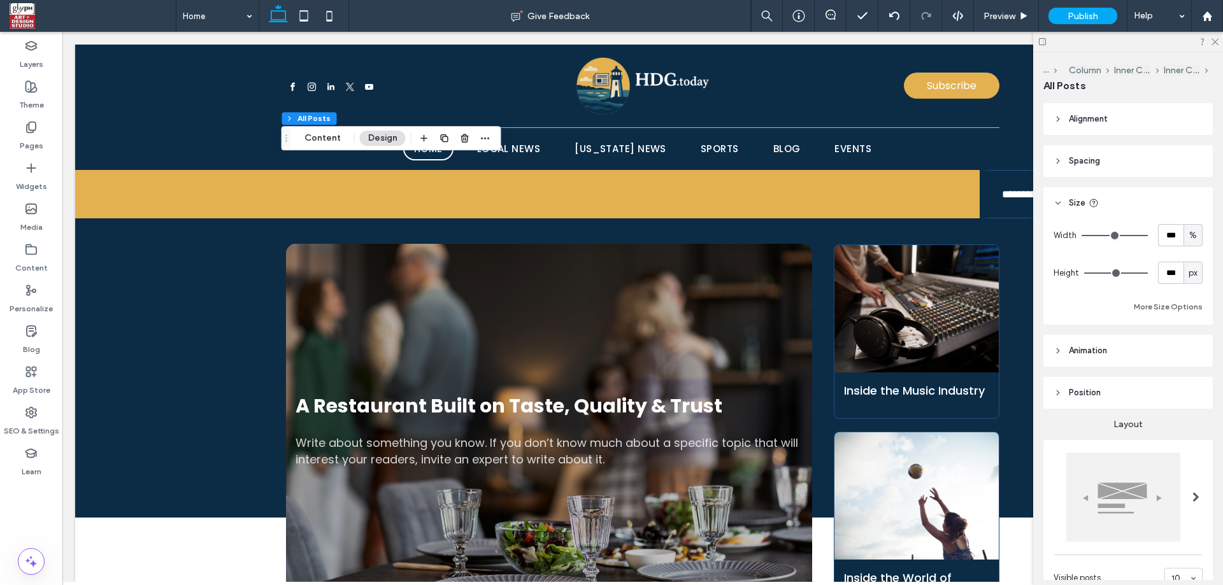
type input "***"
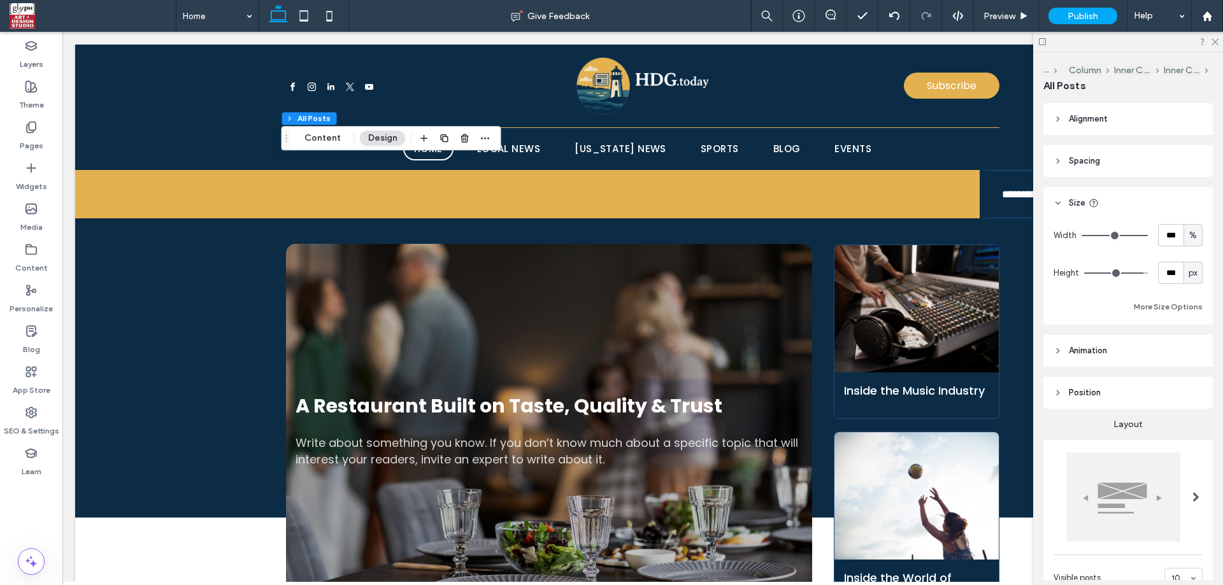
type input "***"
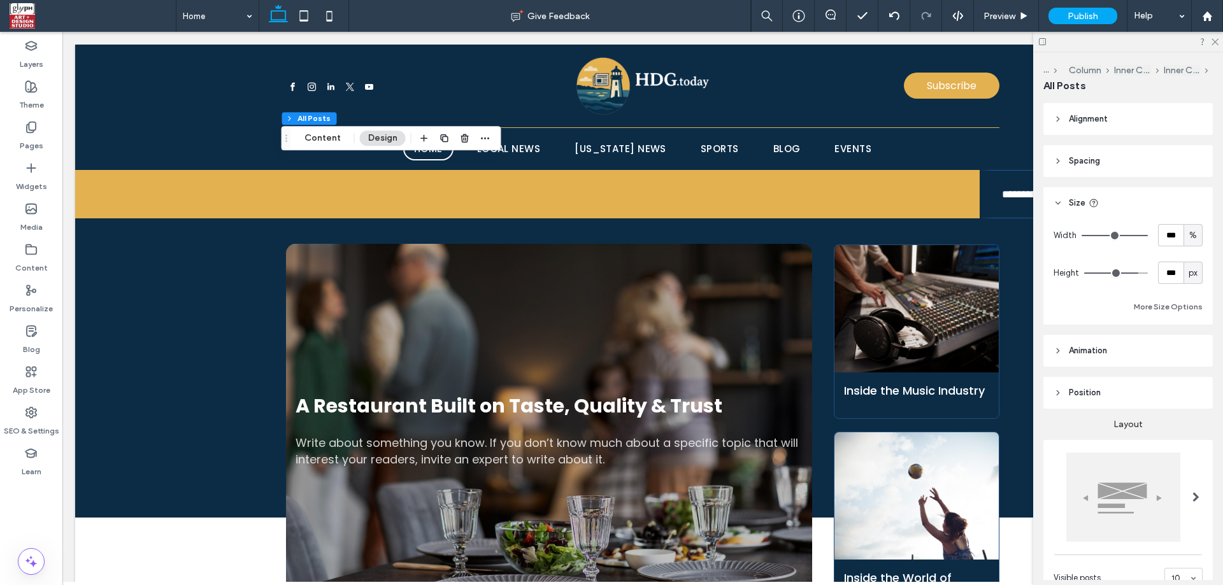
type input "***"
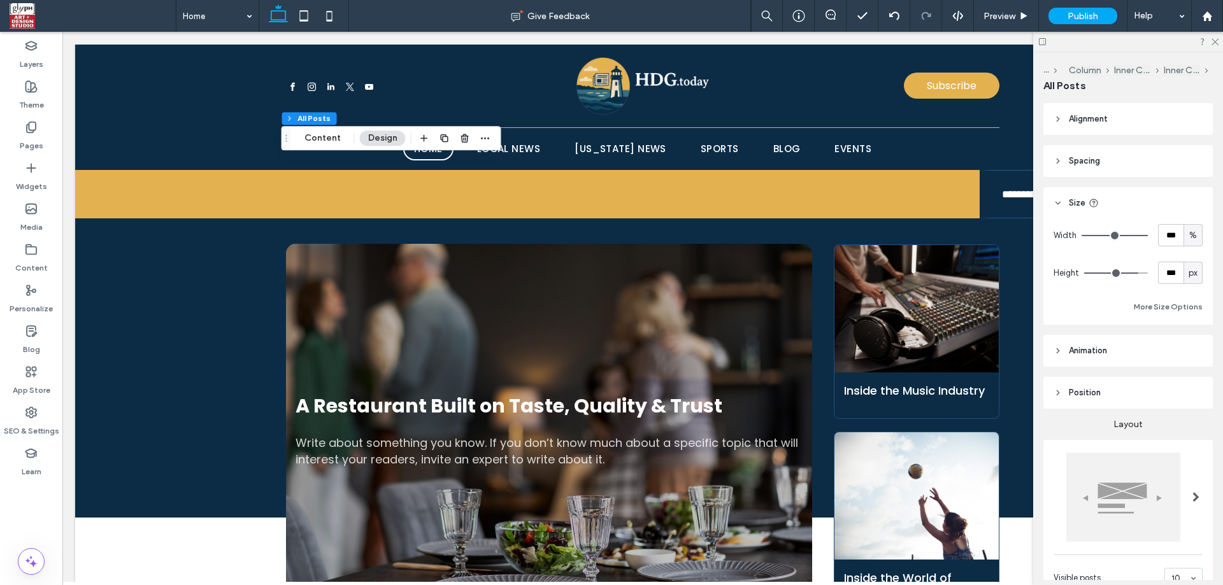
type input "***"
drag, startPoint x: 1135, startPoint y: 276, endPoint x: 1123, endPoint y: 280, distance: 12.3
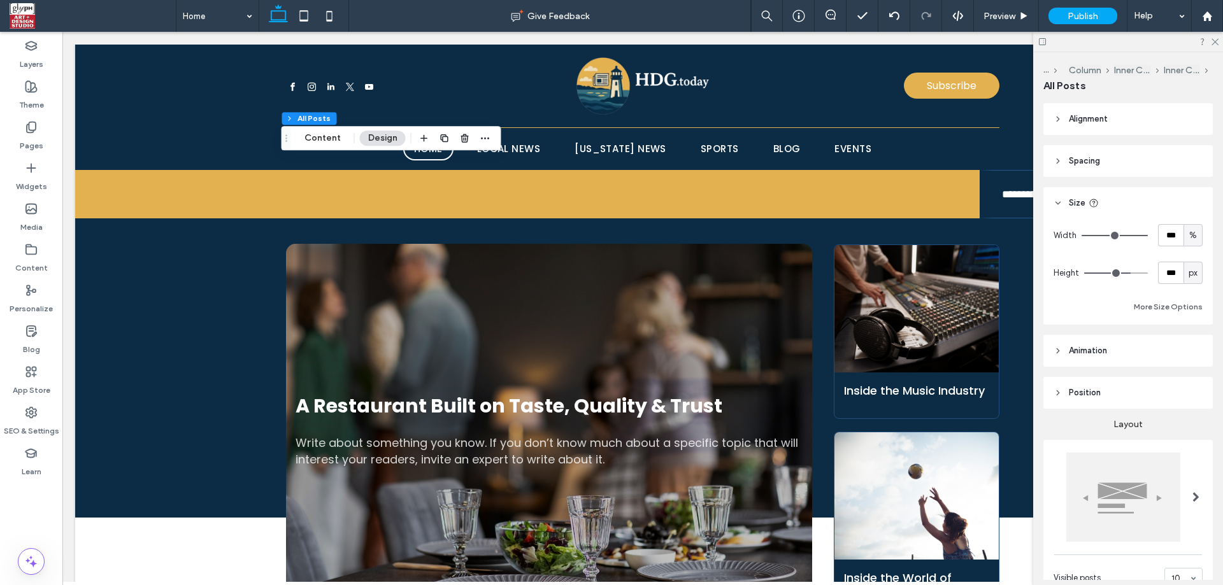
click at [1123, 274] on input "range" at bounding box center [1116, 273] width 64 height 1
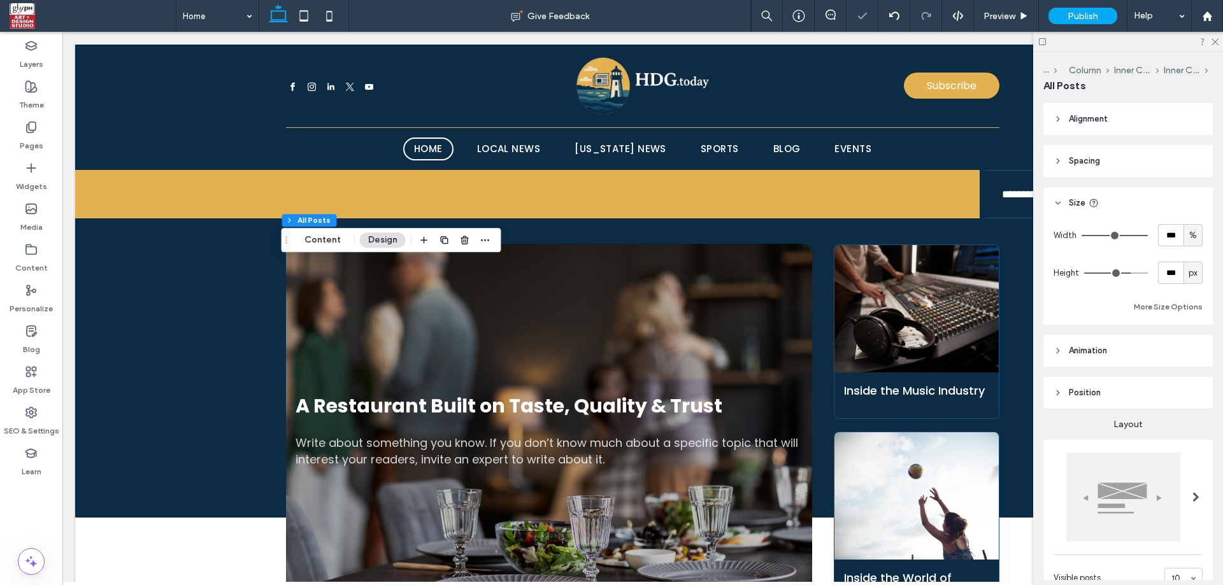
drag, startPoint x: 1123, startPoint y: 280, endPoint x: 1139, endPoint y: 280, distance: 15.3
click at [1139, 280] on div "Height *** px" at bounding box center [1127, 273] width 149 height 22
type input "***"
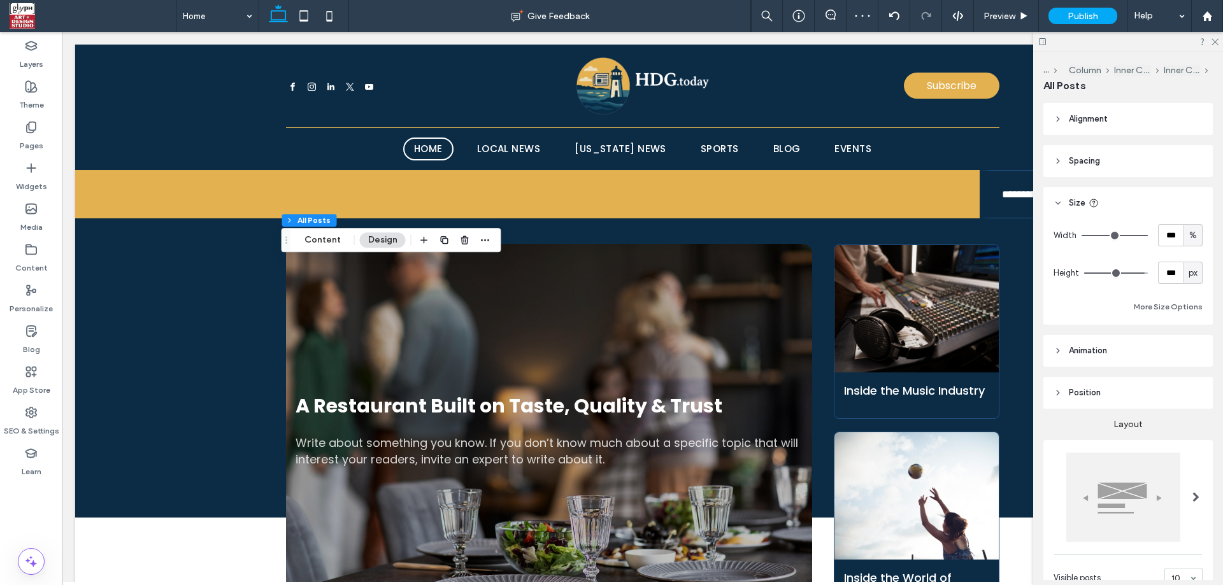
type input "***"
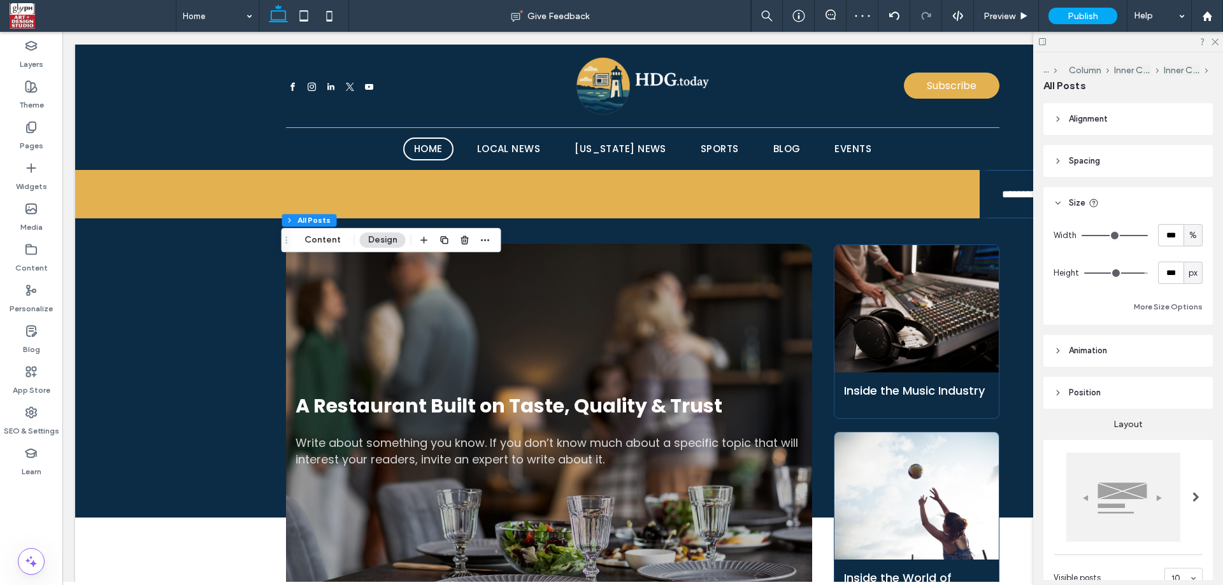
type input "***"
drag, startPoint x: 1122, startPoint y: 275, endPoint x: 1153, endPoint y: 276, distance: 30.6
type input "***"
click at [1148, 274] on input "range" at bounding box center [1116, 273] width 64 height 1
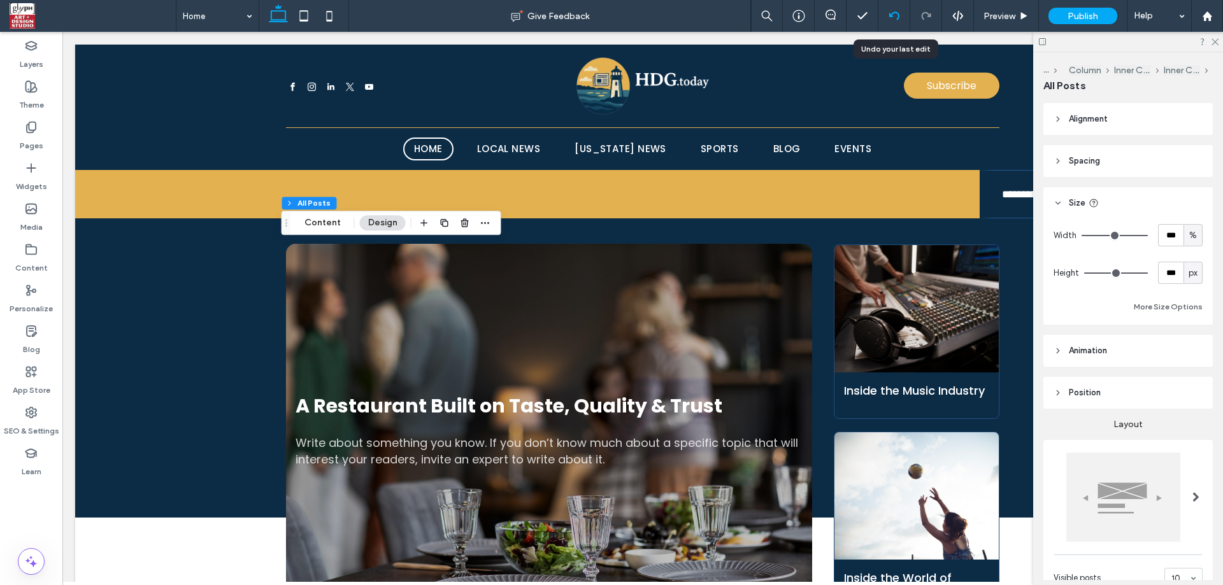
click at [890, 25] on div at bounding box center [894, 16] width 32 height 32
click at [899, 18] on use at bounding box center [893, 15] width 10 height 8
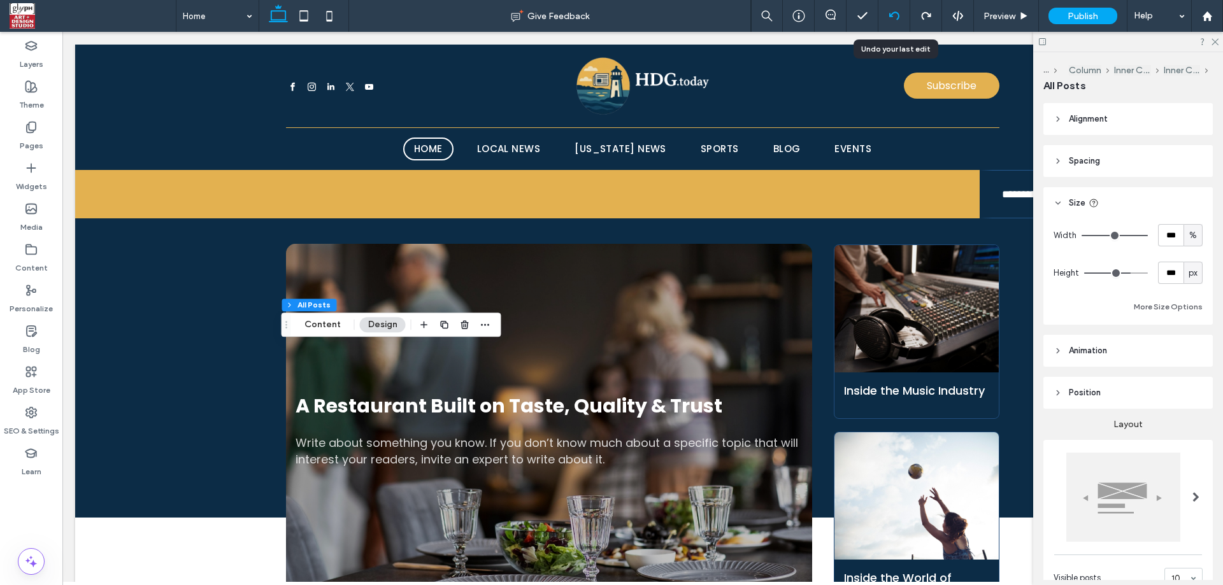
click at [895, 16] on icon at bounding box center [894, 16] width 10 height 10
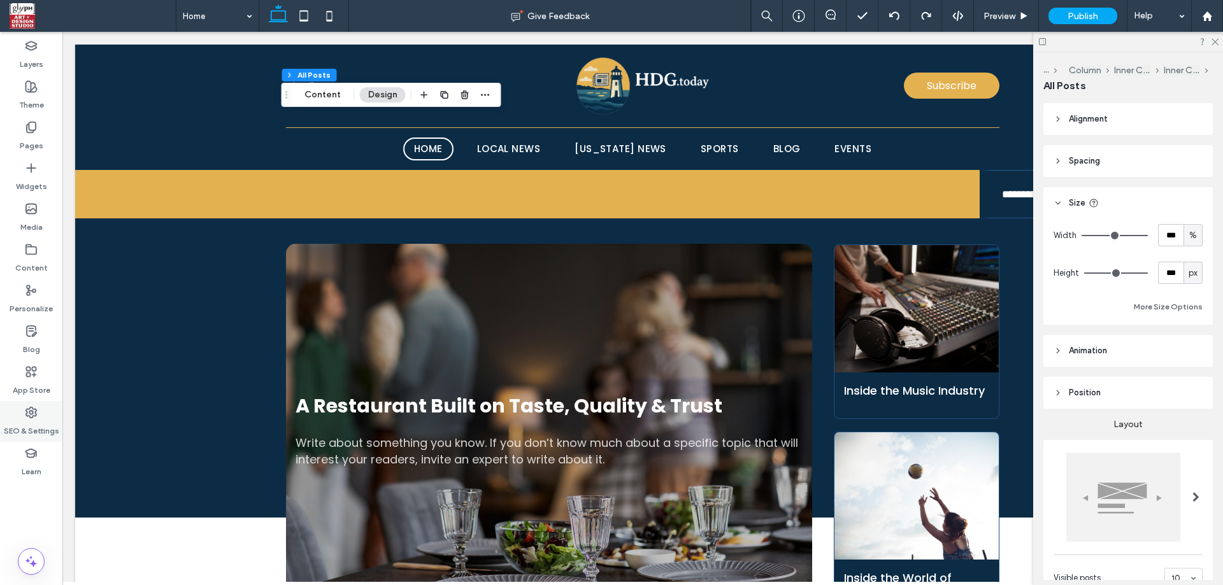
click at [40, 406] on div "SEO & Settings" at bounding box center [31, 421] width 62 height 41
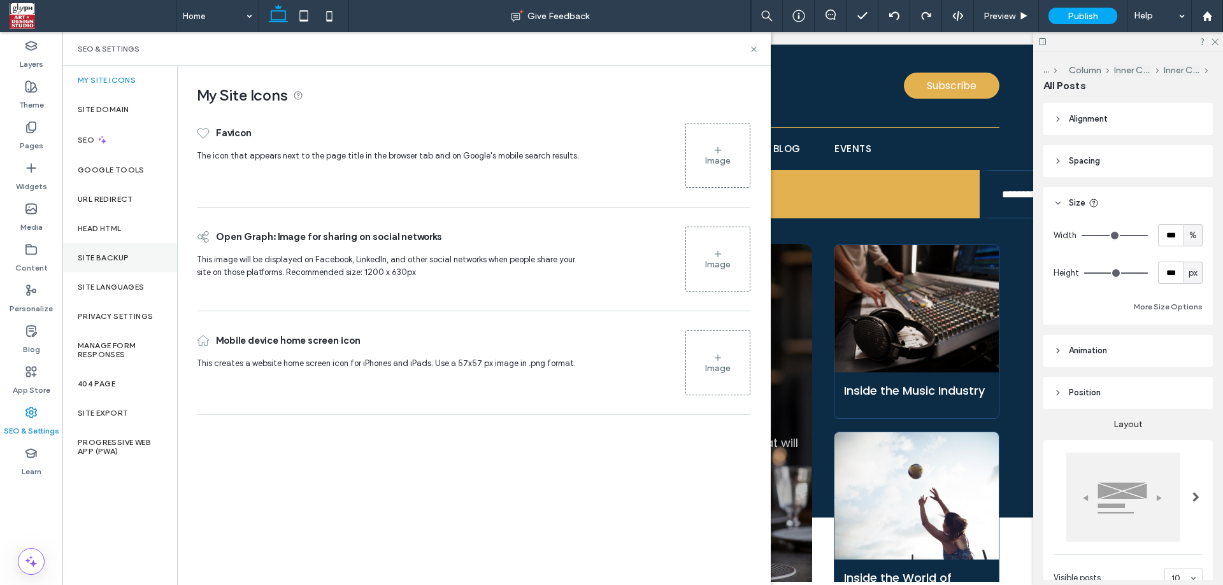
click at [113, 257] on label "Site Backup" at bounding box center [103, 257] width 51 height 9
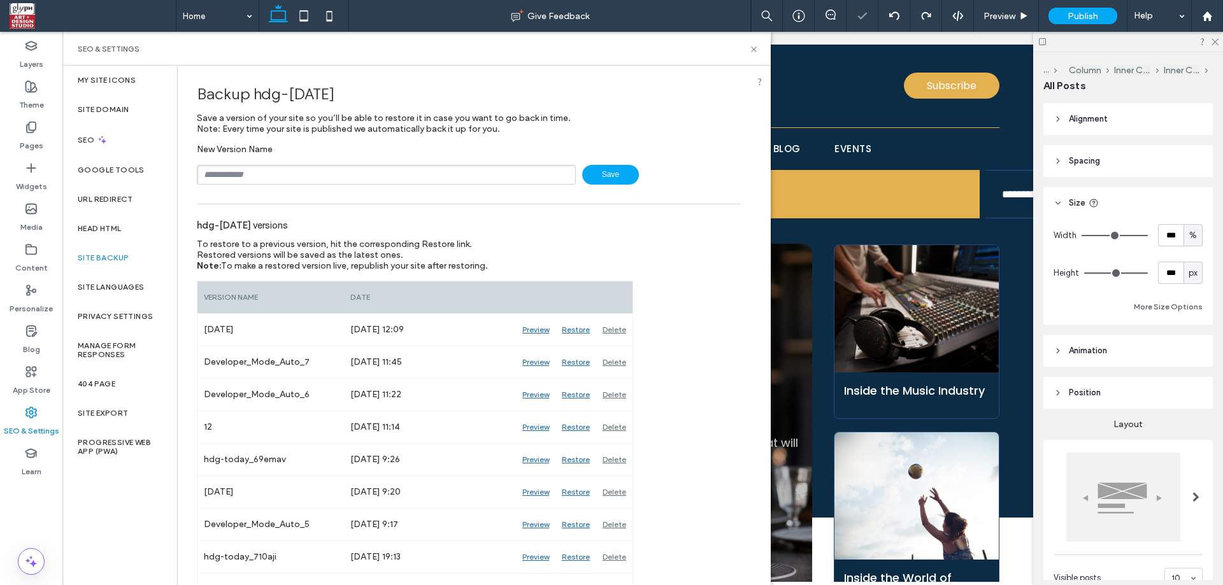
click at [285, 175] on input "text" at bounding box center [386, 175] width 379 height 20
type input "**********"
click at [751, 49] on icon at bounding box center [754, 50] width 10 height 10
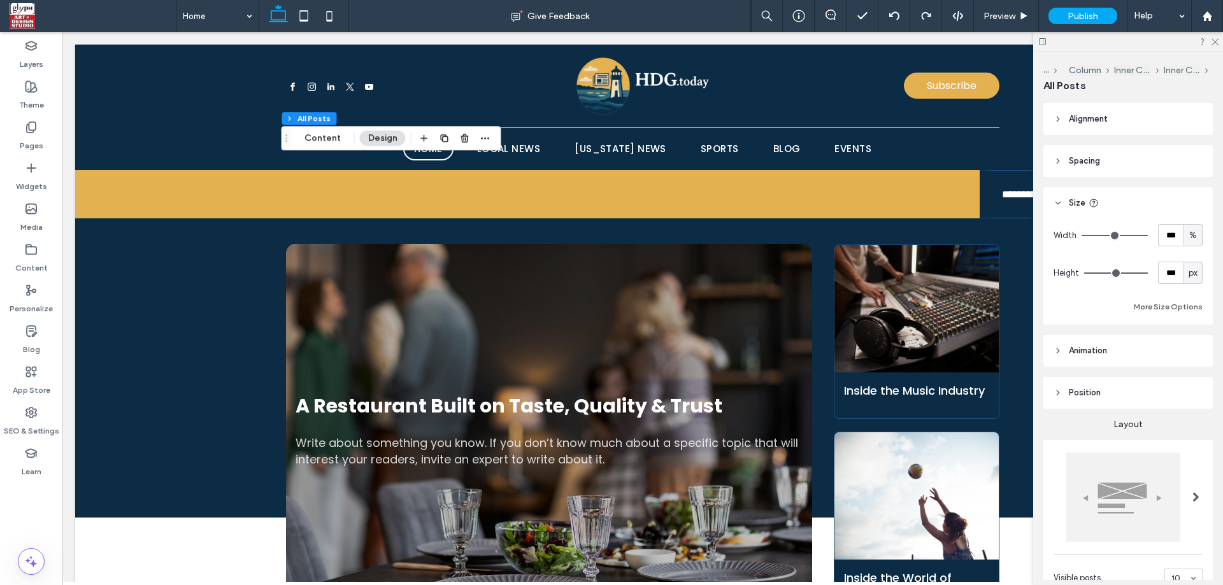
click at [1111, 133] on header "Alignment" at bounding box center [1127, 119] width 169 height 32
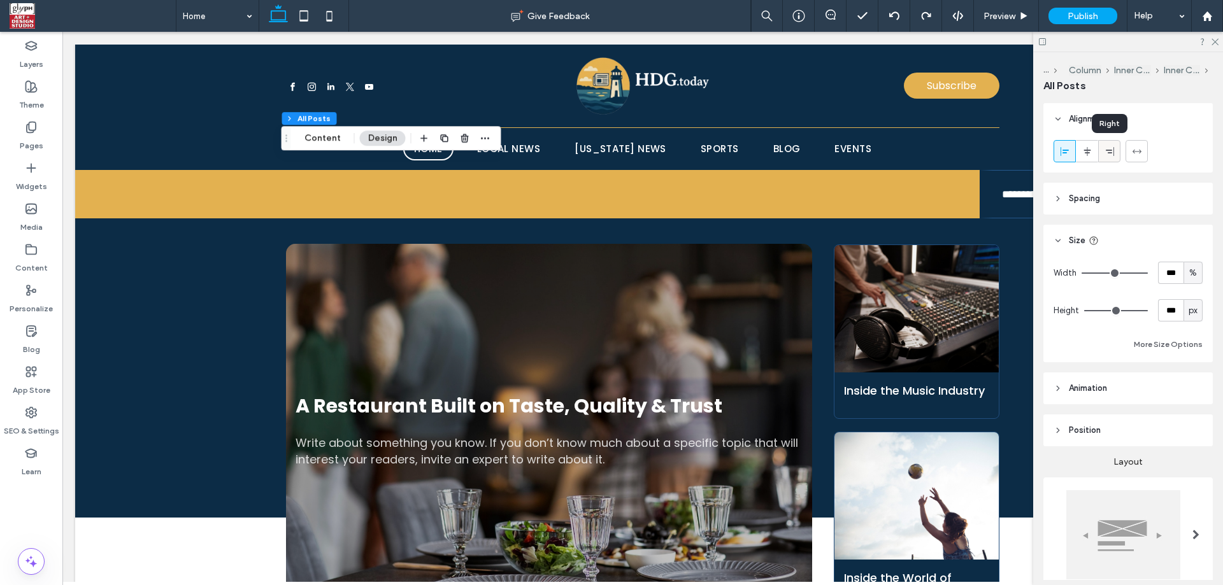
click at [1111, 159] on span at bounding box center [1109, 151] width 10 height 21
click at [1094, 154] on div at bounding box center [1086, 151] width 21 height 21
click at [1058, 156] on div at bounding box center [1064, 151] width 21 height 21
click at [1106, 156] on icon at bounding box center [1109, 151] width 10 height 10
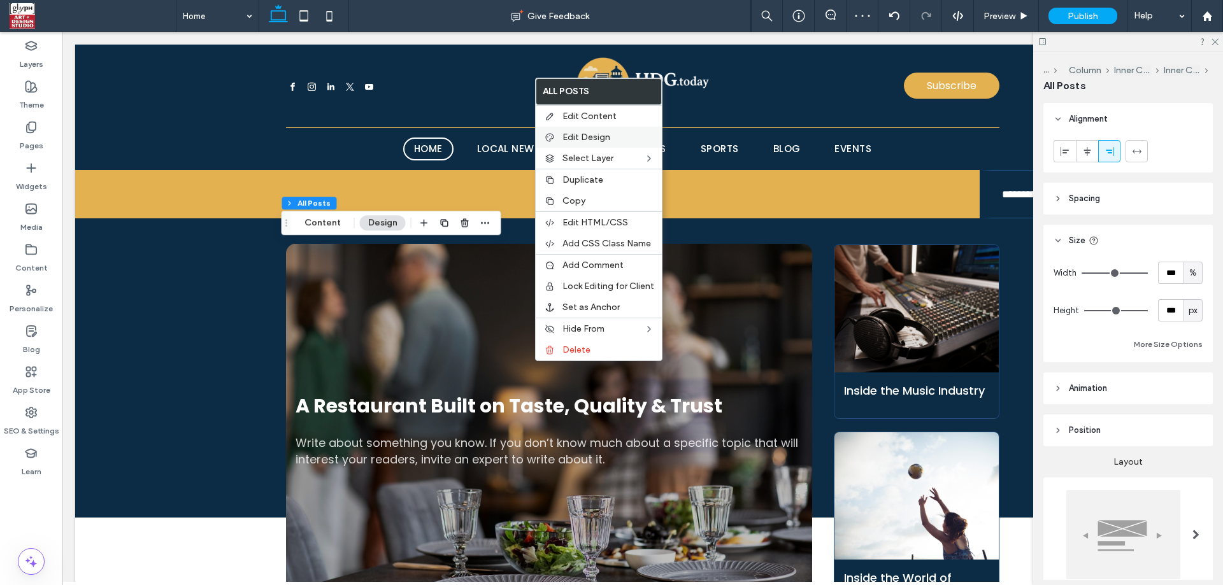
click at [587, 137] on span "Edit Design" at bounding box center [586, 137] width 48 height 11
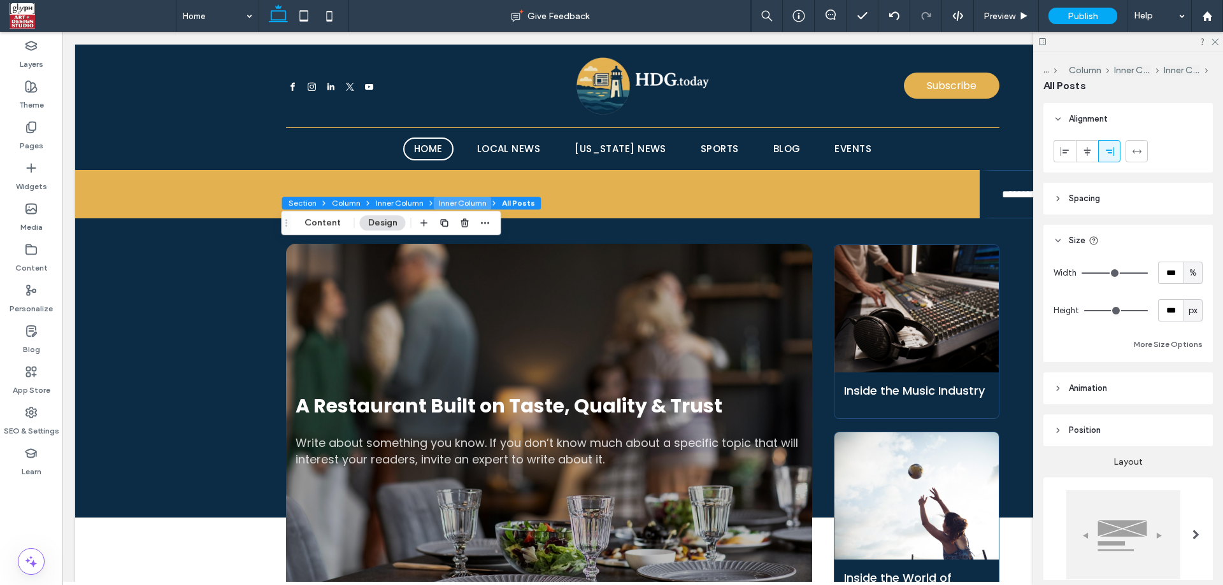
click at [446, 201] on button "Inner Column" at bounding box center [463, 203] width 58 height 13
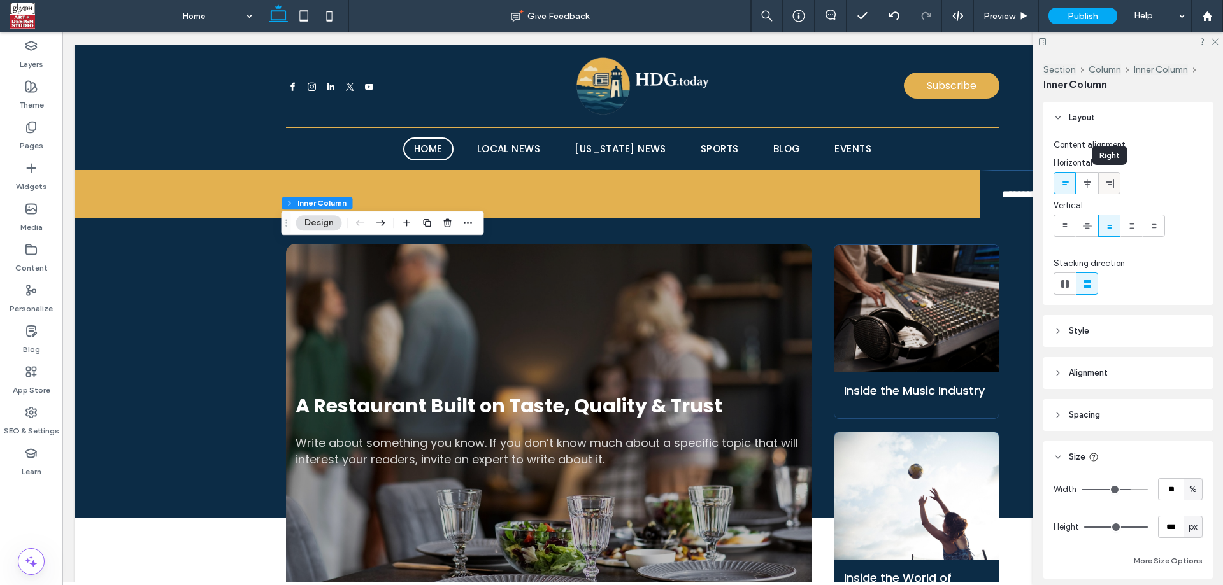
click at [1107, 187] on icon at bounding box center [1109, 183] width 10 height 10
click at [1085, 182] on use at bounding box center [1086, 182] width 7 height 9
click at [1085, 230] on icon at bounding box center [1087, 226] width 10 height 10
click at [1067, 232] on span at bounding box center [1065, 225] width 10 height 21
click at [1088, 232] on span at bounding box center [1087, 225] width 10 height 21
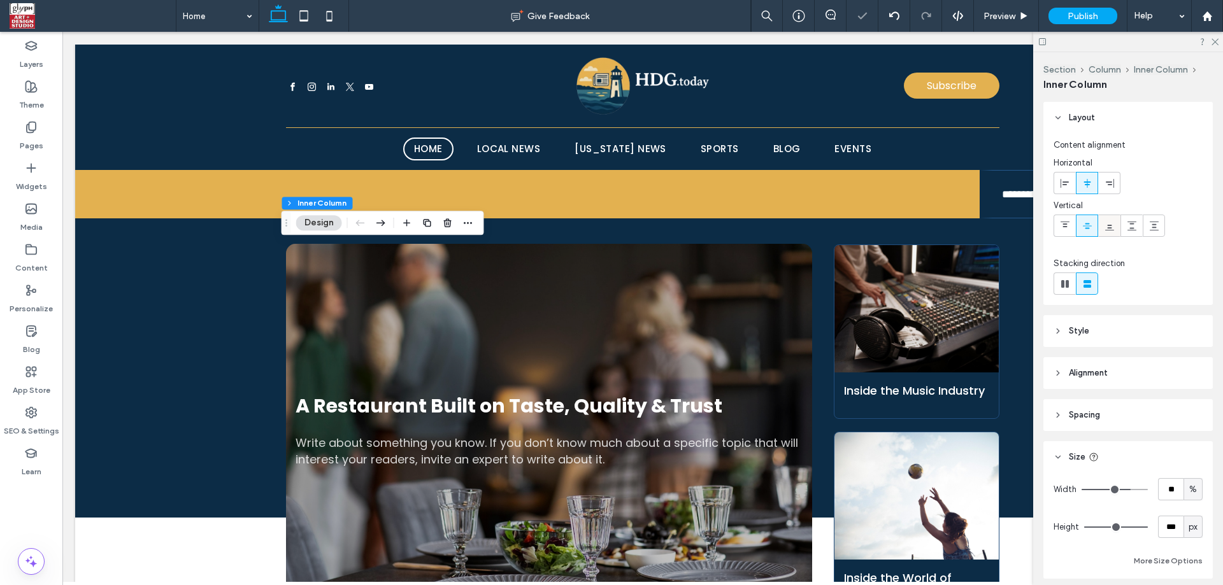
click at [1104, 231] on span at bounding box center [1109, 225] width 10 height 21
click at [1108, 190] on div "Bottom" at bounding box center [1109, 198] width 43 height 19
click at [1060, 181] on use at bounding box center [1064, 182] width 8 height 9
drag, startPoint x: 1097, startPoint y: 180, endPoint x: 1111, endPoint y: 183, distance: 14.9
click at [1111, 183] on div at bounding box center [1127, 183] width 149 height 22
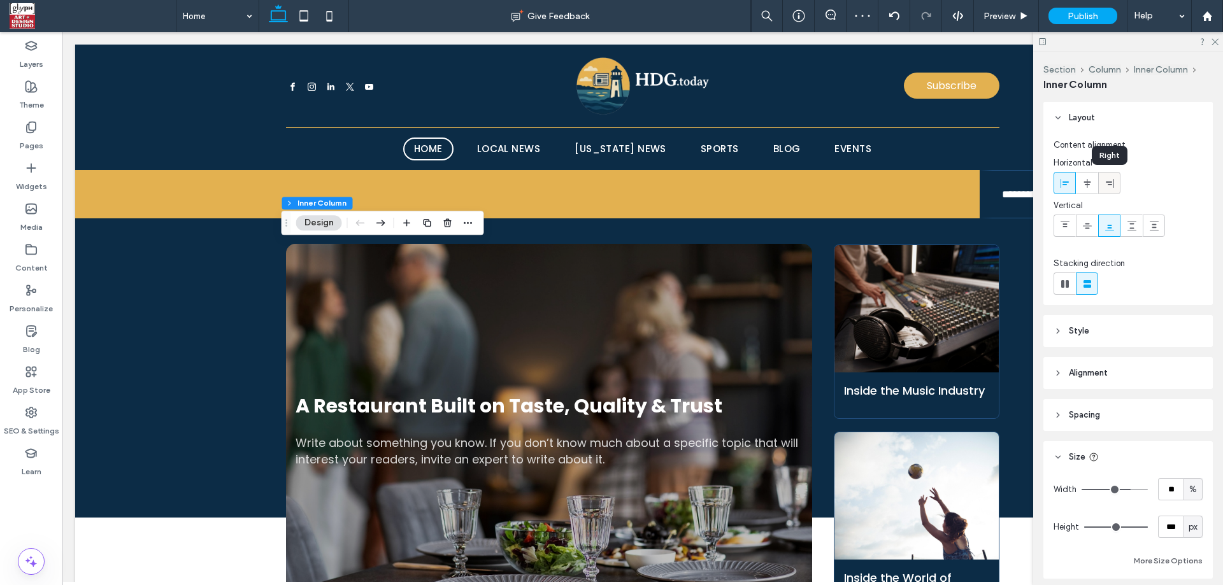
click at [1111, 183] on icon at bounding box center [1109, 183] width 10 height 10
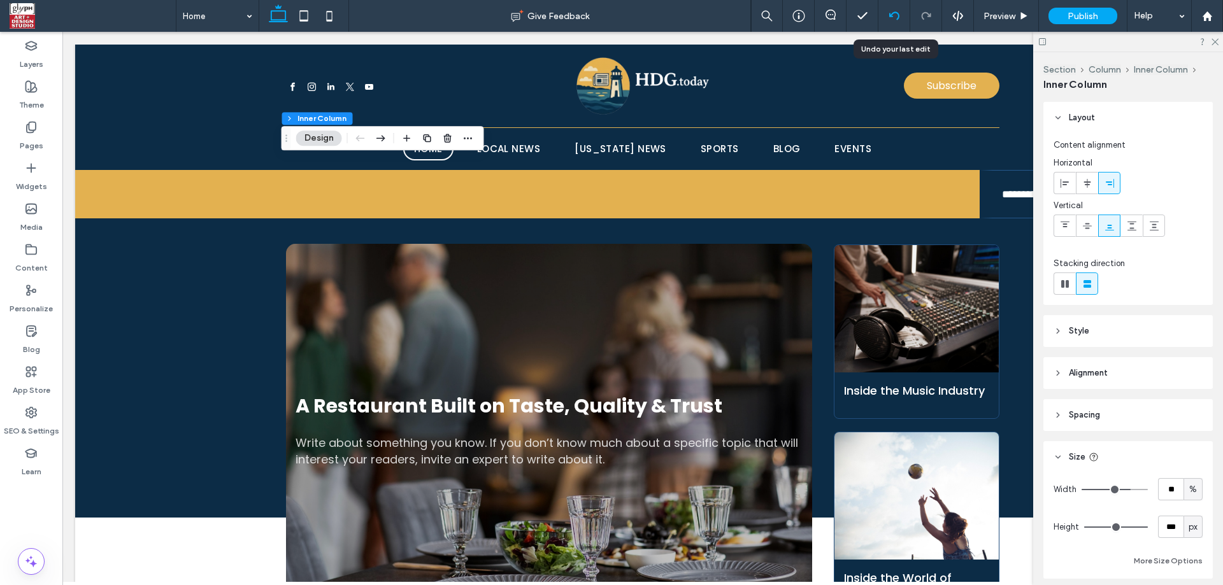
click at [888, 10] on div at bounding box center [894, 16] width 32 height 32
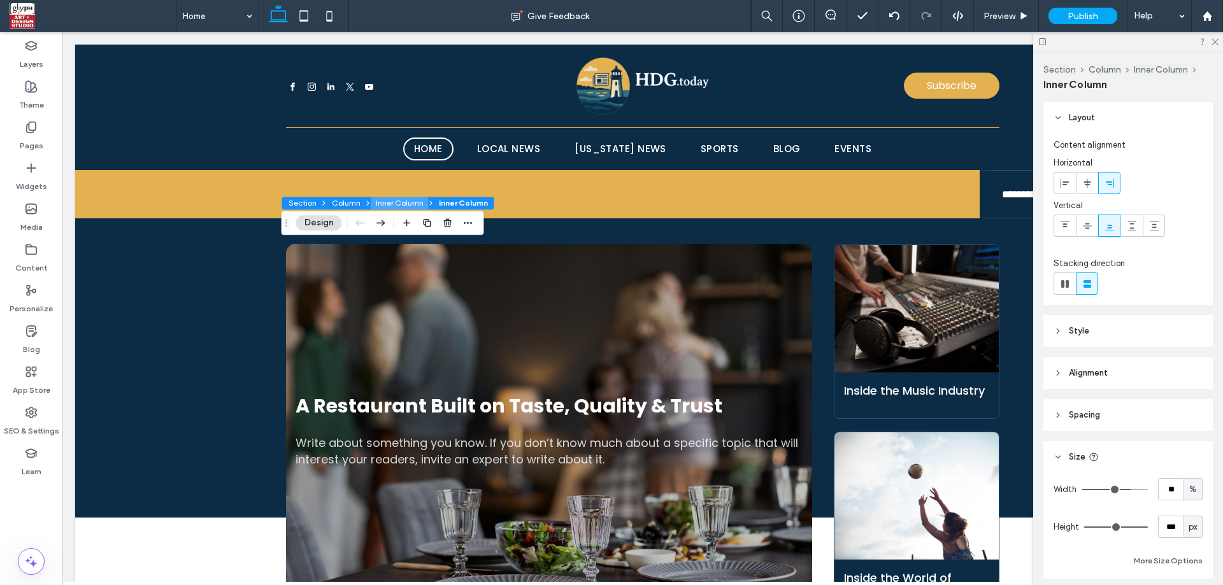
click at [396, 209] on button "Inner Column" at bounding box center [400, 203] width 58 height 13
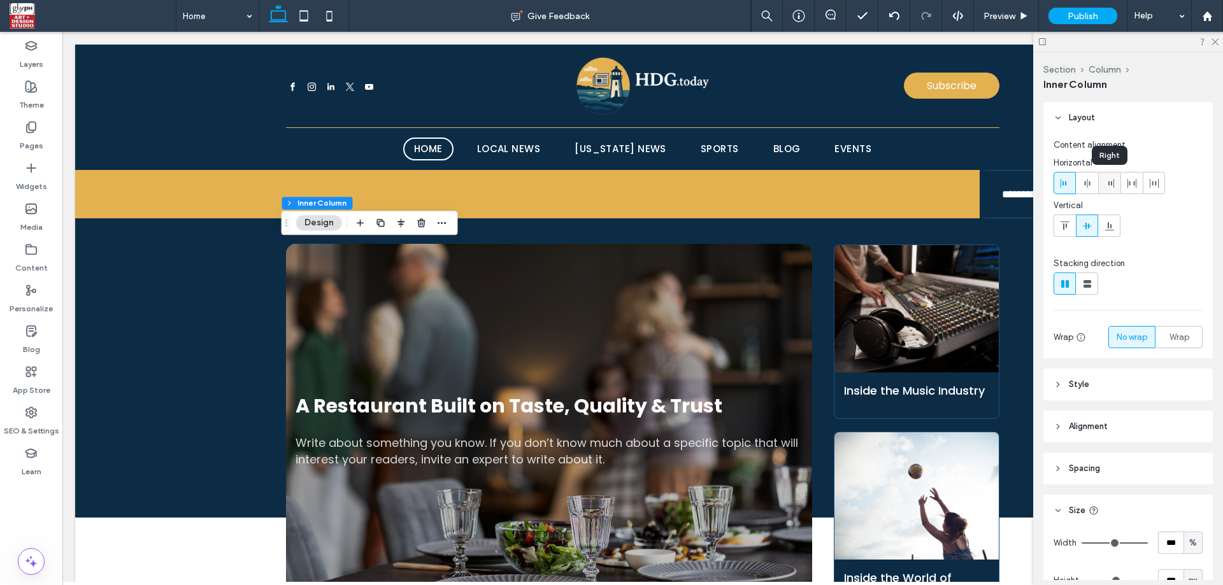
click at [1113, 183] on icon at bounding box center [1109, 183] width 10 height 10
click at [1085, 183] on use at bounding box center [1087, 183] width 6 height 9
click at [1067, 182] on icon at bounding box center [1065, 183] width 10 height 10
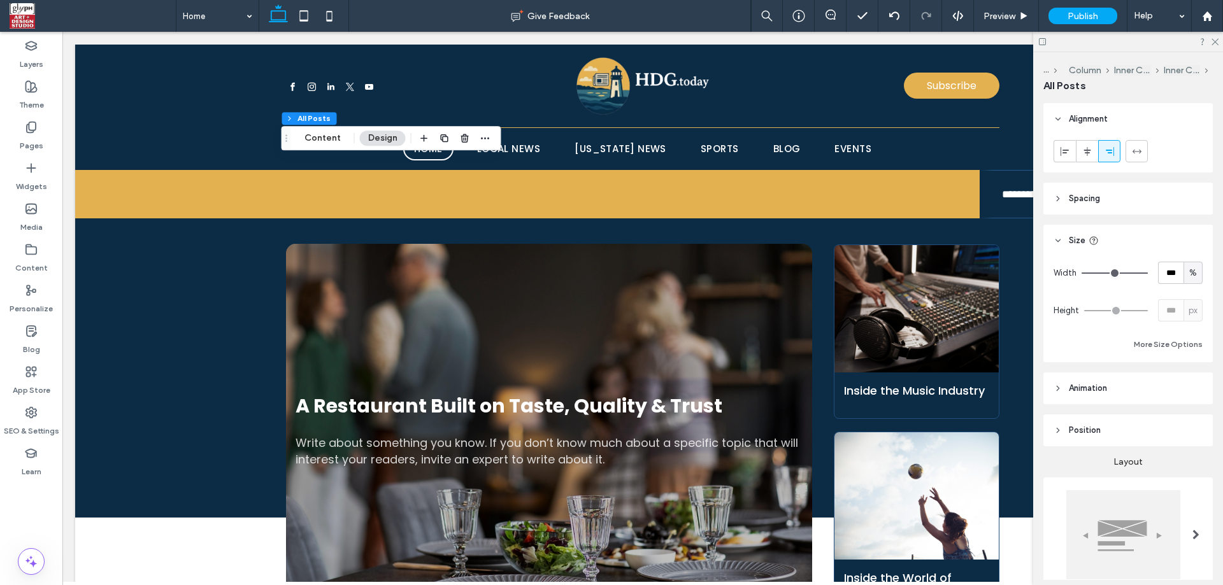
scroll to position [85, 0]
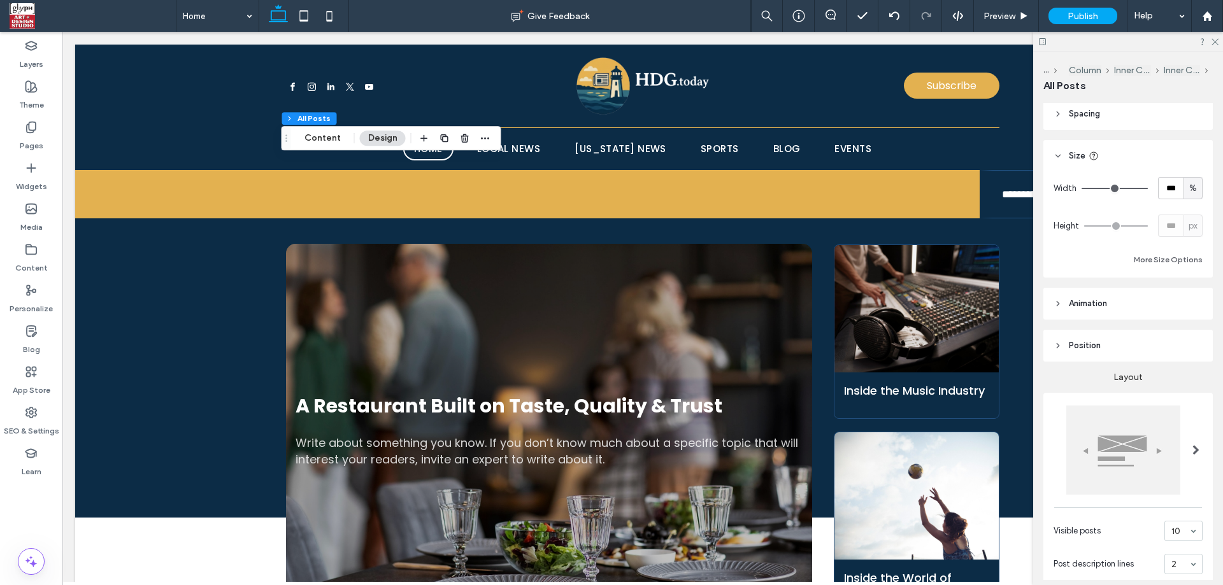
click at [1105, 306] on span "Animation" at bounding box center [1088, 303] width 38 height 13
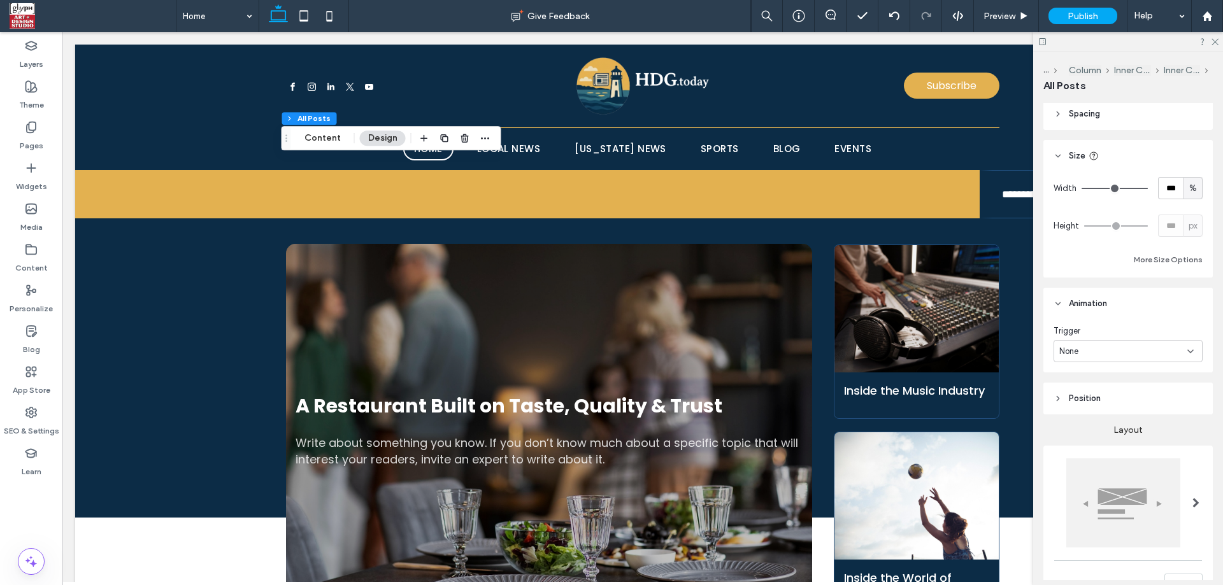
click at [1105, 306] on span "Animation" at bounding box center [1088, 303] width 38 height 13
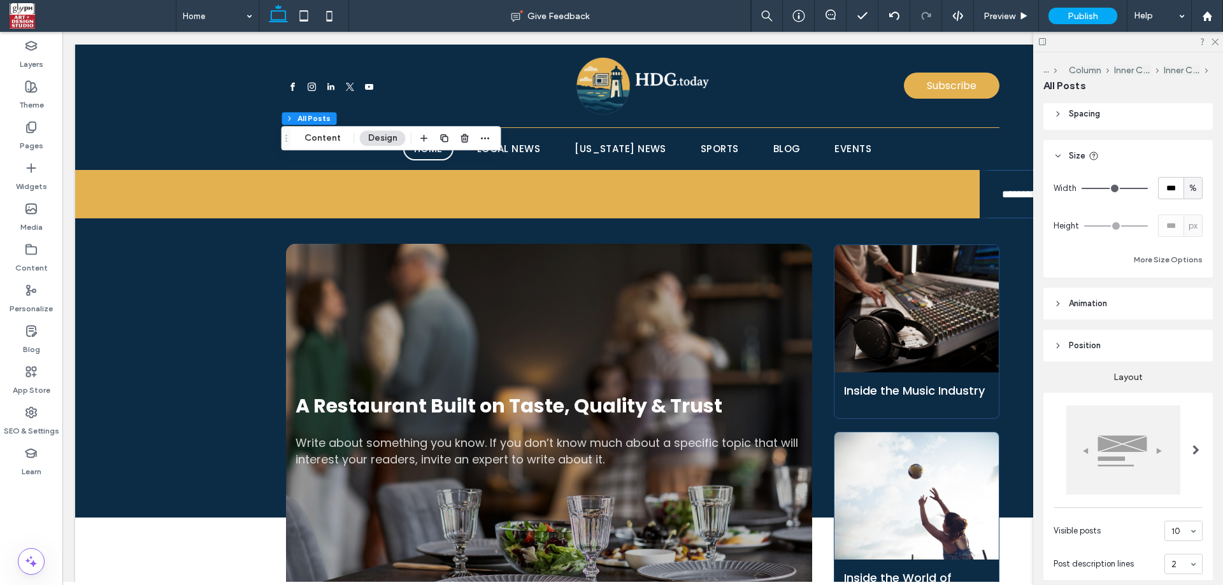
click at [1109, 117] on header "Spacing" at bounding box center [1127, 114] width 169 height 32
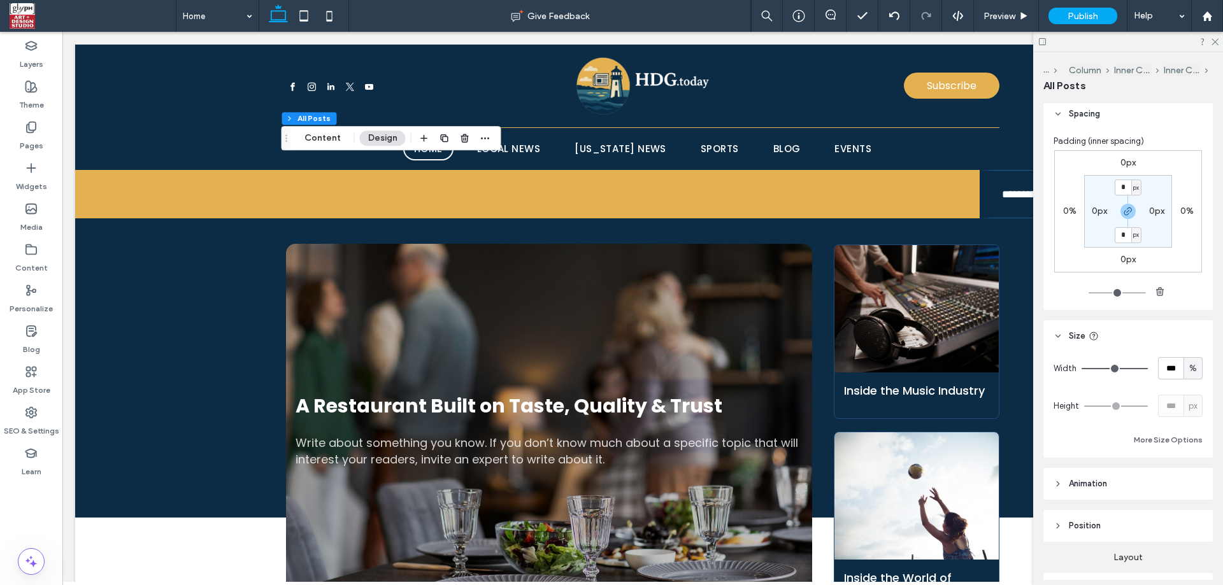
click at [1104, 117] on header "Spacing" at bounding box center [1127, 114] width 169 height 32
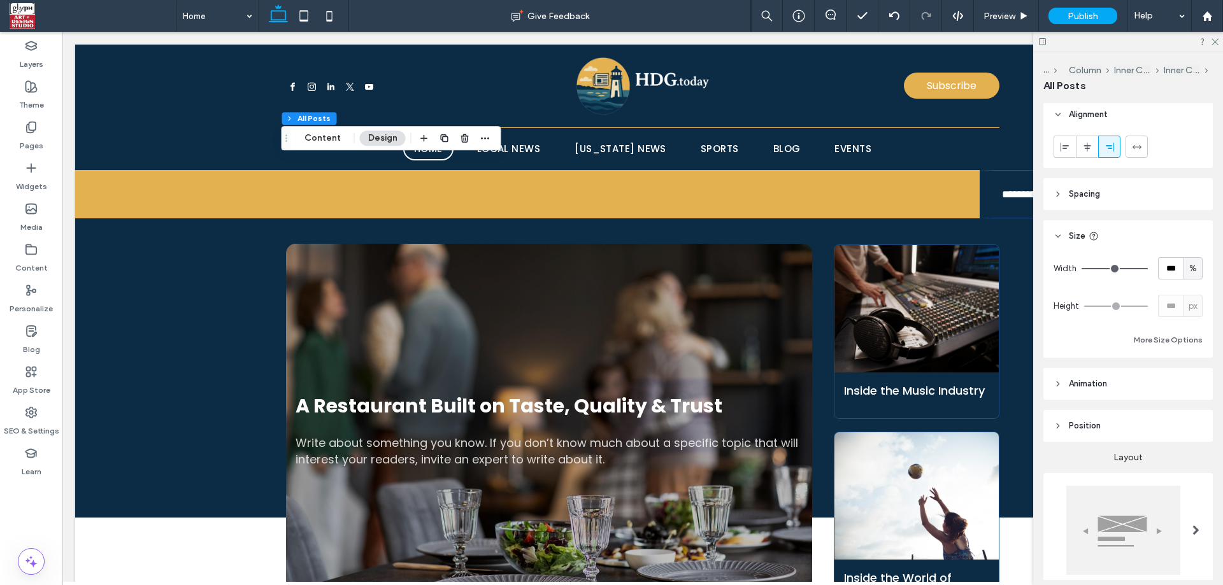
scroll to position [0, 0]
click at [1080, 424] on header "Position" at bounding box center [1127, 431] width 169 height 32
click at [1125, 203] on header "Spacing" at bounding box center [1127, 199] width 169 height 32
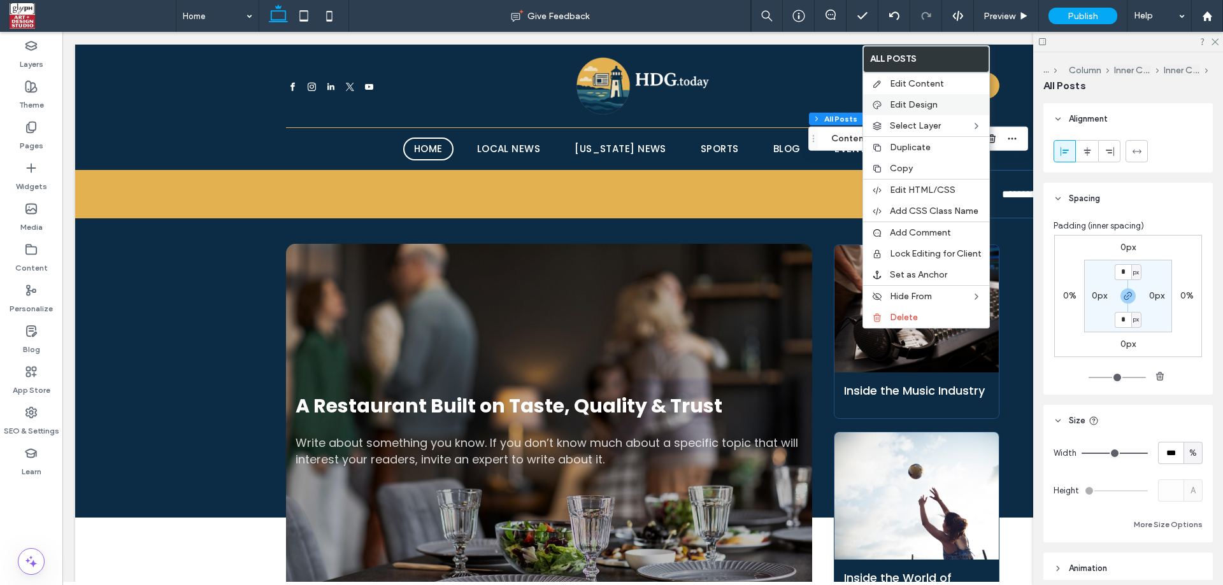
click at [934, 99] on div "Edit Design" at bounding box center [926, 104] width 126 height 21
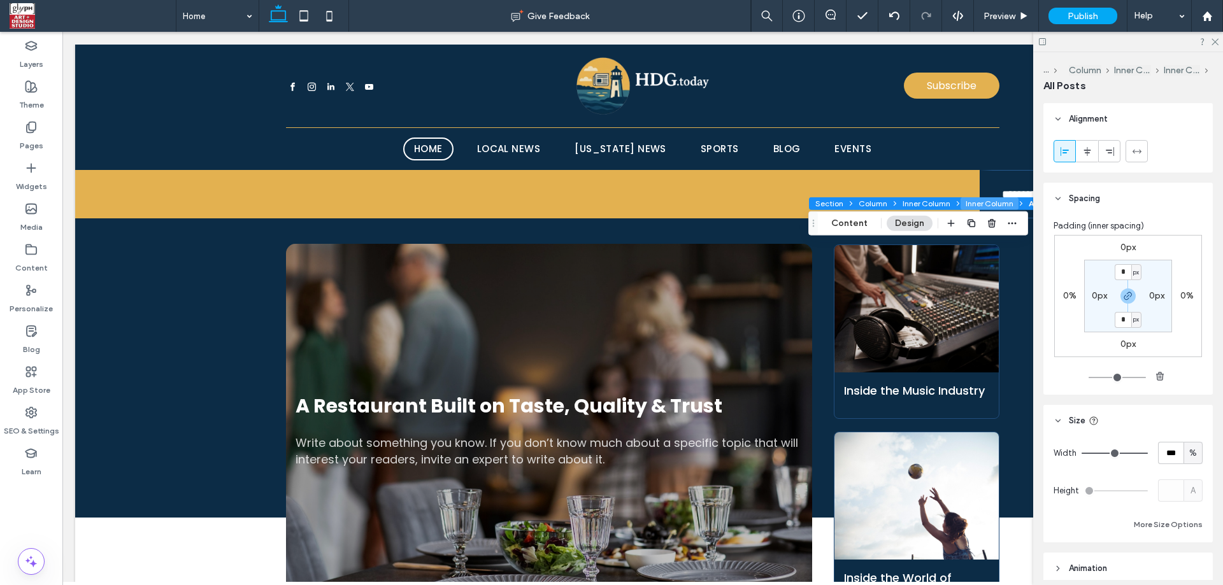
click at [990, 199] on button "Inner Column" at bounding box center [989, 203] width 58 height 13
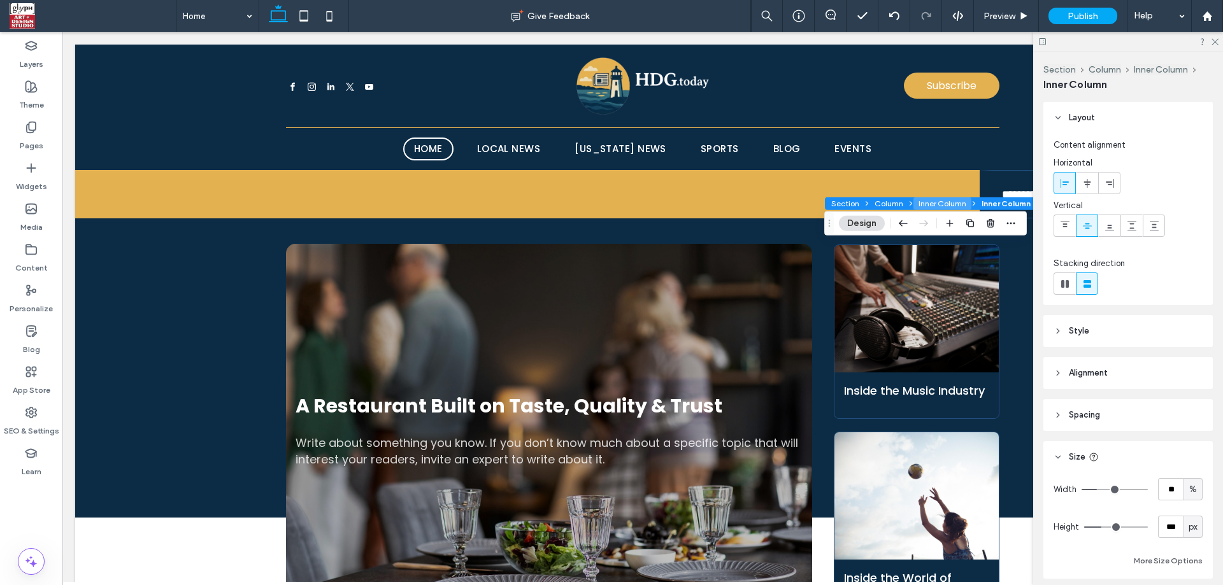
click at [943, 206] on button "Inner Column" at bounding box center [942, 203] width 58 height 13
click at [1166, 66] on button "Inner Column" at bounding box center [1161, 69] width 54 height 11
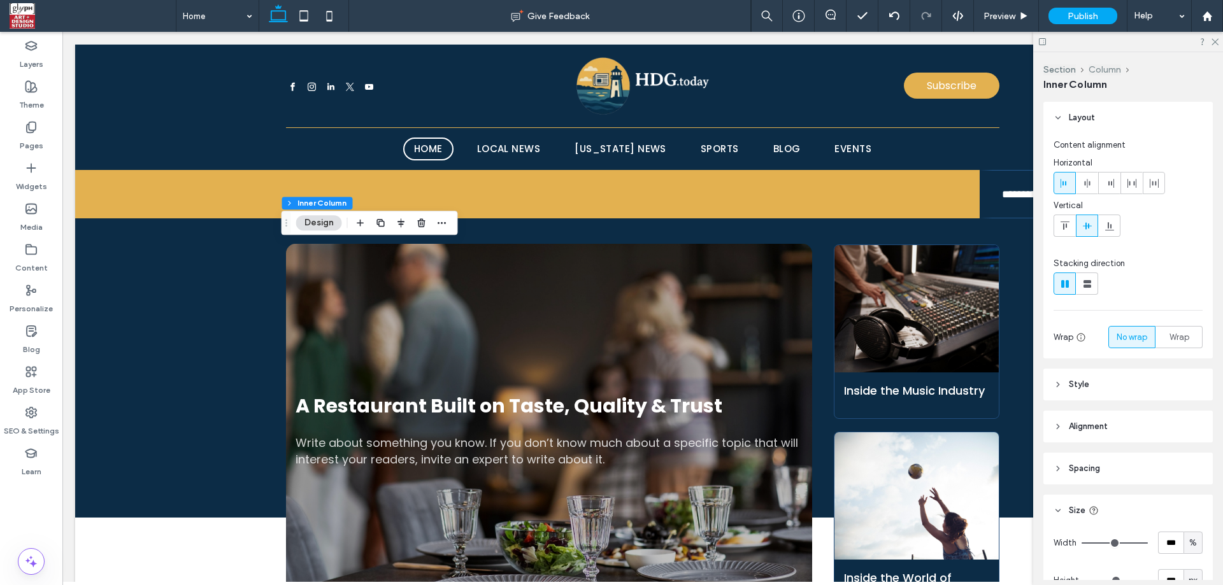
click at [1104, 72] on button "Column" at bounding box center [1104, 69] width 32 height 11
click at [1118, 467] on header "Spacing" at bounding box center [1127, 469] width 169 height 32
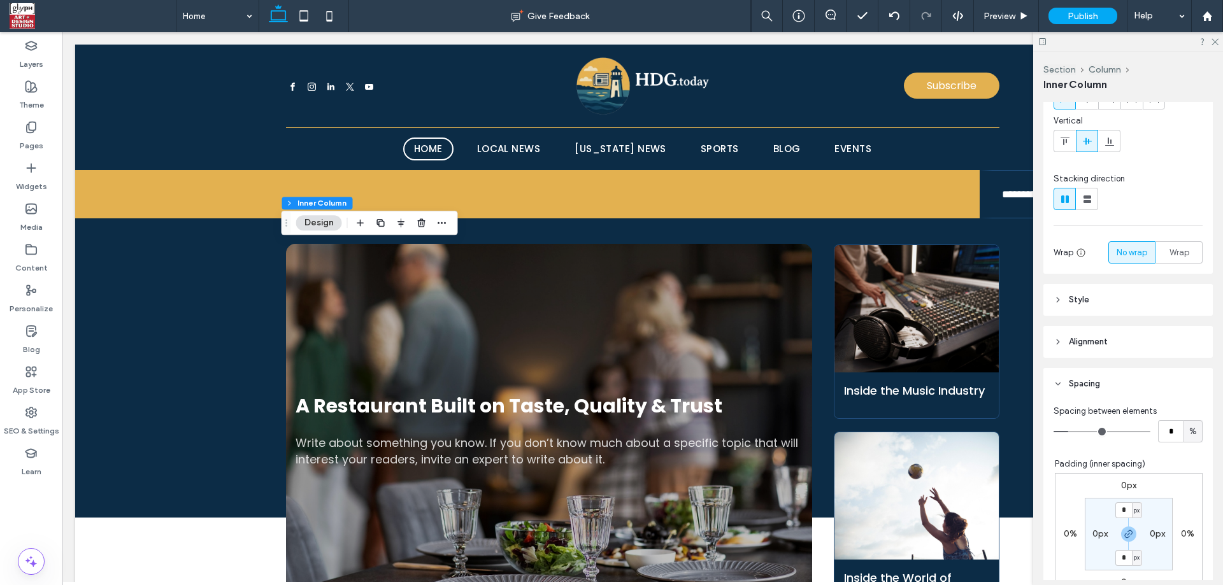
scroll to position [170, 0]
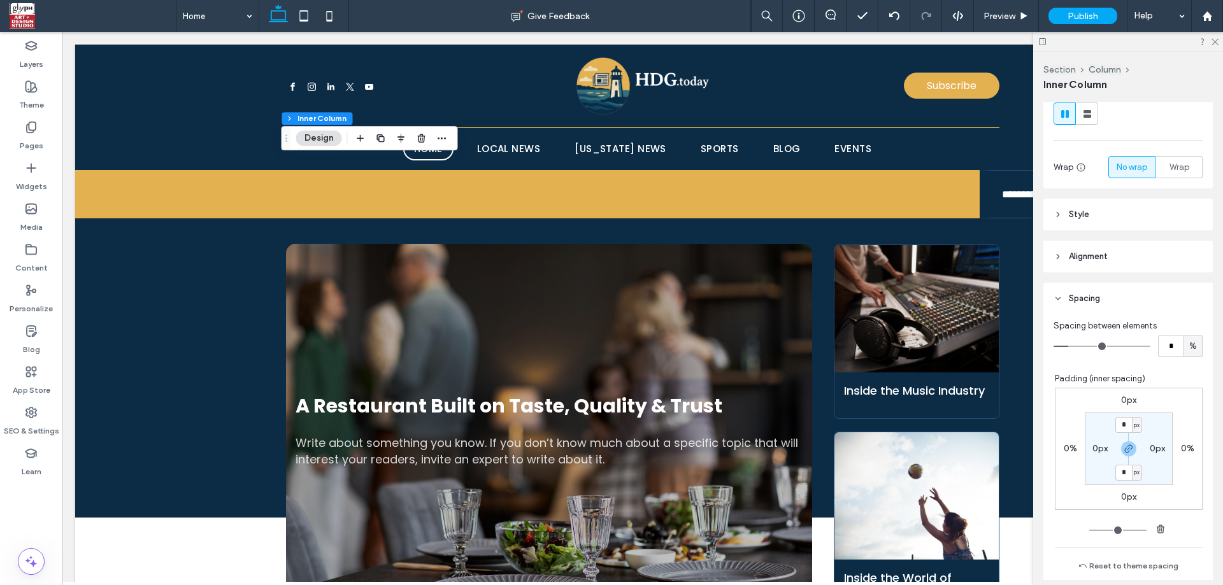
click at [1219, 45] on div at bounding box center [1128, 42] width 190 height 20
click at [1220, 45] on div at bounding box center [1128, 42] width 190 height 20
